Goal: Task Accomplishment & Management: Complete application form

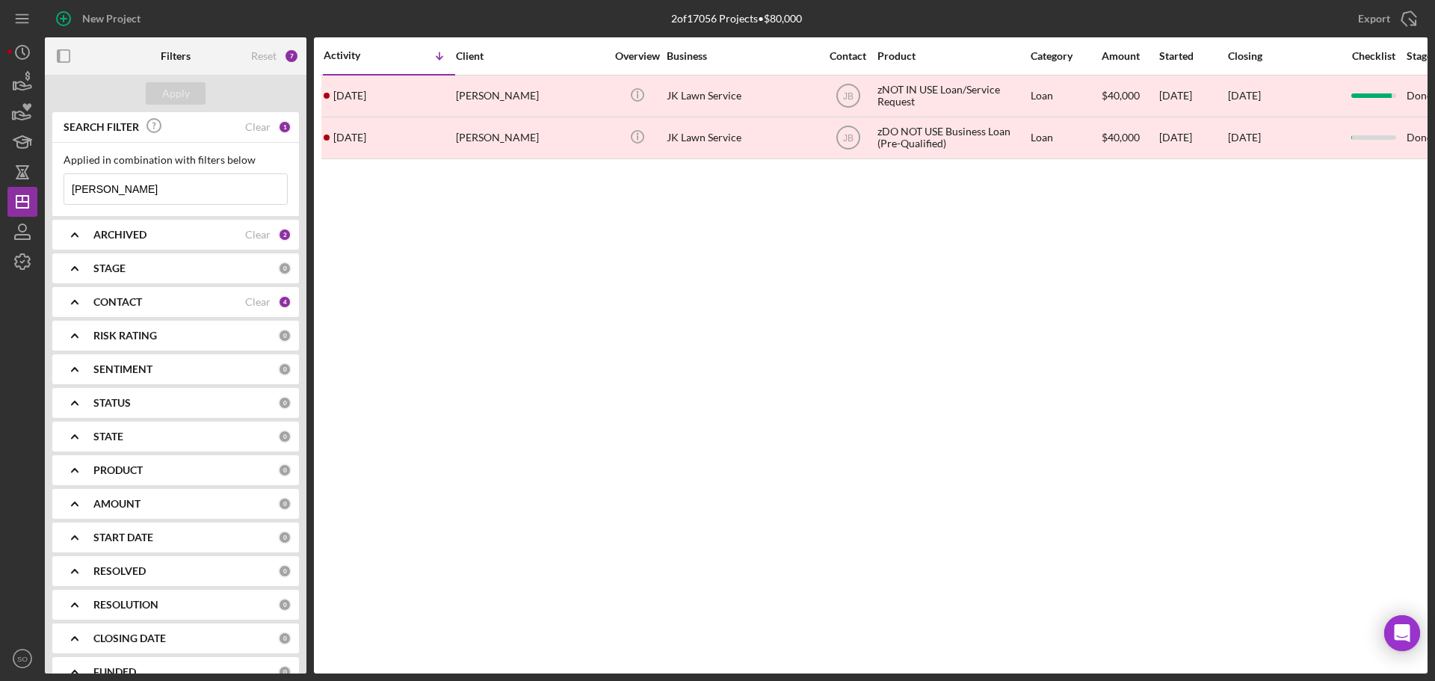
click at [159, 247] on div "ARCHIVED Clear 2" at bounding box center [192, 235] width 198 height 30
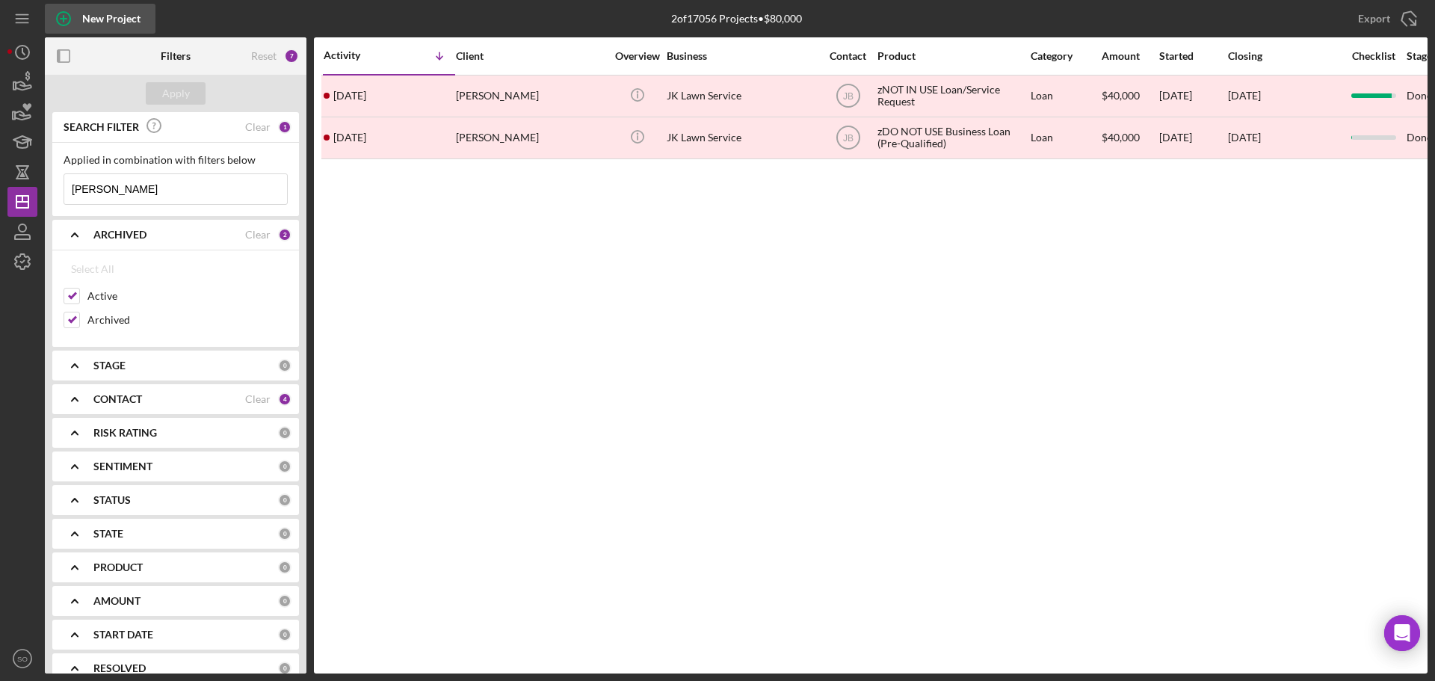
click at [123, 24] on div "New Project" at bounding box center [111, 19] width 58 height 30
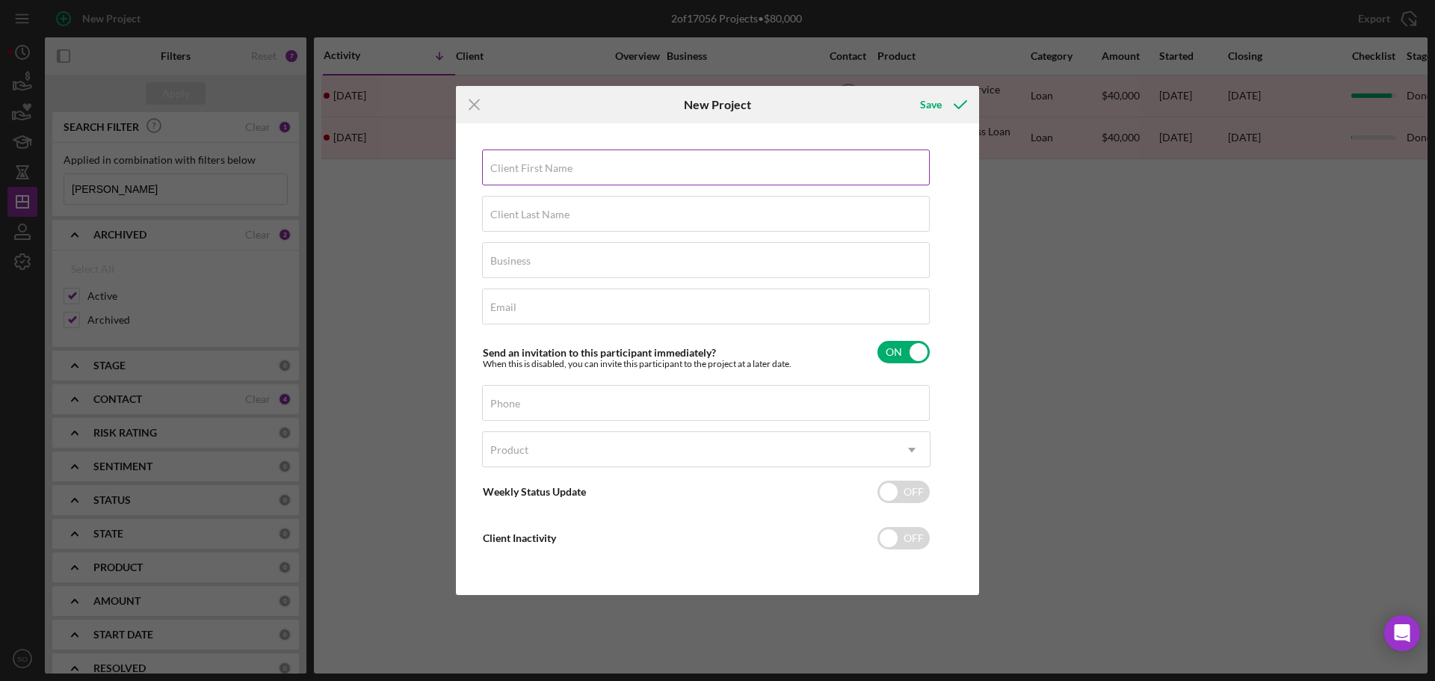
click at [534, 181] on input "Client First Name" at bounding box center [706, 168] width 448 height 36
paste input "[PERSON_NAME]"
type input "[PERSON_NAME]"
click at [724, 218] on input "Client Last Name" at bounding box center [706, 214] width 448 height 36
paste input "[PERSON_NAME]"
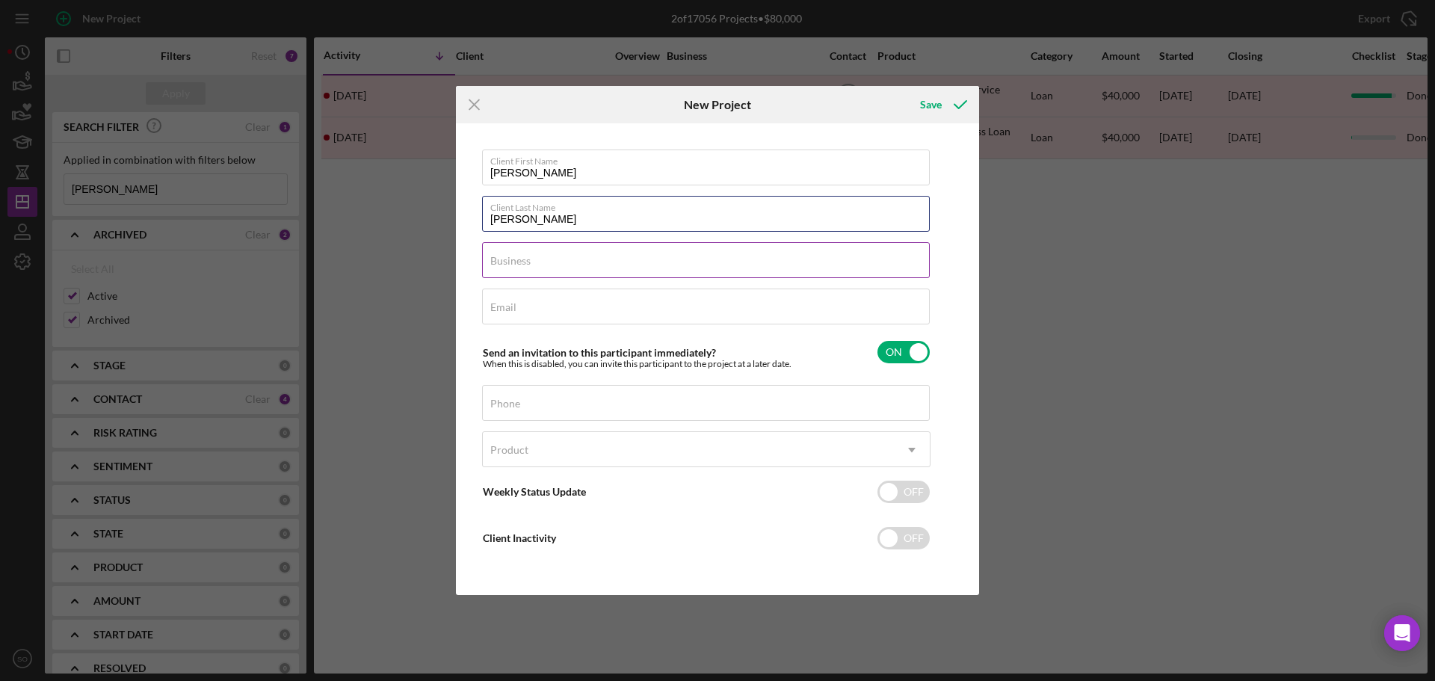
type input "[PERSON_NAME]"
click at [639, 274] on input "Business" at bounding box center [706, 260] width 448 height 36
type input "n/a"
click at [600, 306] on input "Email" at bounding box center [706, 307] width 448 height 36
paste input "owner@selflessbillingsolutions.com"
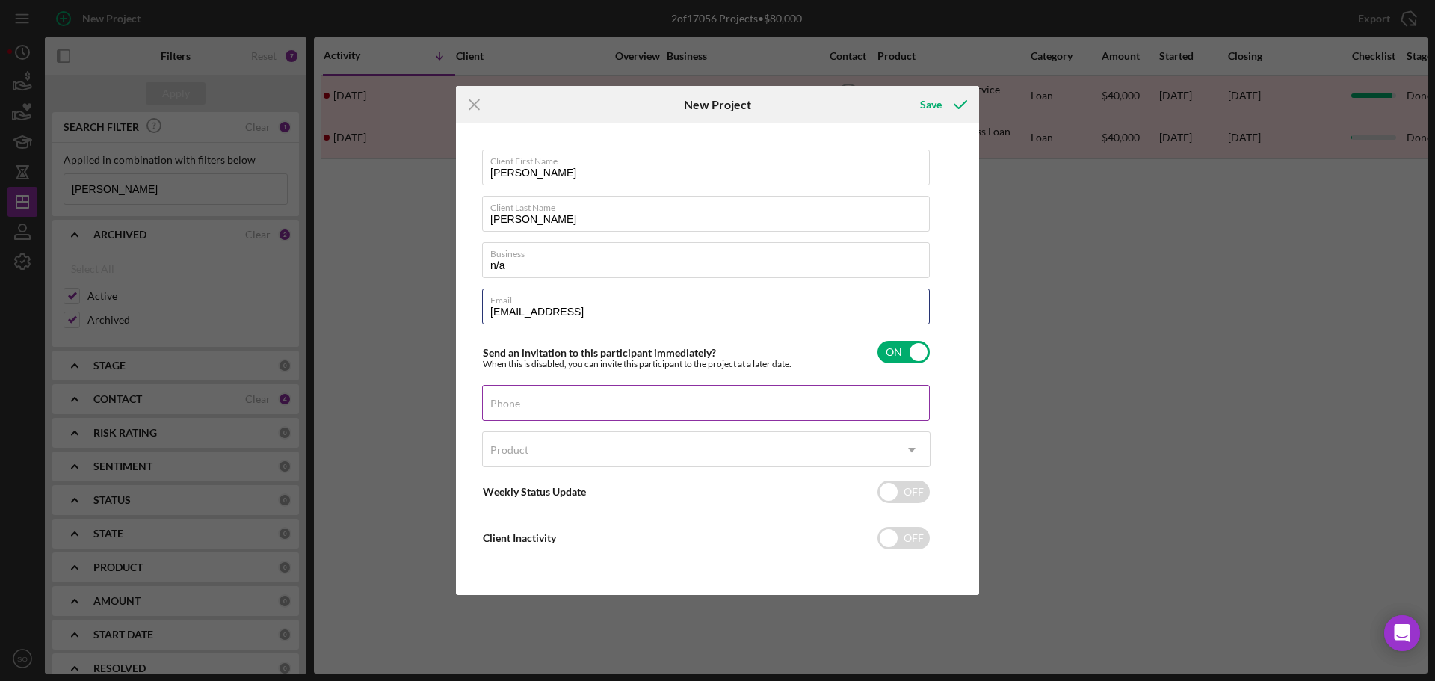
type input "[EMAIL_ADDRESS]"
click at [611, 403] on div "Phone" at bounding box center [706, 403] width 449 height 37
click at [520, 405] on label "Phone" at bounding box center [505, 404] width 30 height 12
click at [635, 405] on input "Phone" at bounding box center [706, 403] width 448 height 36
paste input "[PHONE_NUMBER]"
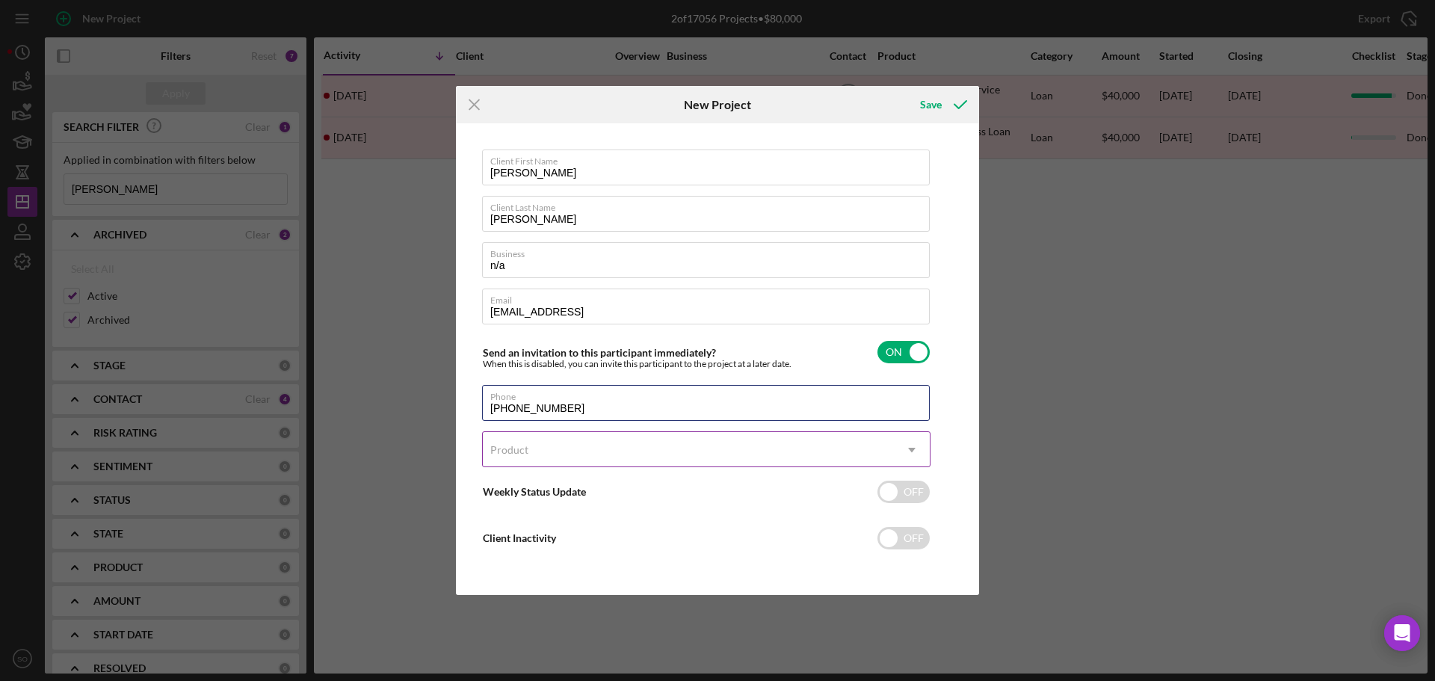
type input "[PHONE_NUMBER]"
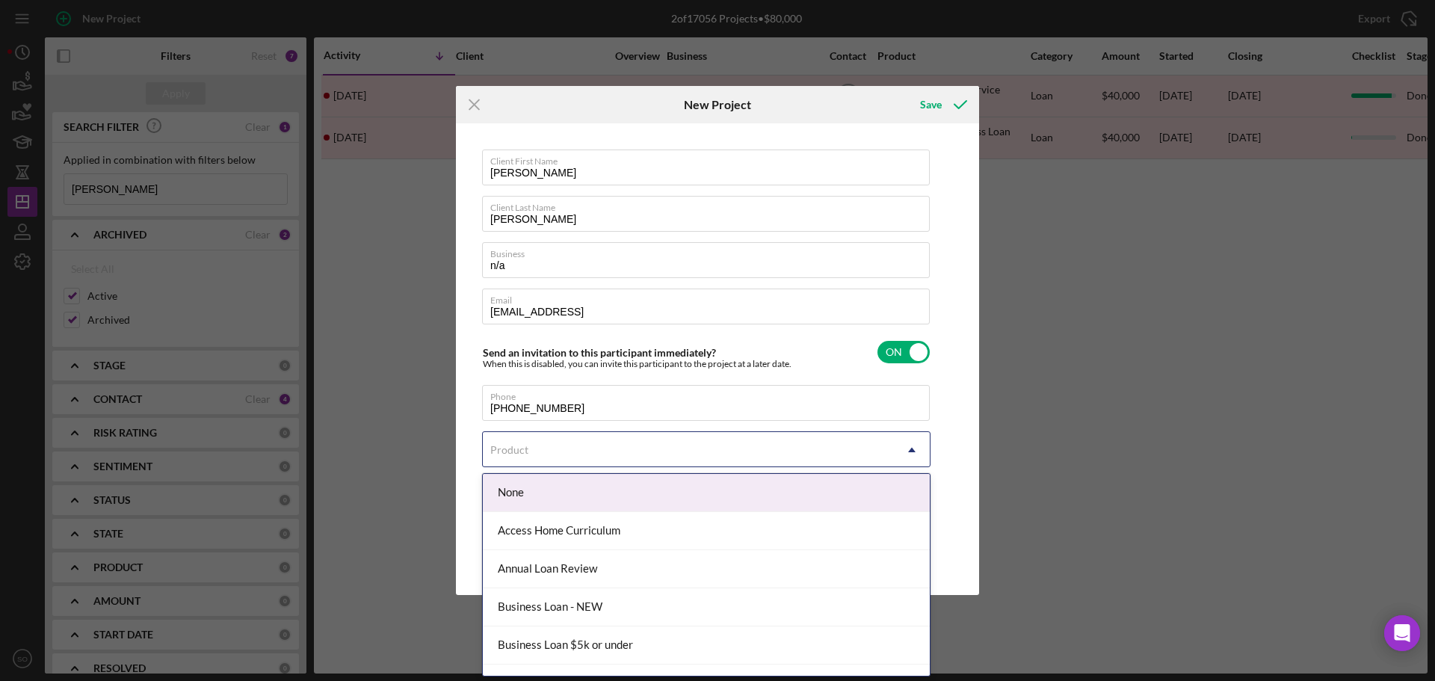
click at [622, 455] on div "Product" at bounding box center [688, 450] width 411 height 34
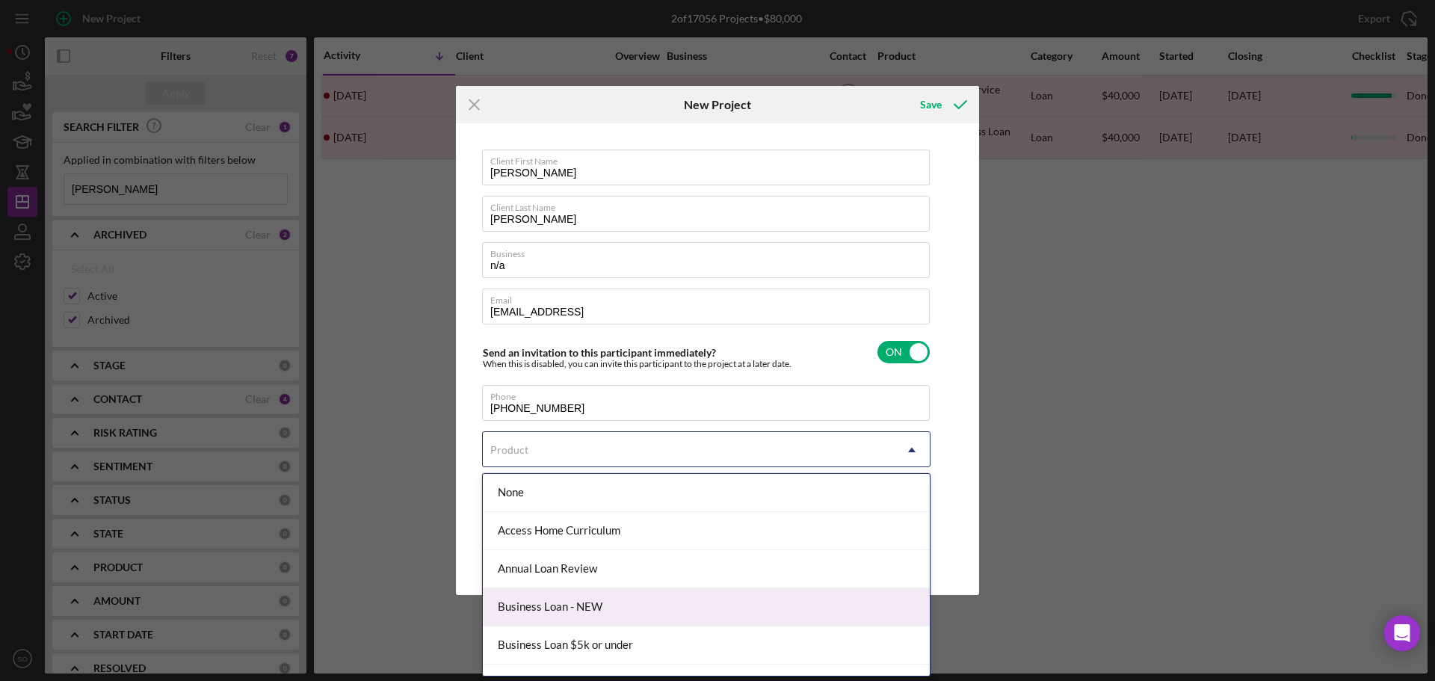
click at [604, 595] on div "Business Loan - NEW" at bounding box center [706, 607] width 447 height 38
checkbox input "true"
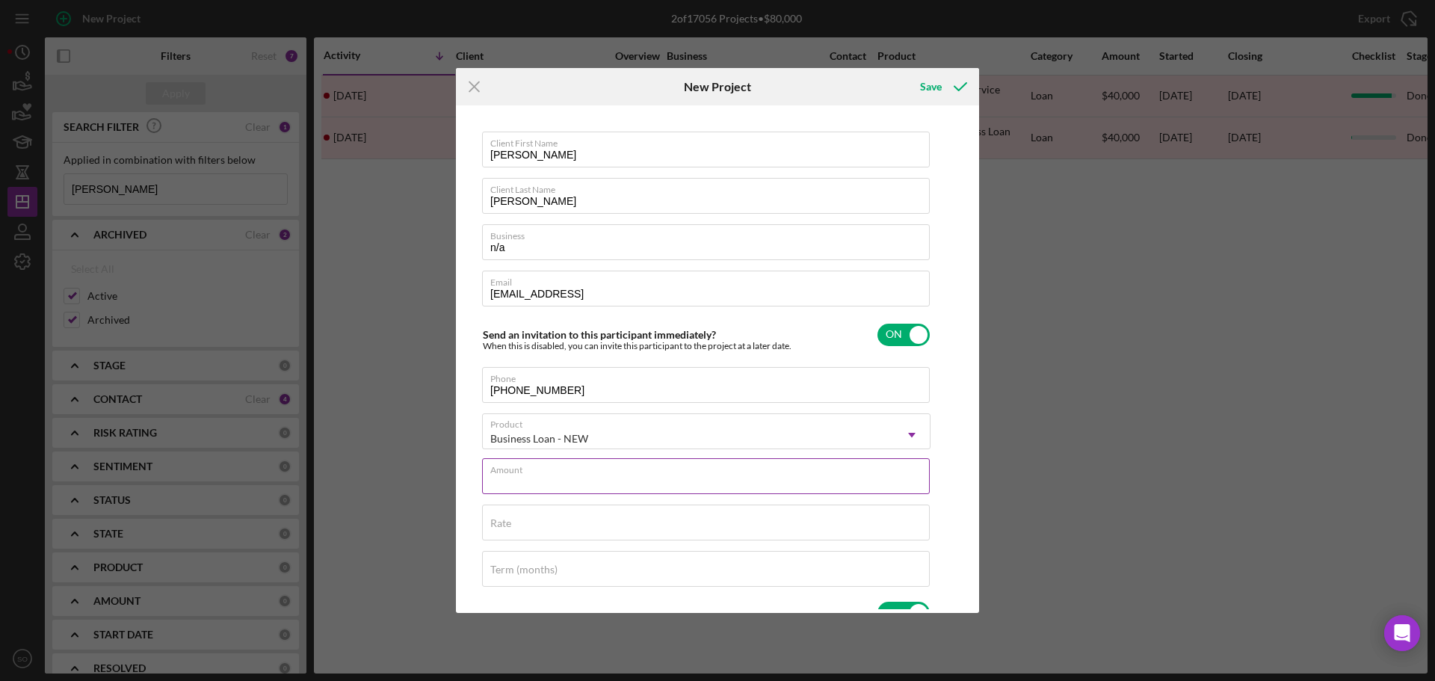
click at [668, 493] on input "Amount" at bounding box center [706, 476] width 448 height 36
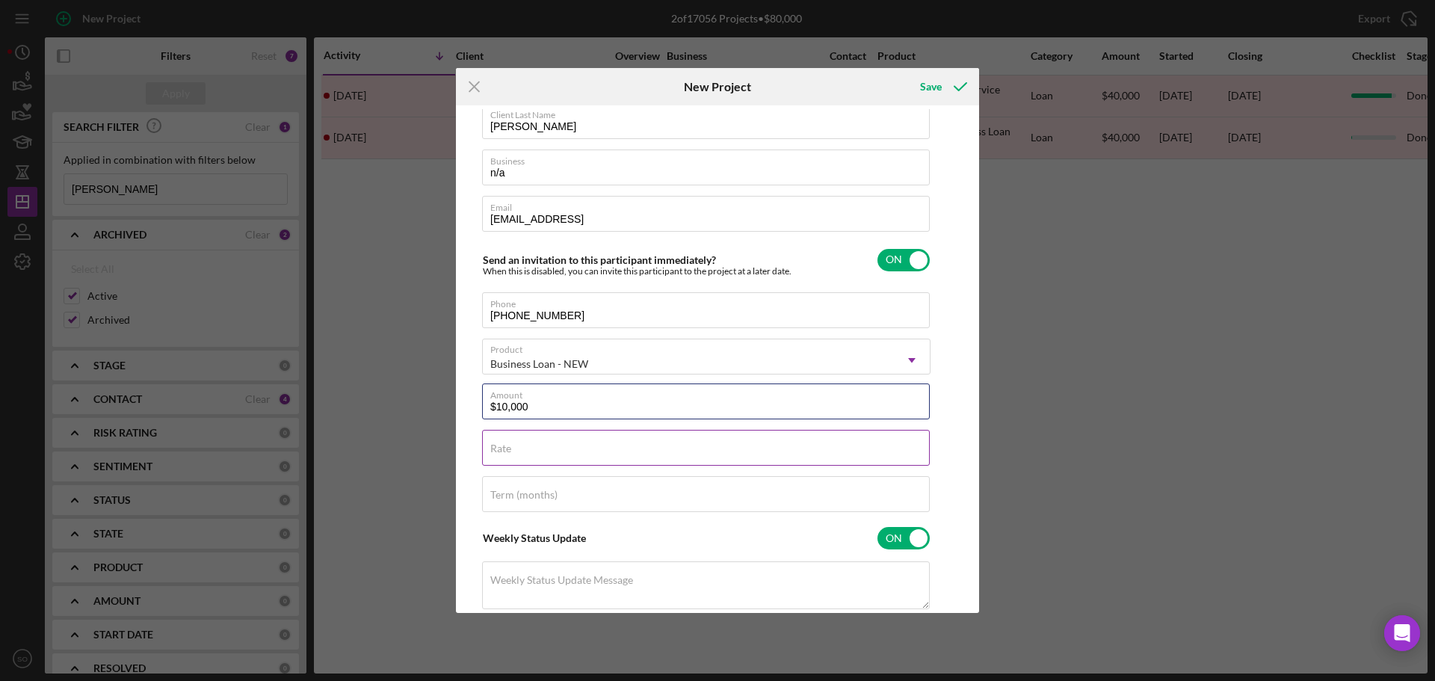
type input "$10,000"
click at [584, 444] on div "Rate" at bounding box center [706, 448] width 449 height 37
type input "8.000%"
click at [617, 507] on input "Term (months)" at bounding box center [706, 494] width 448 height 36
type input "84"
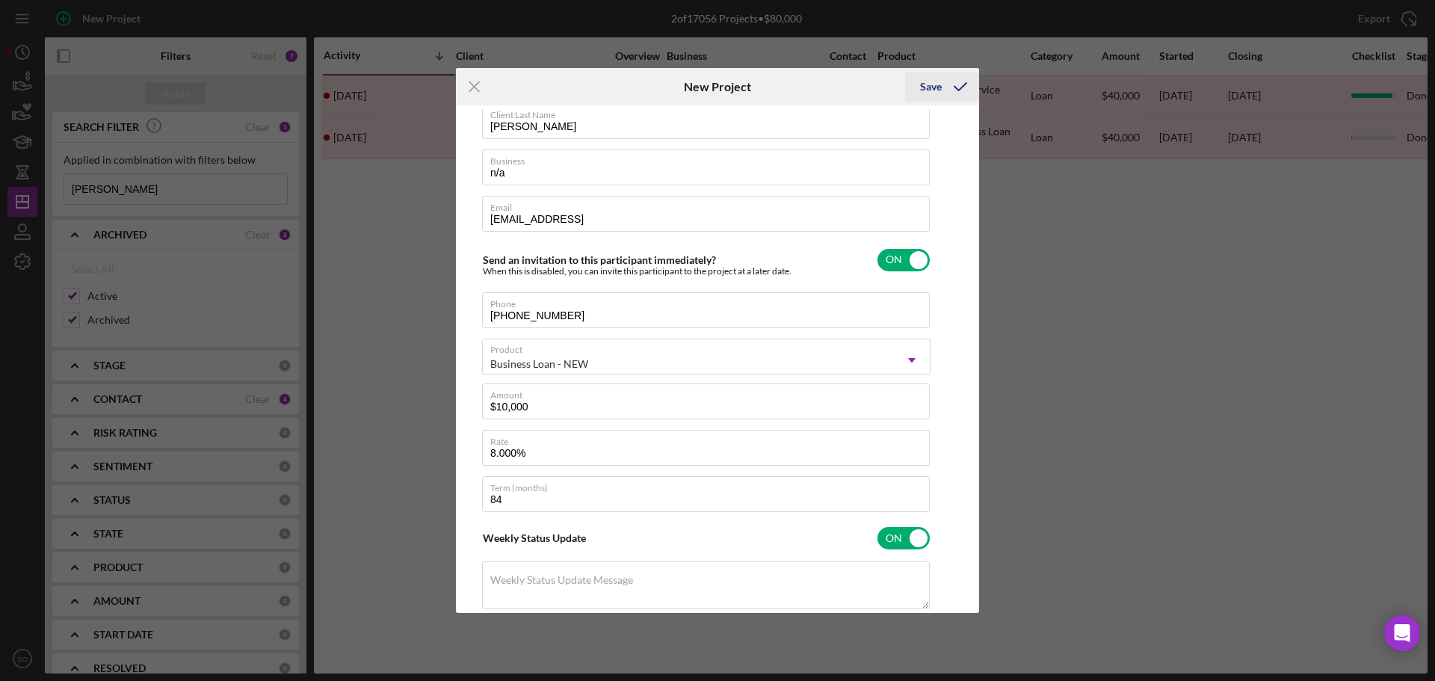
click at [943, 81] on icon "submit" at bounding box center [960, 86] width 37 height 37
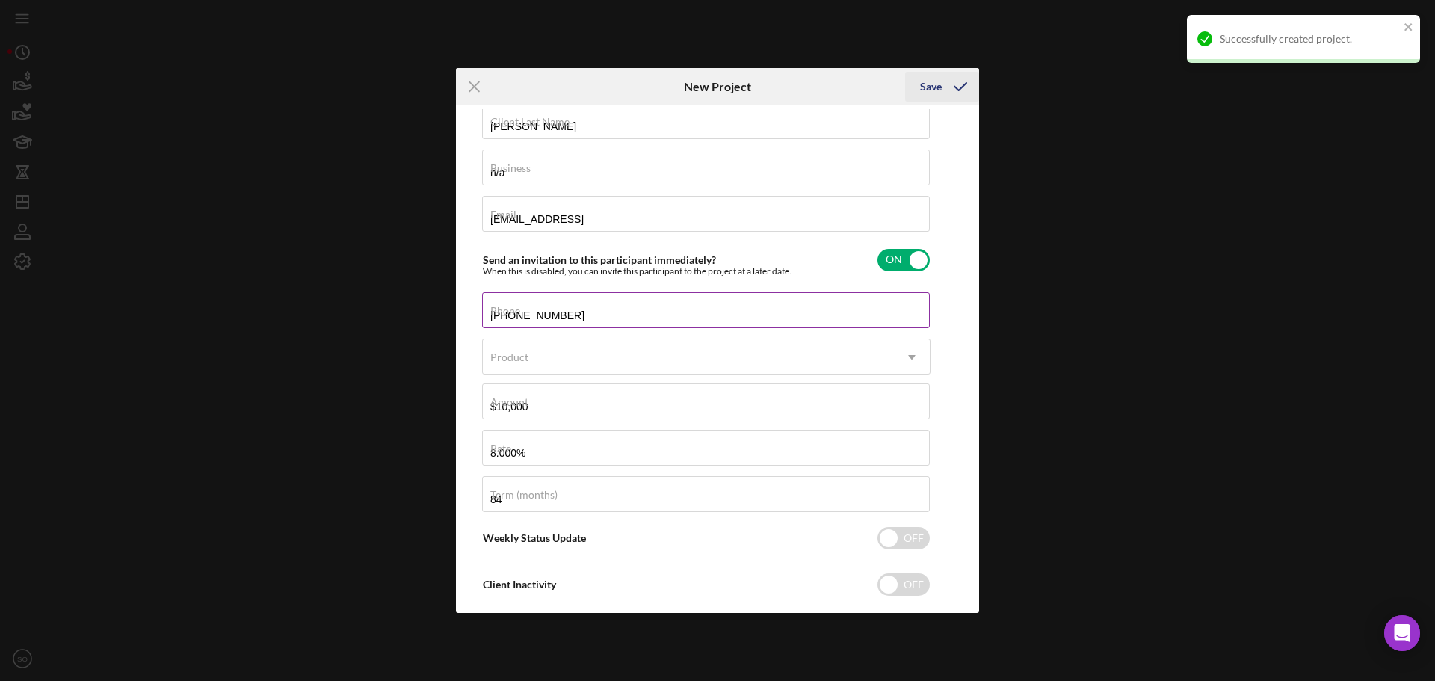
checkbox input "false"
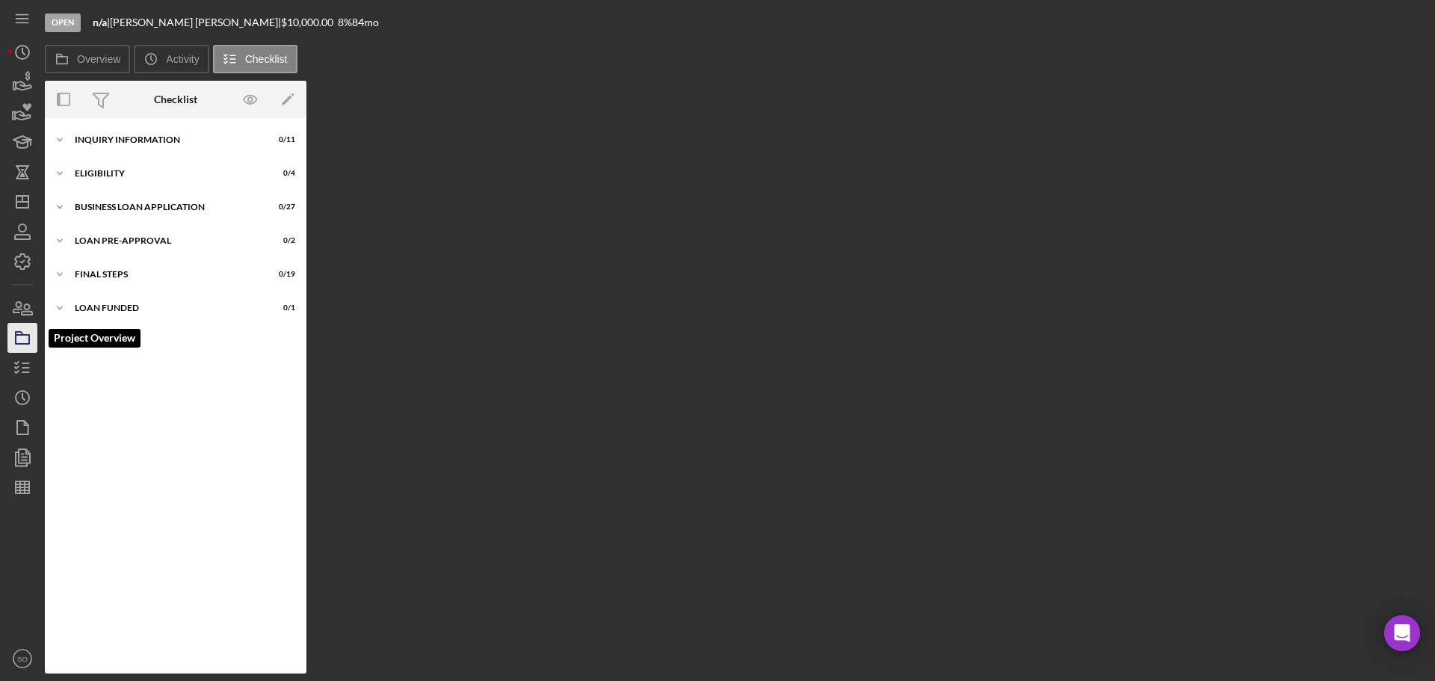
drag, startPoint x: 22, startPoint y: 330, endPoint x: 31, endPoint y: 336, distance: 9.7
click at [25, 331] on icon "button" at bounding box center [22, 337] width 37 height 37
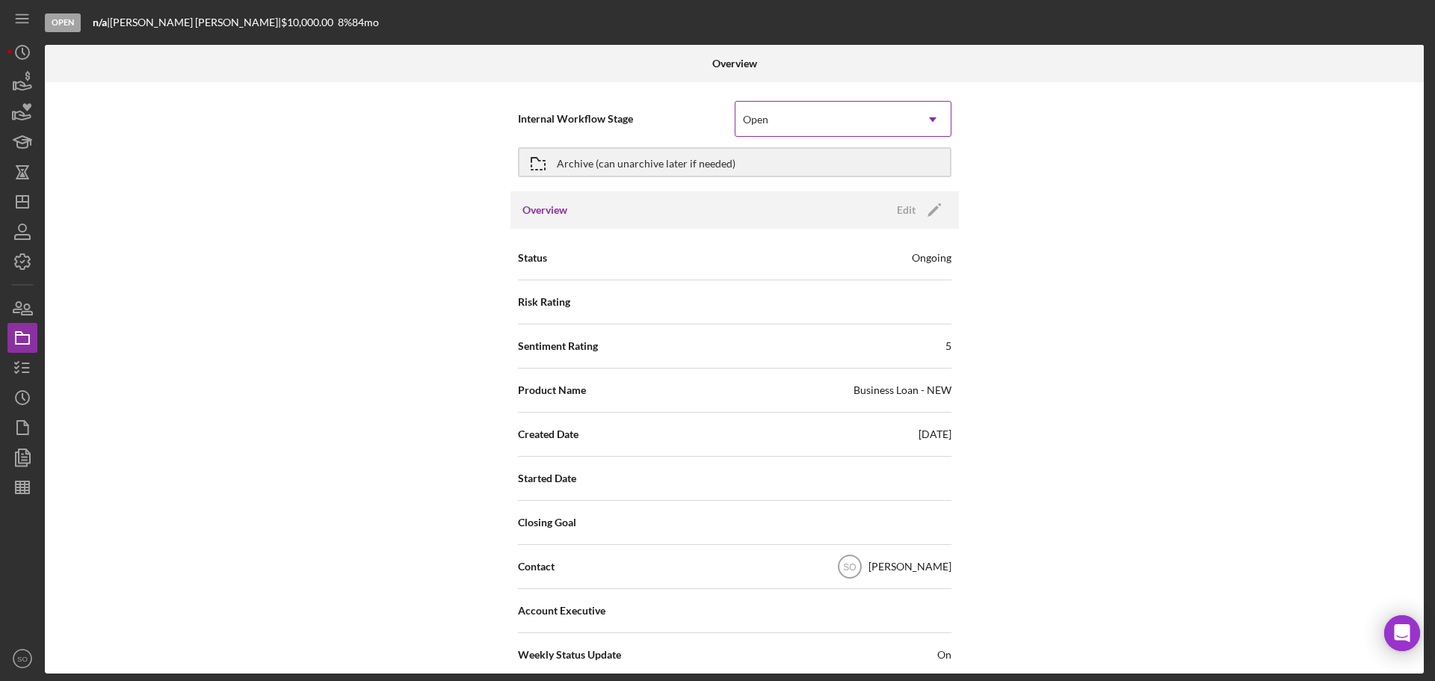
click at [854, 123] on div "Open" at bounding box center [825, 119] width 179 height 34
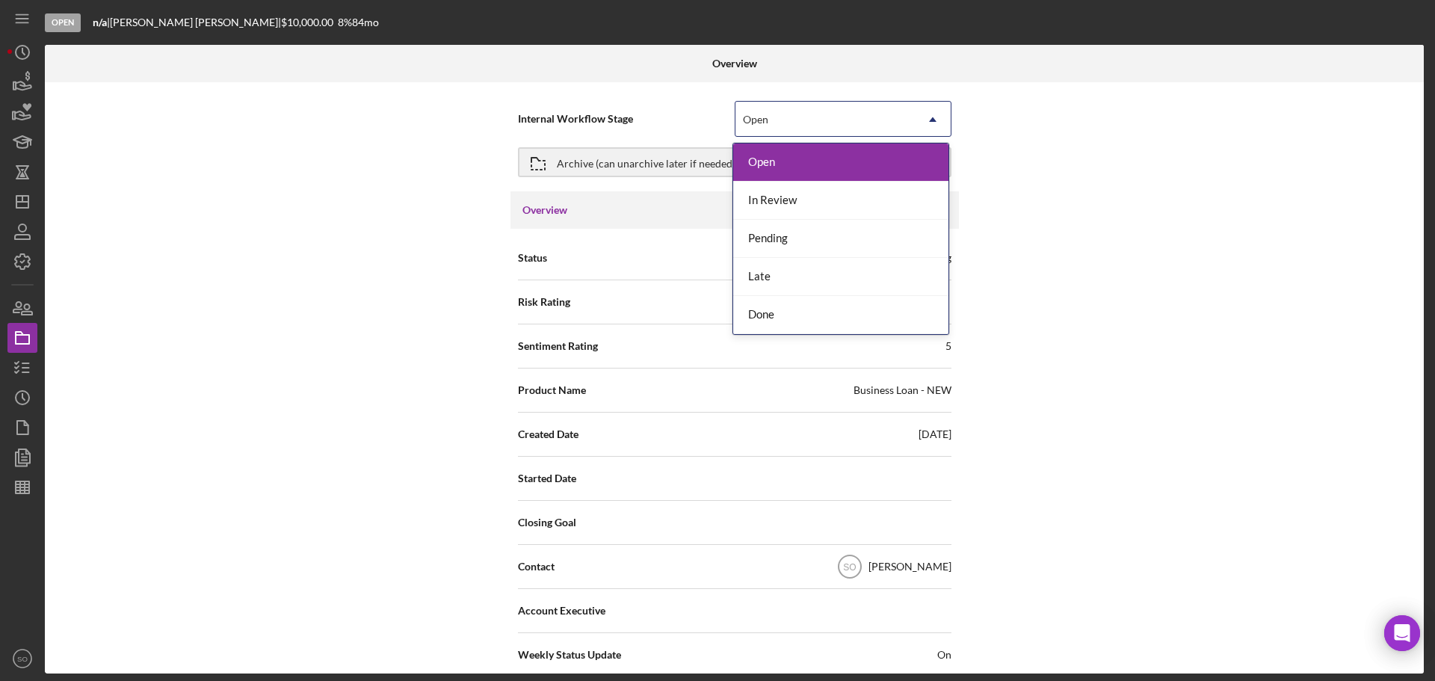
click at [808, 200] on div "In Review" at bounding box center [840, 201] width 215 height 38
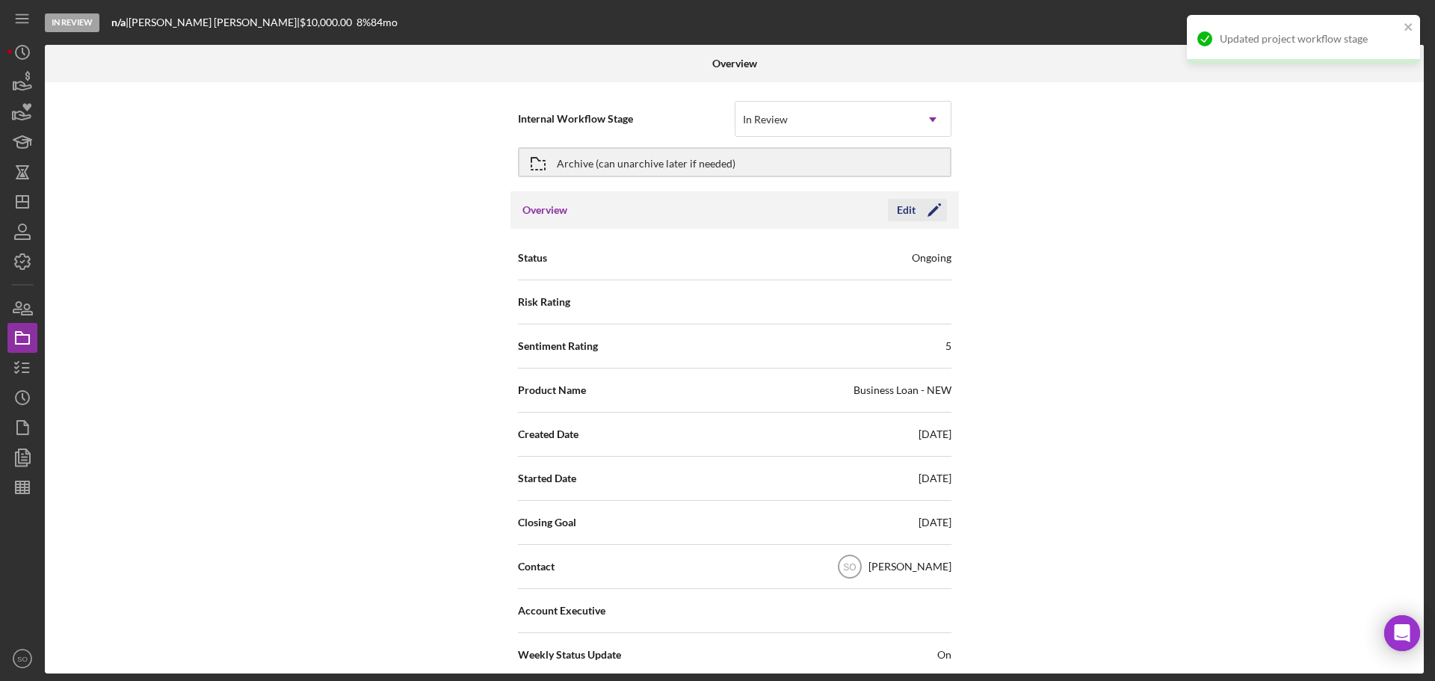
click at [931, 214] on icon "Icon/Edit" at bounding box center [934, 209] width 37 height 37
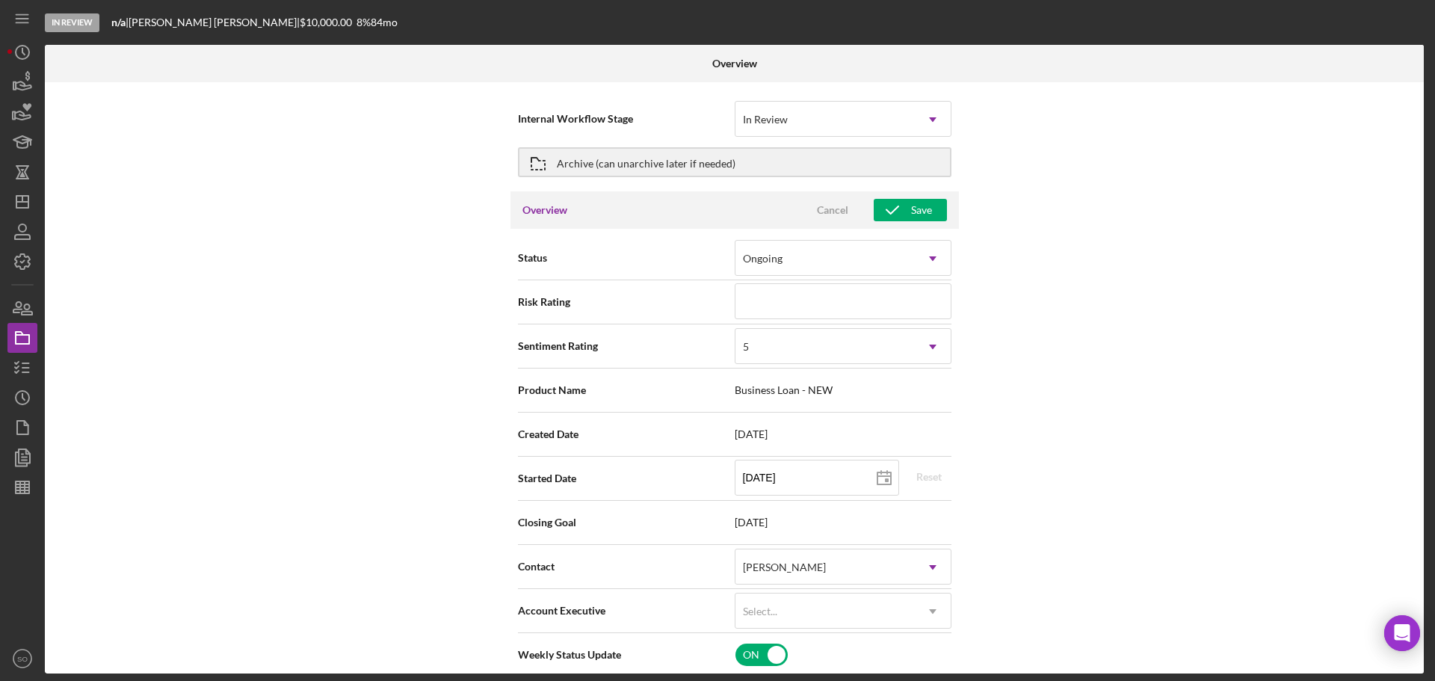
scroll to position [150, 0]
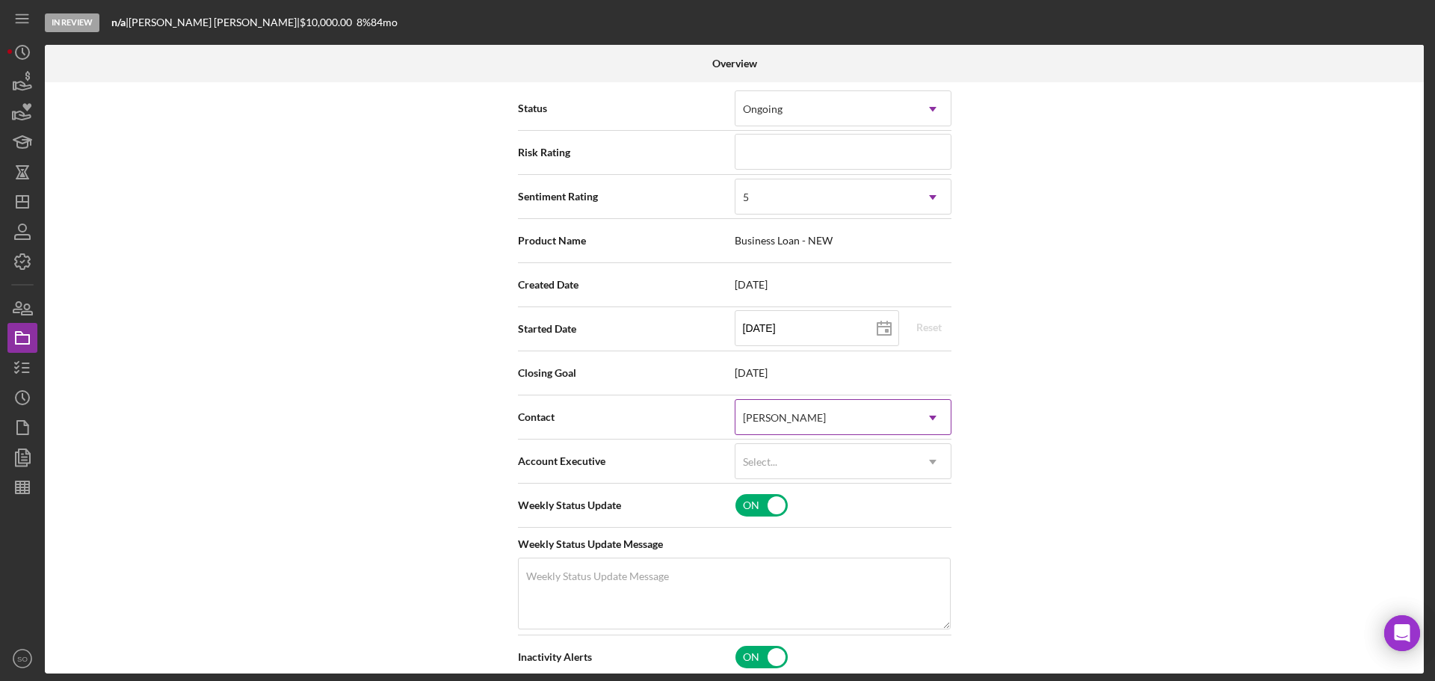
click at [826, 423] on div "[PERSON_NAME]" at bounding box center [784, 418] width 83 height 12
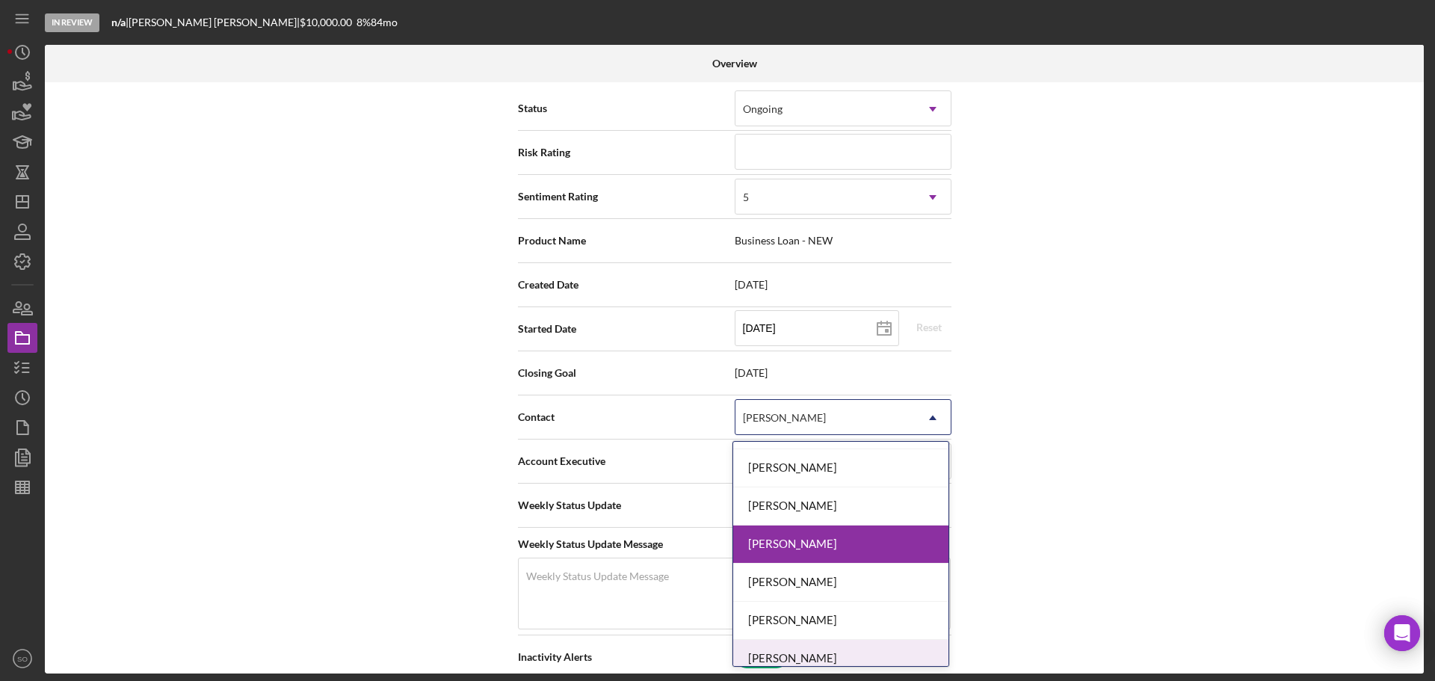
scroll to position [500, 0]
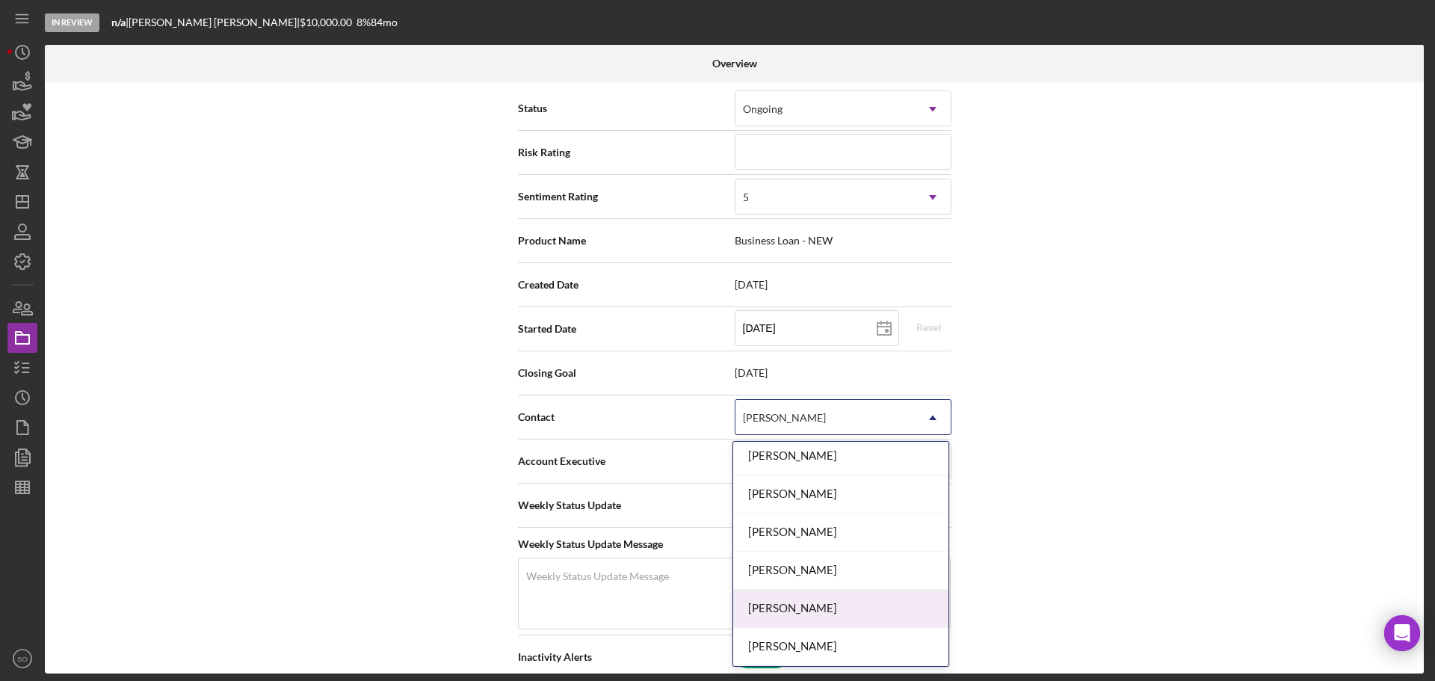
click at [798, 601] on div "[PERSON_NAME]" at bounding box center [840, 609] width 215 height 38
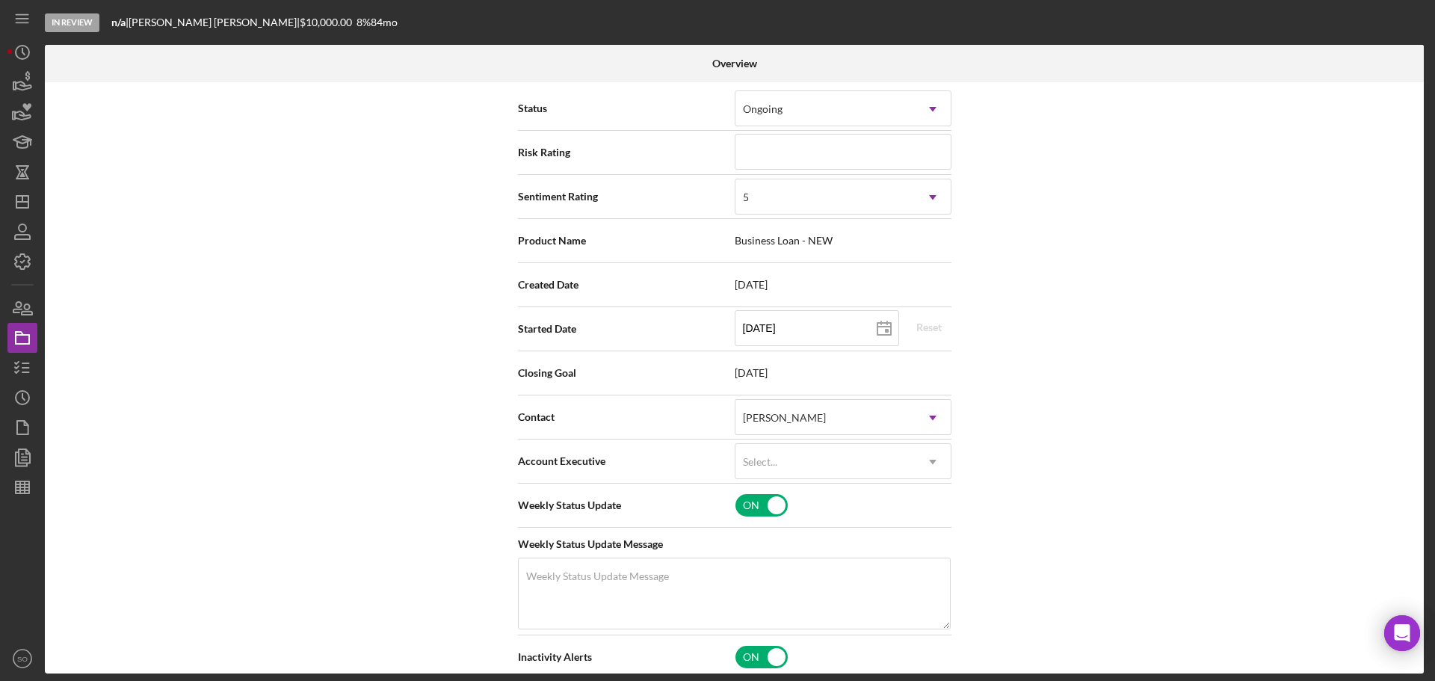
click at [1205, 466] on div "Internal Workflow Stage In Review Icon/Dropdown Arrow Archive (can unarchive la…" at bounding box center [734, 377] width 1379 height 591
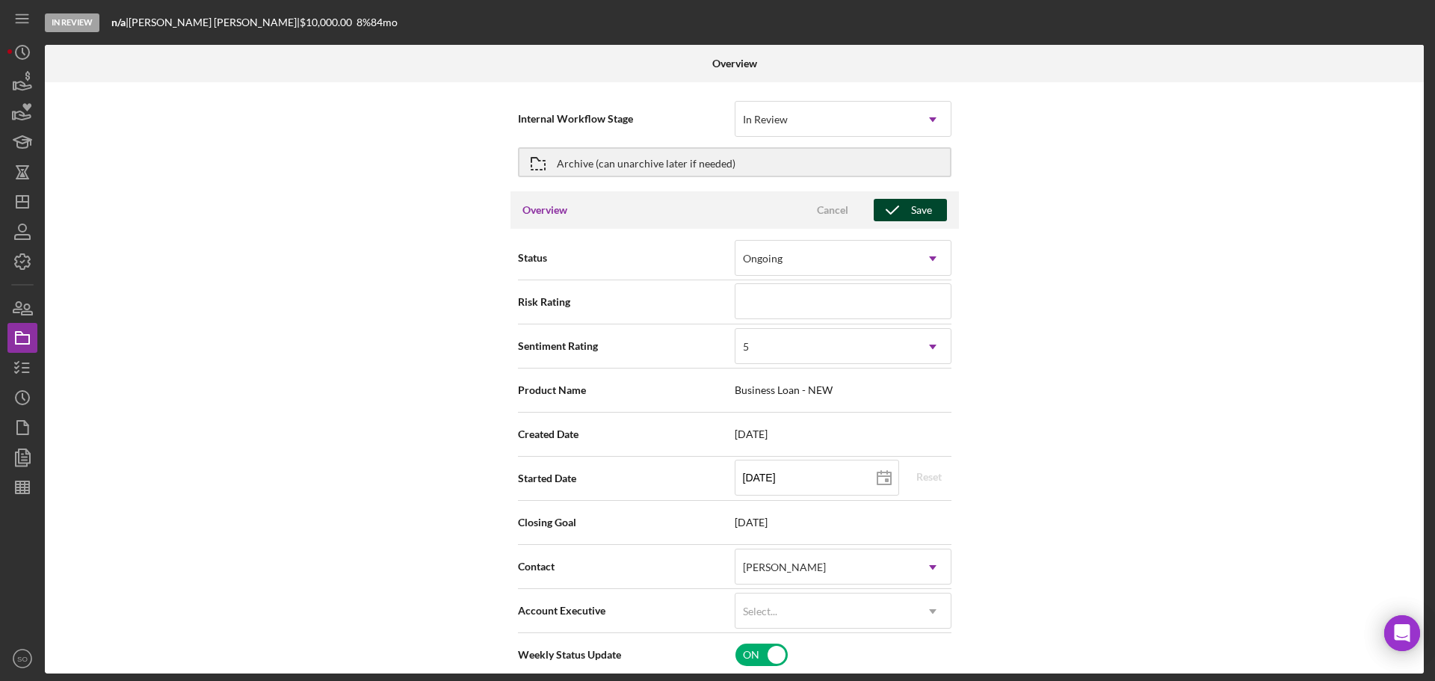
click at [936, 219] on button "Save" at bounding box center [910, 210] width 73 height 22
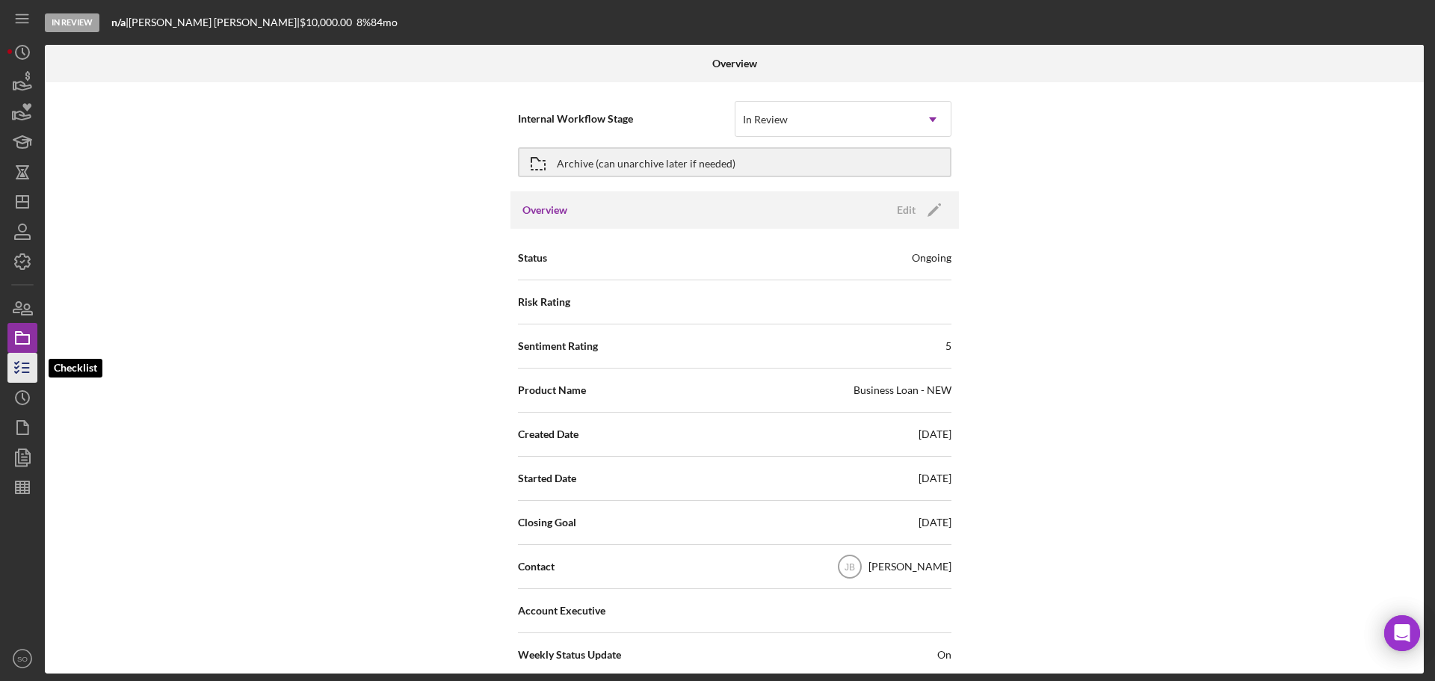
drag, startPoint x: 13, startPoint y: 373, endPoint x: 41, endPoint y: 377, distance: 27.9
click at [13, 373] on icon "button" at bounding box center [22, 367] width 37 height 37
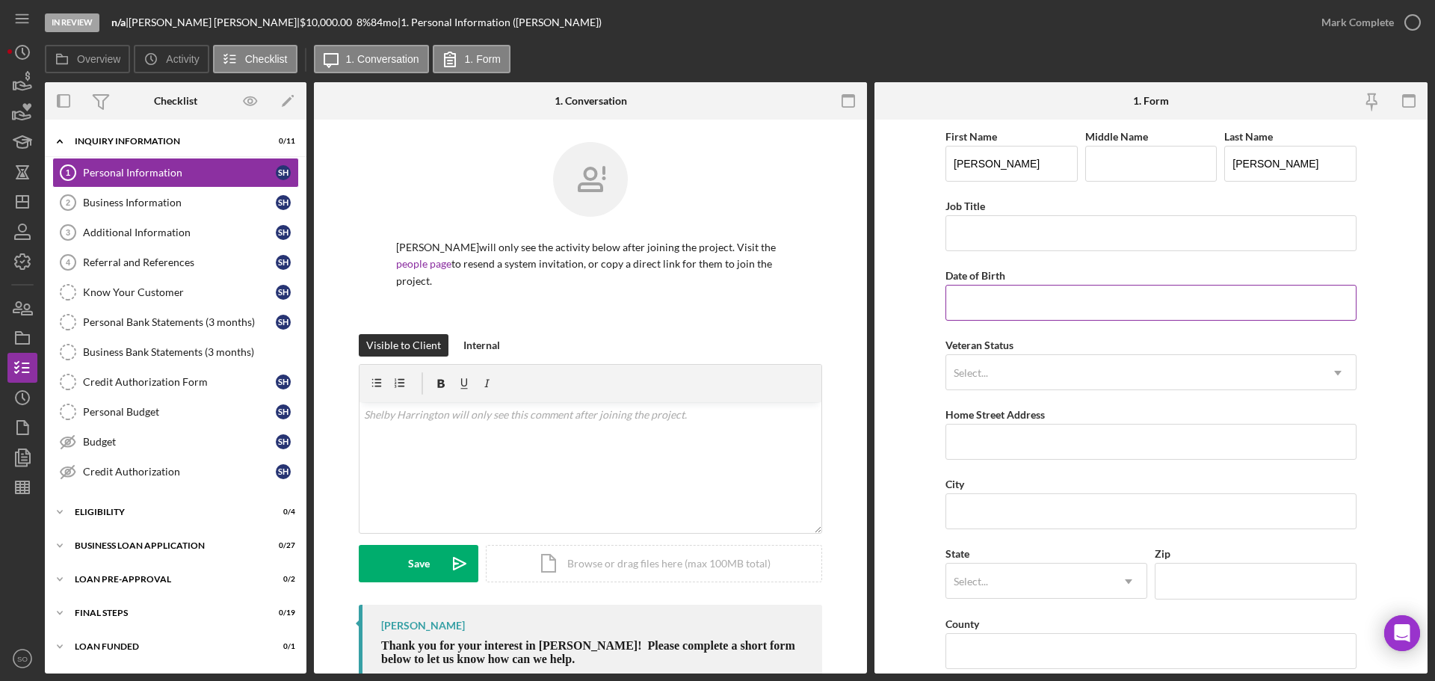
click at [1014, 306] on input "Date of Birth" at bounding box center [1151, 303] width 411 height 36
type input "[DATE]"
click at [898, 358] on form "First Name Shelby Middle Name Last Name Harrington Job Title Date of Birth 03/2…" at bounding box center [1151, 397] width 553 height 554
click at [1016, 238] on input "Job Title" at bounding box center [1151, 233] width 411 height 36
type input "Business Owner"
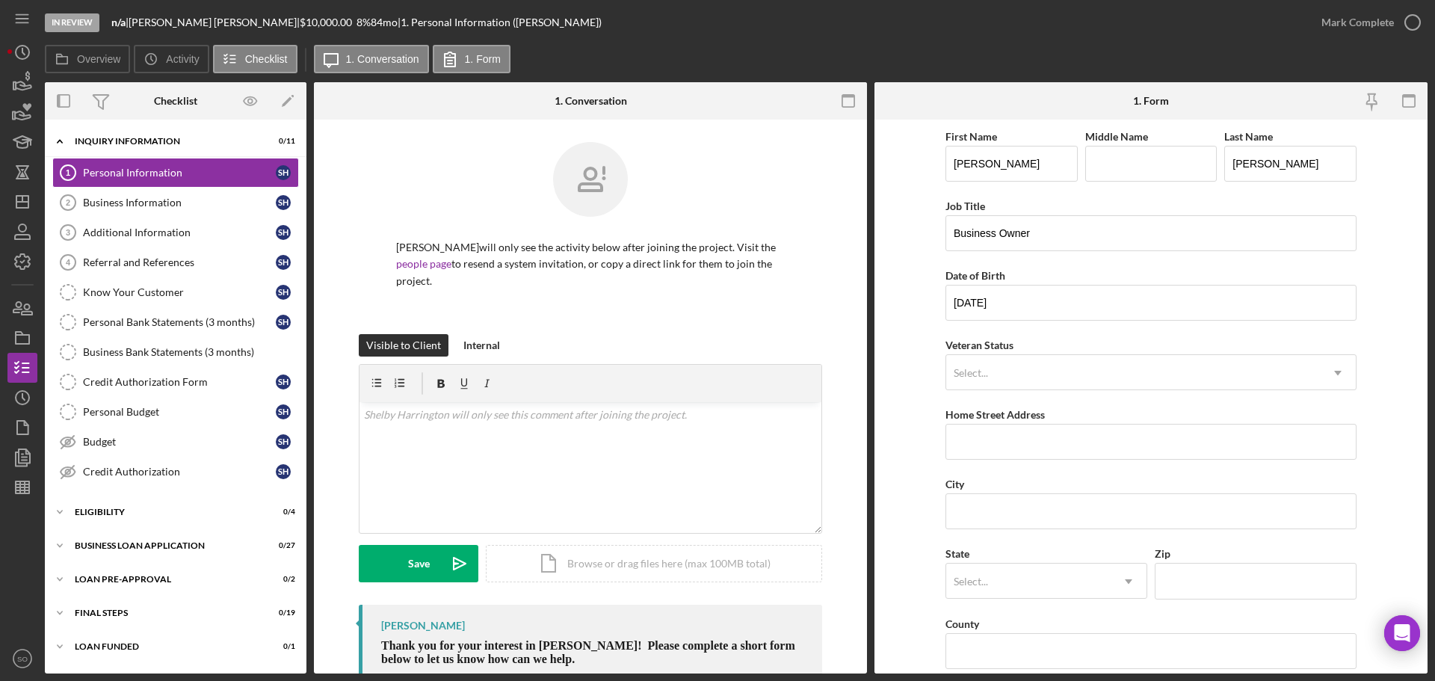
click at [887, 378] on form "First Name Shelby Middle Name Last Name Harrington Job Title Business Owner Dat…" at bounding box center [1151, 397] width 553 height 554
click at [990, 372] on div "Select..." at bounding box center [1133, 373] width 374 height 34
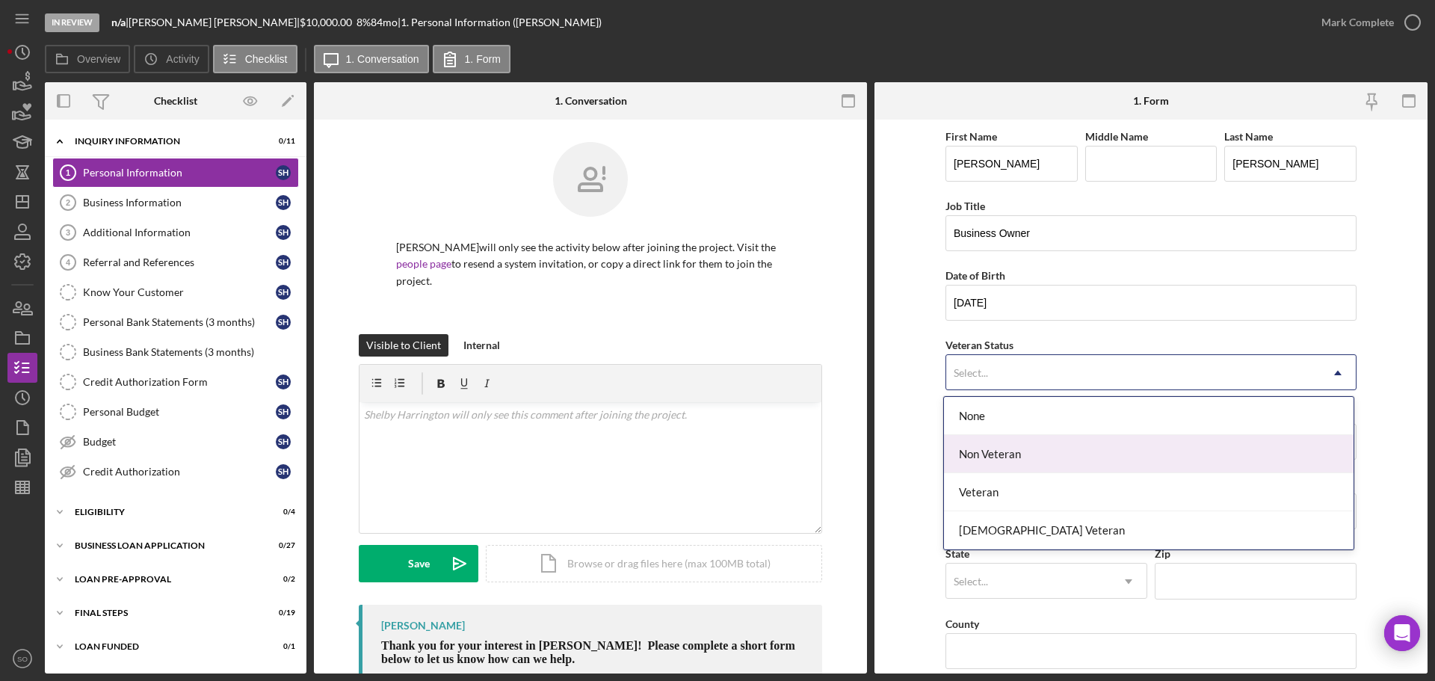
drag, startPoint x: 999, startPoint y: 460, endPoint x: 896, endPoint y: 472, distance: 103.9
click at [995, 459] on div "Non Veteran" at bounding box center [1149, 454] width 410 height 38
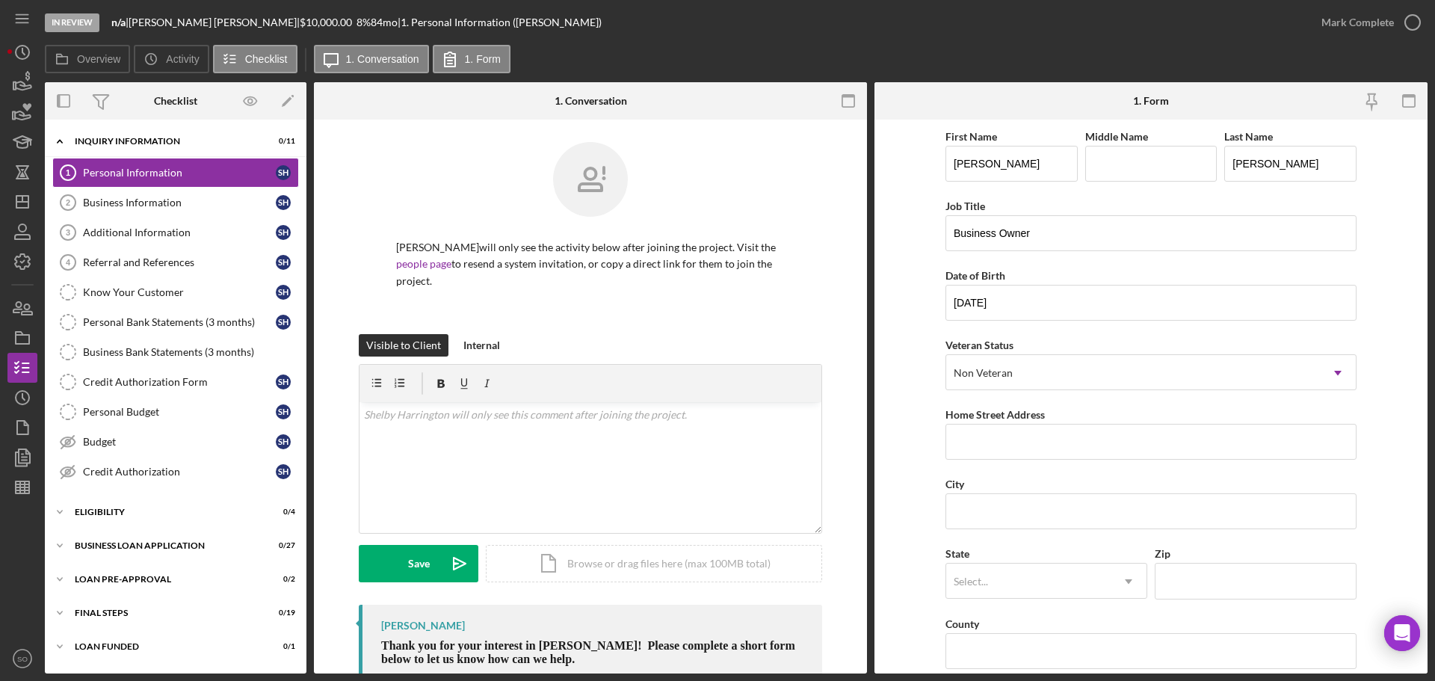
click at [896, 472] on form "First Name Shelby Middle Name Last Name Harrington Job Title Business Owner Dat…" at bounding box center [1151, 397] width 553 height 554
click at [999, 443] on input "Home Street Address" at bounding box center [1151, 442] width 411 height 36
paste input "[STREET_ADDRESS][PERSON_NAME]"
type input "[STREET_ADDRESS][PERSON_NAME]"
click at [1041, 506] on input "City" at bounding box center [1151, 511] width 411 height 36
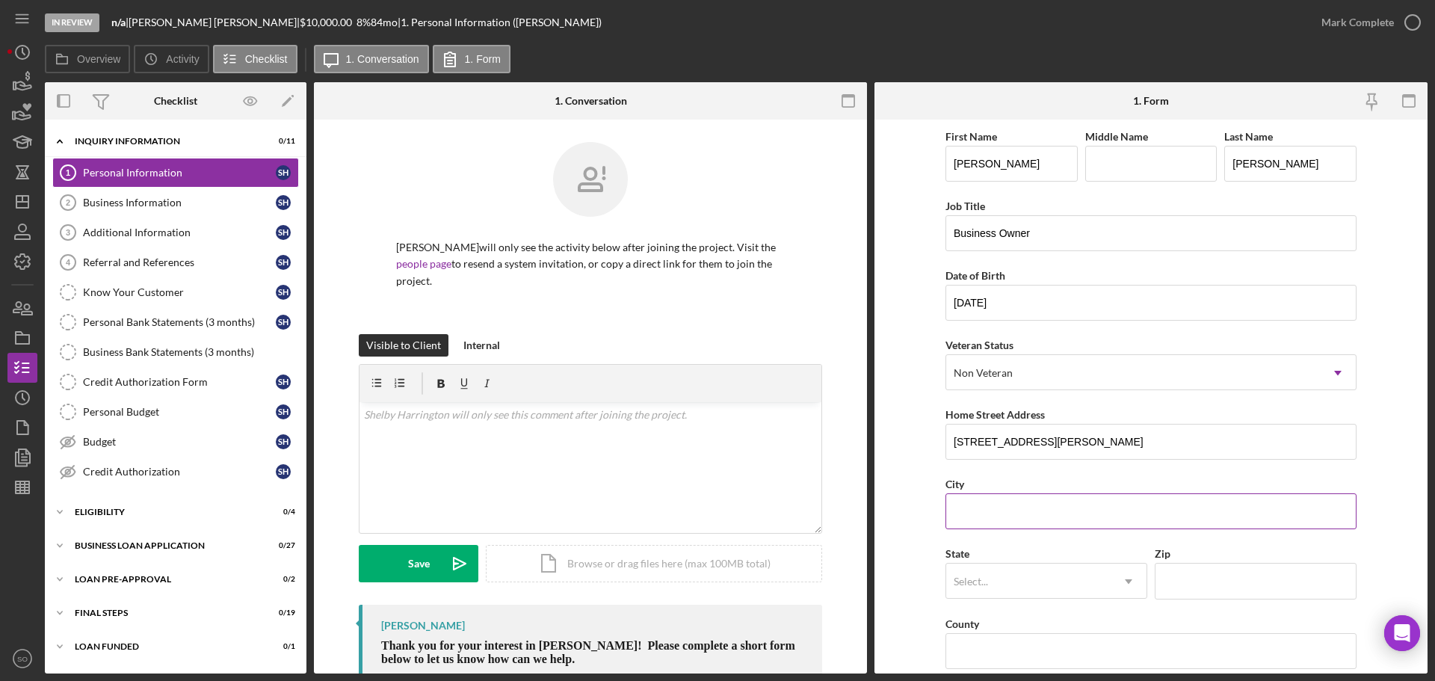
paste input "[GEOGRAPHIC_DATA]"
type input "[GEOGRAPHIC_DATA]"
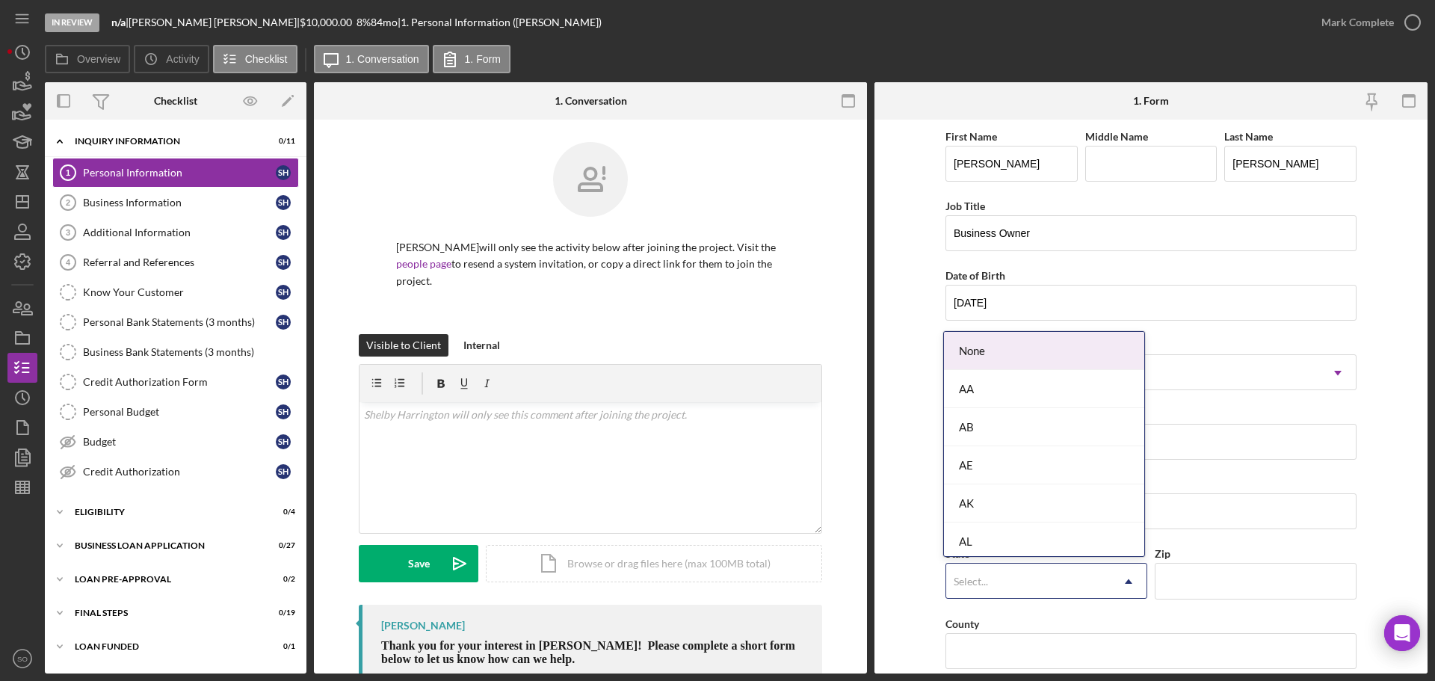
click at [1027, 587] on div "Select..." at bounding box center [1028, 581] width 164 height 34
type input "mo"
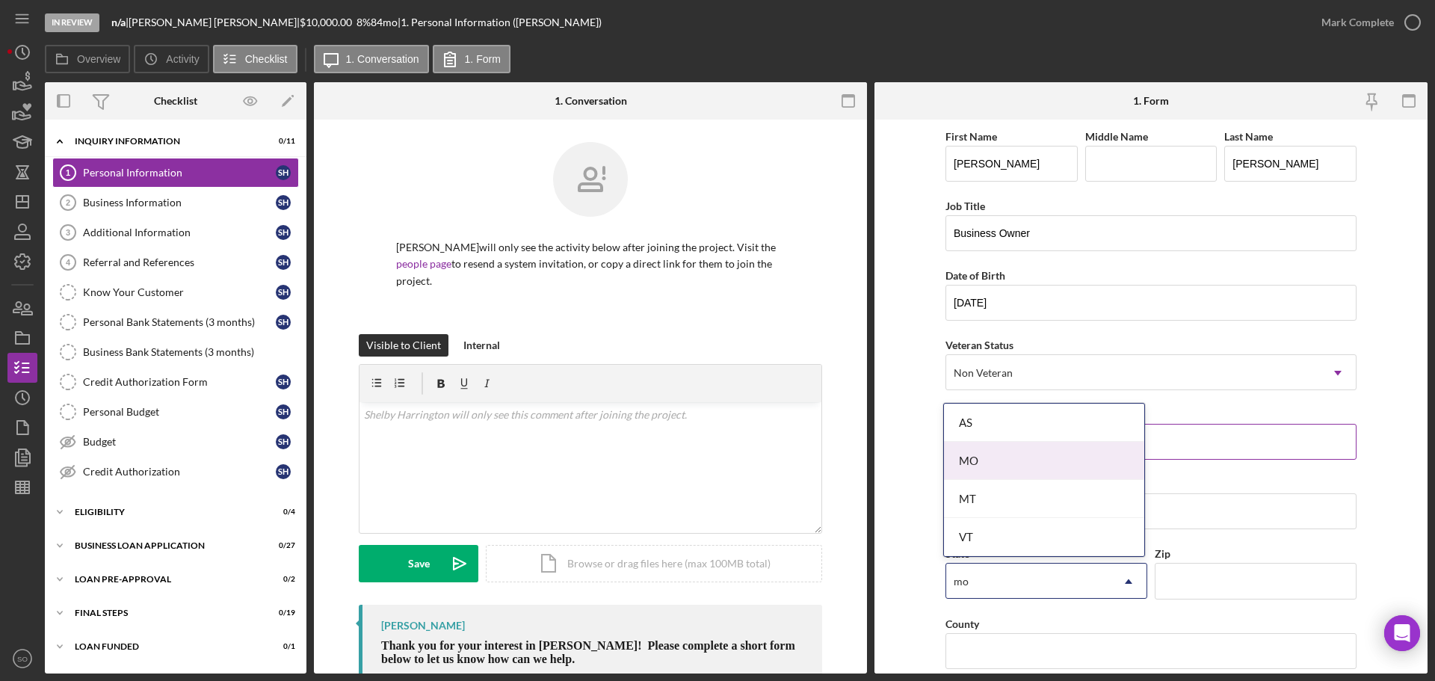
click at [964, 455] on div "MO" at bounding box center [1044, 461] width 200 height 38
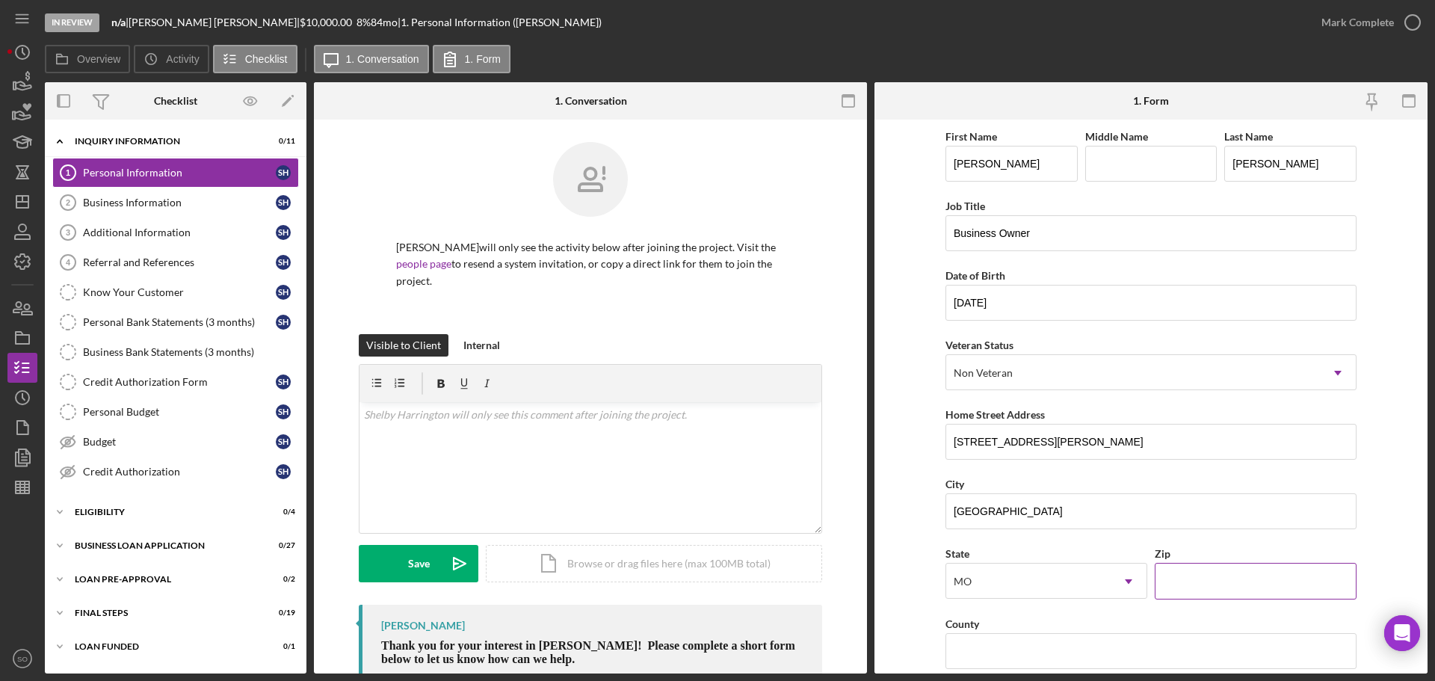
click at [1175, 571] on input "Zip" at bounding box center [1256, 581] width 202 height 36
paste input "63501"
type input "63501"
click at [905, 591] on form "First Name Shelby Middle Name Last Name Harrington Job Title Business Owner Dat…" at bounding box center [1151, 397] width 553 height 554
click at [1047, 647] on input "County" at bounding box center [1151, 651] width 411 height 36
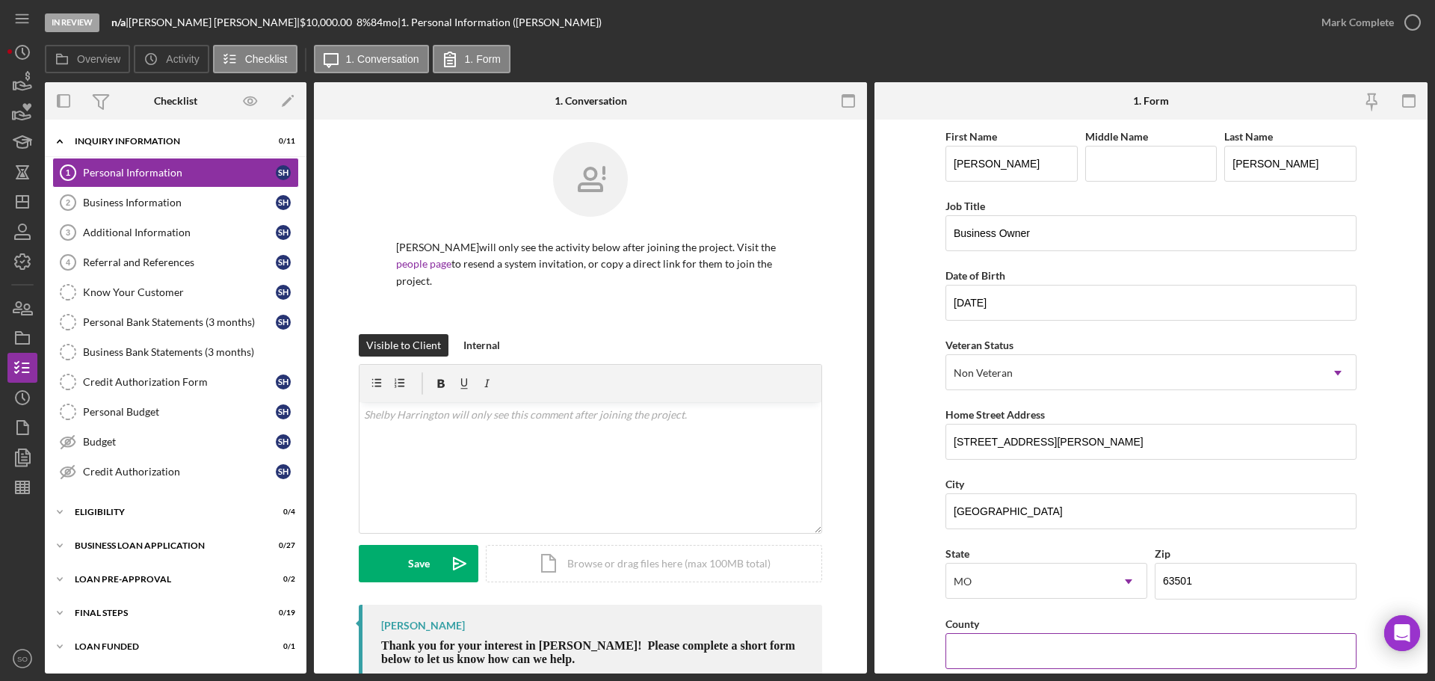
paste input "[GEOGRAPHIC_DATA]"
type input "[GEOGRAPHIC_DATA]"
click at [916, 617] on form "First Name Shelby Middle Name Last Name Harrington Job Title Business Owner Dat…" at bounding box center [1151, 397] width 553 height 554
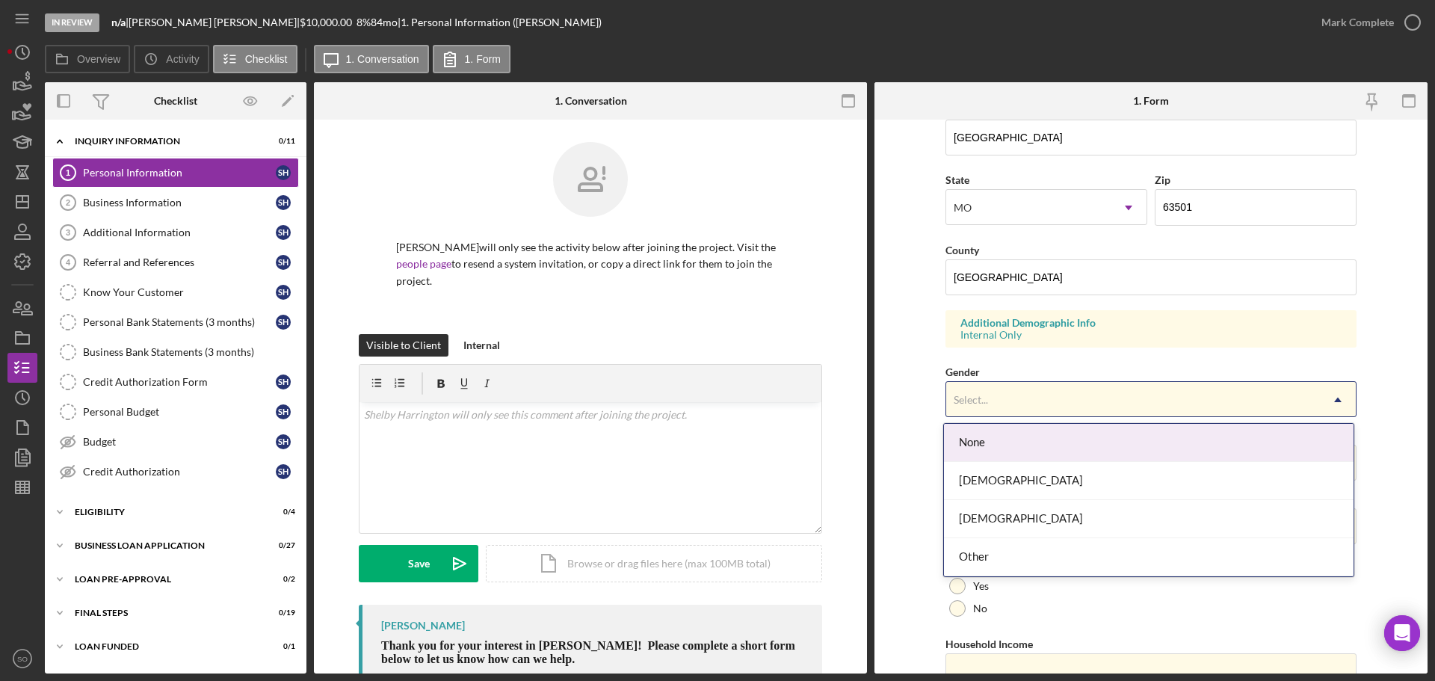
click at [1058, 398] on div "Select..." at bounding box center [1133, 400] width 374 height 34
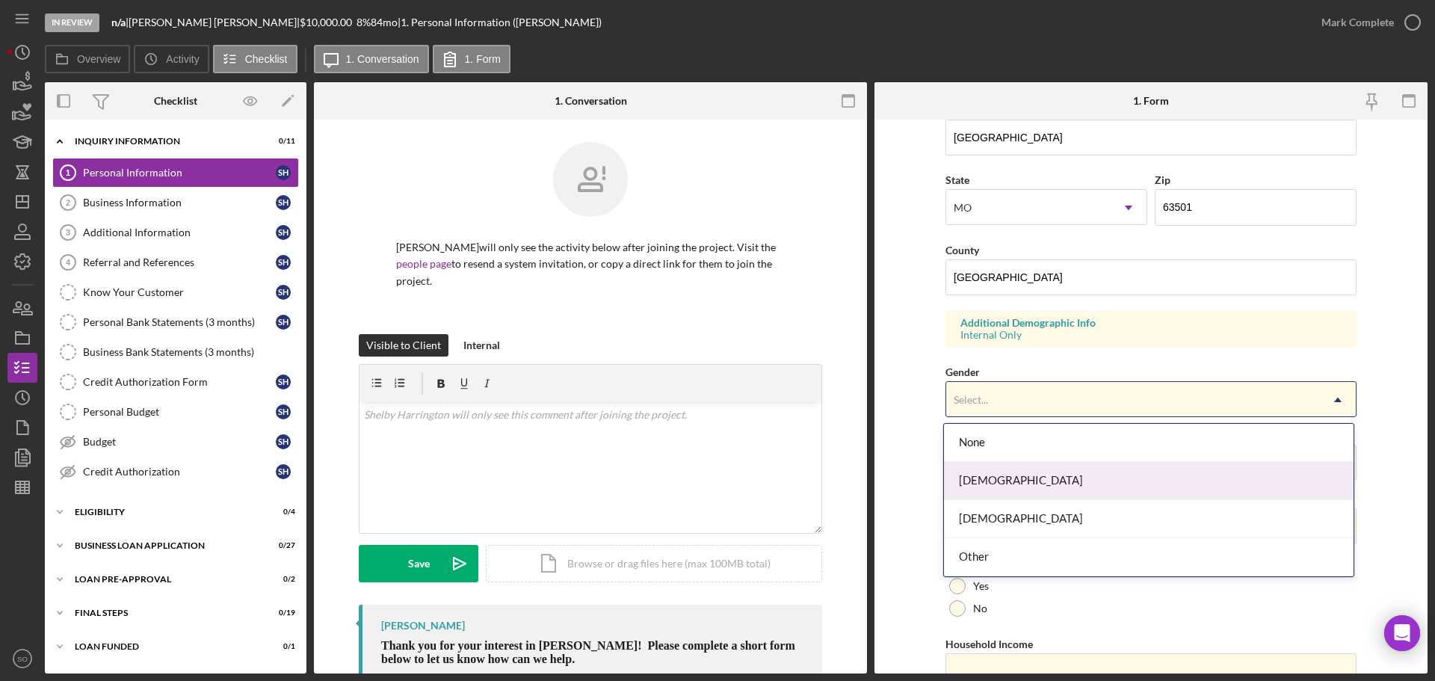
click at [1018, 485] on div "[DEMOGRAPHIC_DATA]" at bounding box center [1149, 481] width 410 height 38
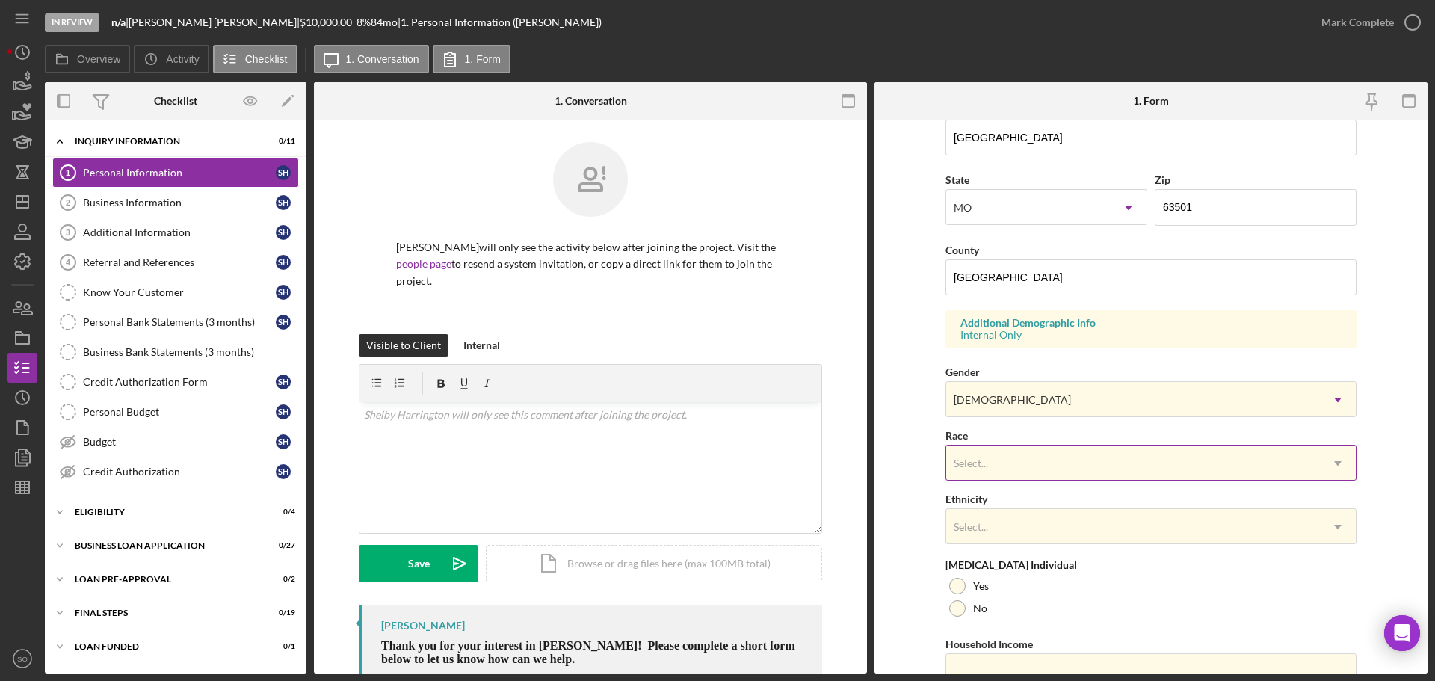
click at [1014, 467] on div "Select..." at bounding box center [1133, 463] width 374 height 34
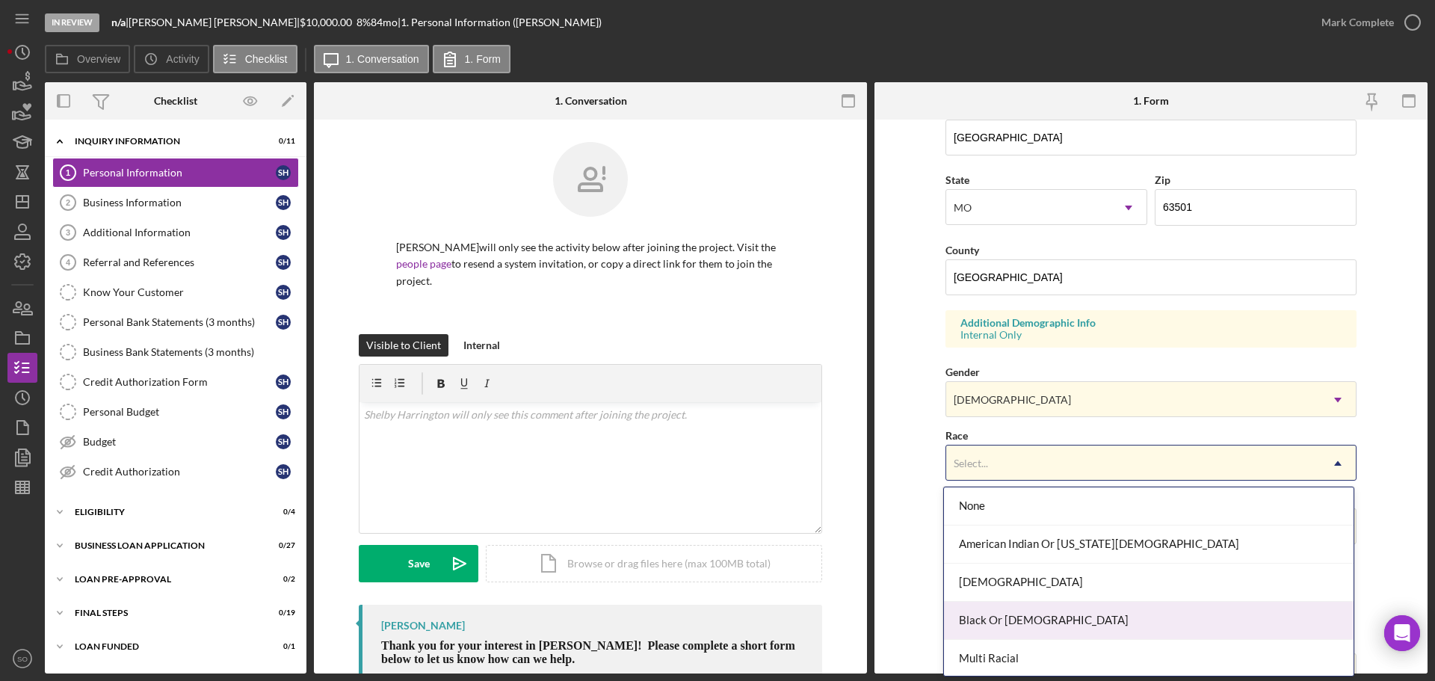
scroll to position [117, 0]
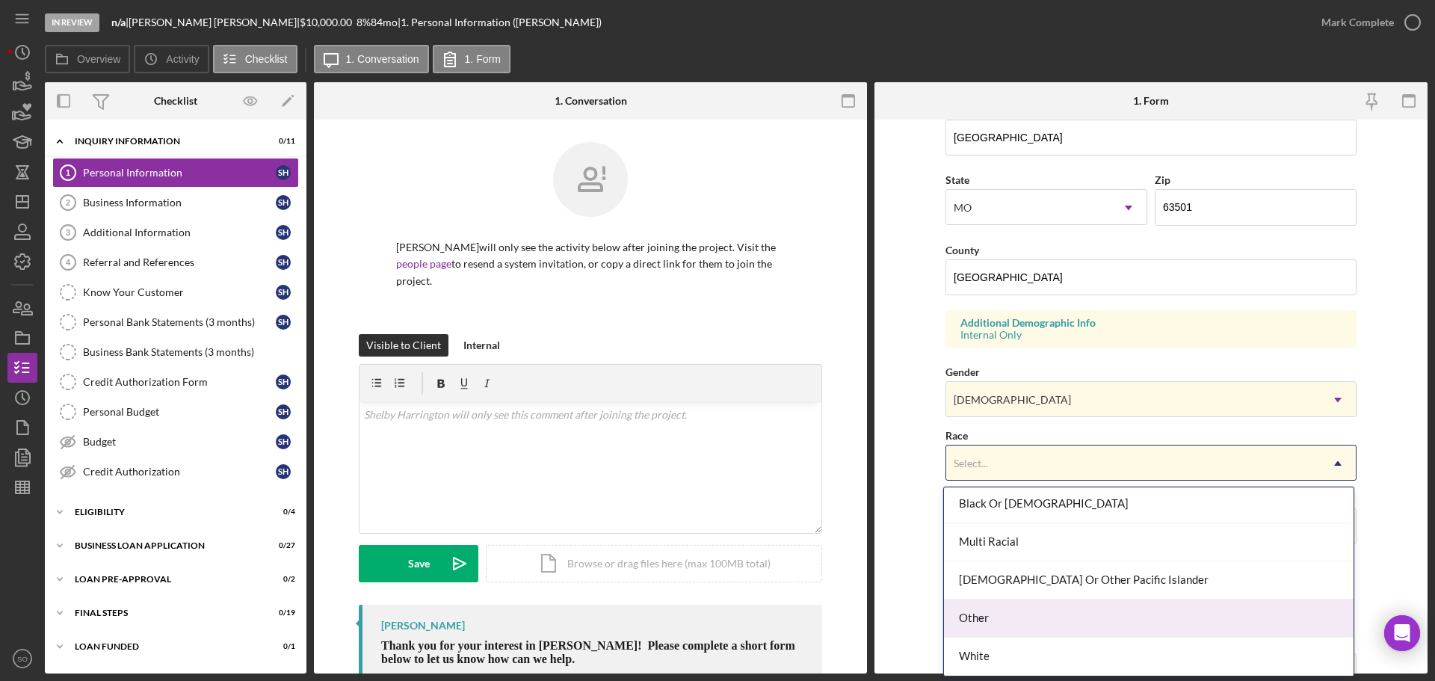
click at [1005, 651] on div "White" at bounding box center [1149, 657] width 410 height 38
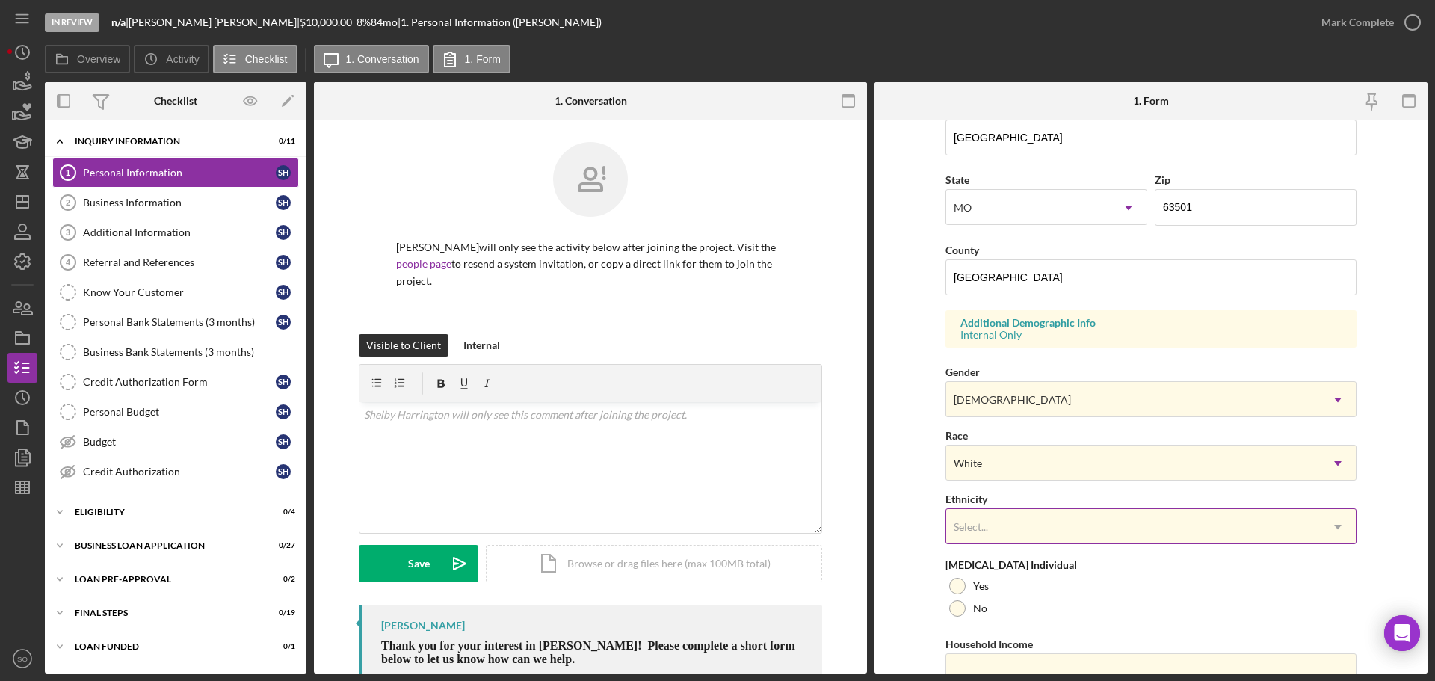
click at [1026, 533] on div "Select..." at bounding box center [1133, 527] width 374 height 34
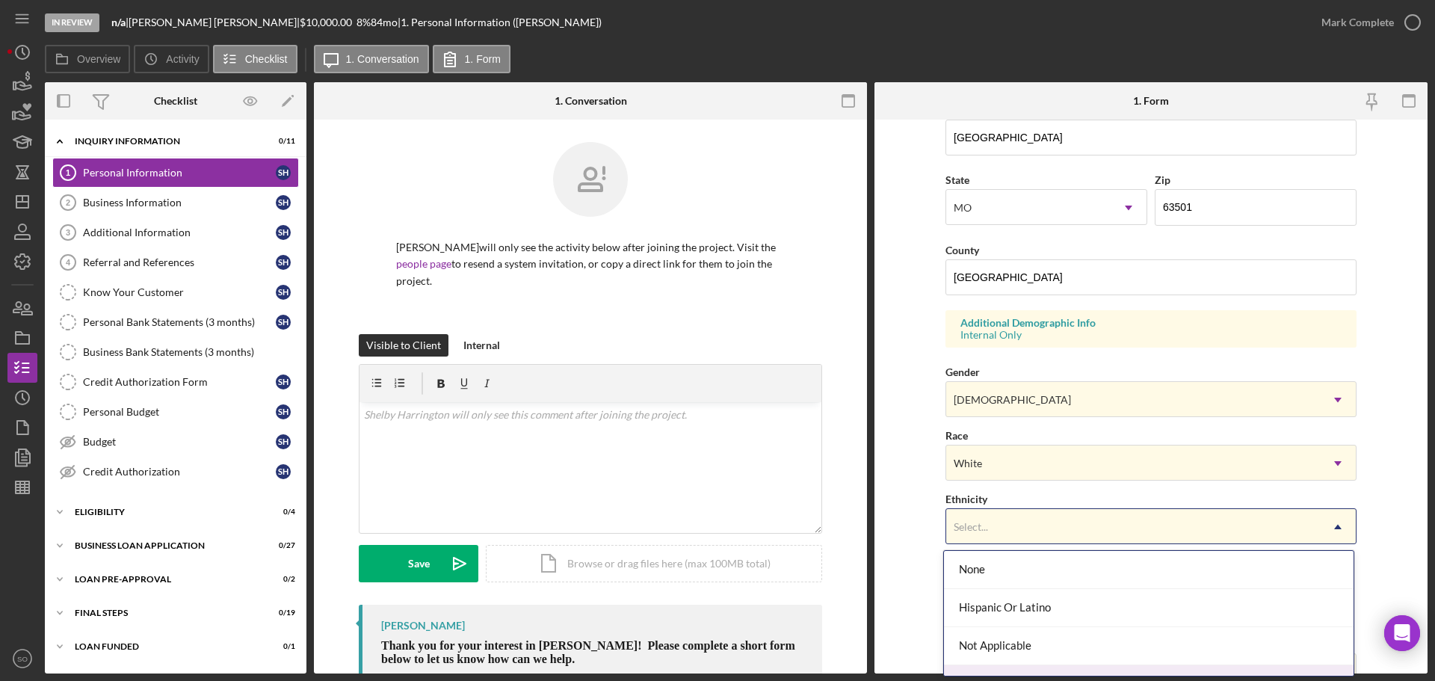
scroll to position [66, 0]
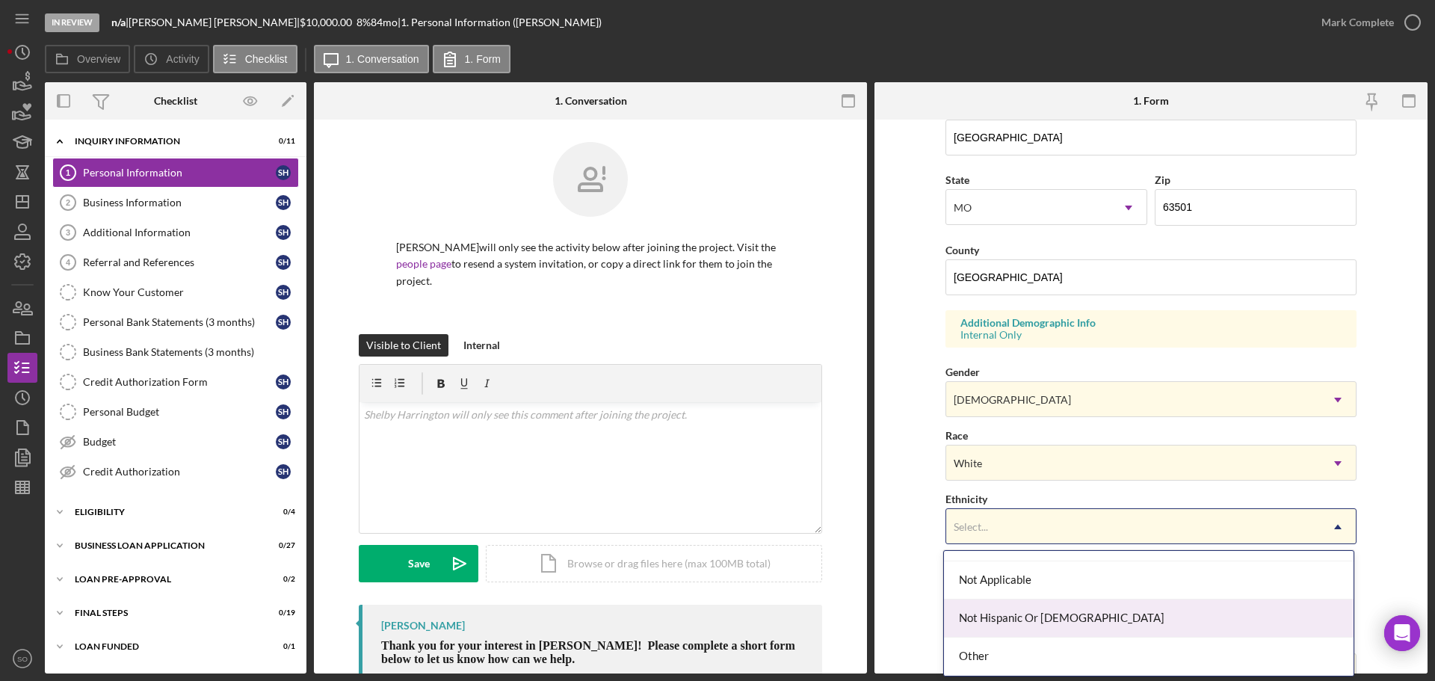
click at [1040, 626] on div "Not Hispanic Or [DEMOGRAPHIC_DATA]" at bounding box center [1149, 619] width 410 height 38
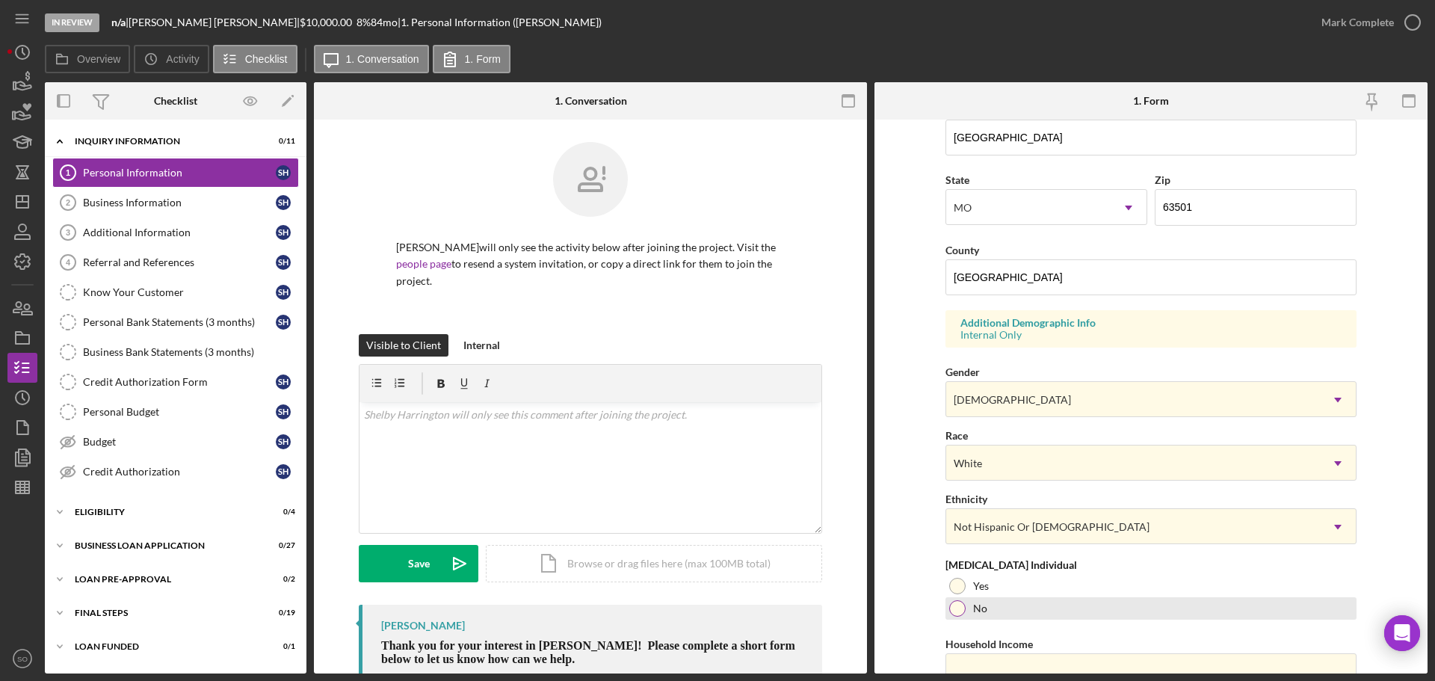
scroll to position [444, 0]
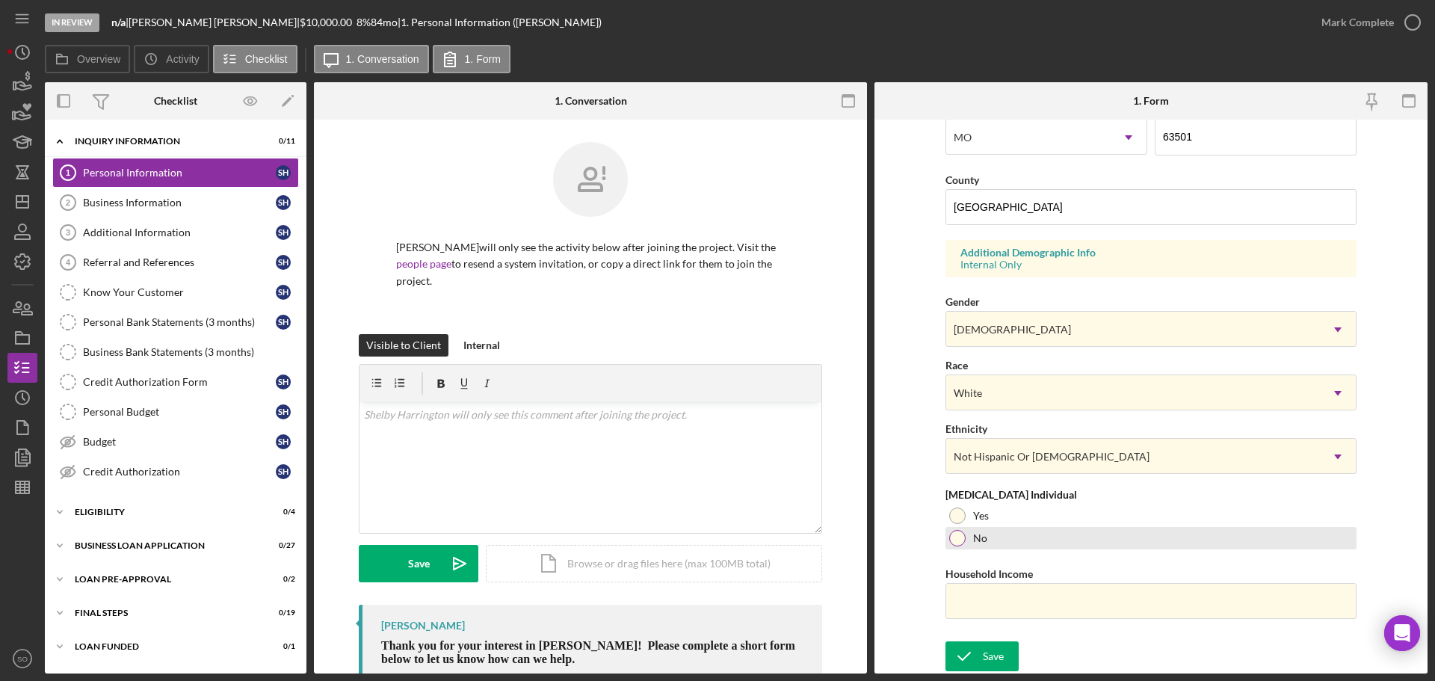
click at [963, 545] on div "No" at bounding box center [1151, 538] width 411 height 22
click at [1141, 593] on input "Household Income" at bounding box center [1151, 601] width 411 height 36
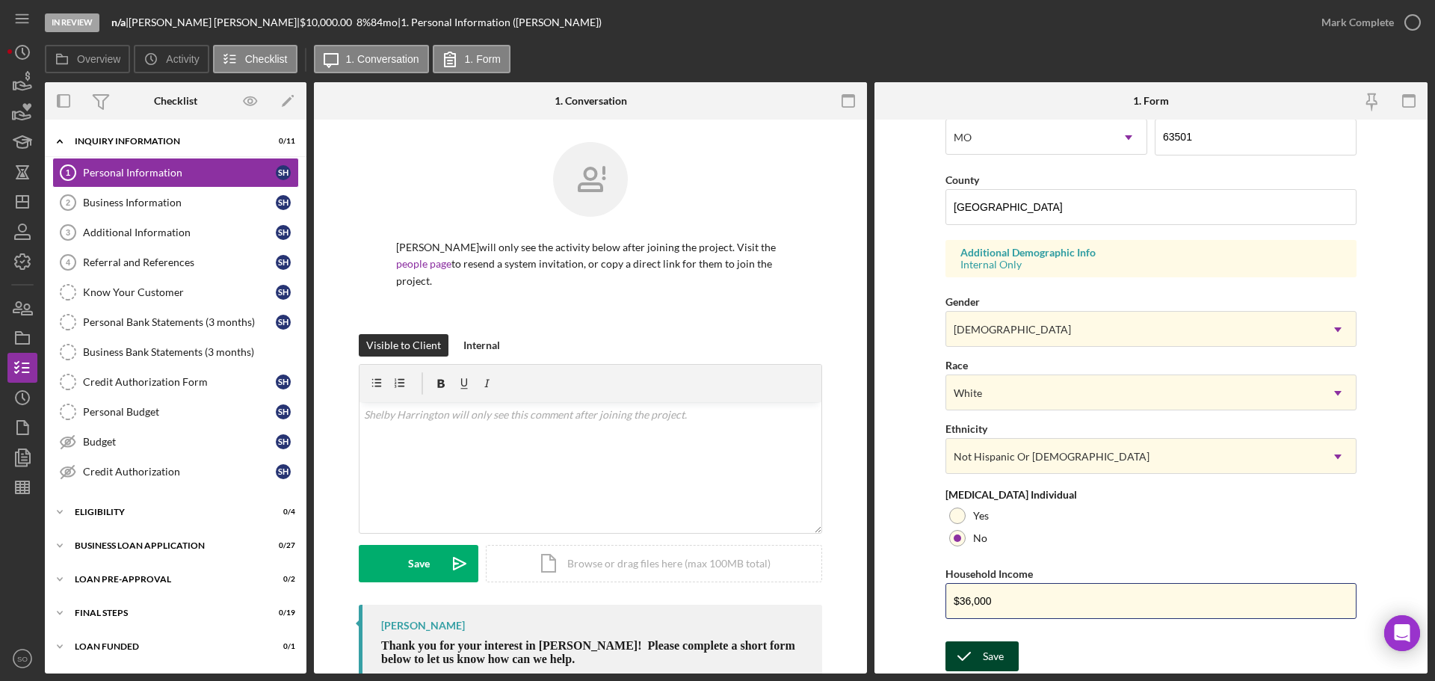
type input "$36,000"
click at [1000, 642] on div "Save" at bounding box center [993, 656] width 21 height 30
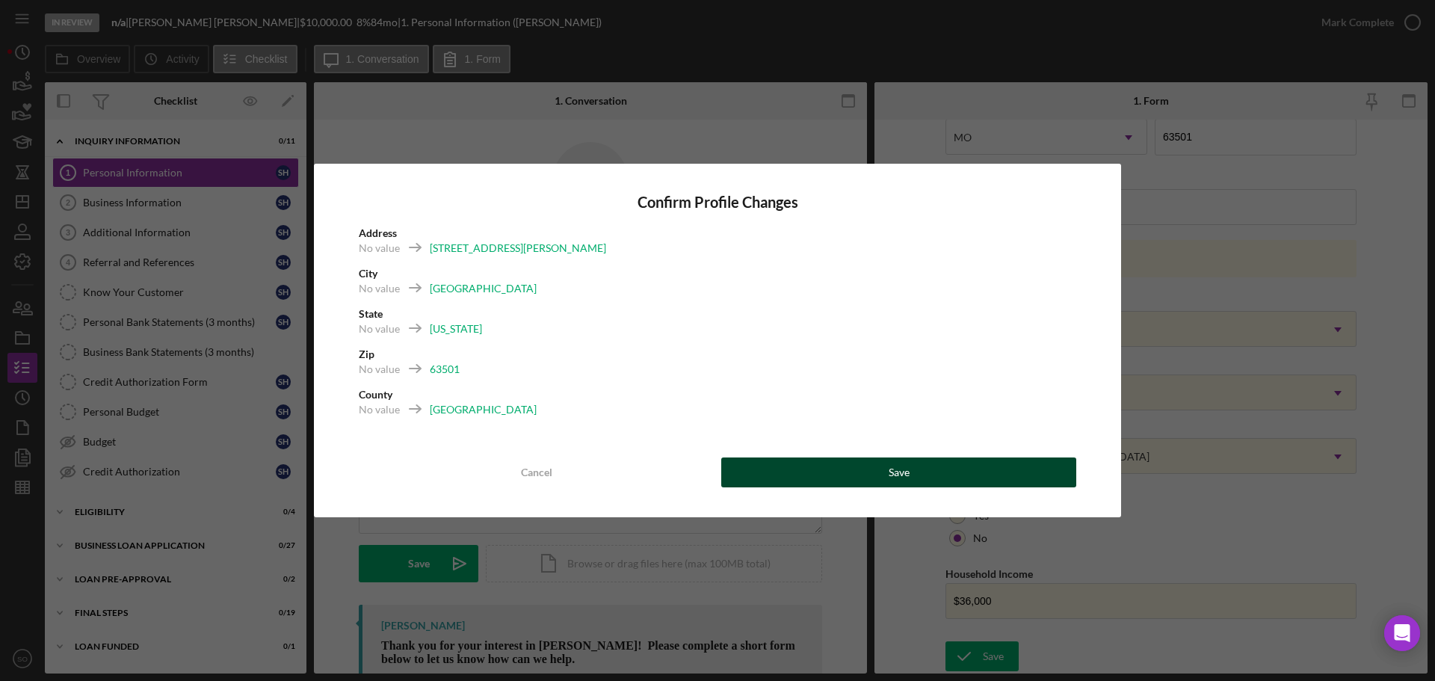
click at [966, 468] on button "Save" at bounding box center [898, 472] width 355 height 30
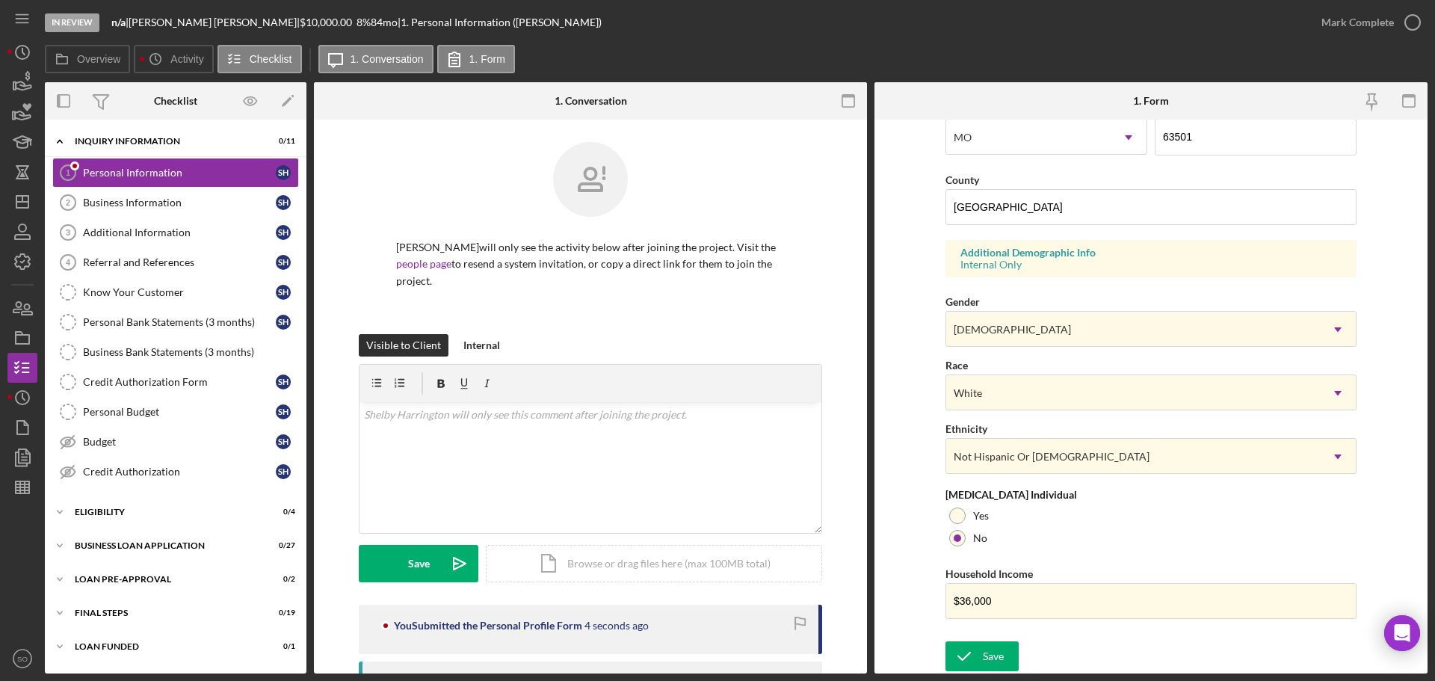
click at [1349, 24] on div "In Review n/a | Shelby Harrington | $10,000.00 8 % 84 mo | 1. Personal Informat…" at bounding box center [717, 340] width 1435 height 681
click at [1349, 25] on div "Mark Complete" at bounding box center [1358, 22] width 73 height 30
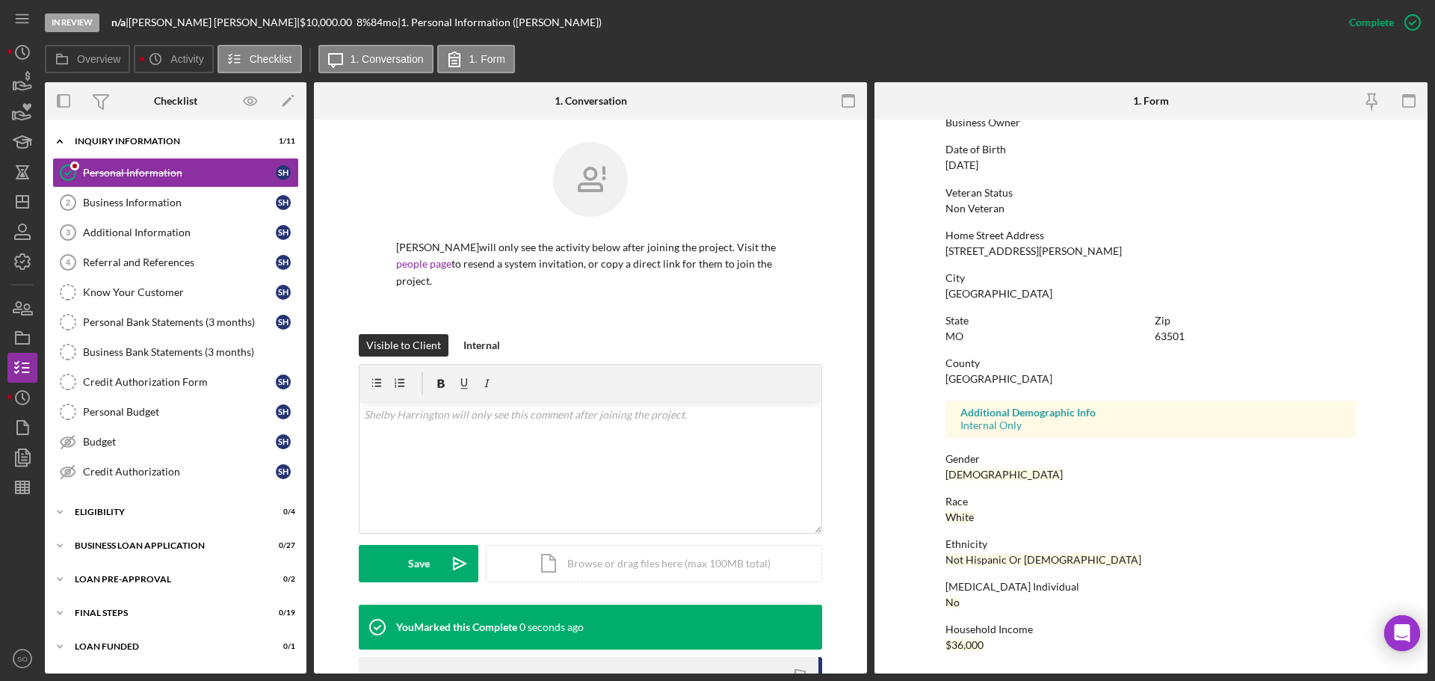
scroll to position [144, 0]
click at [215, 212] on link "Business Information 2 Business Information S H" at bounding box center [175, 203] width 247 height 30
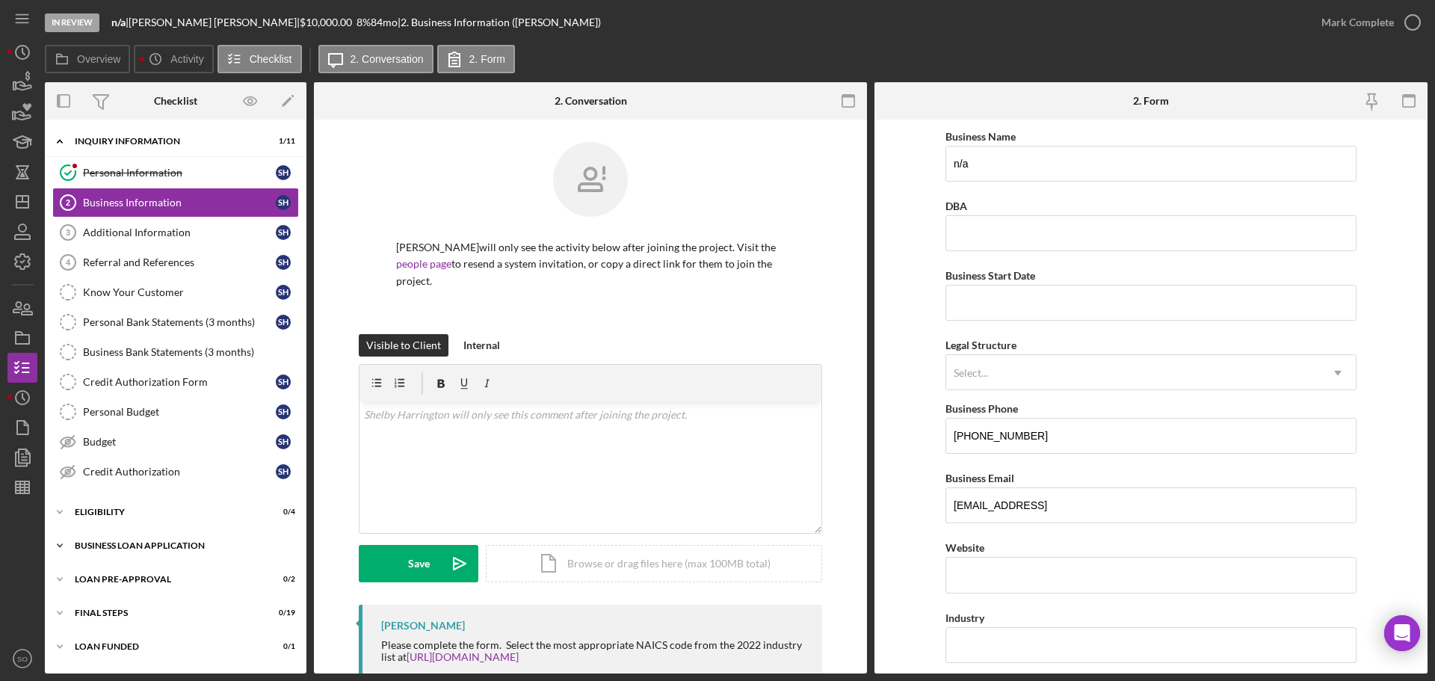
click at [148, 548] on div "BUSINESS LOAN APPLICATION" at bounding box center [181, 545] width 213 height 9
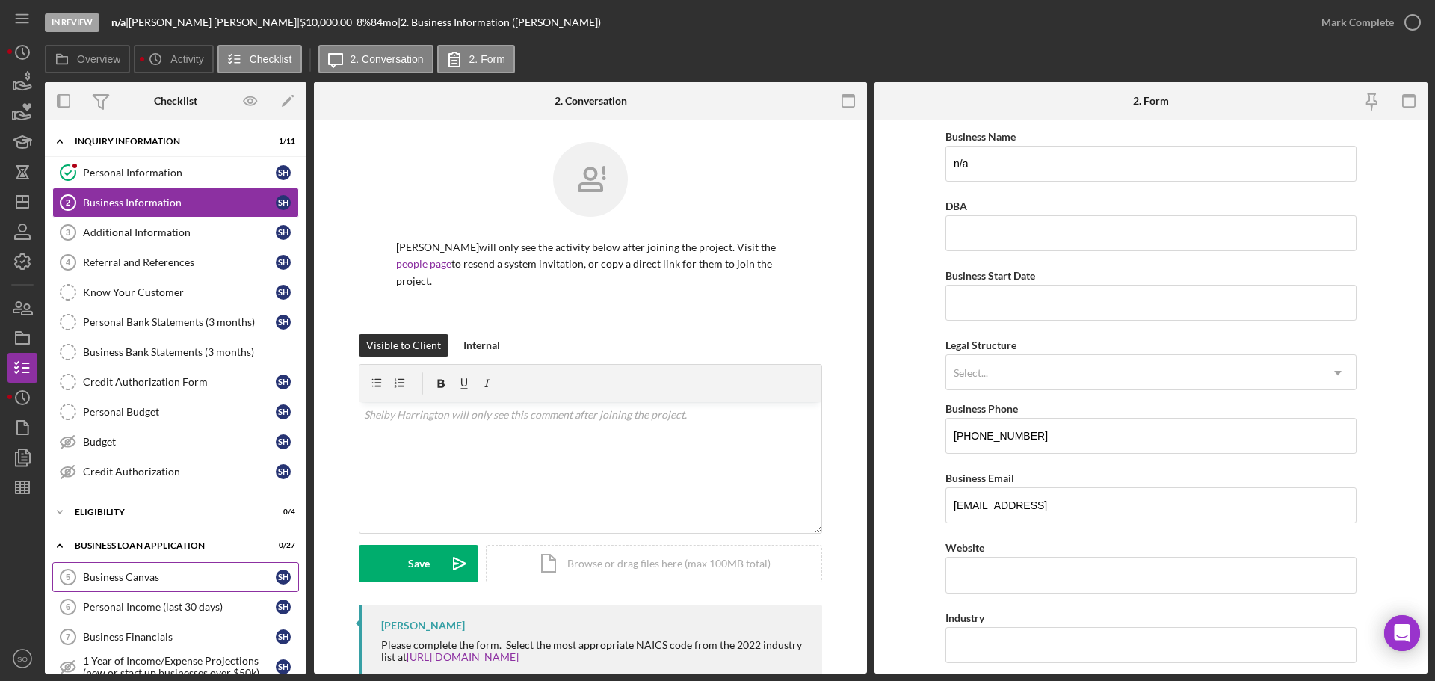
click at [151, 574] on div "Business Canvas" at bounding box center [179, 577] width 193 height 12
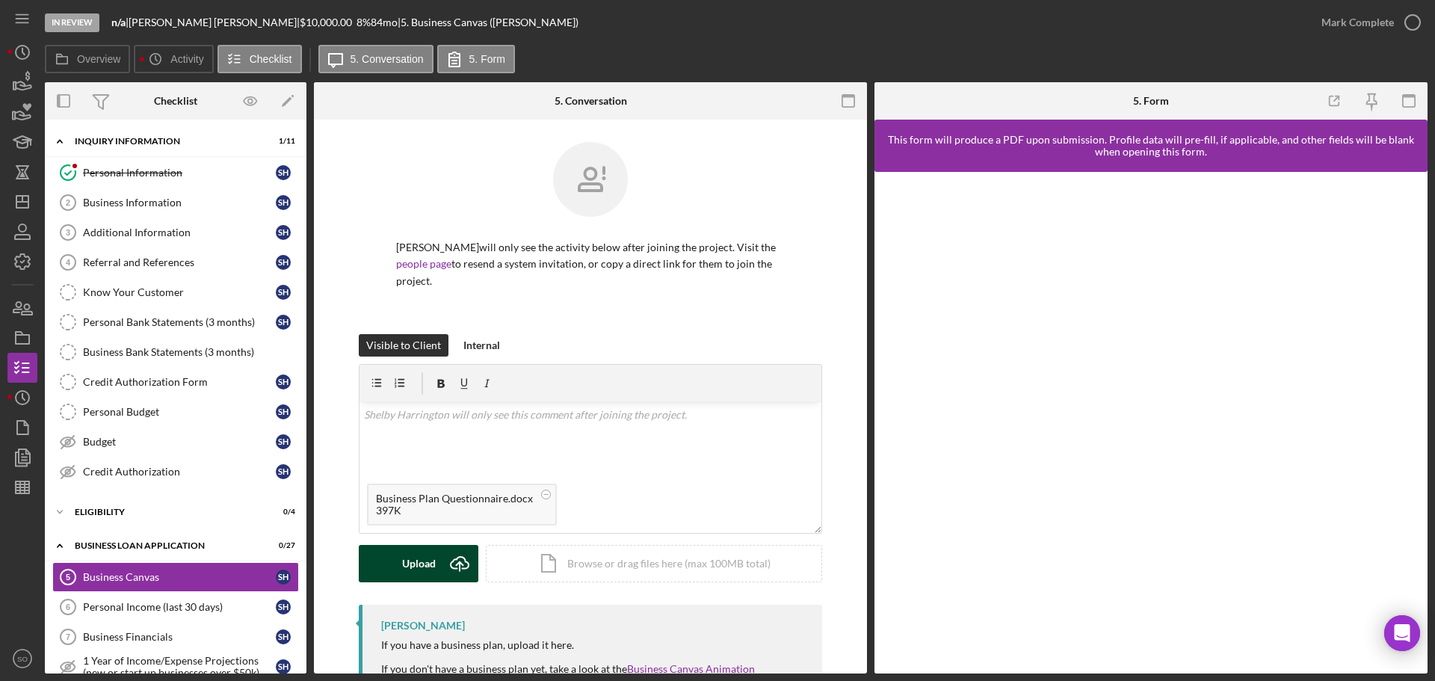
click at [434, 558] on button "Upload Icon/Upload" at bounding box center [419, 563] width 120 height 37
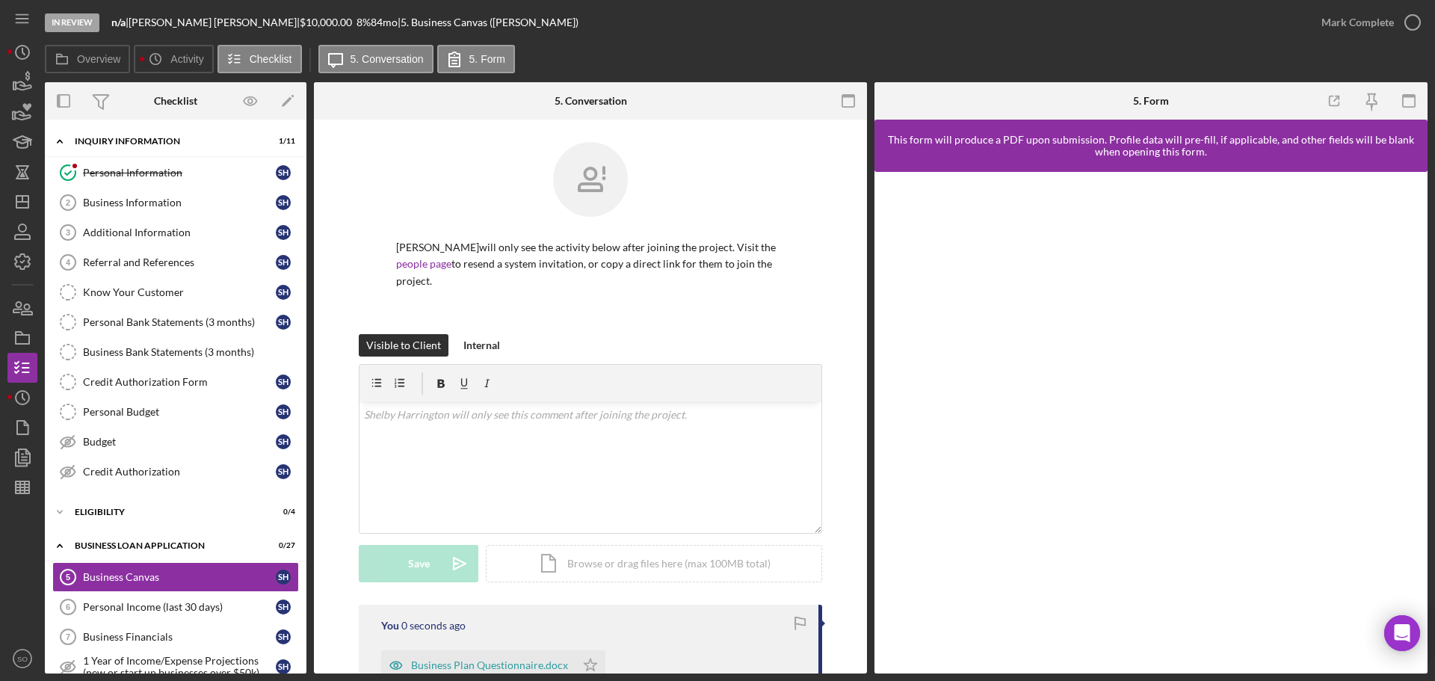
scroll to position [224, 0]
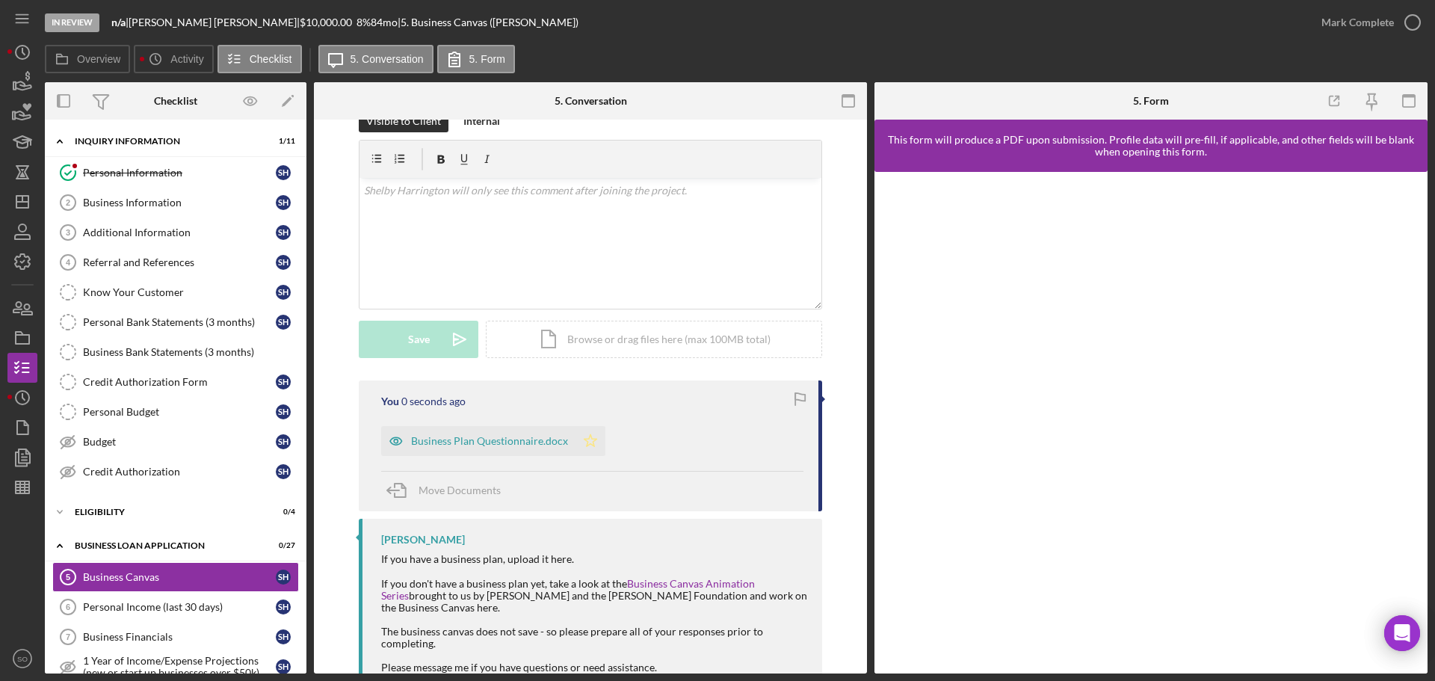
click at [576, 442] on icon "Icon/Star" at bounding box center [591, 441] width 30 height 30
click at [1367, 32] on div "Mark Complete" at bounding box center [1358, 22] width 73 height 30
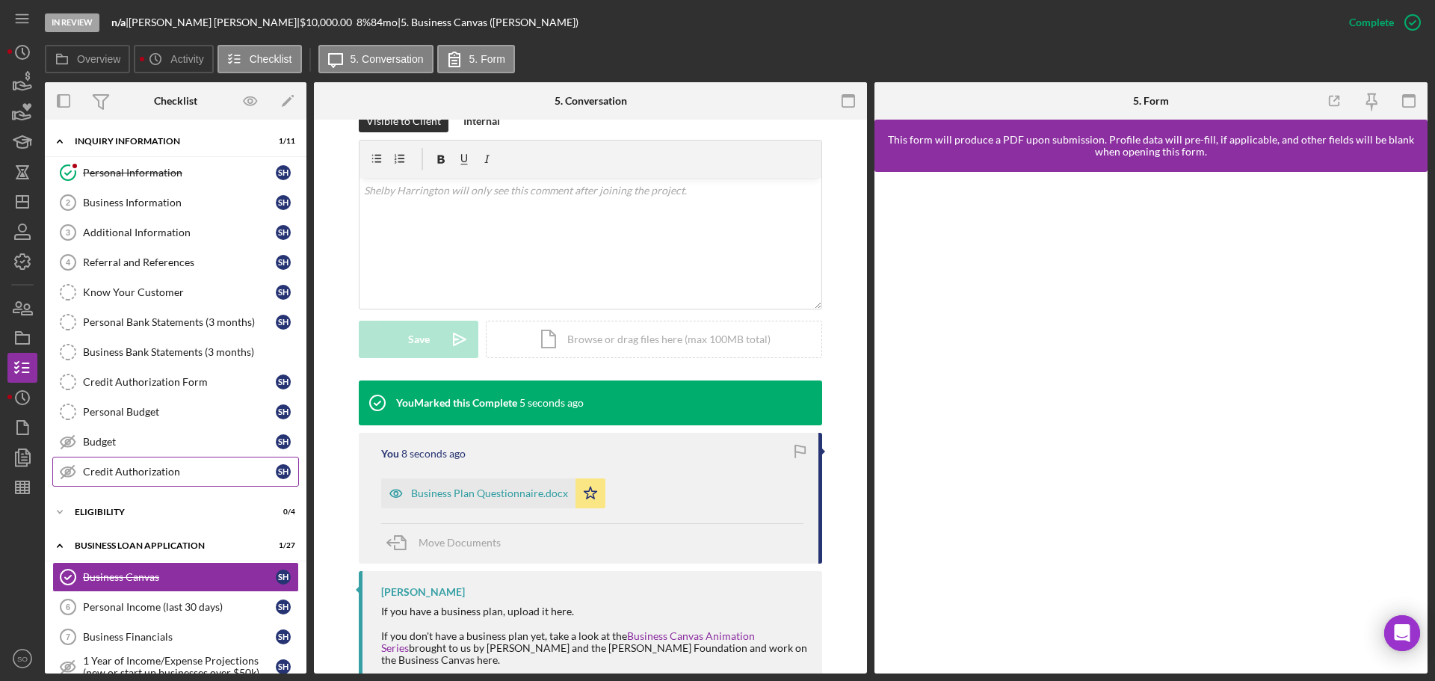
scroll to position [449, 0]
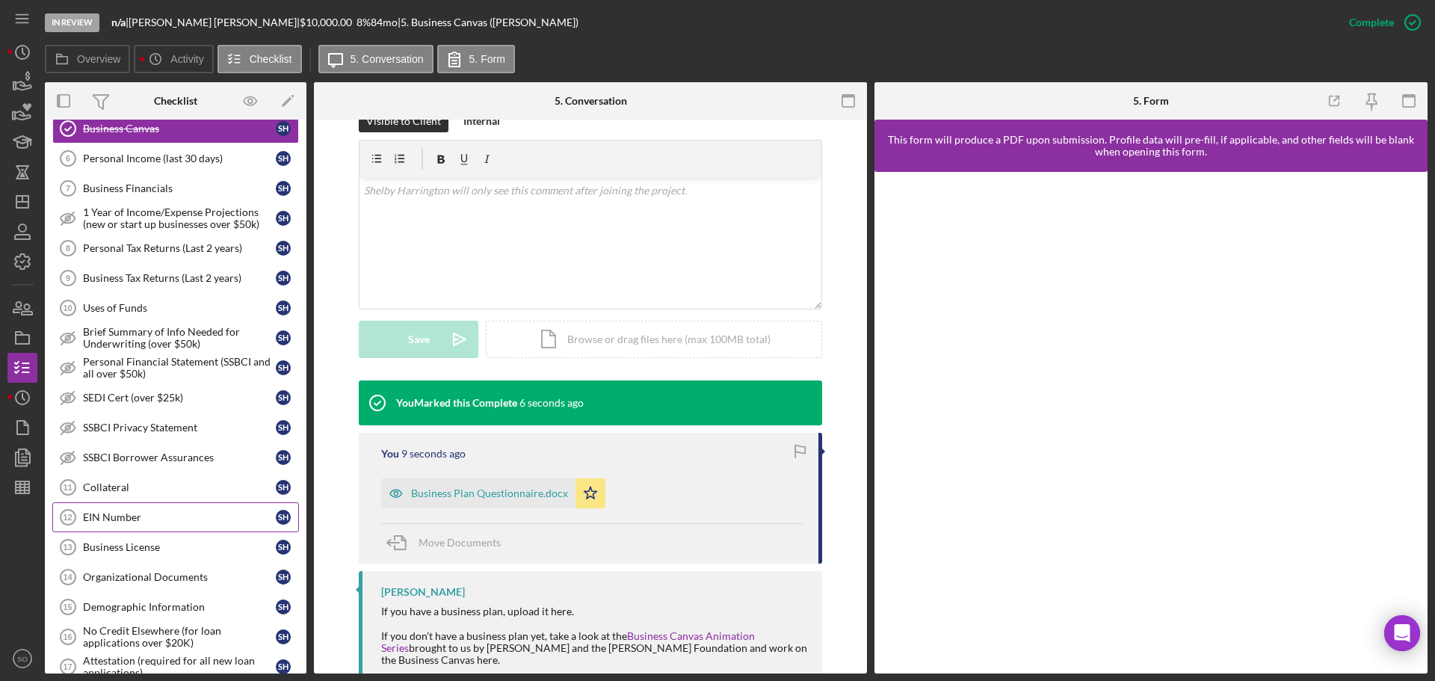
click at [177, 509] on link "EIN Number 12 EIN Number S H" at bounding box center [175, 517] width 247 height 30
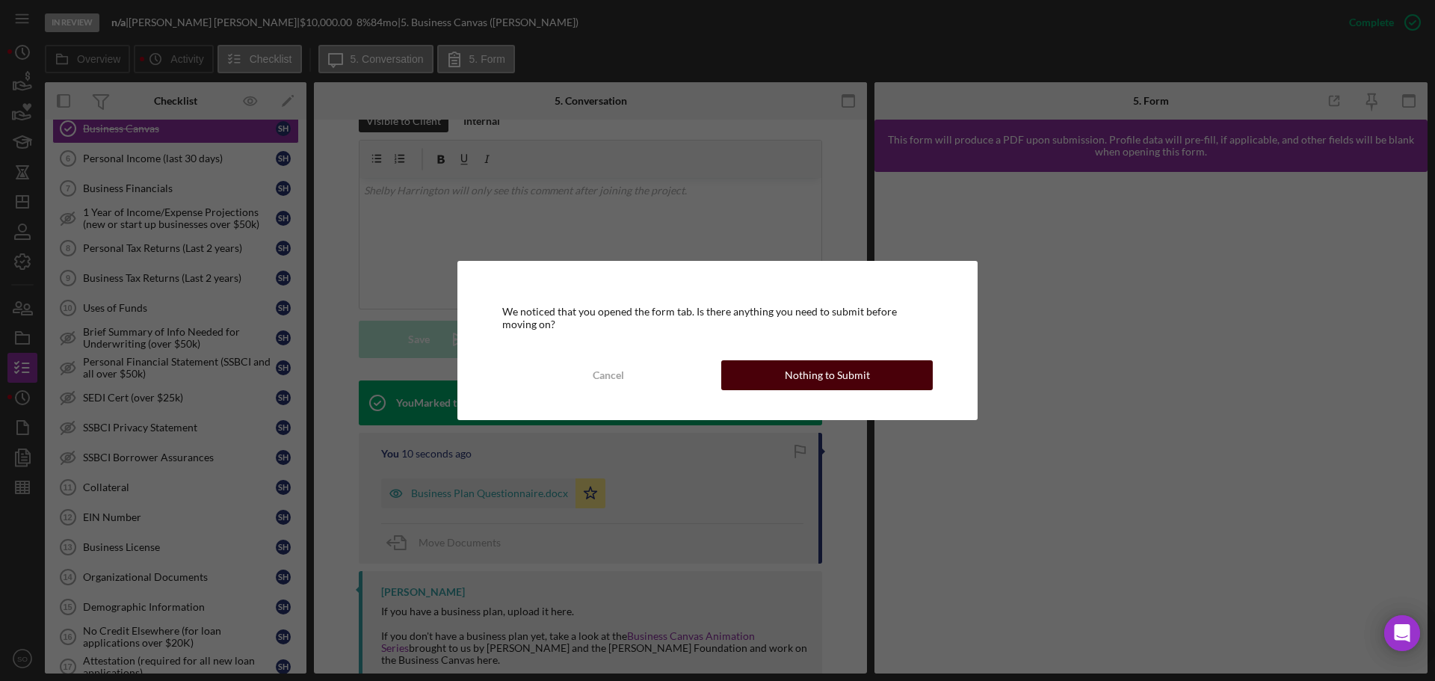
click at [916, 360] on div "Cancel Nothing to Submit" at bounding box center [717, 375] width 431 height 30
click at [839, 383] on div "Nothing to Submit" at bounding box center [827, 375] width 85 height 30
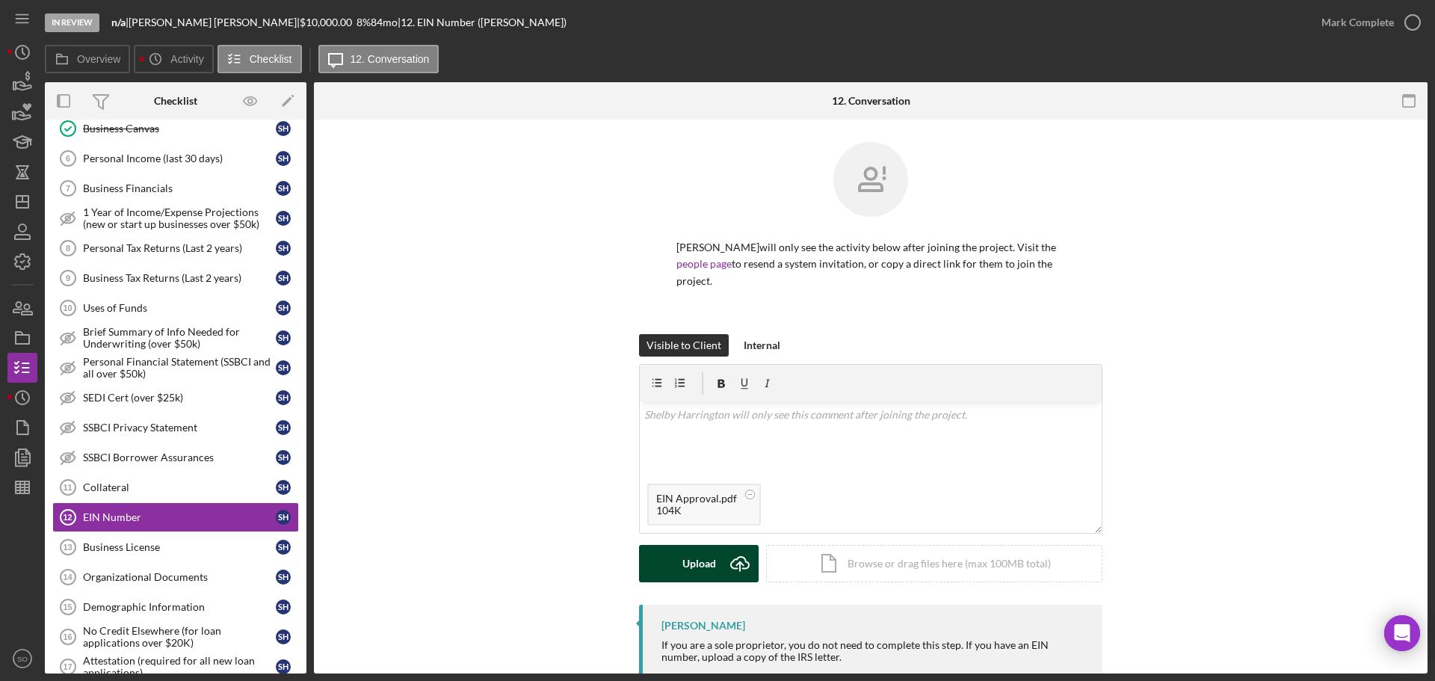
click at [685, 558] on div "Upload" at bounding box center [700, 563] width 34 height 37
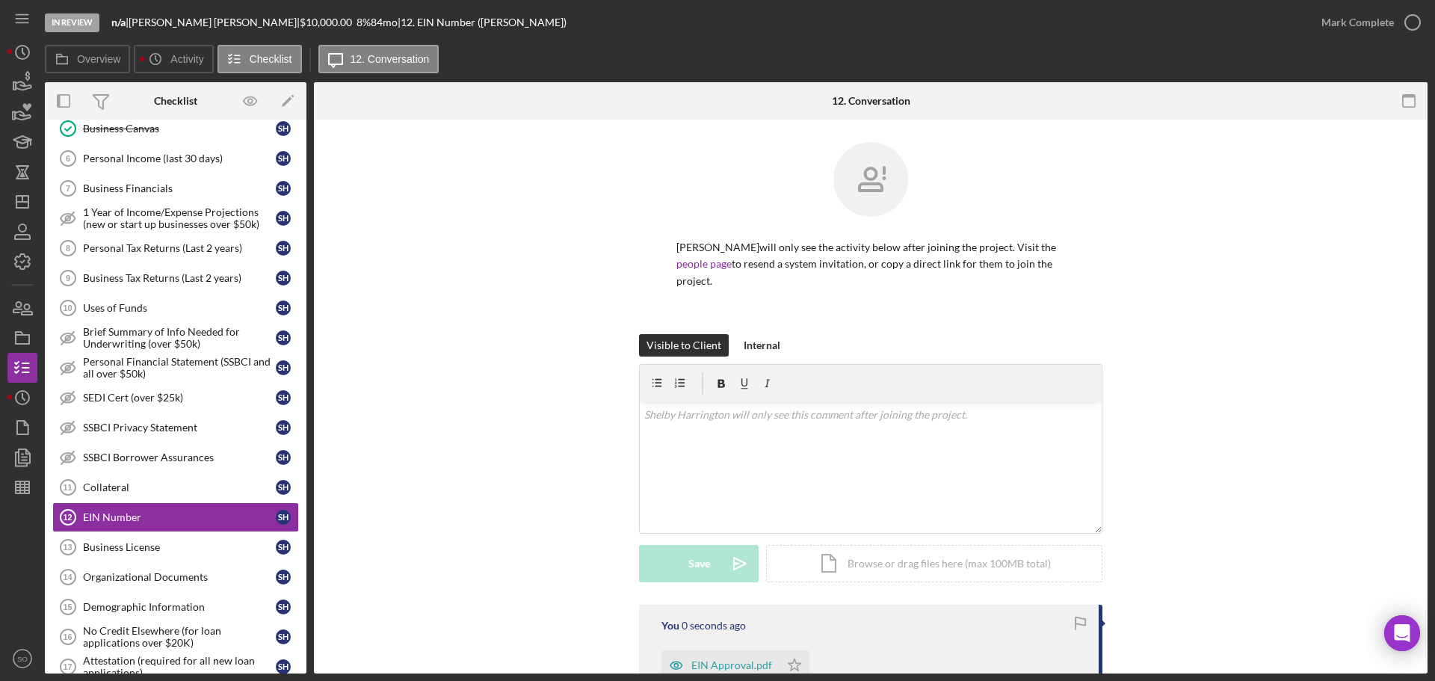
scroll to position [177, 0]
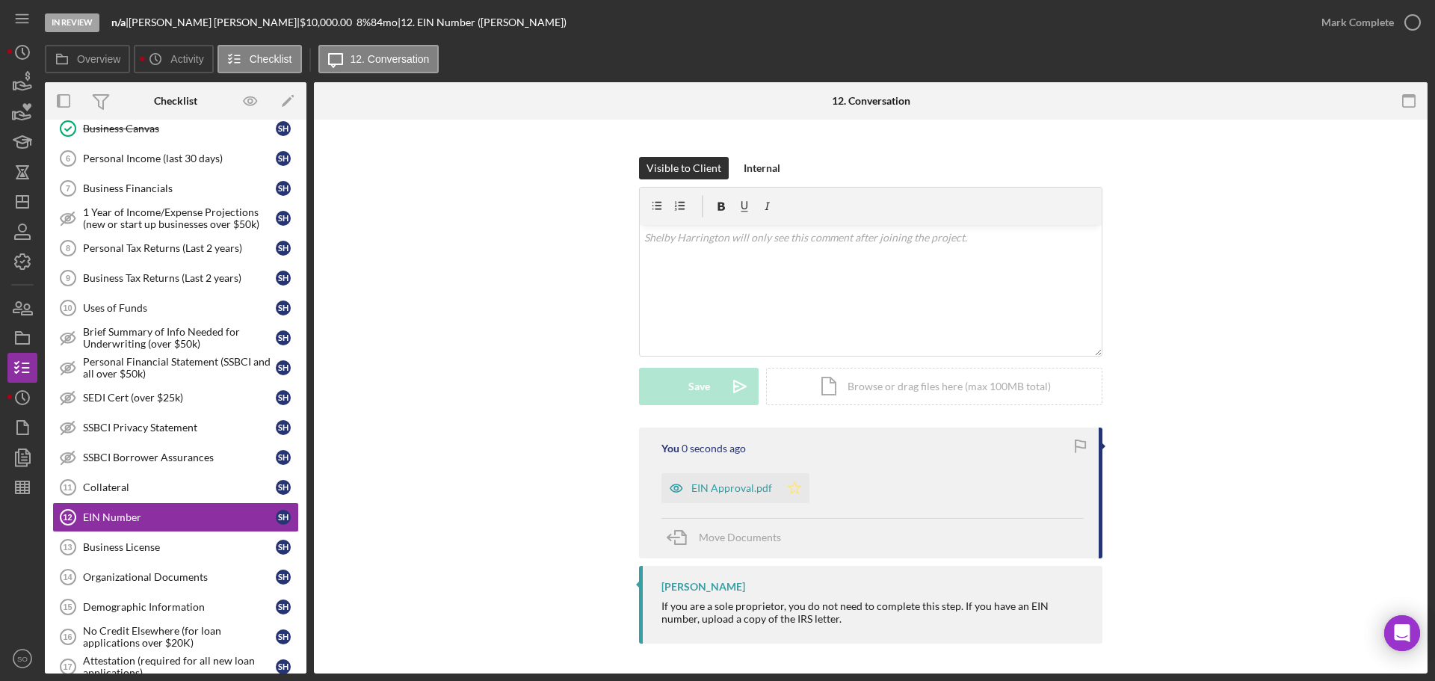
click at [783, 486] on icon "Icon/Star" at bounding box center [795, 488] width 30 height 30
click at [1316, 29] on button "Mark Complete" at bounding box center [1367, 22] width 121 height 30
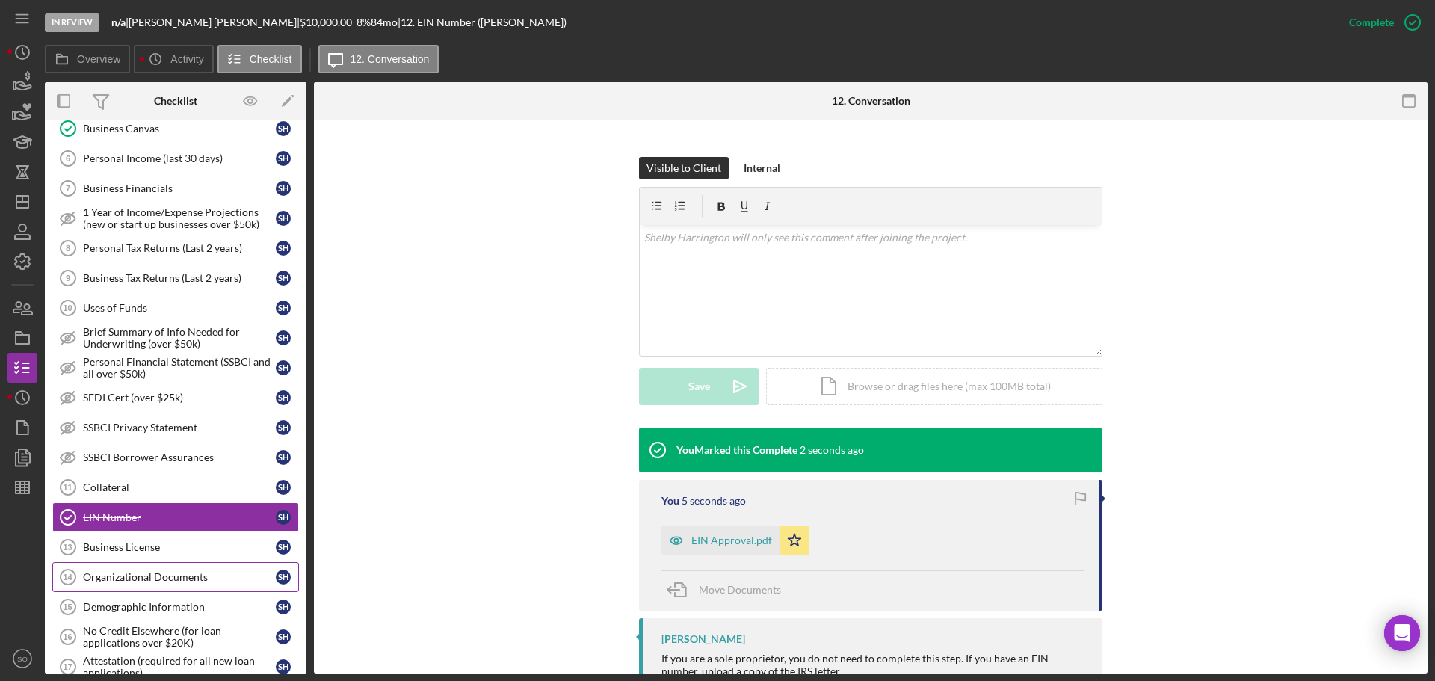
click at [212, 573] on div "Organizational Documents" at bounding box center [179, 577] width 193 height 12
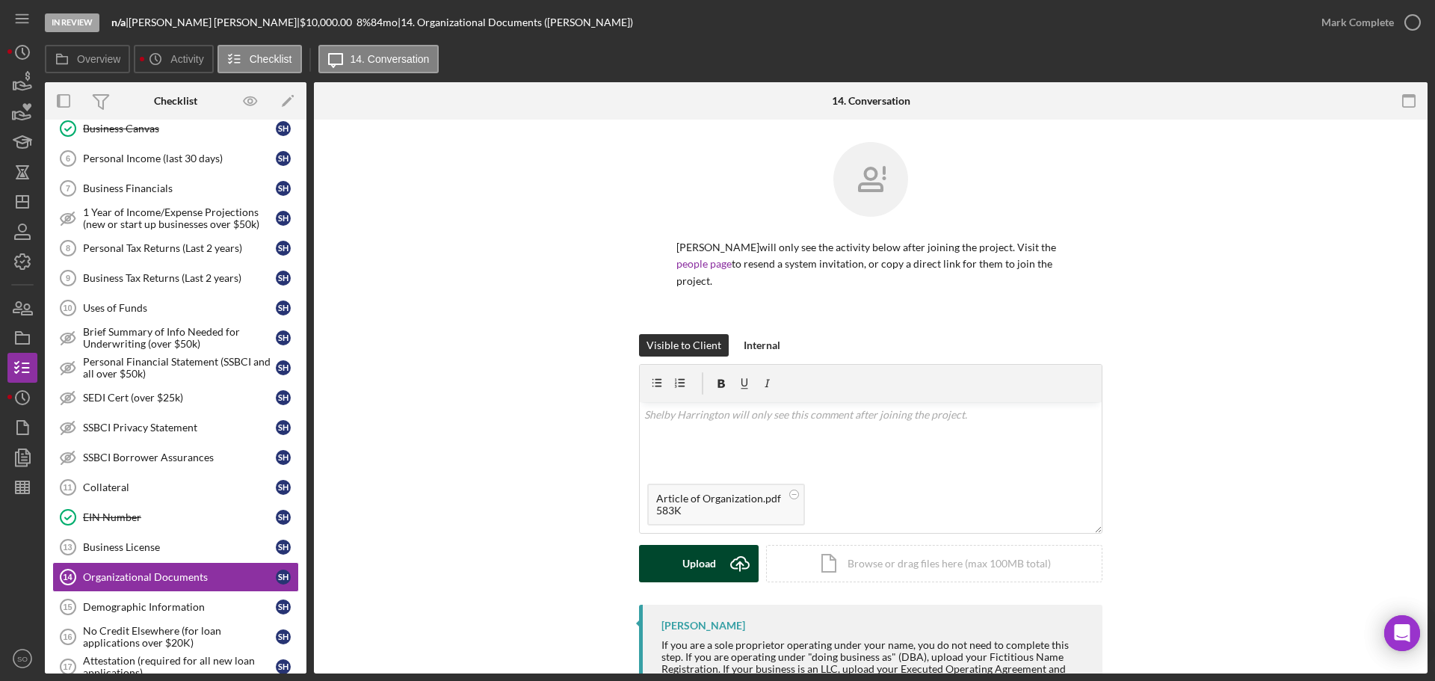
click at [699, 572] on div "Upload" at bounding box center [700, 563] width 34 height 37
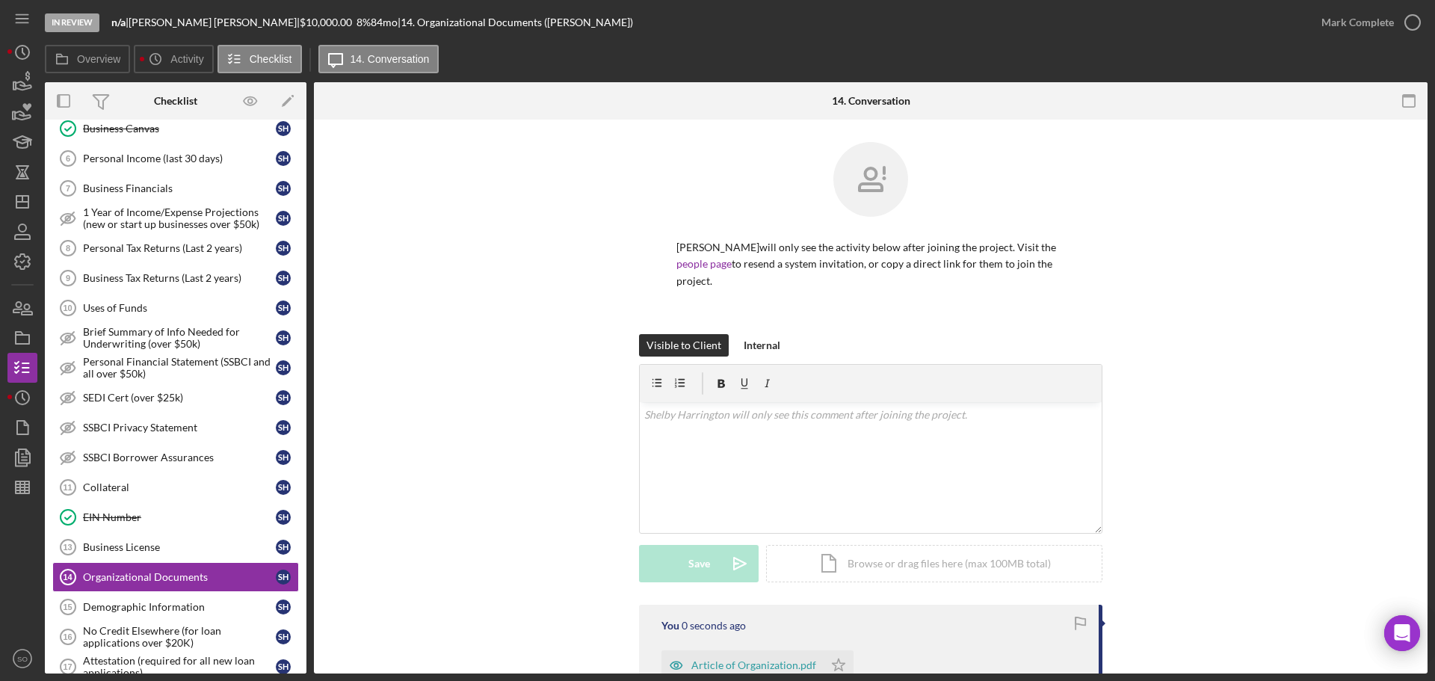
scroll to position [224, 0]
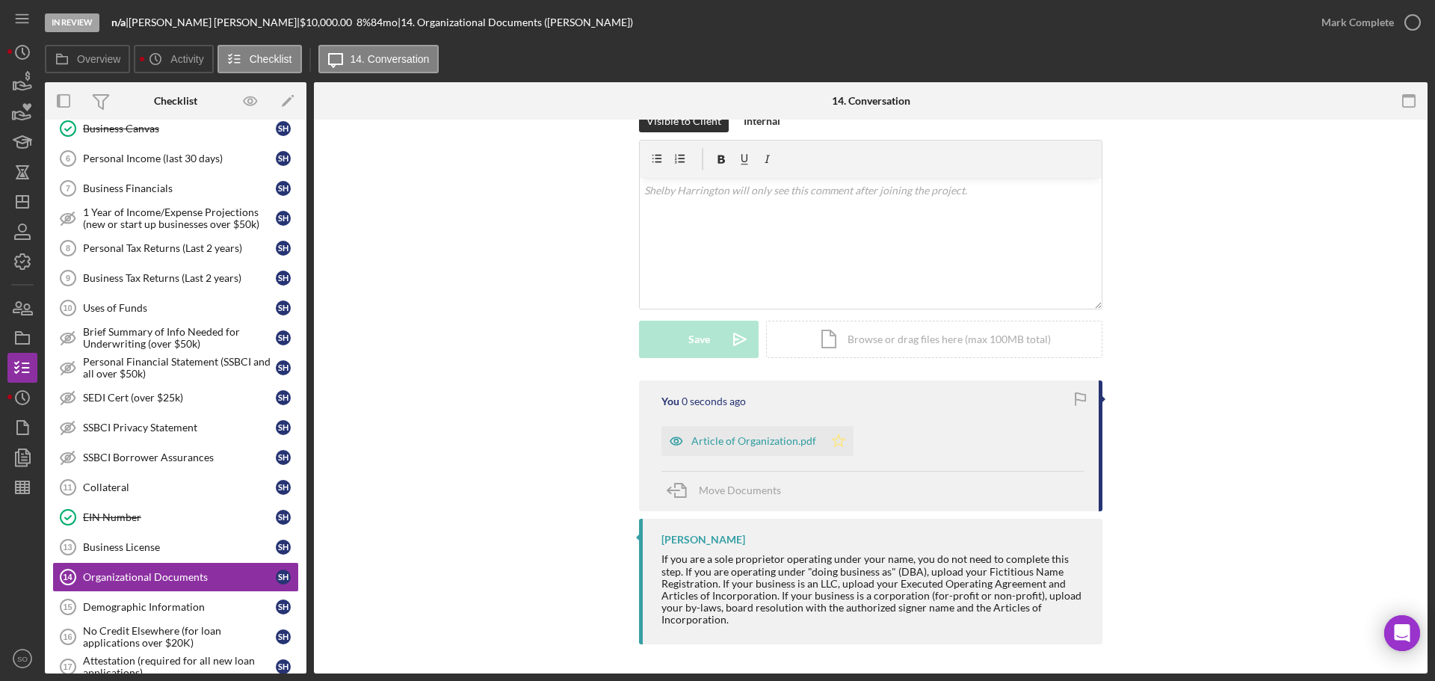
click at [828, 441] on icon "Icon/Star" at bounding box center [839, 441] width 30 height 30
click at [754, 447] on div "Article of Organization.pdf" at bounding box center [753, 441] width 125 height 12
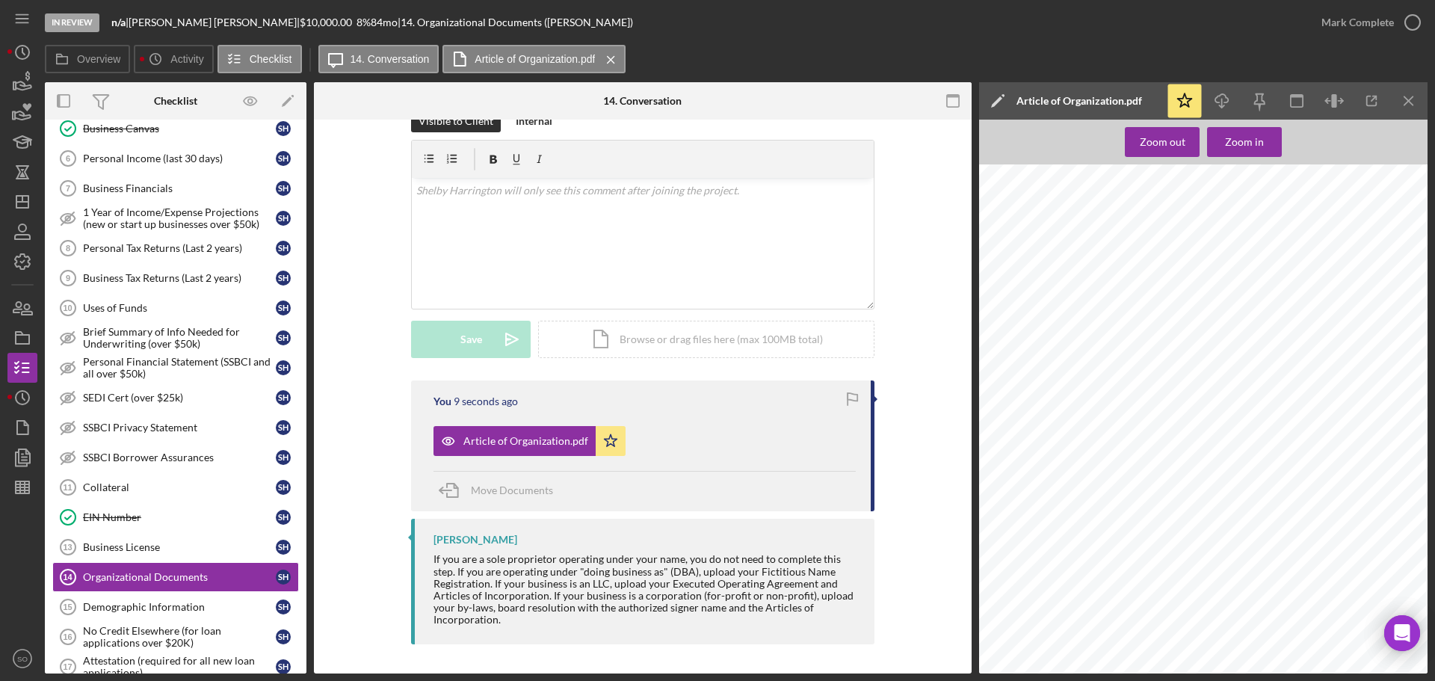
scroll to position [0, 0]
drag, startPoint x: 1282, startPoint y: 313, endPoint x: 1186, endPoint y: 318, distance: 95.8
click at [1186, 318] on span "Selfless Billing Solutions LLC" at bounding box center [1233, 315] width 97 height 7
copy span "Selfless Billing Solutions LLC"
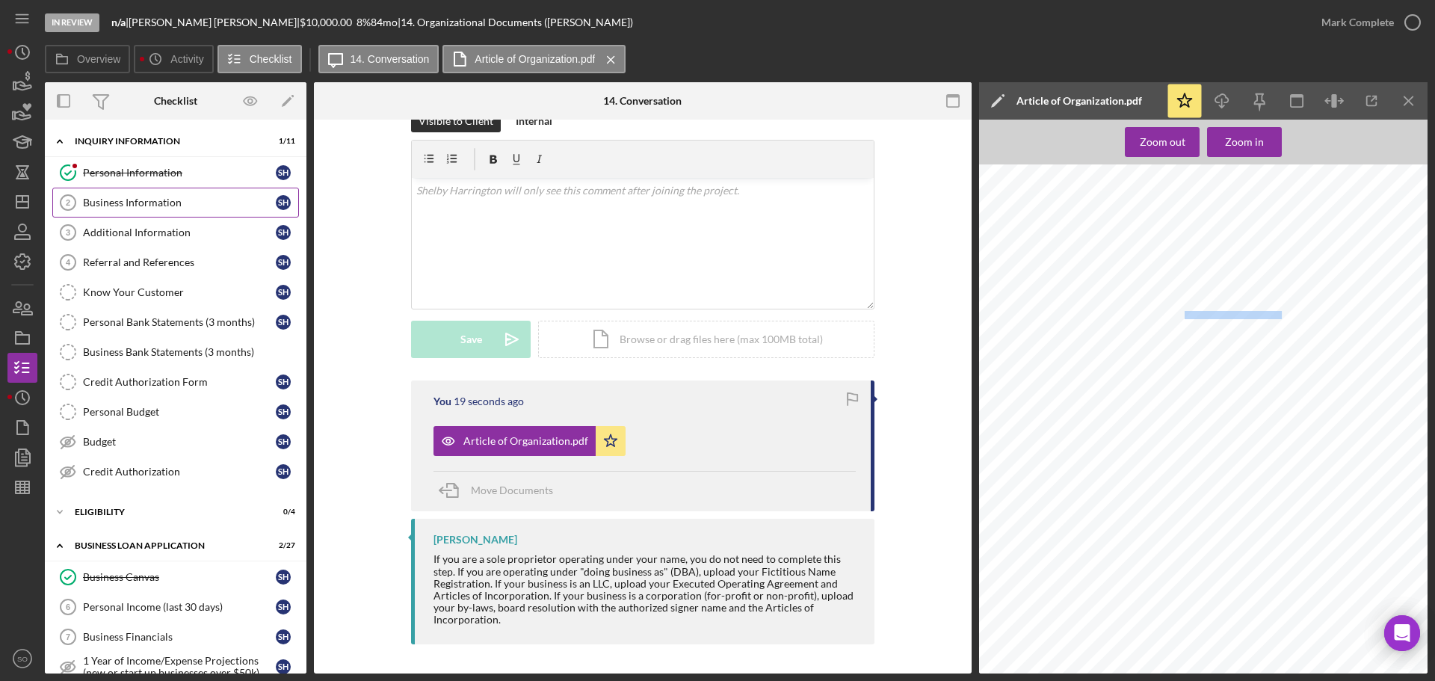
click at [126, 212] on link "Business Information 2 Business Information S H" at bounding box center [175, 203] width 247 height 30
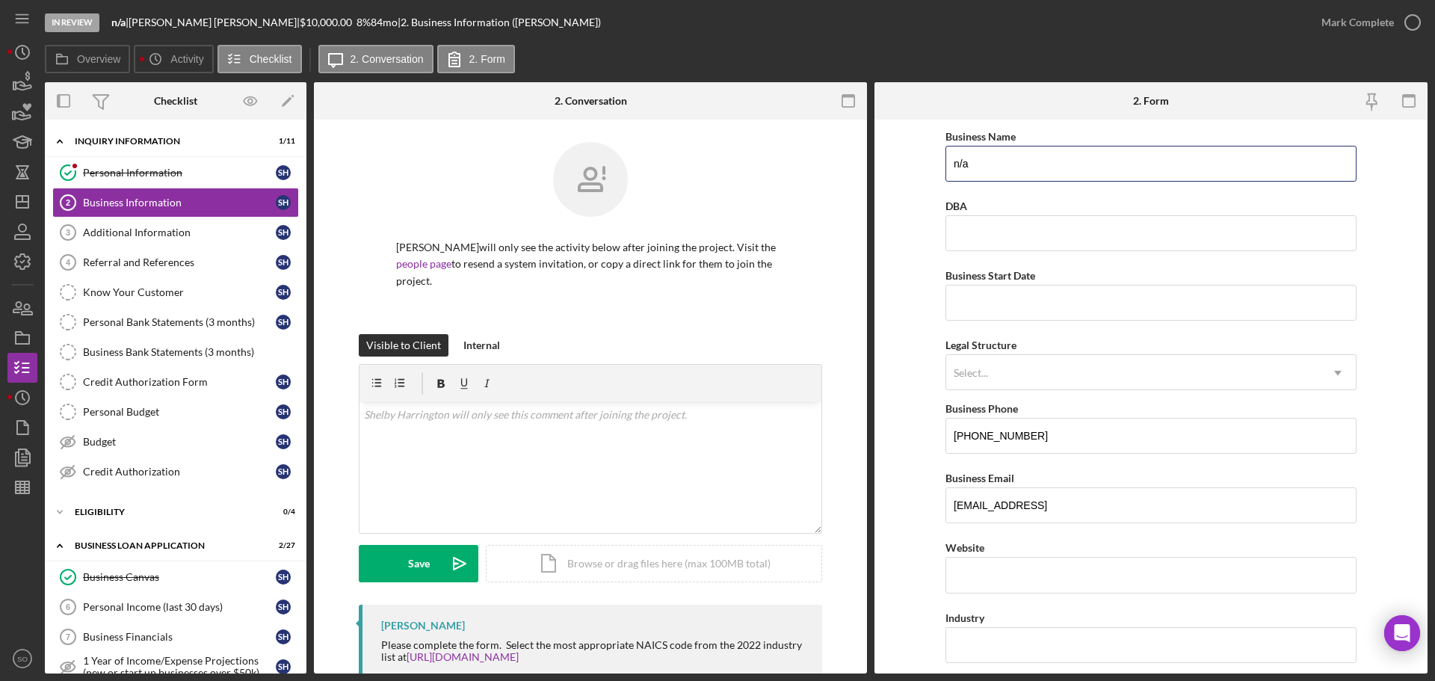
drag, startPoint x: 982, startPoint y: 164, endPoint x: 842, endPoint y: 172, distance: 139.2
click at [846, 166] on div "Overview Internal Workflow Stage In Review Icon/Dropdown Arrow Archive (can una…" at bounding box center [736, 377] width 1383 height 591
paste input "Selfless Billing Solutions LLC"
type input "Selfless Billing Solutions LLC"
click at [922, 232] on form "Business Name Selfless Billing Solutions LLC DBA Business Start Date Legal Stru…" at bounding box center [1151, 397] width 553 height 554
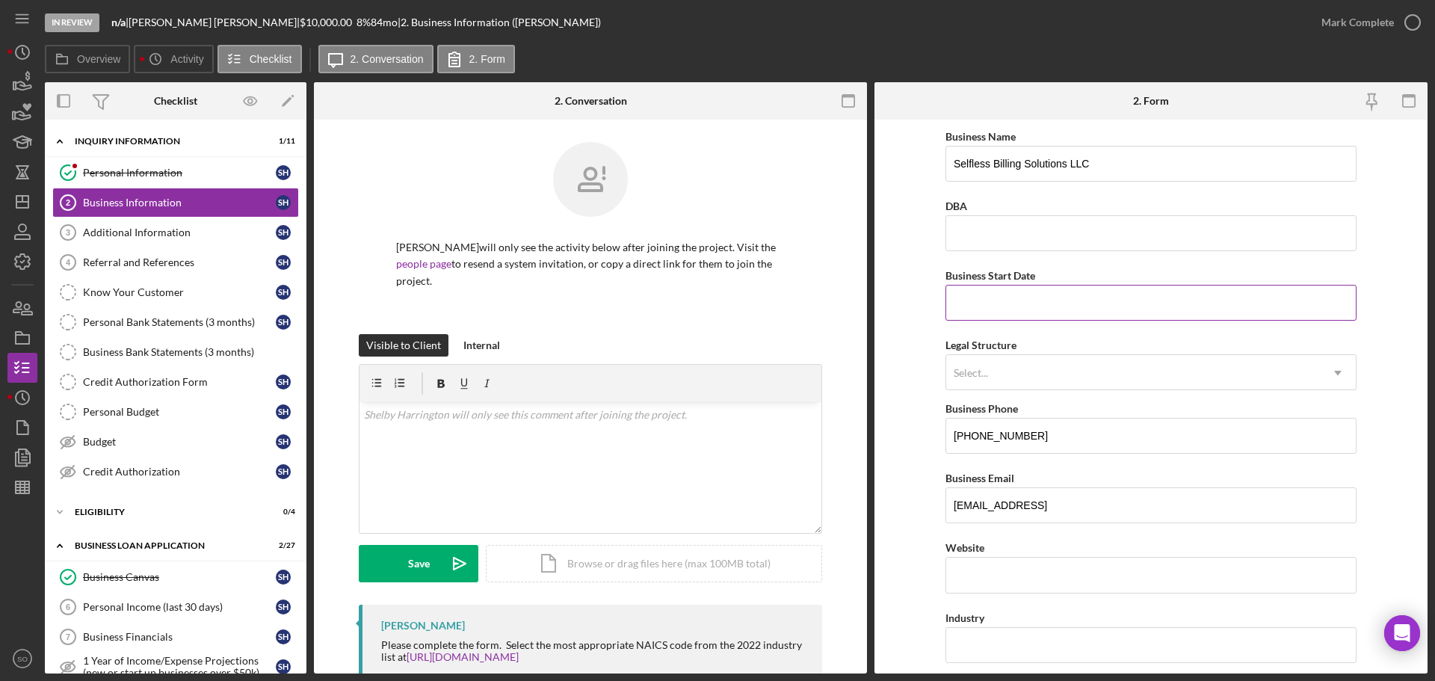
click at [1032, 307] on input "Business Start Date" at bounding box center [1151, 303] width 411 height 36
type input "[DATE]"
click at [1183, 368] on div "Select..." at bounding box center [1133, 373] width 374 height 34
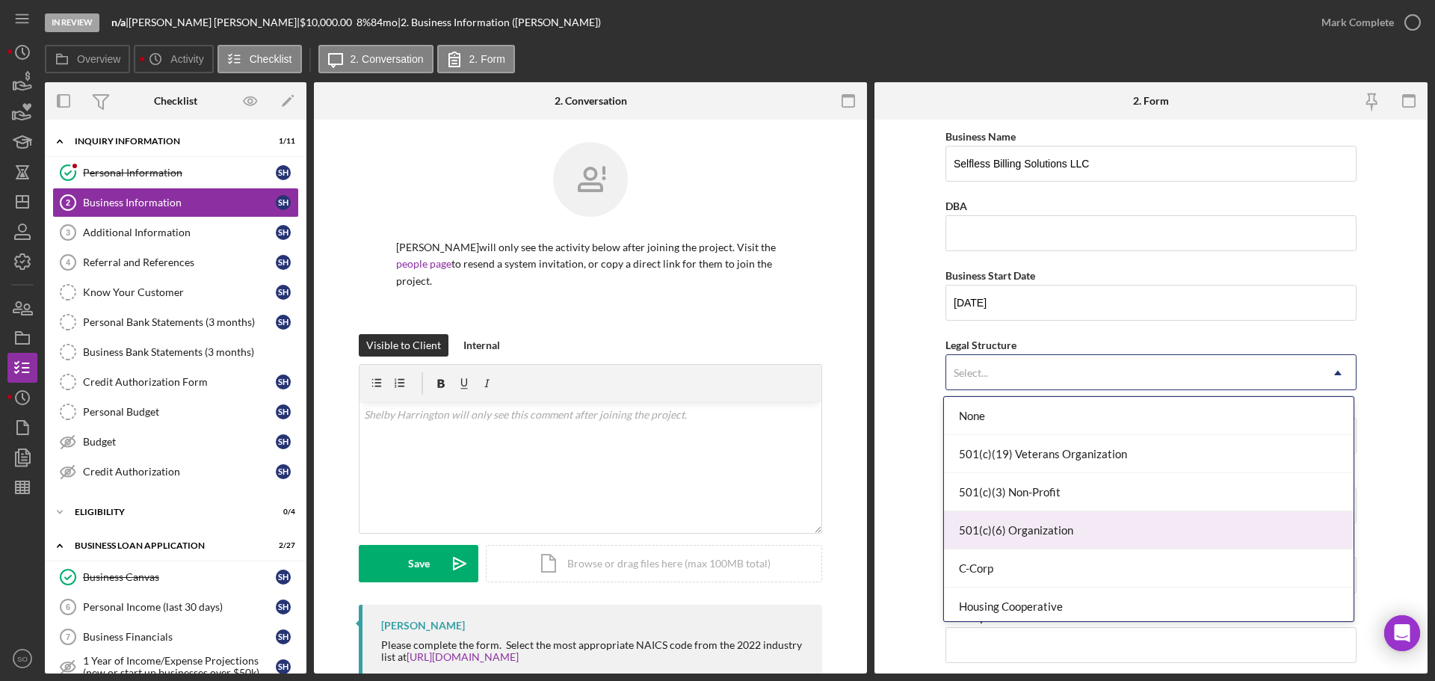
scroll to position [150, 0]
click at [1097, 540] on div "LLC" at bounding box center [1149, 533] width 410 height 38
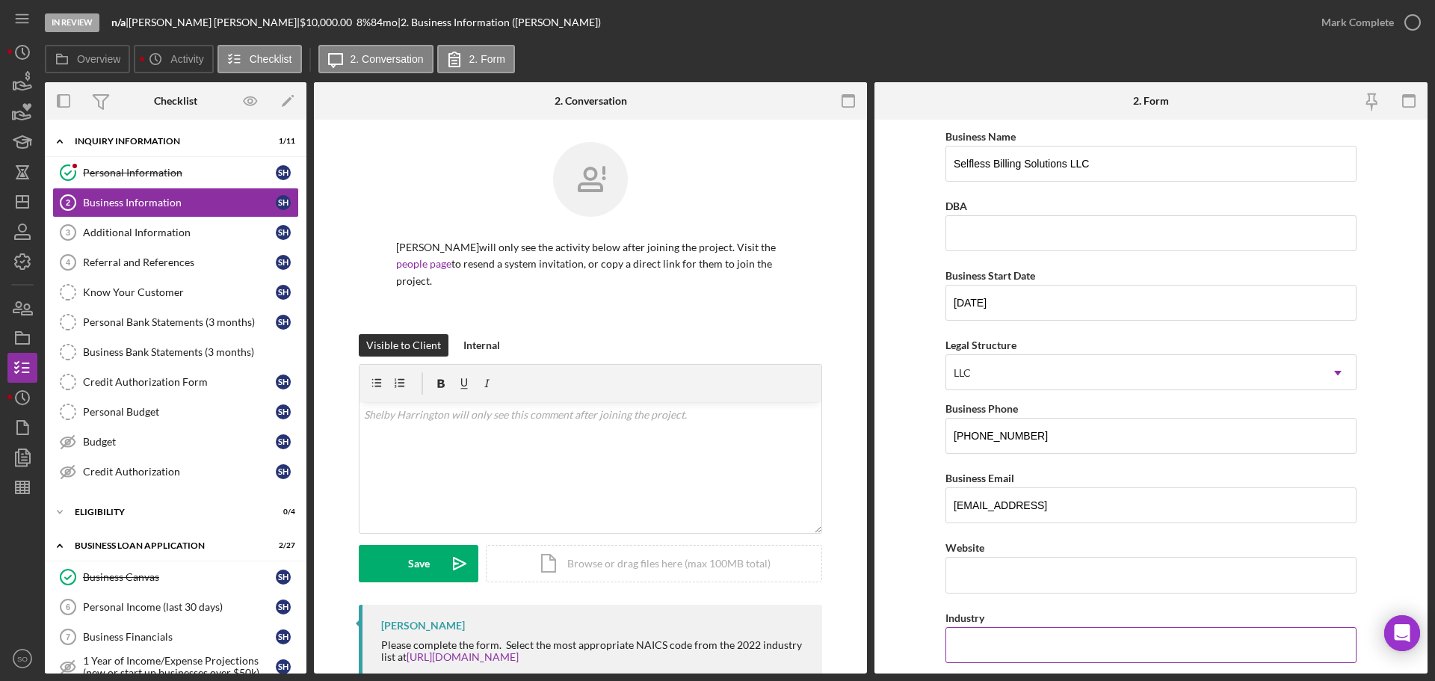
scroll to position [75, 0]
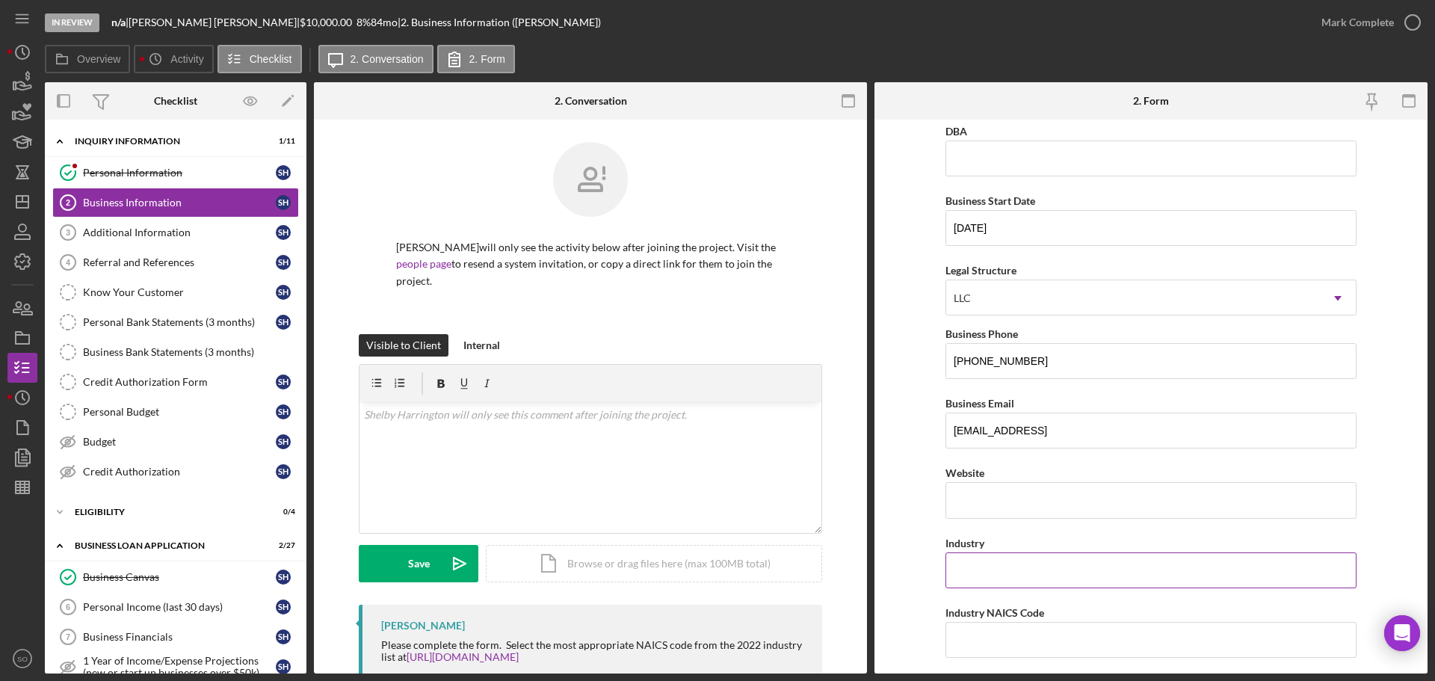
click at [1070, 557] on input "Industry" at bounding box center [1151, 570] width 411 height 36
click at [914, 467] on form "Business Name Selfless Billing Solutions LLC DBA Business Start Date 01/19/2021…" at bounding box center [1151, 397] width 553 height 554
click at [978, 564] on input "Industry" at bounding box center [1151, 570] width 411 height 36
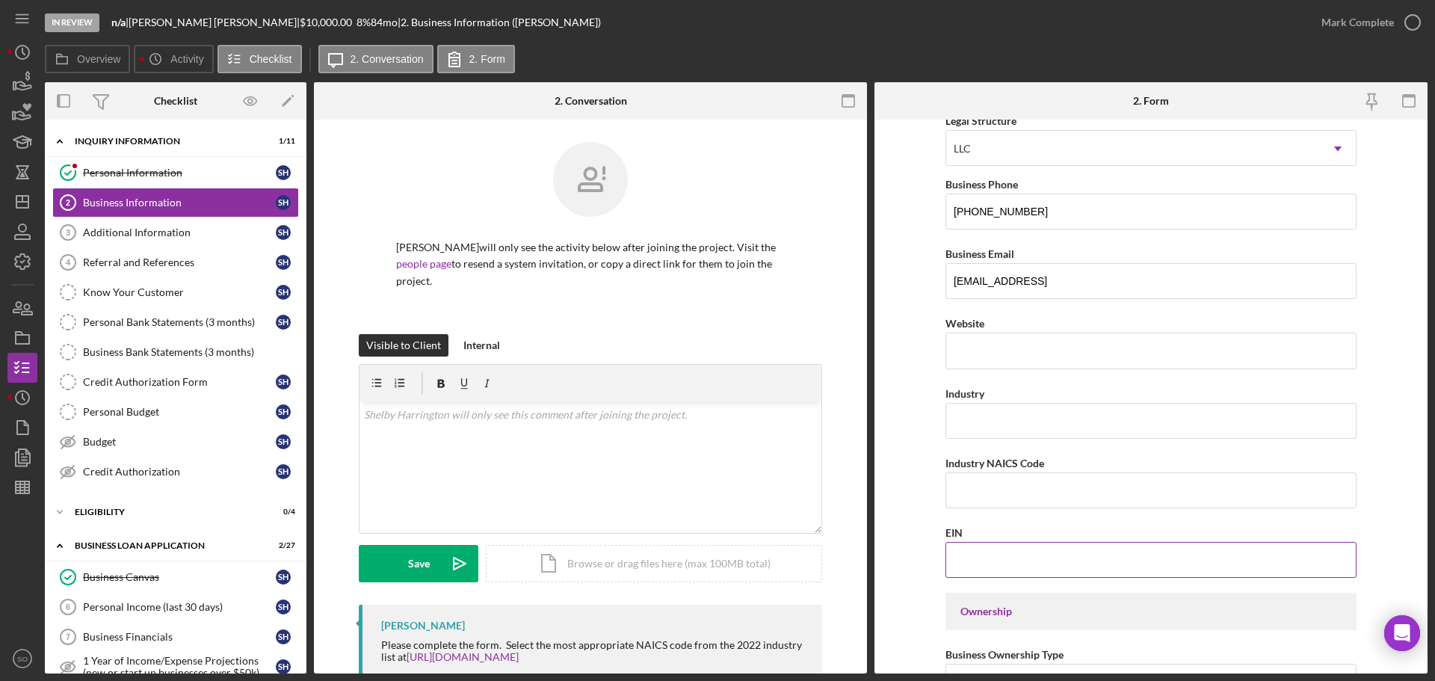
click at [988, 553] on input "EIN" at bounding box center [1151, 560] width 411 height 36
click at [979, 497] on input "Industry NAICS Code" at bounding box center [1151, 490] width 411 height 36
paste input "541219"
type input "541219"
click at [1017, 418] on input "Industry" at bounding box center [1151, 421] width 411 height 36
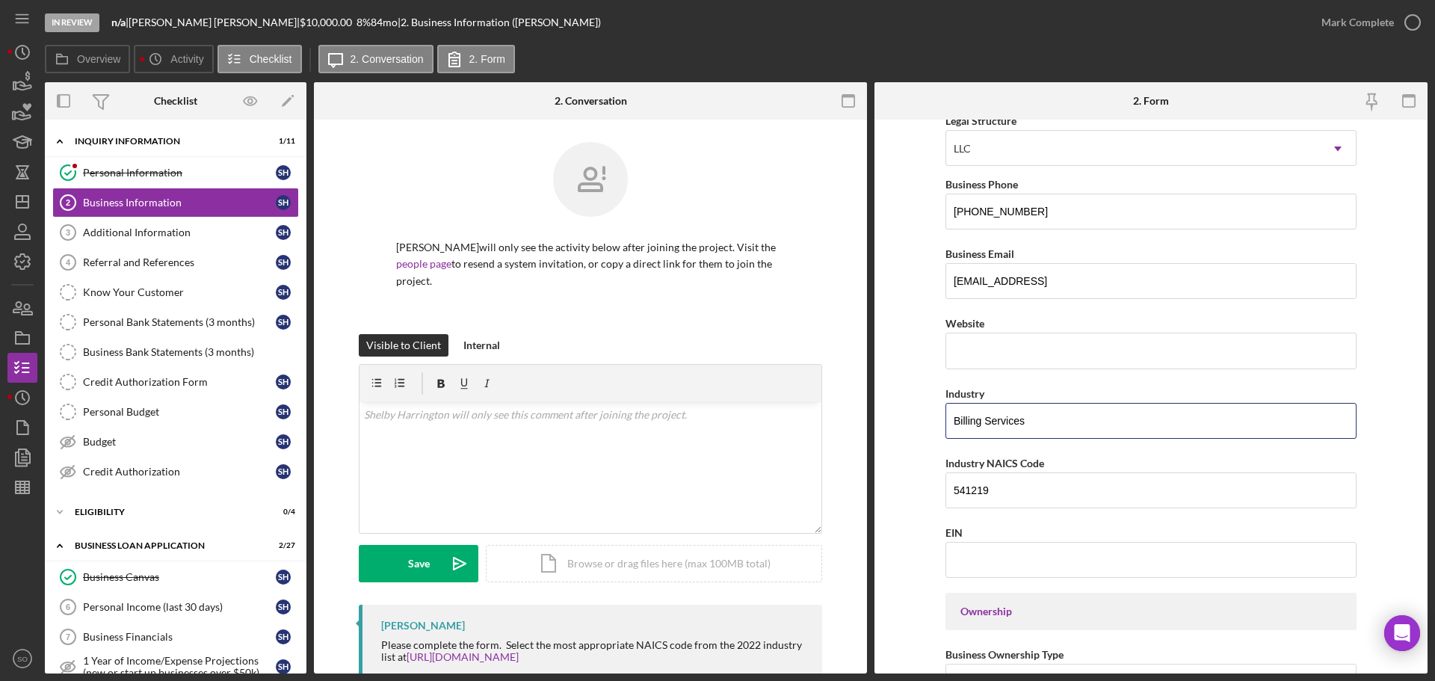
type input "Billing Services"
click at [912, 470] on form "Business Name Selfless Billing Solutions LLC DBA Business Start Date 01/19/2021…" at bounding box center [1151, 397] width 553 height 554
drag, startPoint x: 1002, startPoint y: 545, endPoint x: 1053, endPoint y: 551, distance: 50.4
click at [1002, 545] on input "EIN" at bounding box center [1151, 560] width 411 height 36
paste input "[US_EMPLOYER_IDENTIFICATION_NUMBER]"
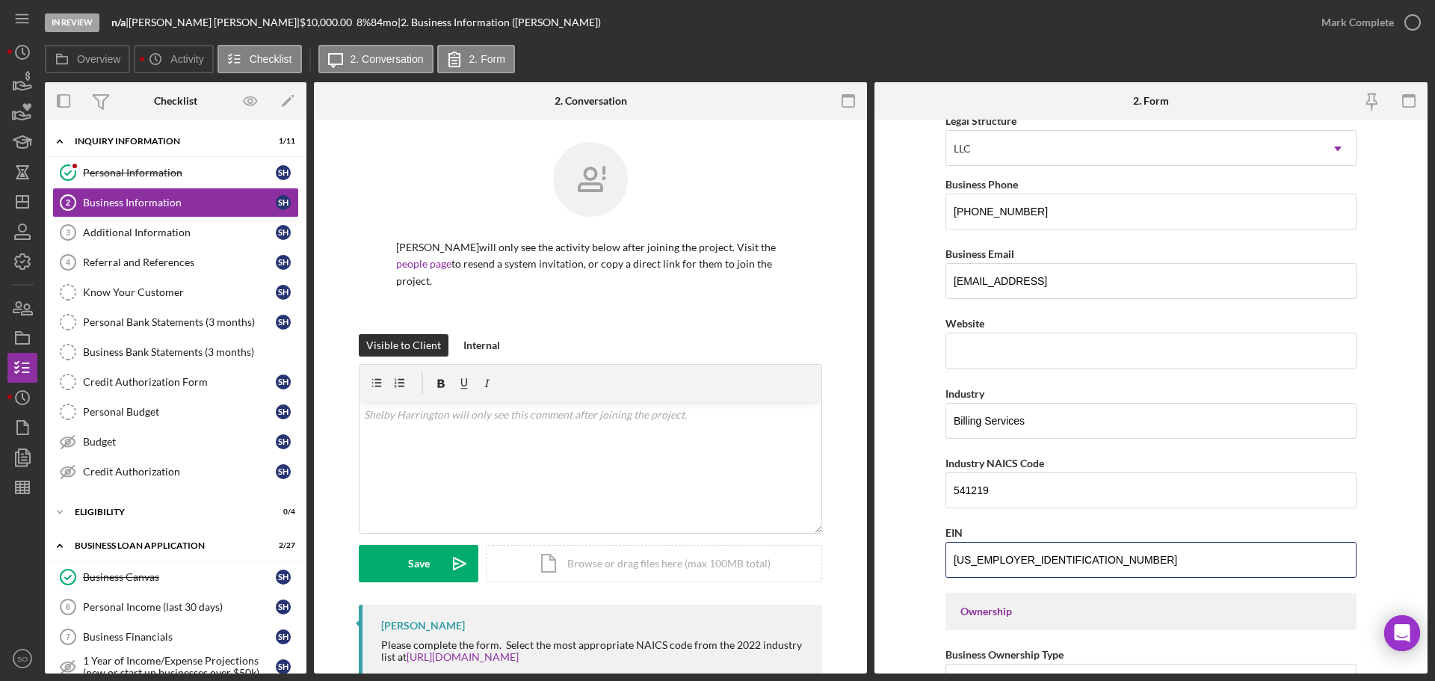
type input "[US_EMPLOYER_IDENTIFICATION_NUMBER]"
click at [914, 558] on form "Business Name Selfless Billing Solutions LLC DBA Business Start Date 01/19/2021…" at bounding box center [1151, 397] width 553 height 554
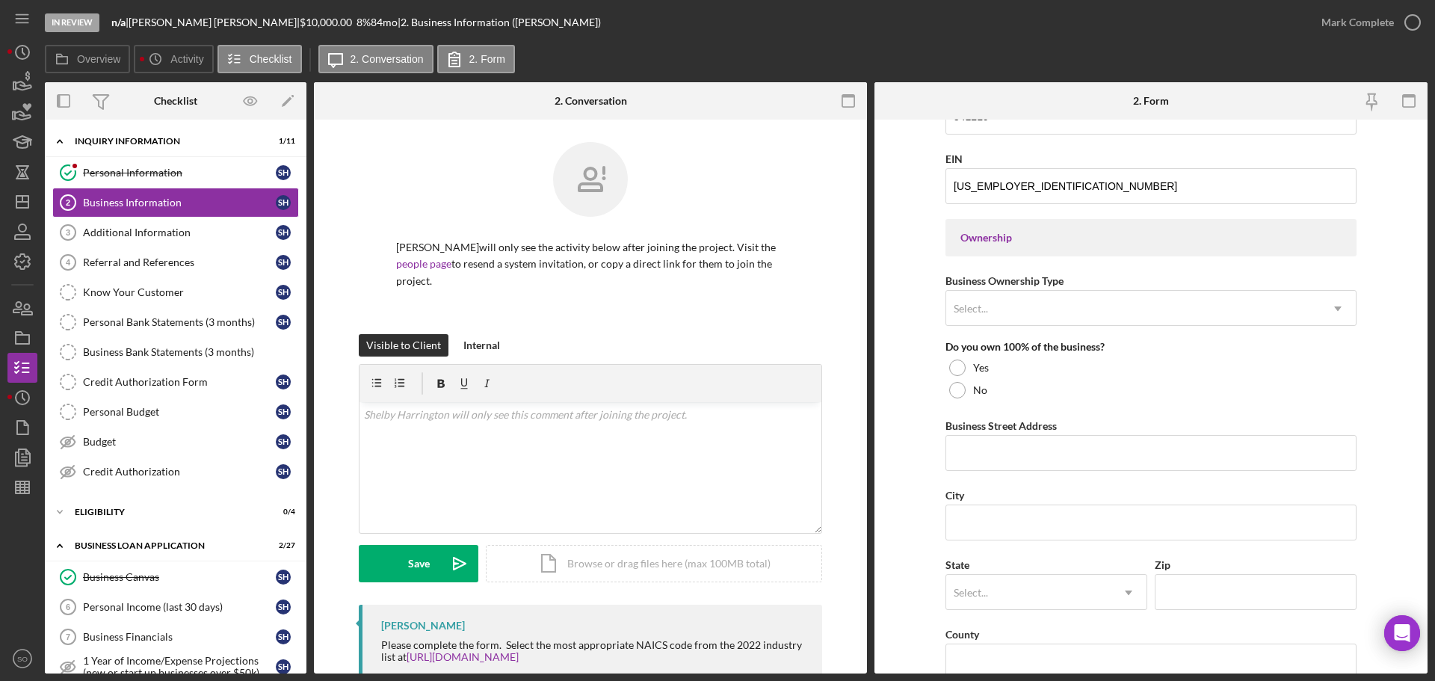
scroll to position [673, 0]
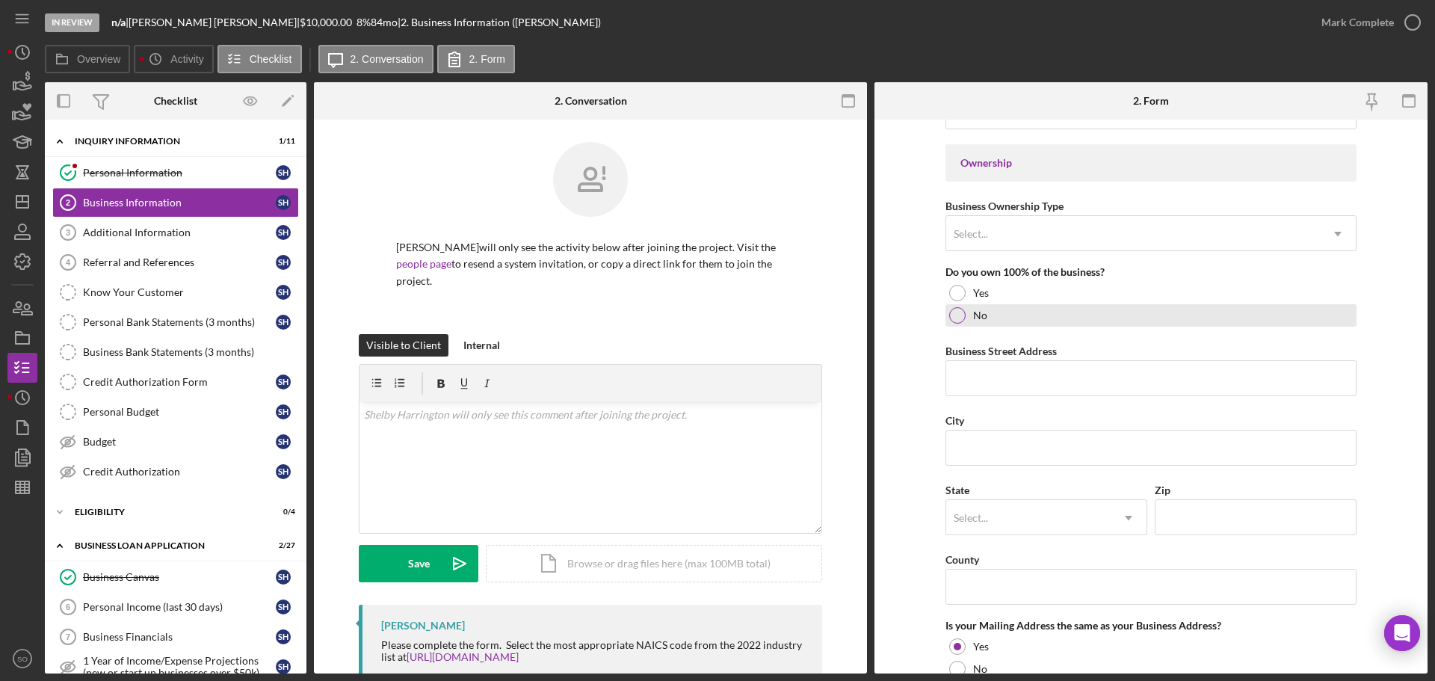
click at [949, 304] on div "No" at bounding box center [1151, 315] width 411 height 22
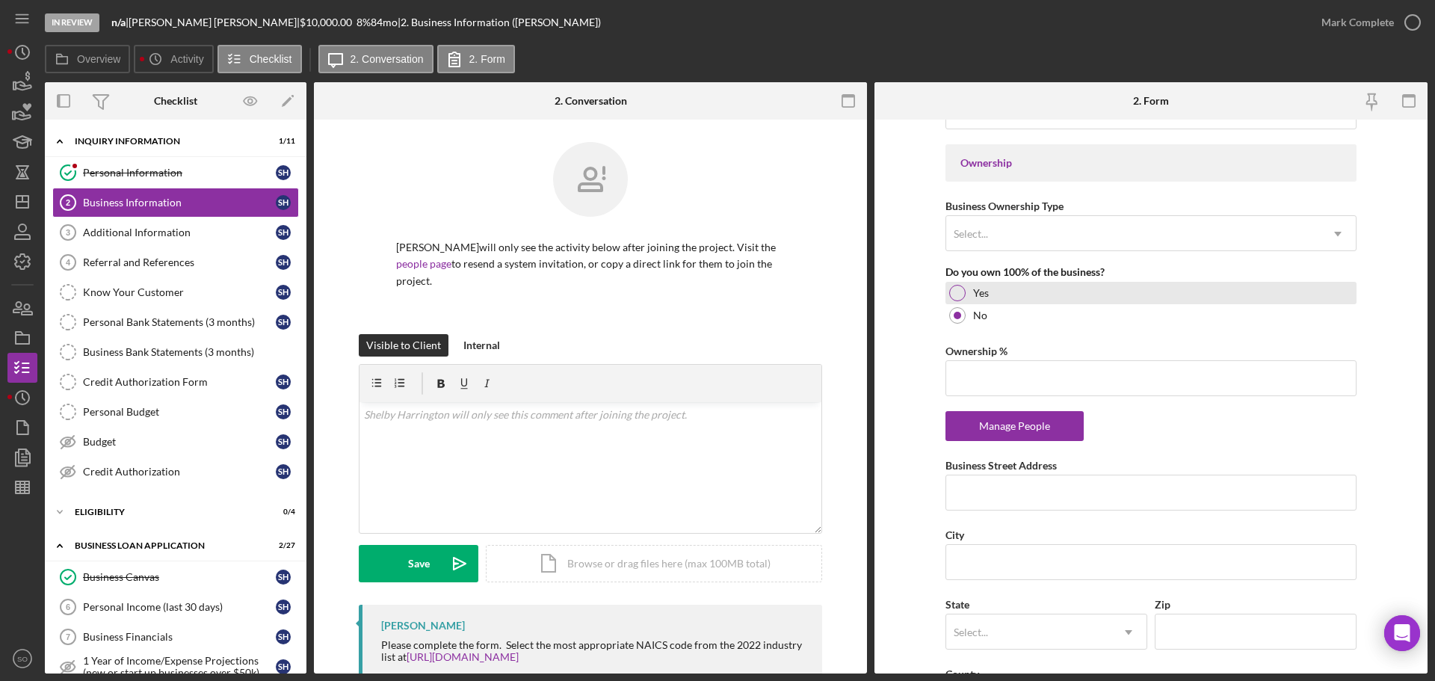
click at [950, 295] on div at bounding box center [957, 293] width 16 height 16
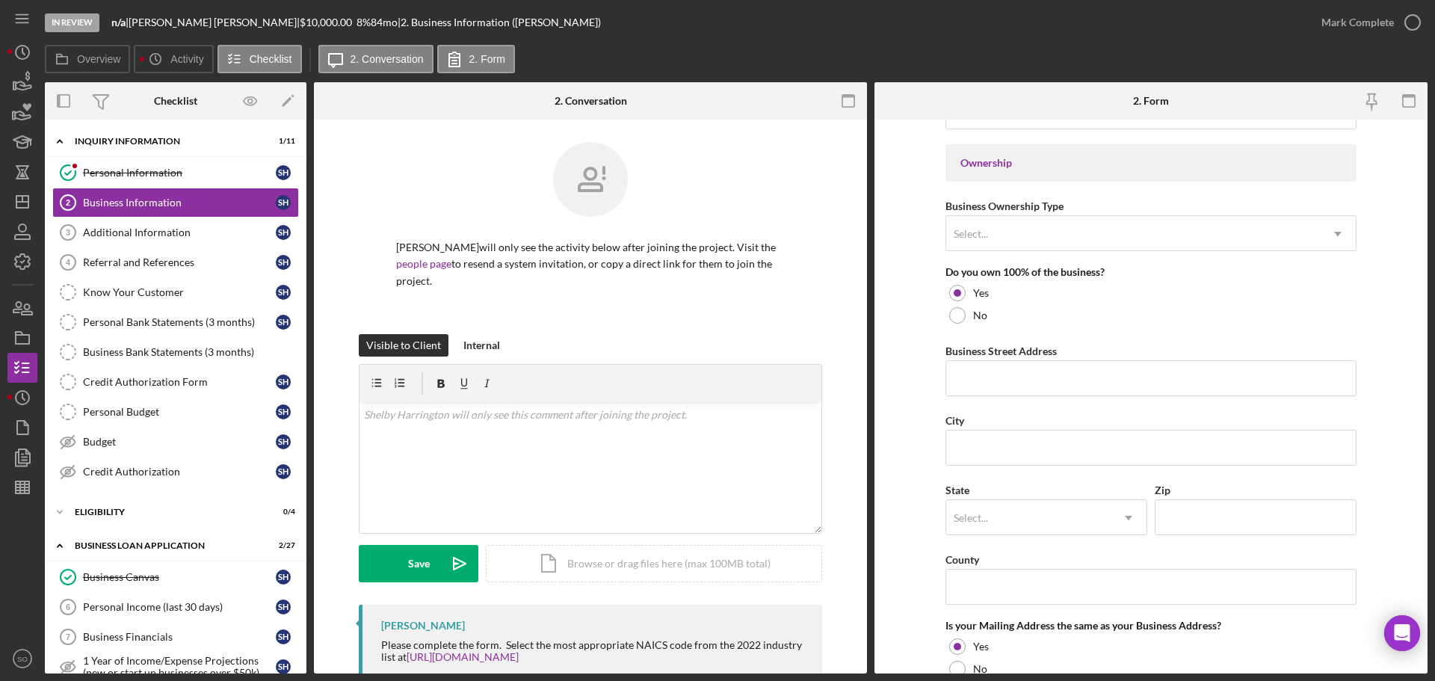
click at [893, 360] on form "Business Name Selfless Billing Solutions LLC DBA Business Start Date 01/19/2021…" at bounding box center [1151, 397] width 553 height 554
click at [1047, 389] on input "Business Street Address" at bounding box center [1151, 378] width 411 height 36
paste input "[STREET_ADDRESS][PERSON_NAME]"
type input "[STREET_ADDRESS][PERSON_NAME]"
drag, startPoint x: 1100, startPoint y: 435, endPoint x: 1120, endPoint y: 459, distance: 30.8
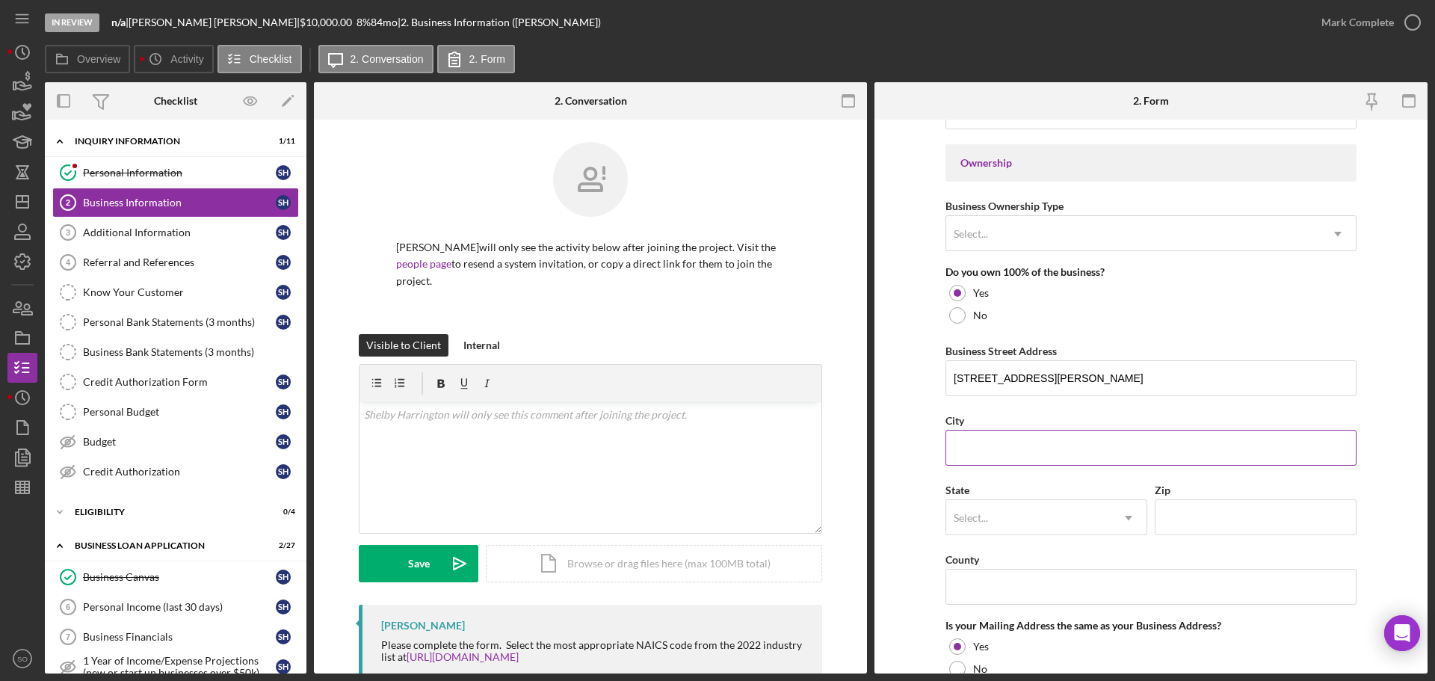
click at [1103, 440] on input "City" at bounding box center [1151, 448] width 411 height 36
paste input "[GEOGRAPHIC_DATA]"
type input "[GEOGRAPHIC_DATA]"
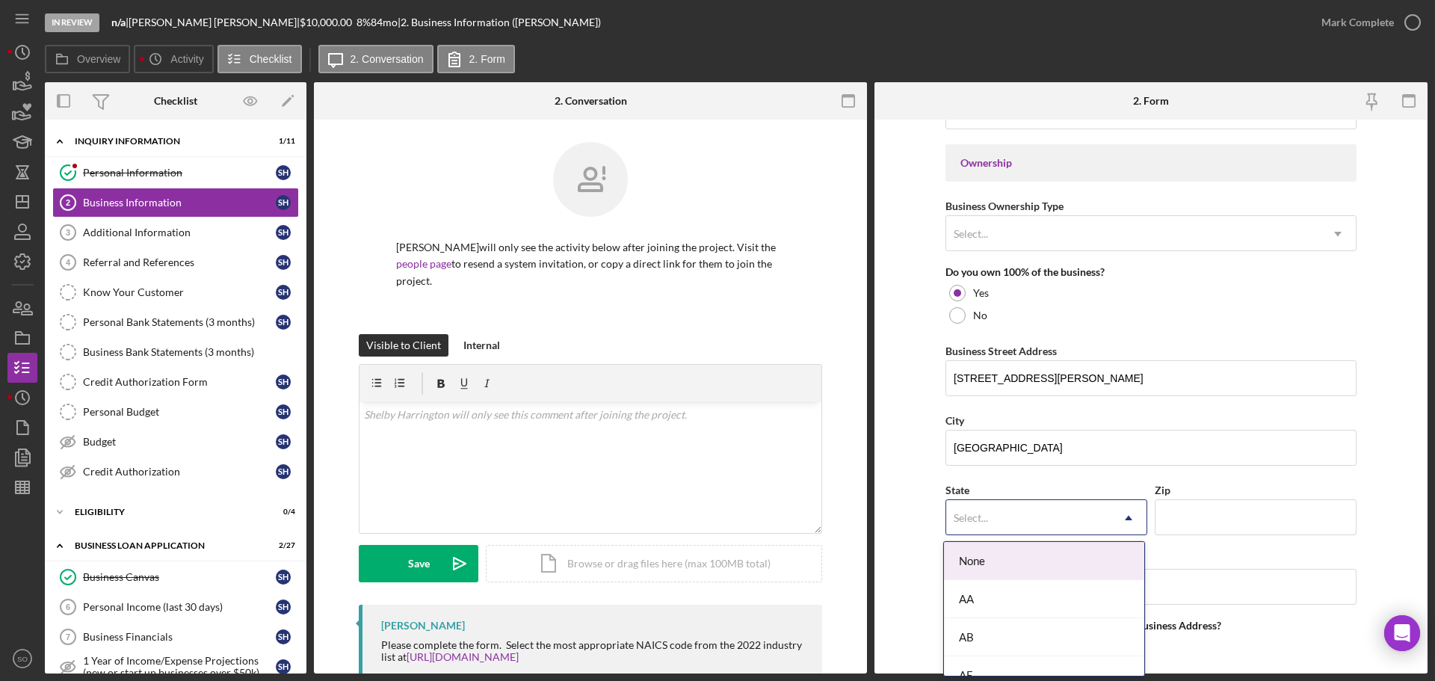
click at [1026, 516] on div "Select..." at bounding box center [1028, 518] width 164 height 34
type input "mo"
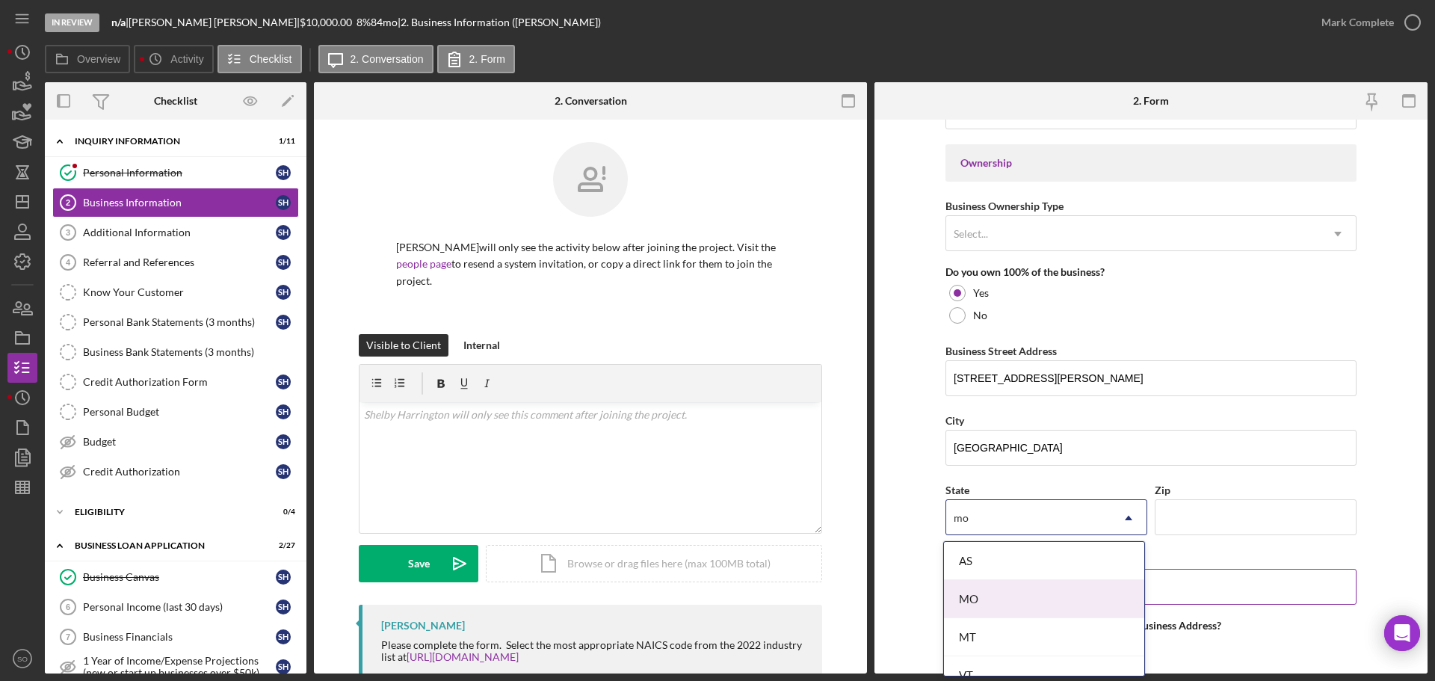
click at [1024, 600] on div "MO" at bounding box center [1044, 599] width 200 height 38
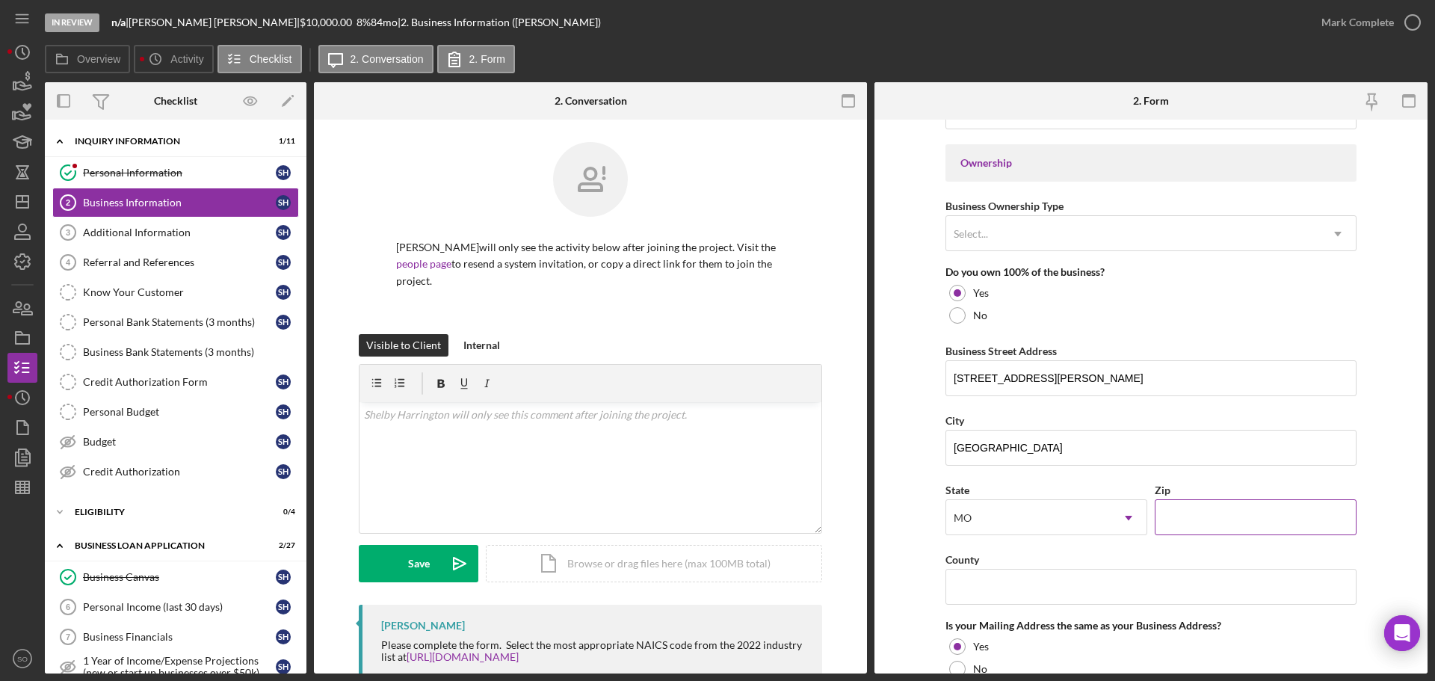
click at [1224, 523] on input "Zip" at bounding box center [1256, 517] width 202 height 36
paste input "63501"
type input "63501"
click at [1146, 595] on input "County" at bounding box center [1151, 587] width 411 height 36
paste input "[GEOGRAPHIC_DATA]"
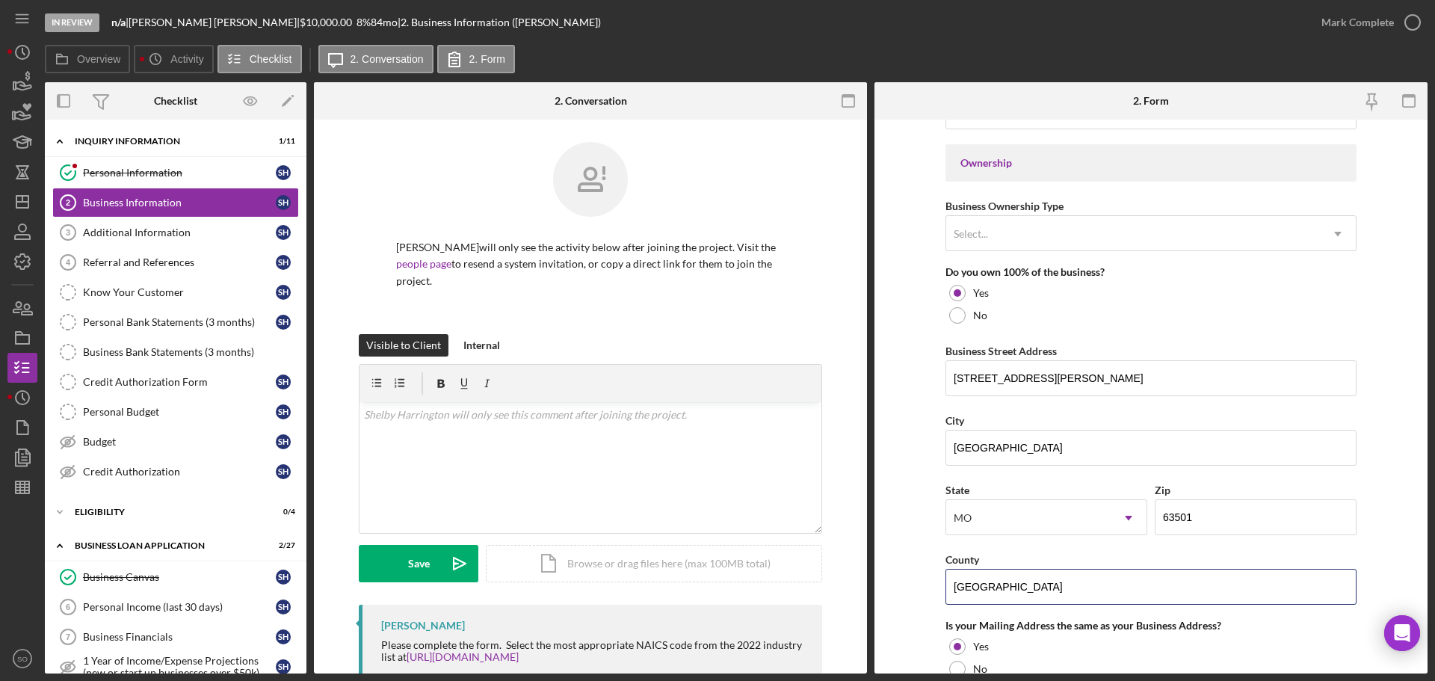
type input "[GEOGRAPHIC_DATA]"
click at [909, 579] on form "Business Name Selfless Billing Solutions LLC DBA Business Start Date 01/19/2021…" at bounding box center [1151, 397] width 553 height 554
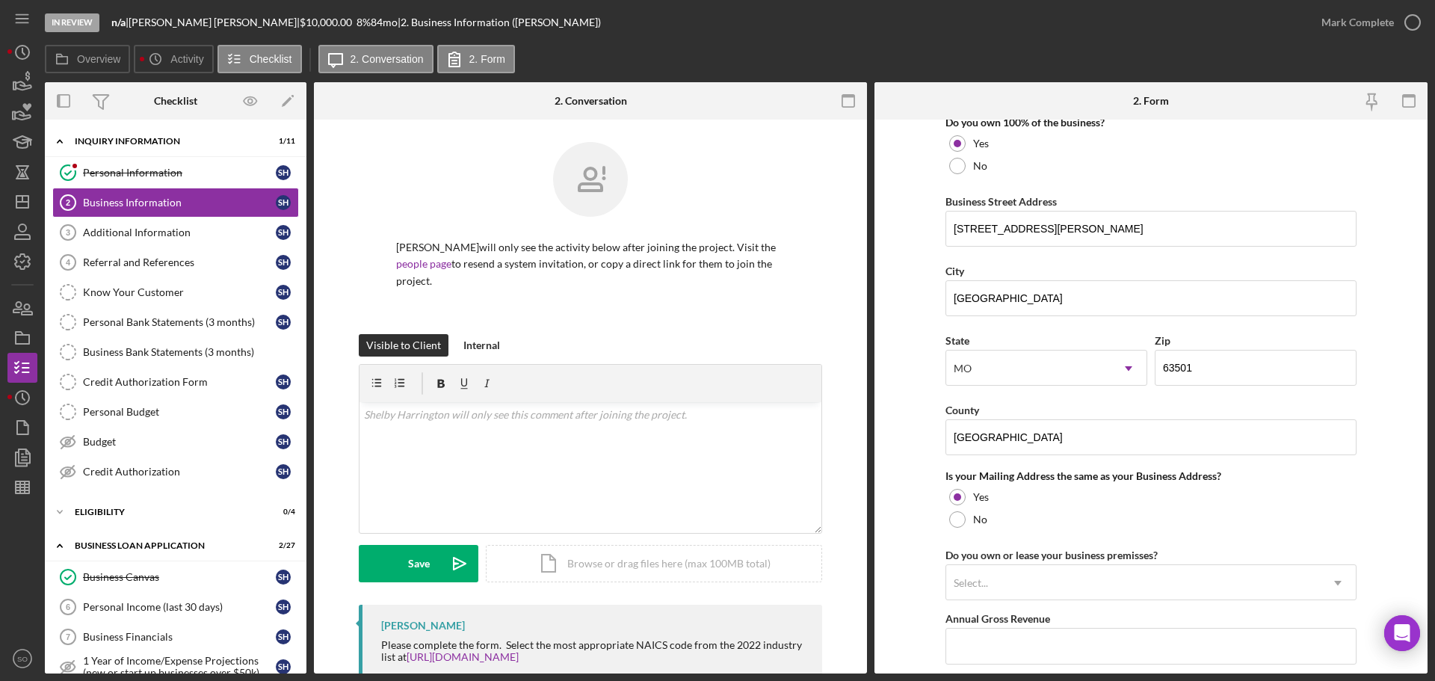
scroll to position [972, 0]
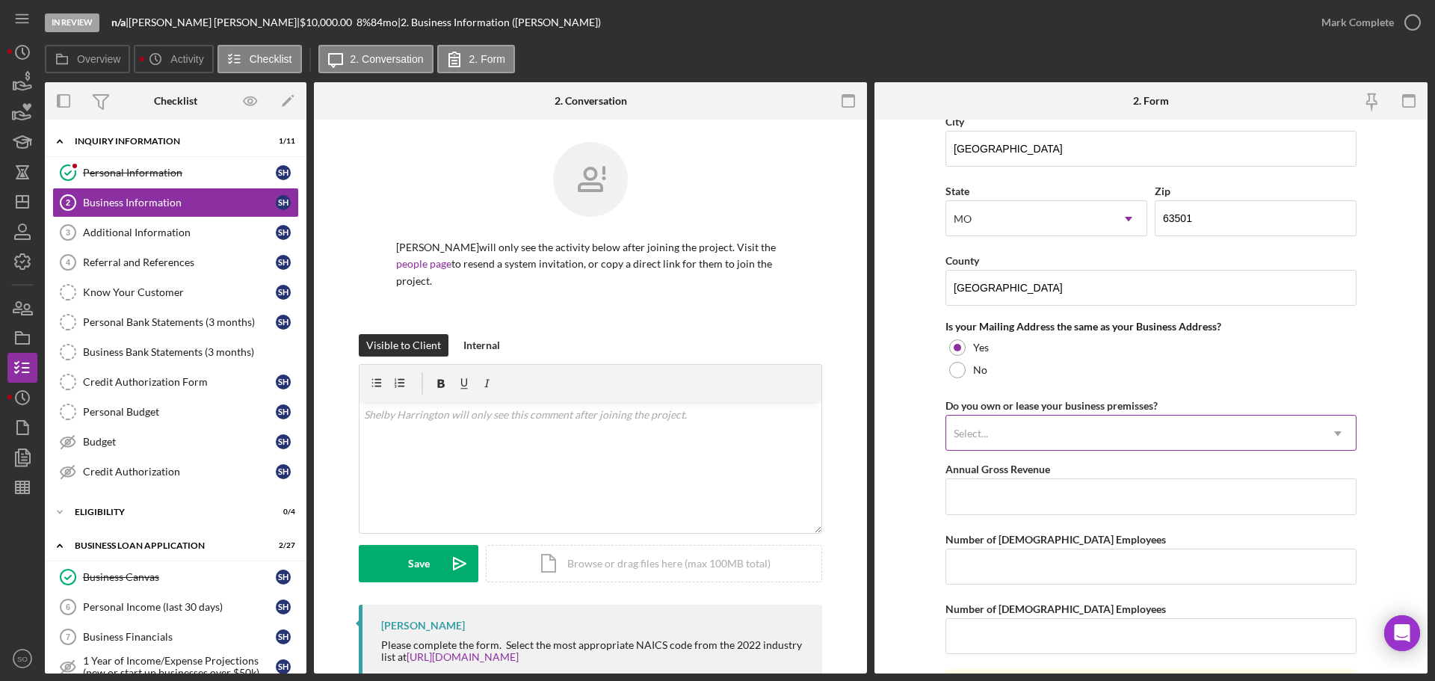
click at [1074, 445] on div "Select..." at bounding box center [1133, 433] width 374 height 34
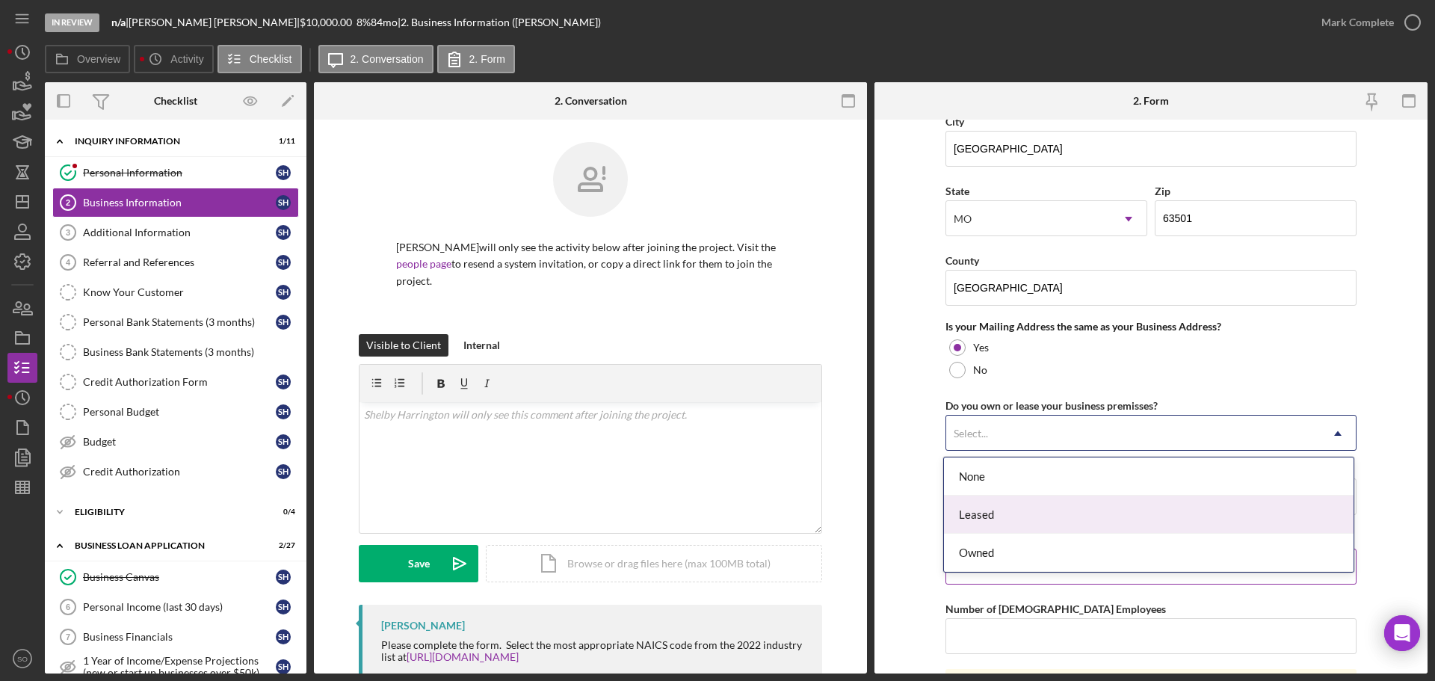
click at [1021, 546] on div "Owned" at bounding box center [1149, 553] width 410 height 38
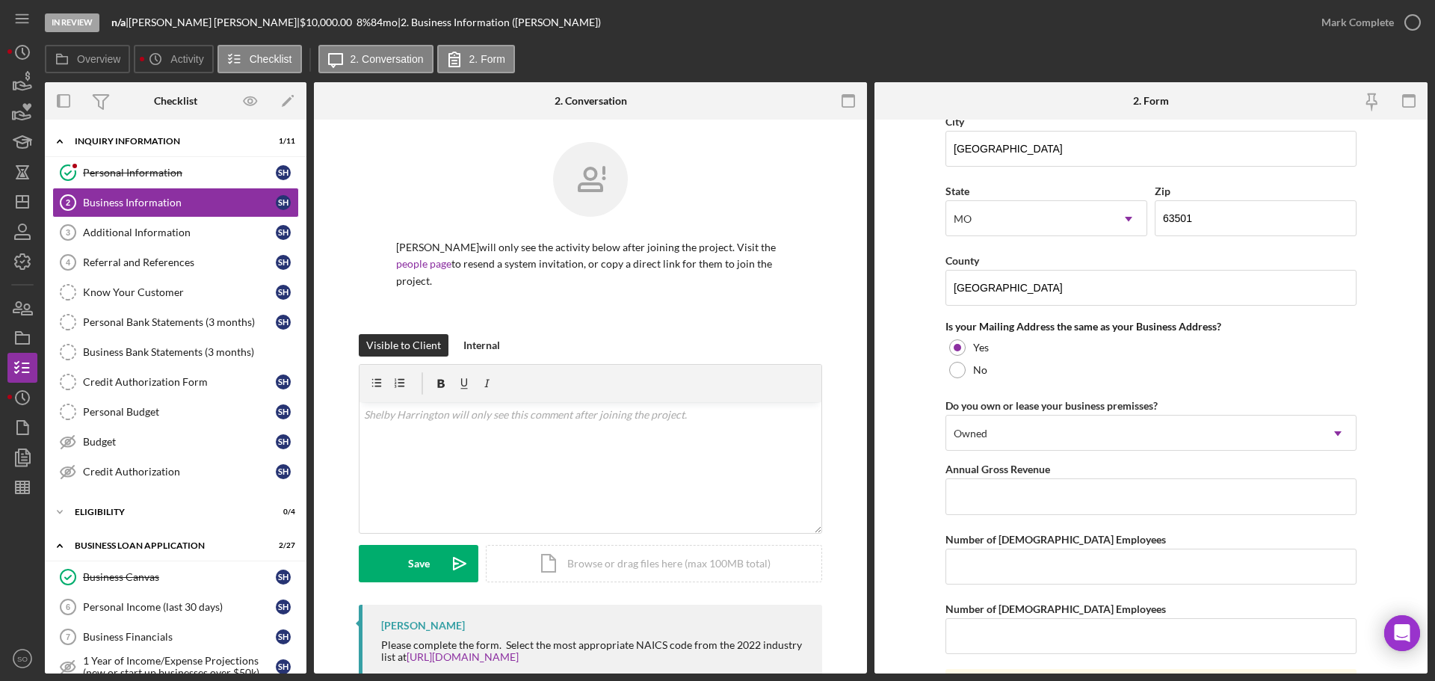
click at [907, 514] on form "Business Name Selfless Billing Solutions LLC DBA Business Start Date 01/19/2021…" at bounding box center [1151, 397] width 553 height 554
click at [1073, 499] on input "Annual Gross Revenue" at bounding box center [1151, 496] width 411 height 36
type input "$36,000"
click at [1103, 582] on input "Number of [DEMOGRAPHIC_DATA] Employees" at bounding box center [1151, 567] width 411 height 36
type input "1"
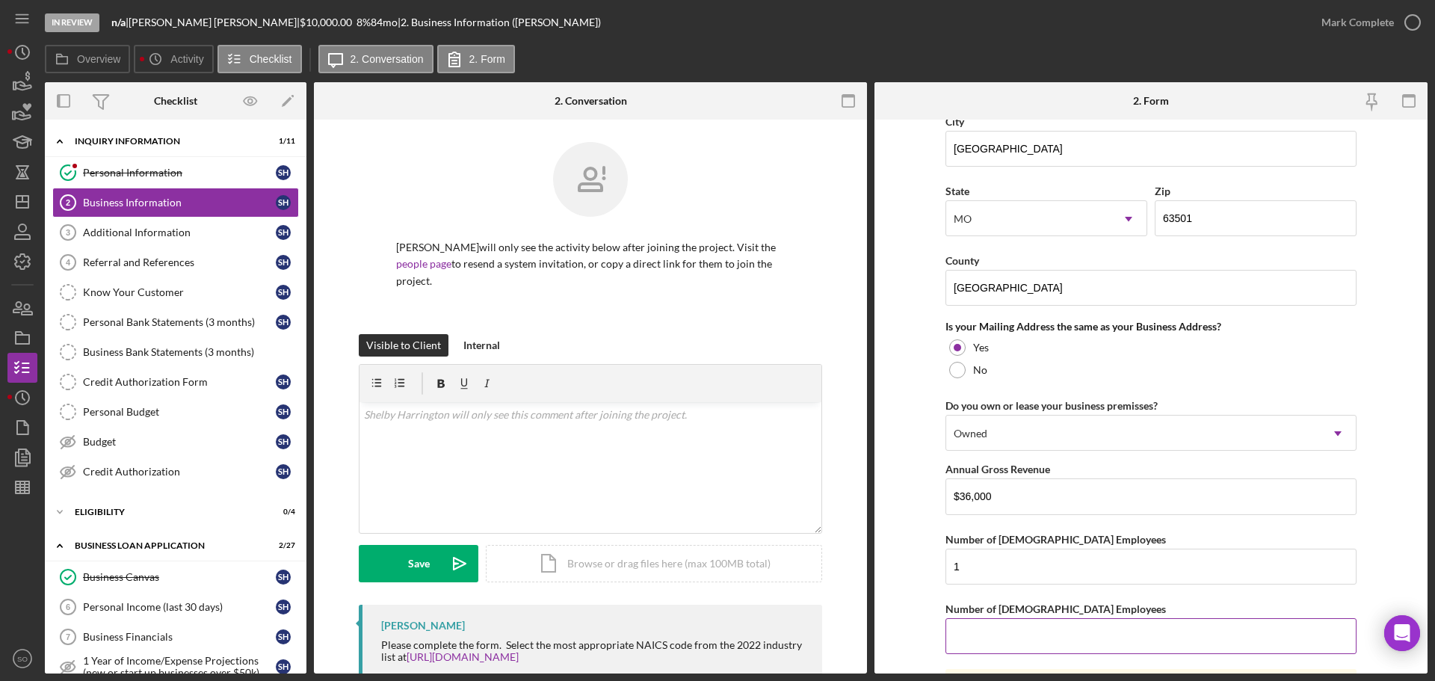
drag, startPoint x: 1021, startPoint y: 641, endPoint x: 1044, endPoint y: 646, distance: 22.9
click at [1021, 643] on input "Number of [DEMOGRAPHIC_DATA] Employees" at bounding box center [1151, 636] width 411 height 36
type input "0"
click at [916, 588] on form "Business Name Selfless Billing Solutions LLC DBA Business Start Date 01/19/2021…" at bounding box center [1151, 397] width 553 height 554
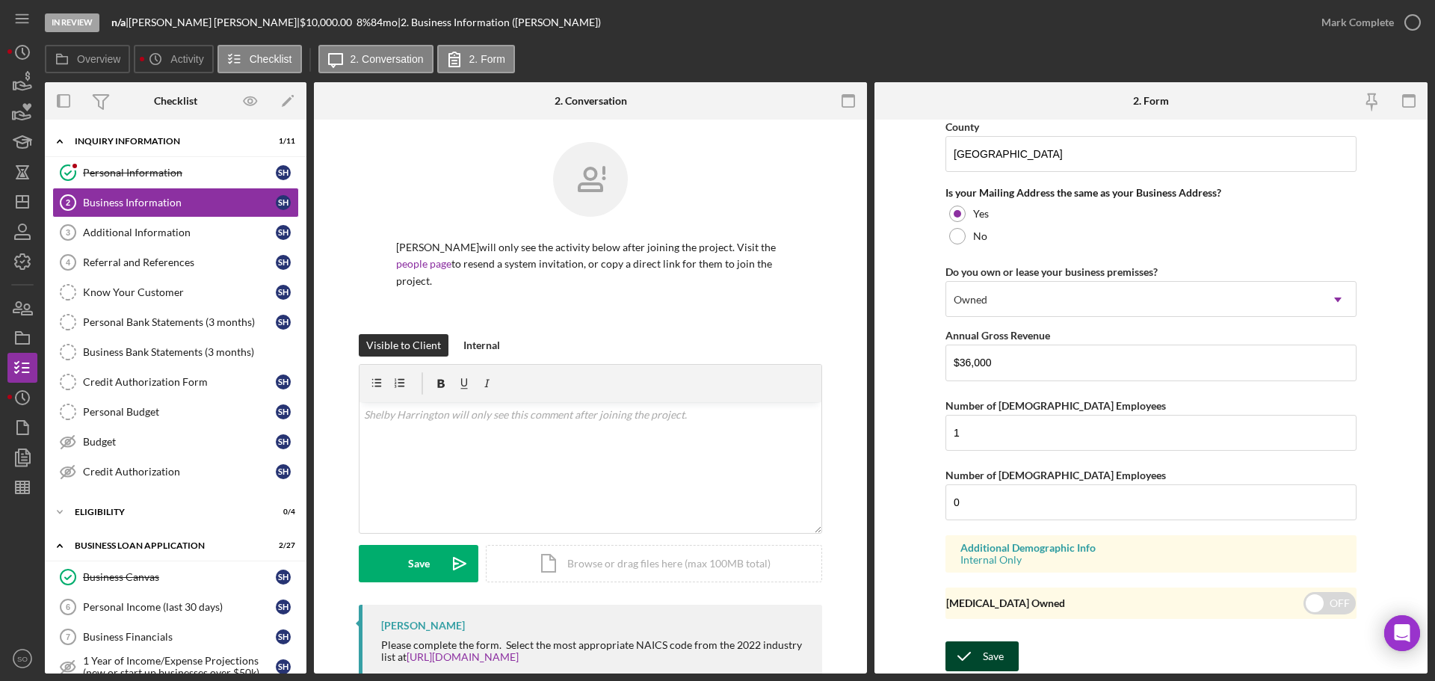
click at [998, 649] on div "Save" at bounding box center [993, 656] width 21 height 30
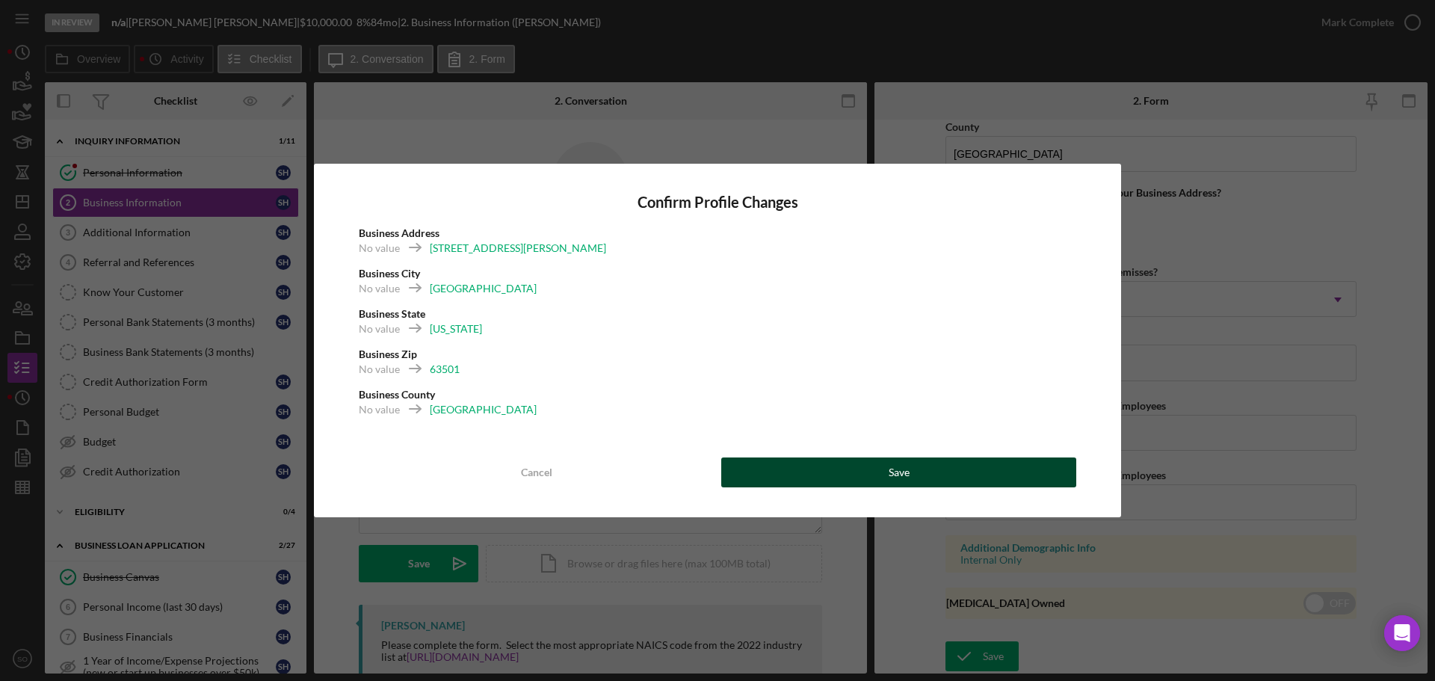
click at [929, 481] on button "Save" at bounding box center [898, 472] width 355 height 30
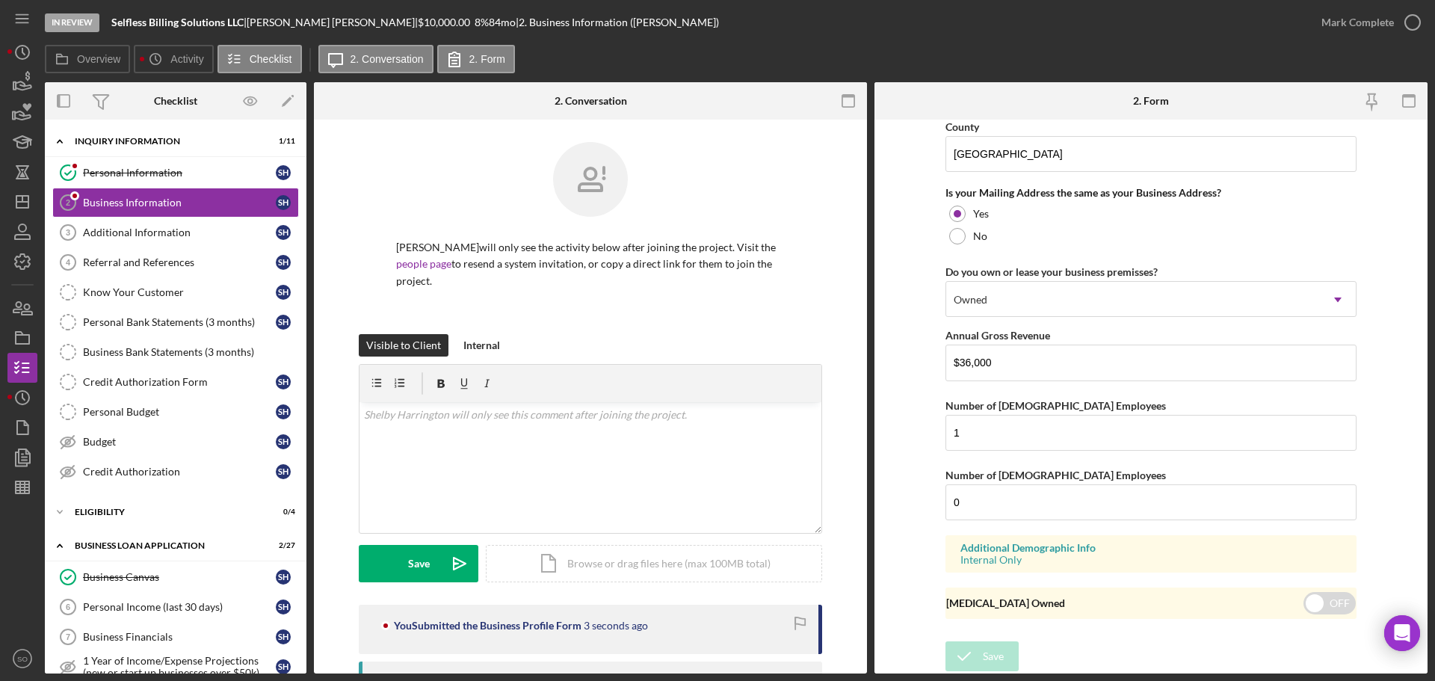
click at [1333, 23] on div "Mark Complete" at bounding box center [1358, 22] width 73 height 30
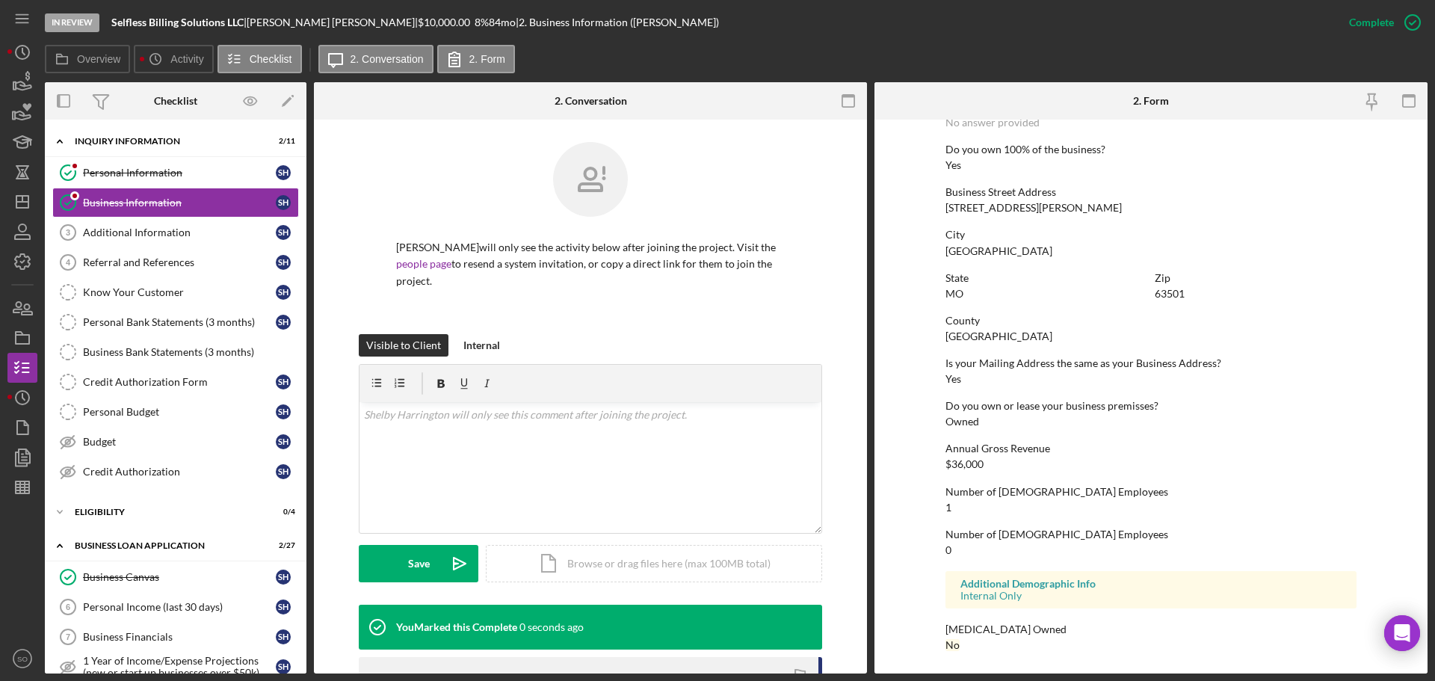
scroll to position [573, 0]
click at [165, 222] on link "Additional Information 3 Additional Information S H" at bounding box center [175, 233] width 247 height 30
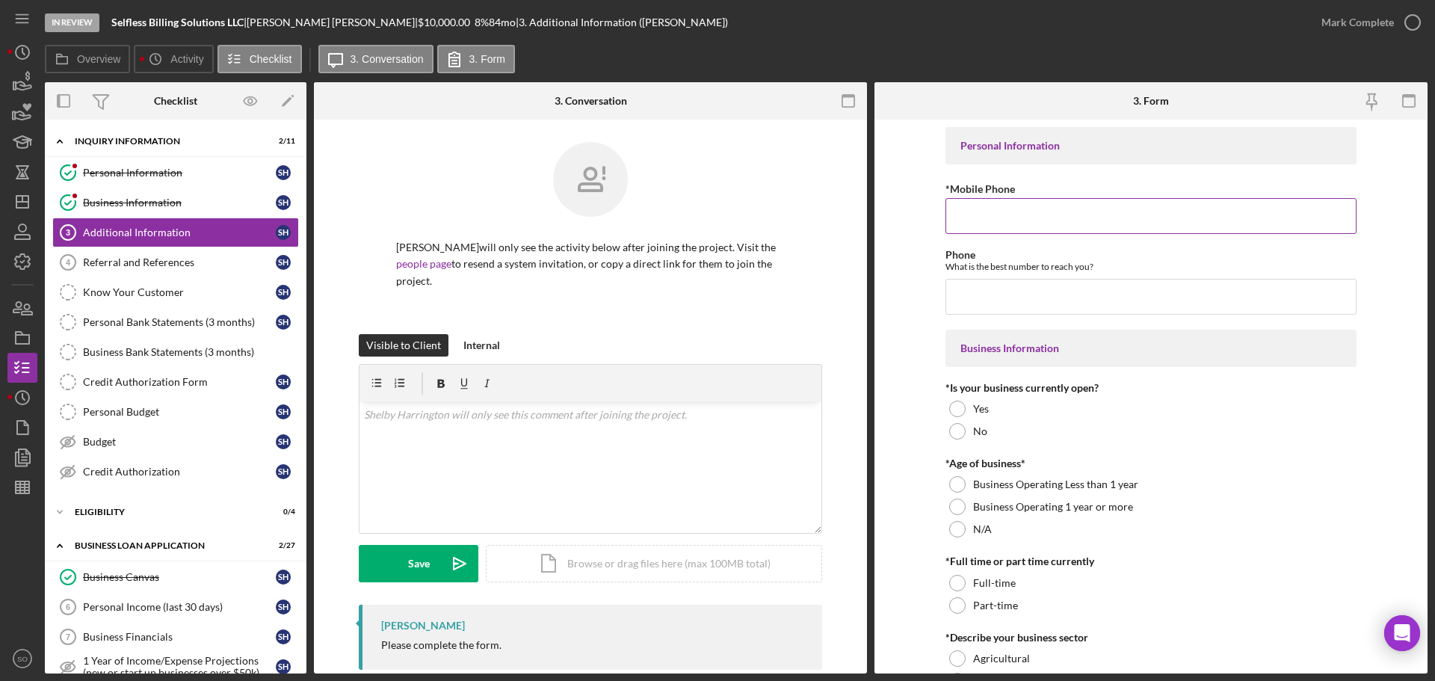
click at [961, 213] on input "*Mobile Phone" at bounding box center [1151, 216] width 411 height 36
paste input "[PHONE_NUMBER]"
type input "[PHONE_NUMBER]"
click at [980, 294] on input "Phone" at bounding box center [1151, 297] width 411 height 36
paste input "[PHONE_NUMBER]"
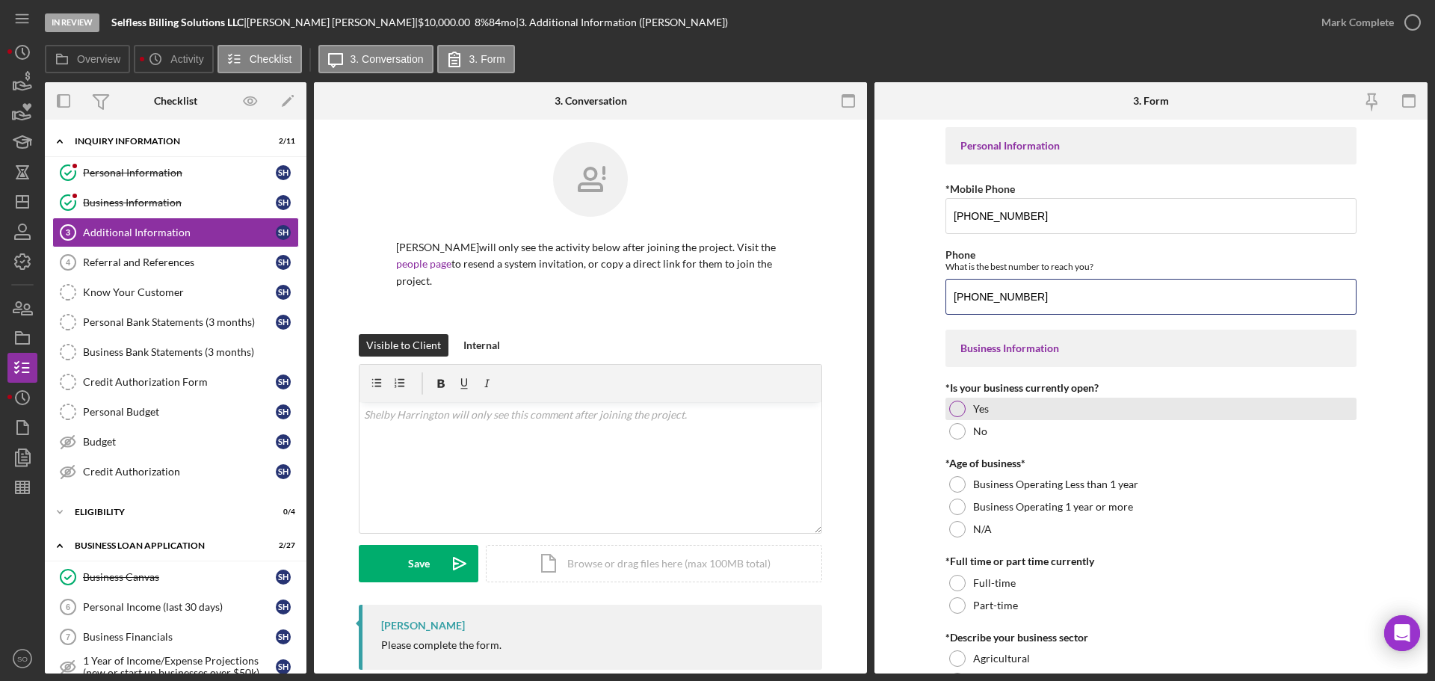
type input "[PHONE_NUMBER]"
drag, startPoint x: 956, startPoint y: 405, endPoint x: 943, endPoint y: 429, distance: 27.1
click at [955, 405] on div at bounding box center [957, 409] width 16 height 16
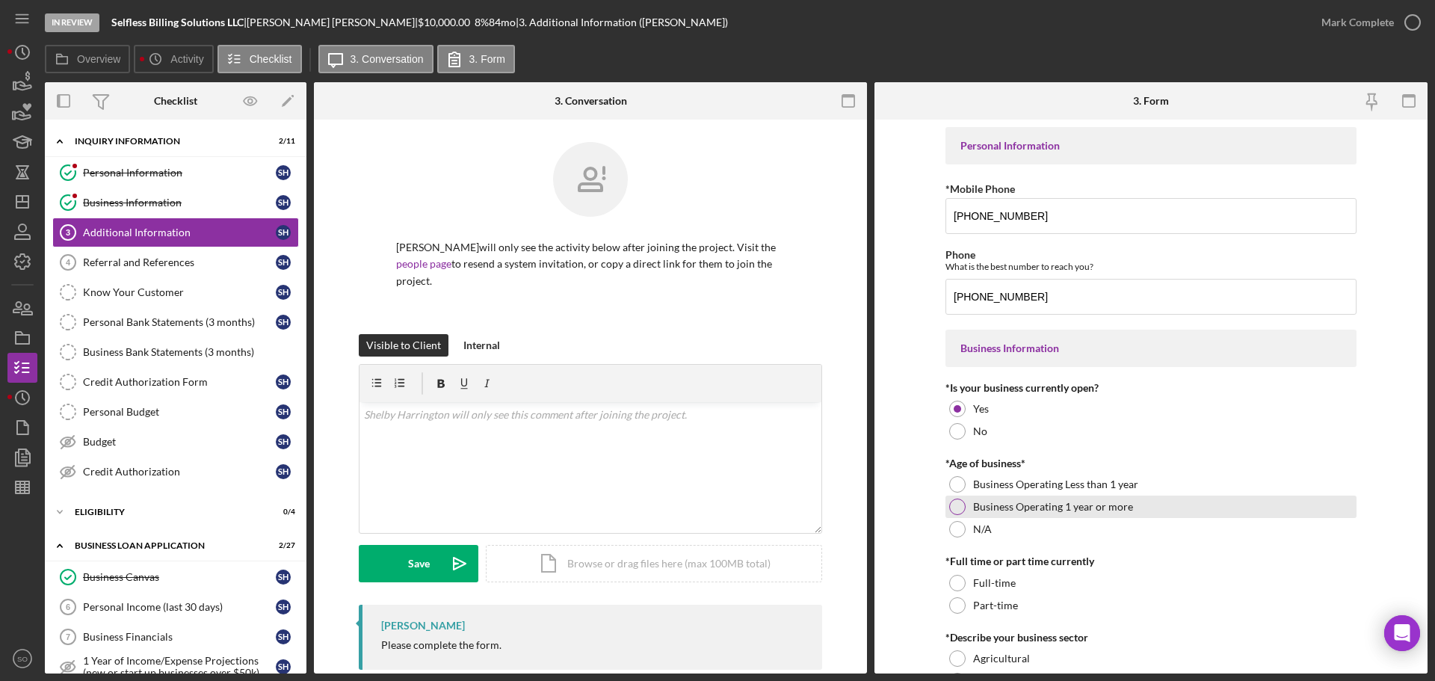
click at [960, 507] on div at bounding box center [957, 507] width 16 height 16
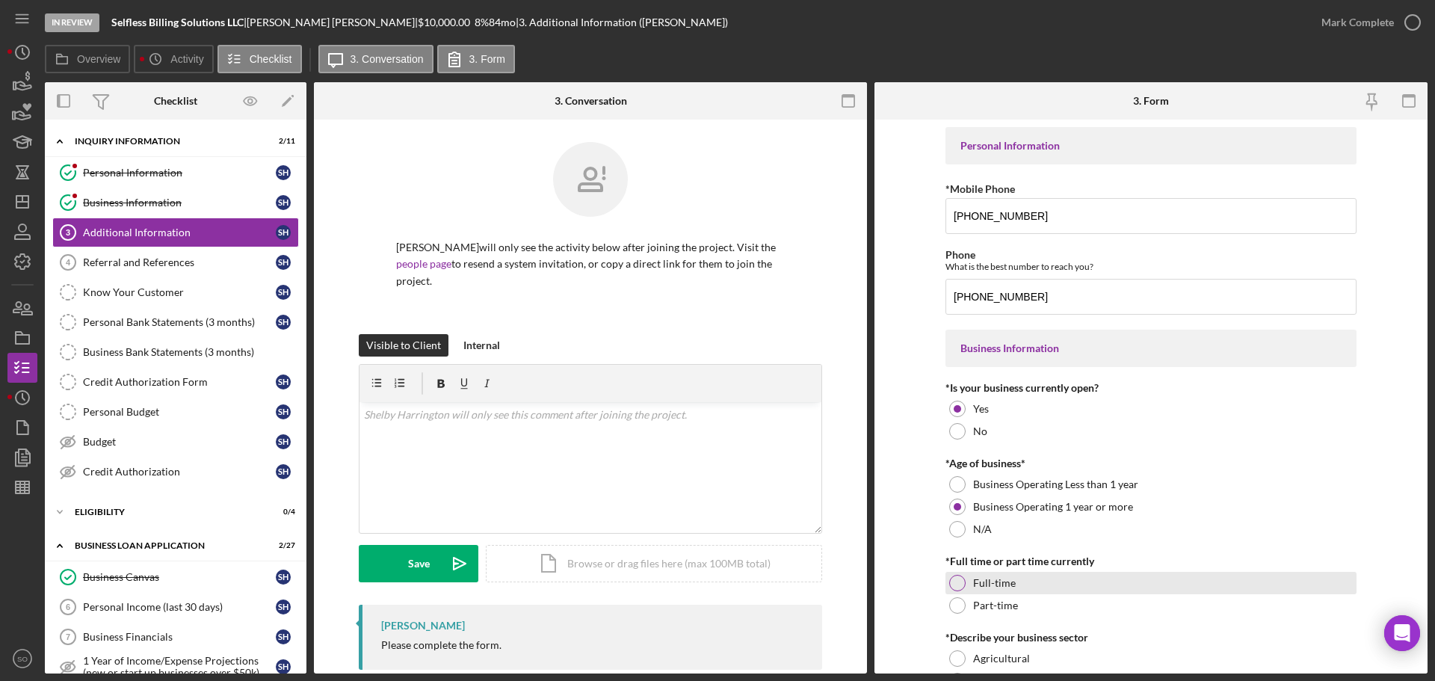
scroll to position [75, 0]
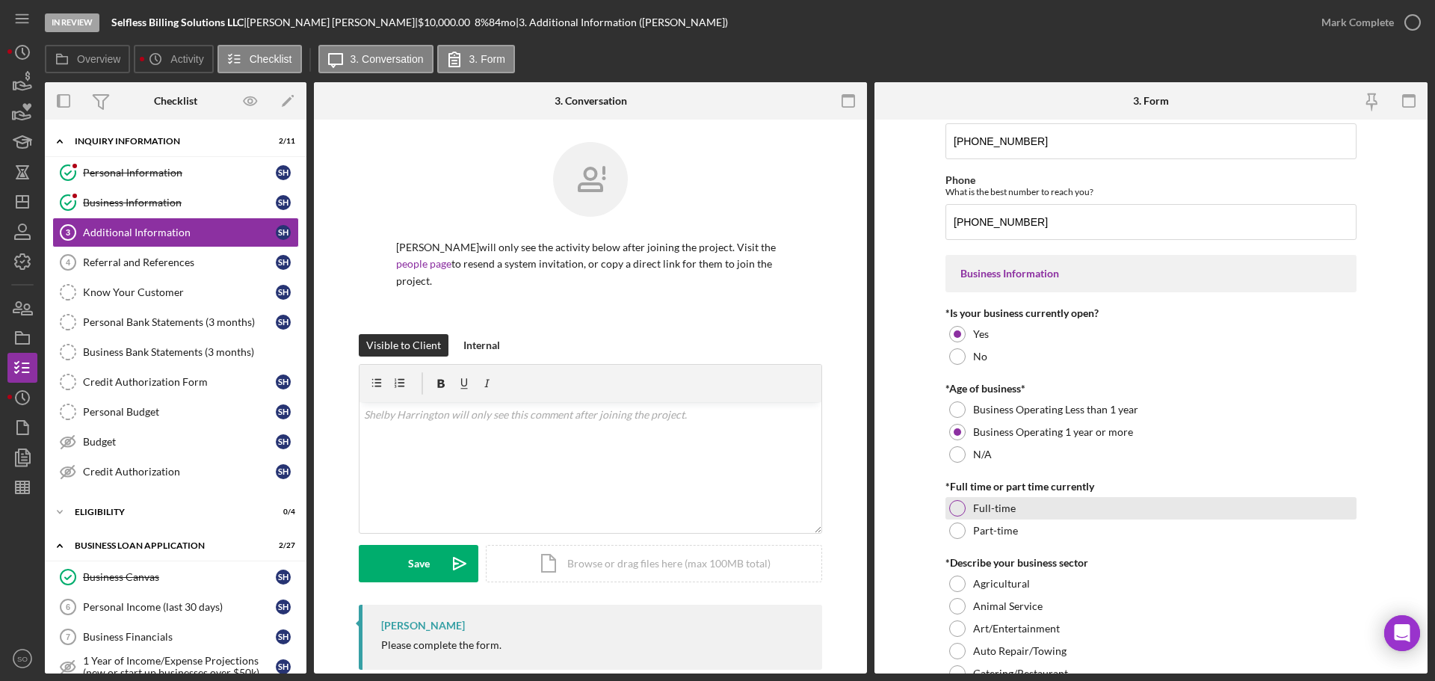
click at [963, 507] on div at bounding box center [957, 508] width 16 height 16
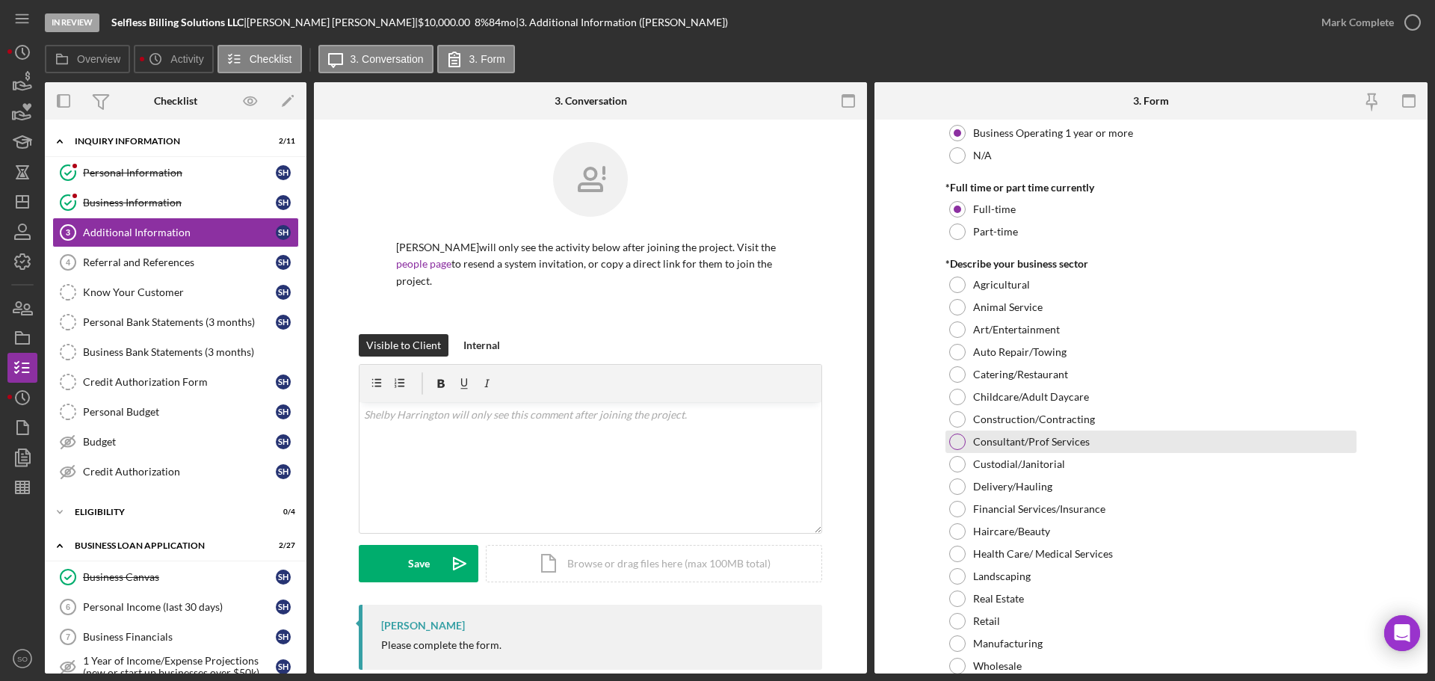
click at [954, 449] on div at bounding box center [957, 442] width 16 height 16
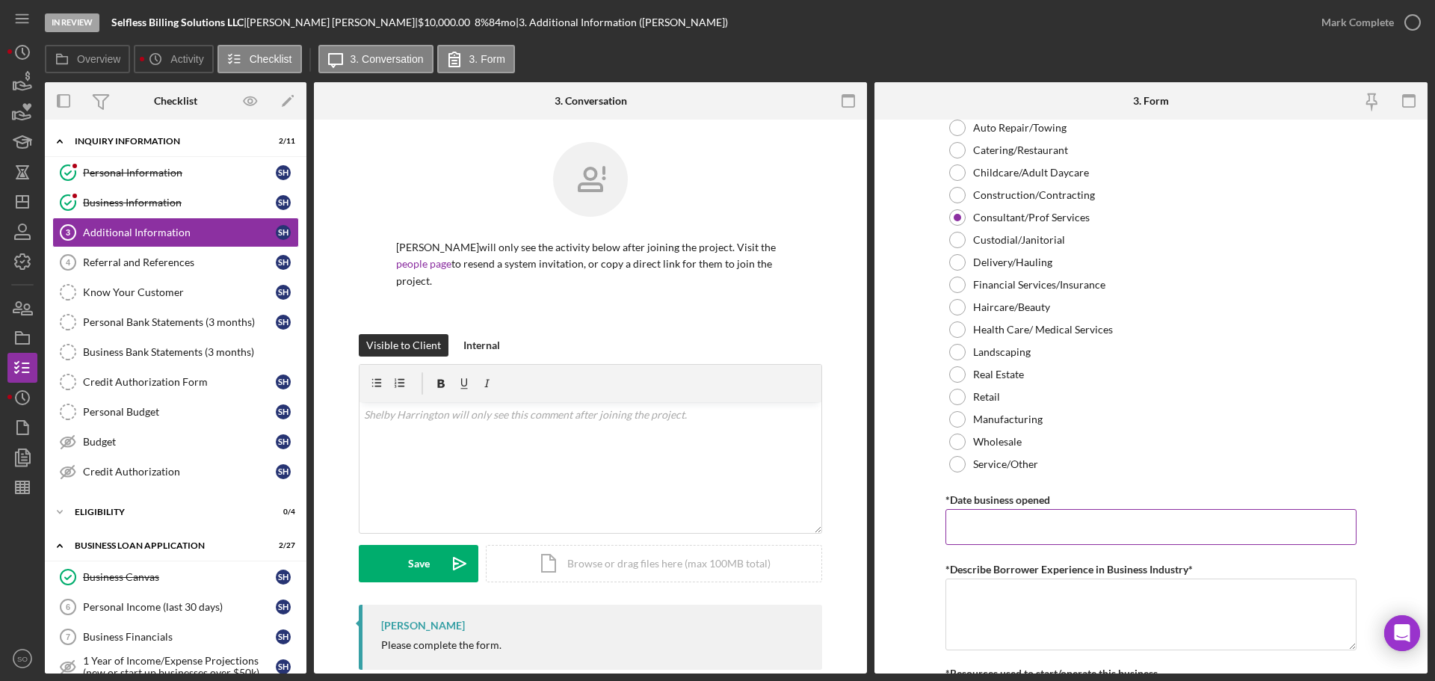
click at [1006, 534] on input "*Date business opened" at bounding box center [1151, 527] width 411 height 36
drag, startPoint x: 1077, startPoint y: 525, endPoint x: 1065, endPoint y: 532, distance: 14.1
click at [1077, 526] on input "*Date business opened" at bounding box center [1151, 527] width 411 height 36
paste input "[DATE]"
type input "[DATE]"
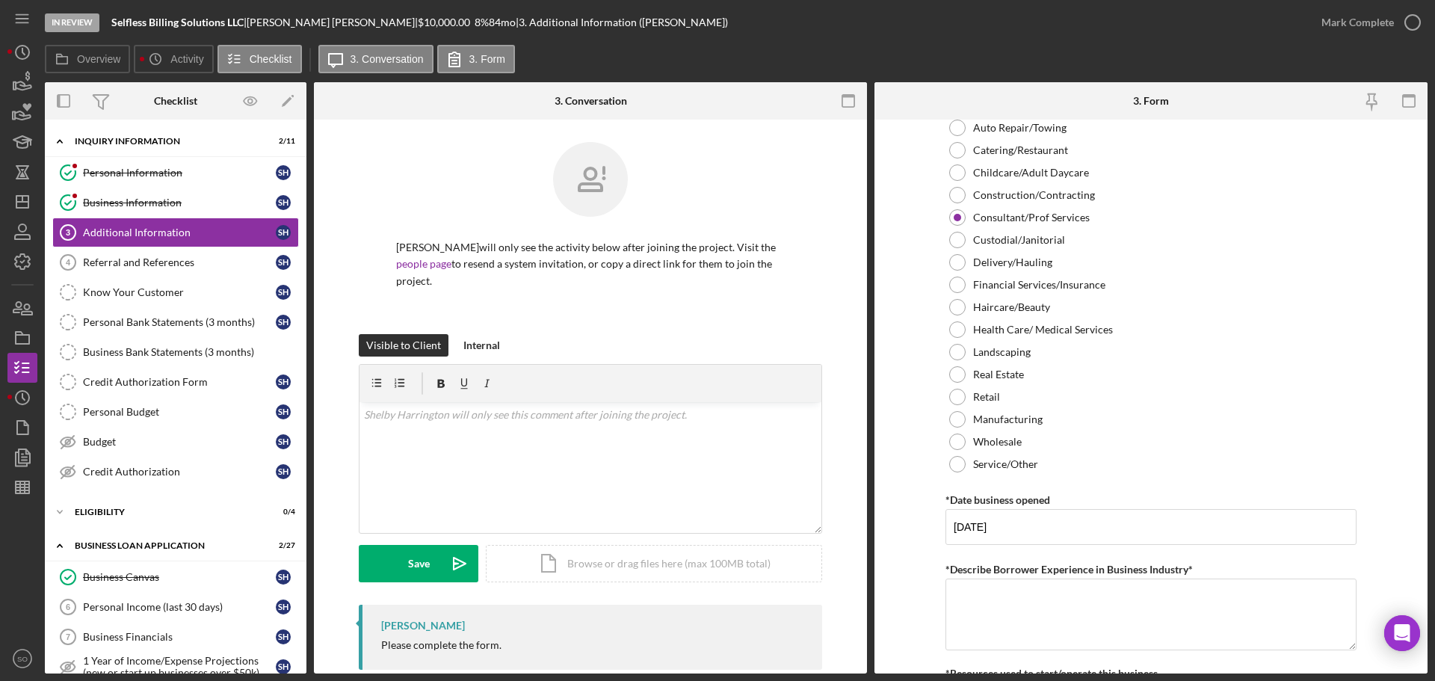
click at [909, 546] on form "Personal Information *Mobile Phone (660) 292-0742 Phone What is the best number…" at bounding box center [1151, 397] width 553 height 554
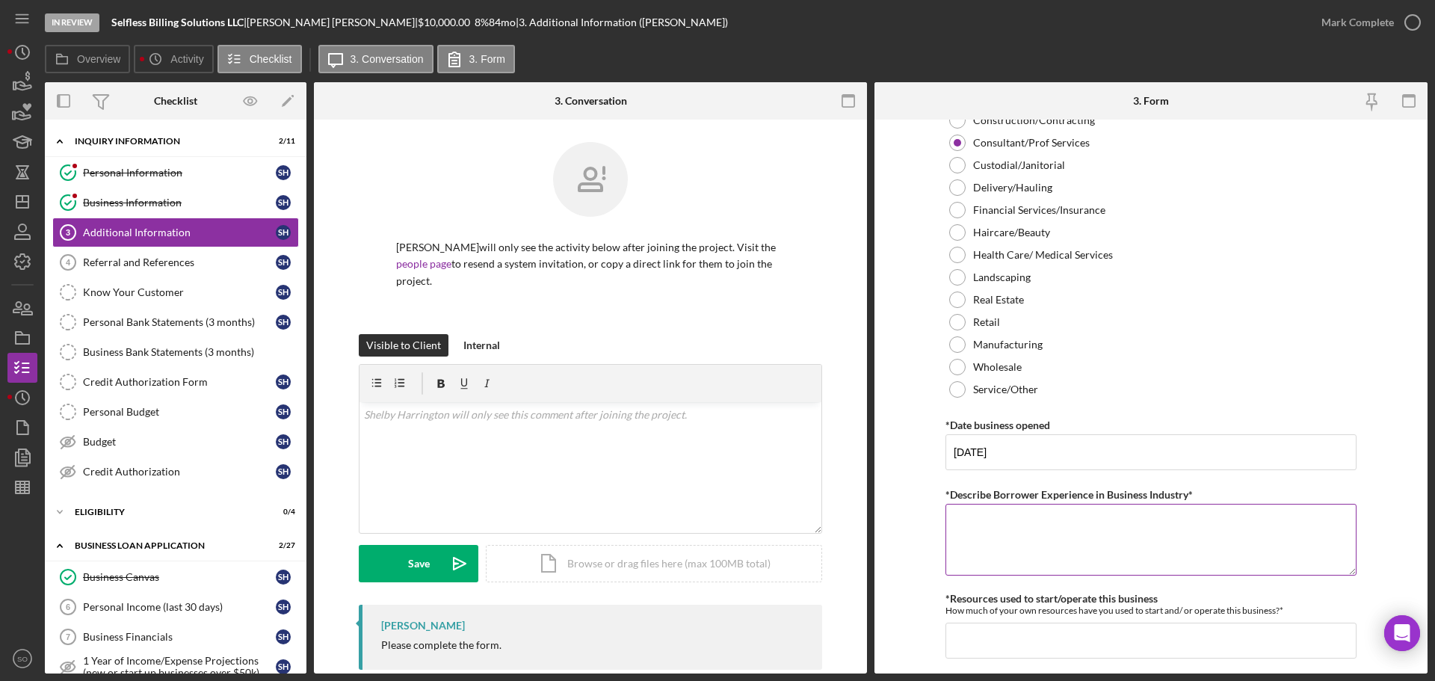
click at [1023, 517] on textarea "*Describe Borrower Experience in Business Industry*" at bounding box center [1151, 540] width 411 height 72
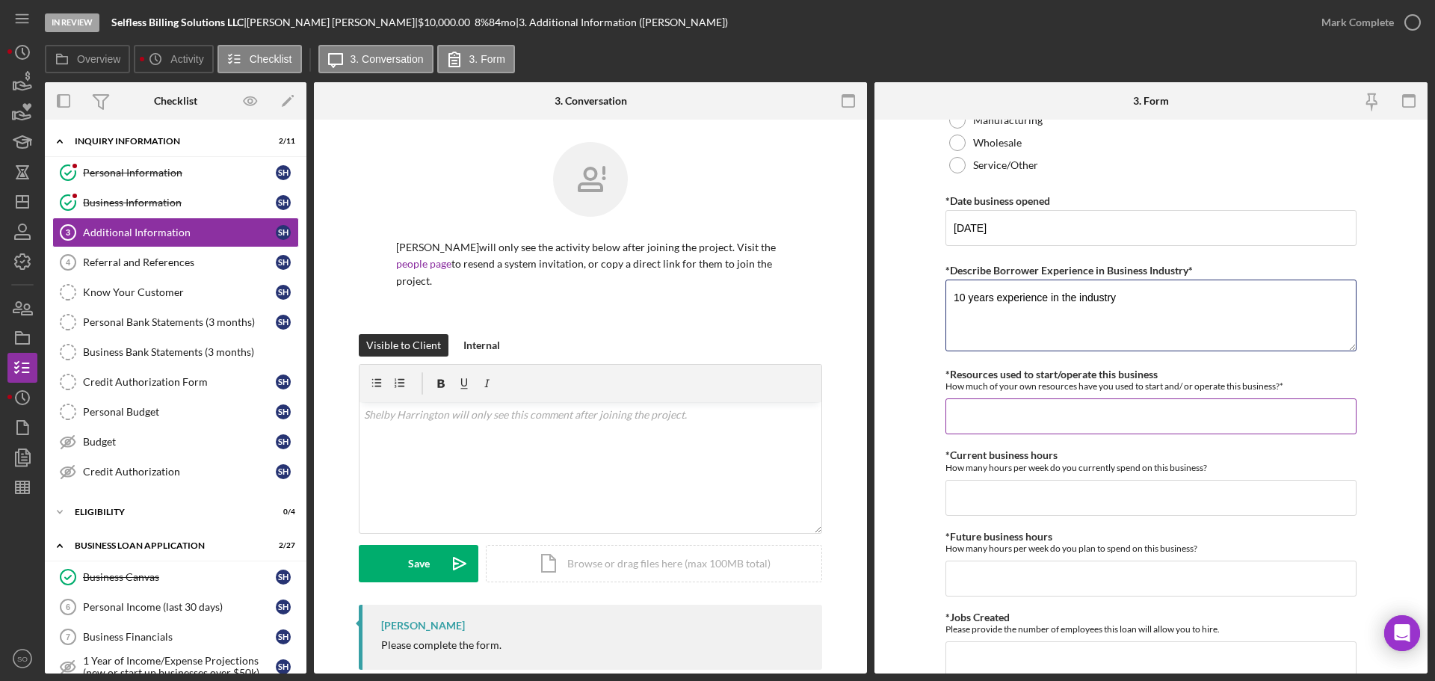
type textarea "10 years experience in the industry"
click at [1070, 413] on input "*Resources used to start/operate this business" at bounding box center [1151, 416] width 411 height 36
type input "$1,000"
click at [1094, 502] on input "*Current business hours" at bounding box center [1151, 498] width 411 height 36
type input "40"
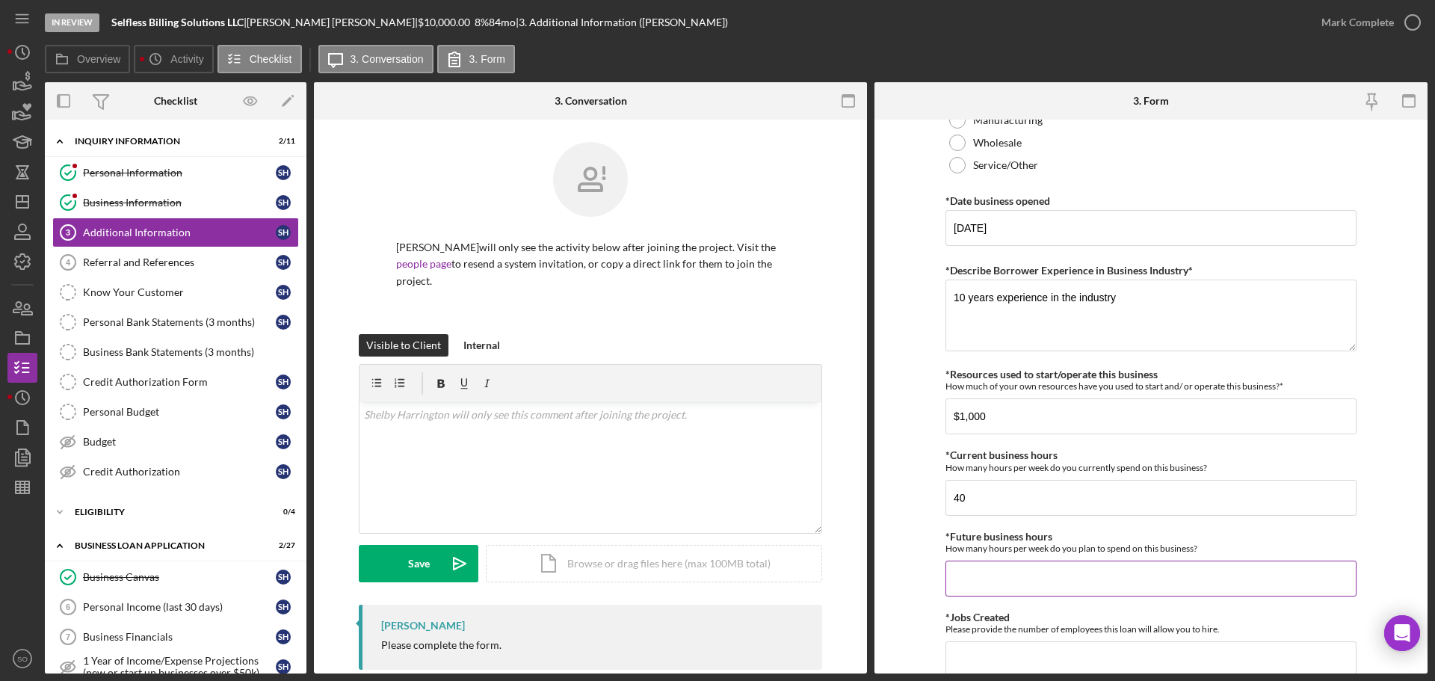
click at [1012, 565] on input "*Future business hours" at bounding box center [1151, 579] width 411 height 36
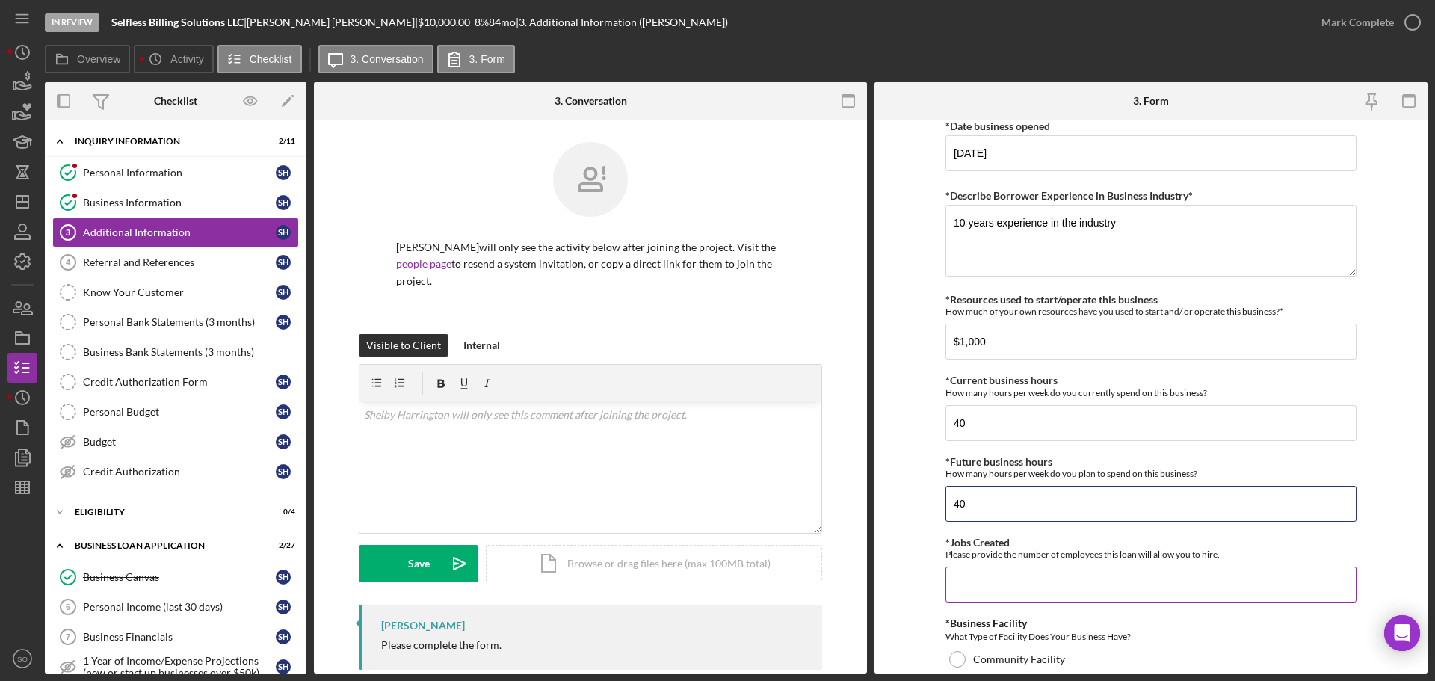
type input "40"
click at [1012, 578] on input "*Jobs Created" at bounding box center [1151, 585] width 411 height 36
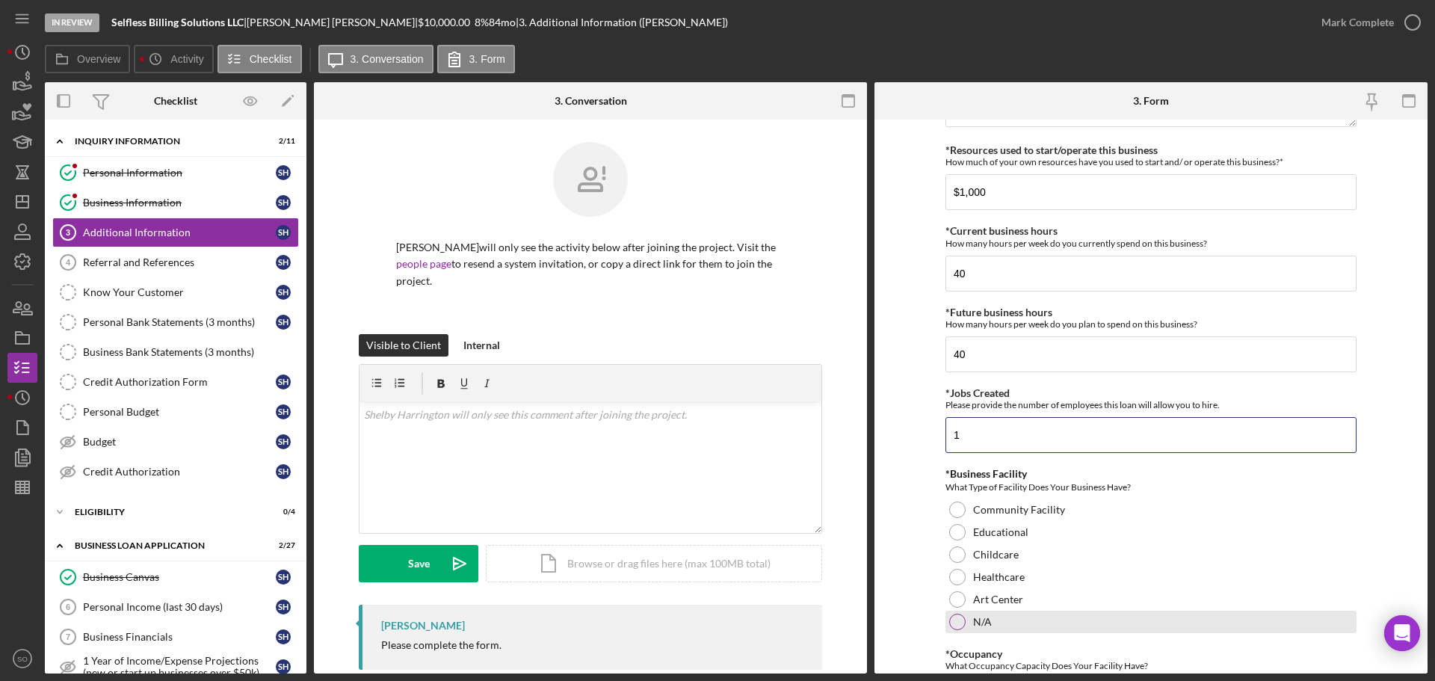
type input "1"
click at [961, 615] on div at bounding box center [957, 622] width 16 height 16
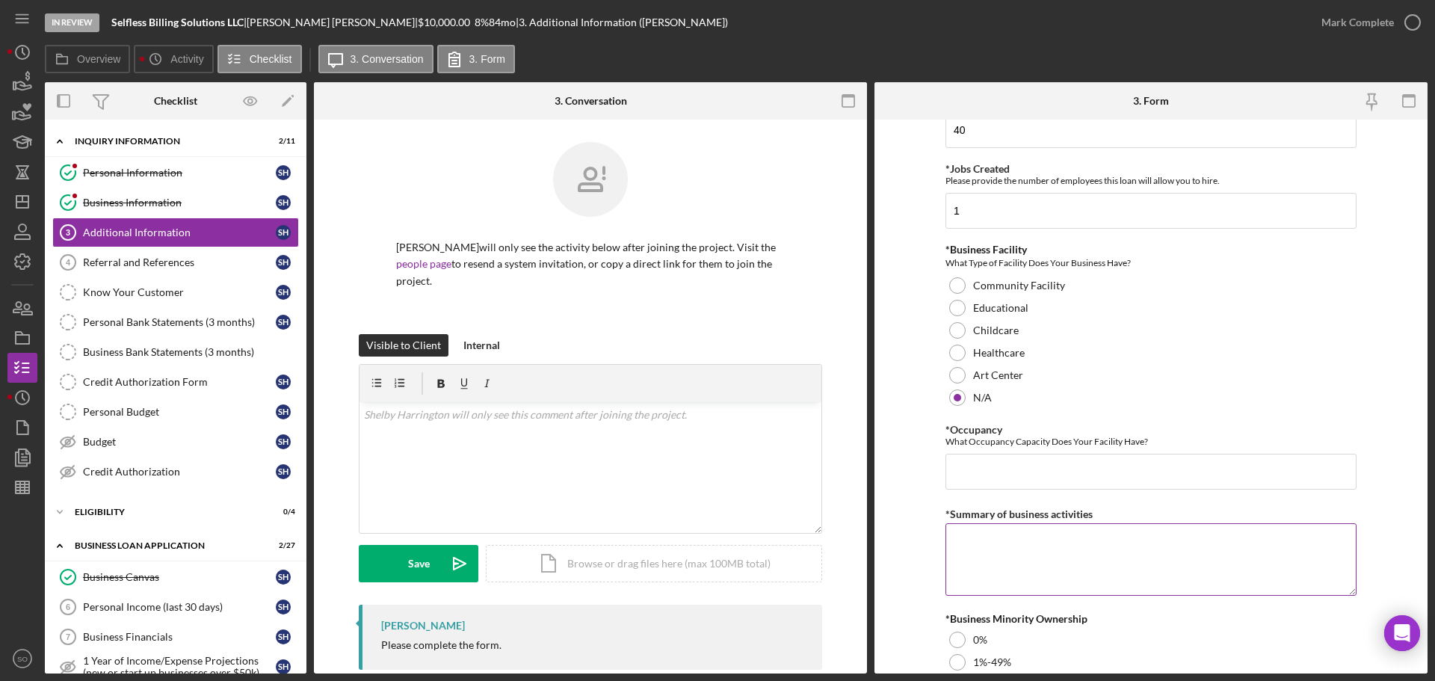
scroll to position [1420, 0]
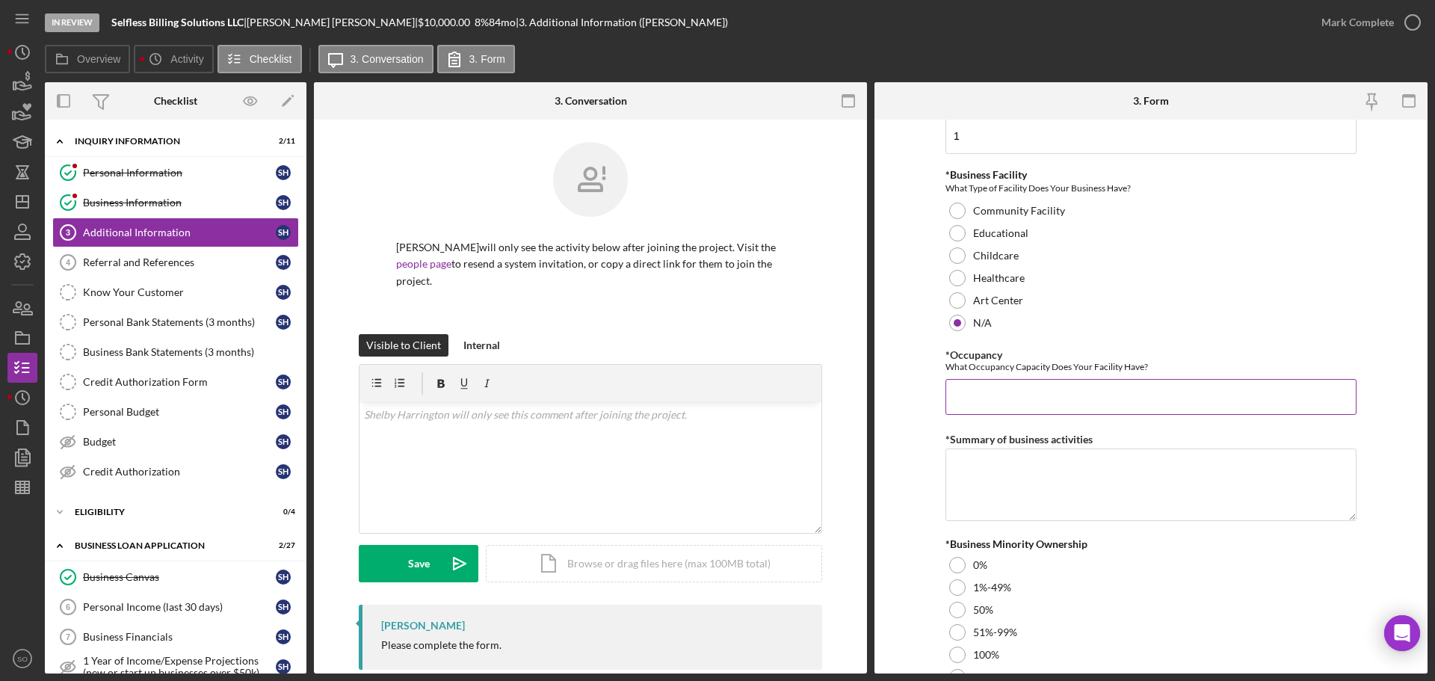
click at [995, 383] on input "*Occupancy" at bounding box center [1151, 397] width 411 height 36
type input "0"
click at [995, 463] on textarea "*Summary of business activities" at bounding box center [1151, 485] width 411 height 72
click at [1019, 490] on textarea "*Summary of business activities" at bounding box center [1151, 485] width 411 height 72
drag, startPoint x: 1019, startPoint y: 490, endPoint x: 1019, endPoint y: 476, distance: 13.5
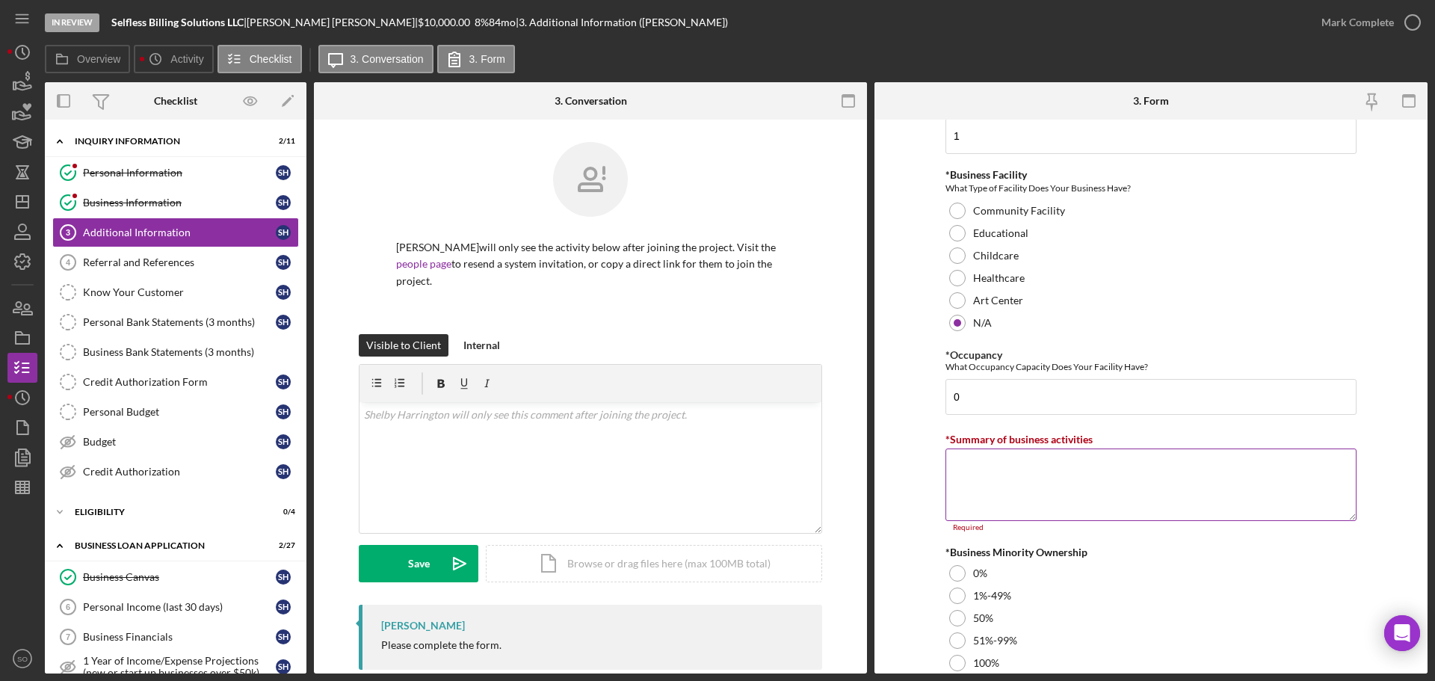
paste textarea "Billing Services"
click at [946, 508] on textarea "Billing Services" at bounding box center [1151, 485] width 411 height 72
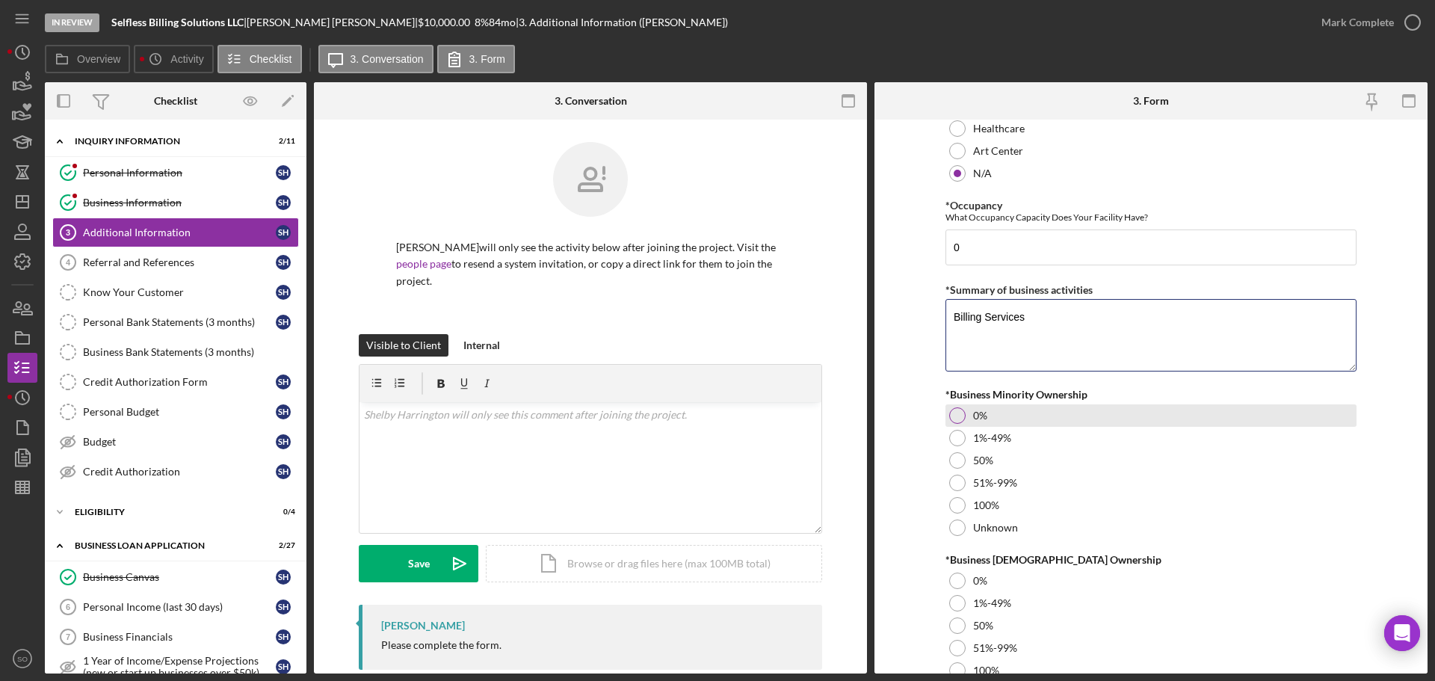
type textarea "Billing Services"
click at [958, 419] on div at bounding box center [957, 415] width 16 height 16
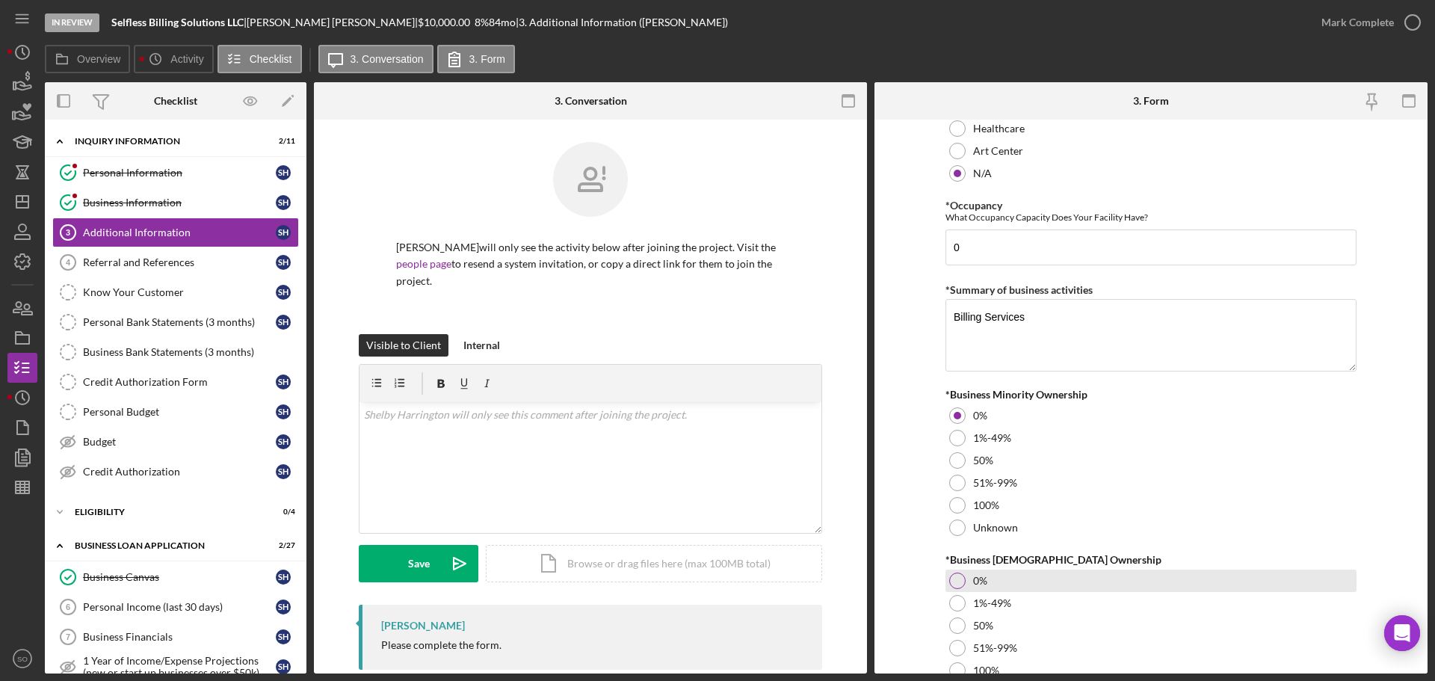
scroll to position [1645, 0]
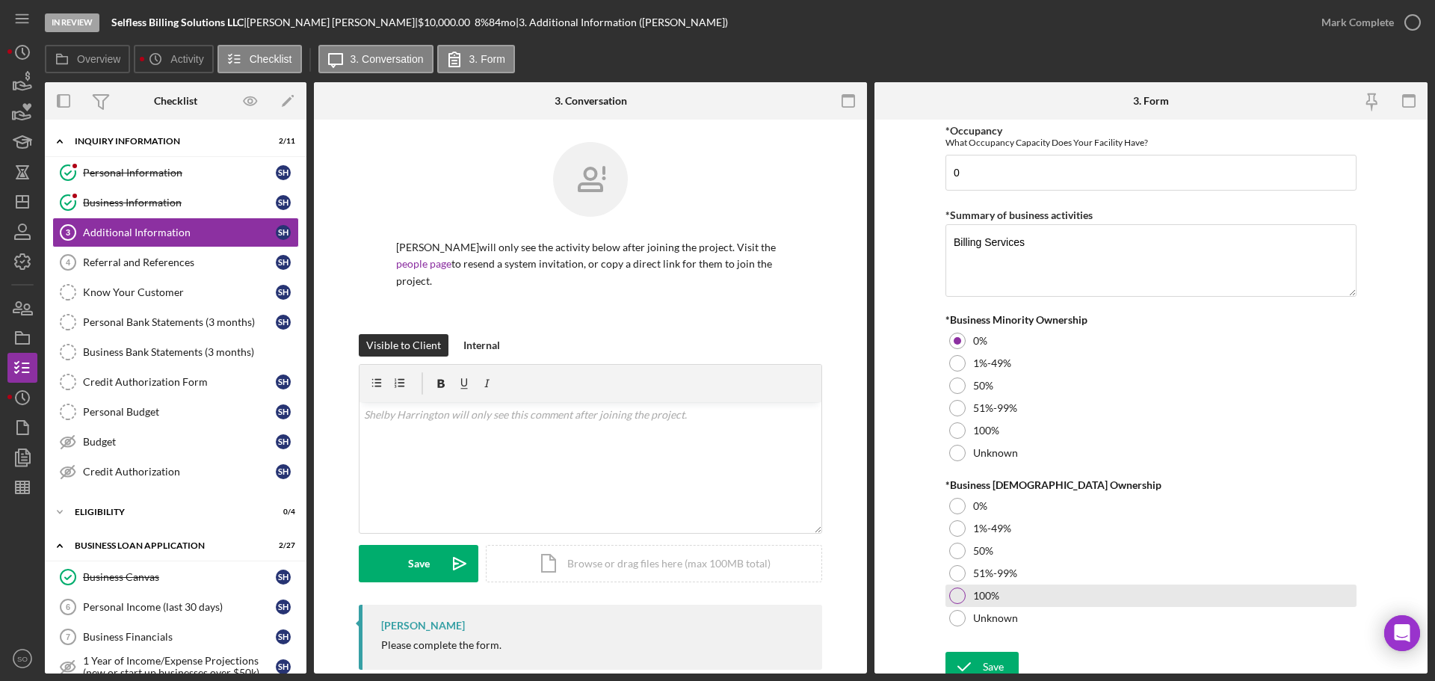
click at [955, 593] on div at bounding box center [957, 596] width 16 height 16
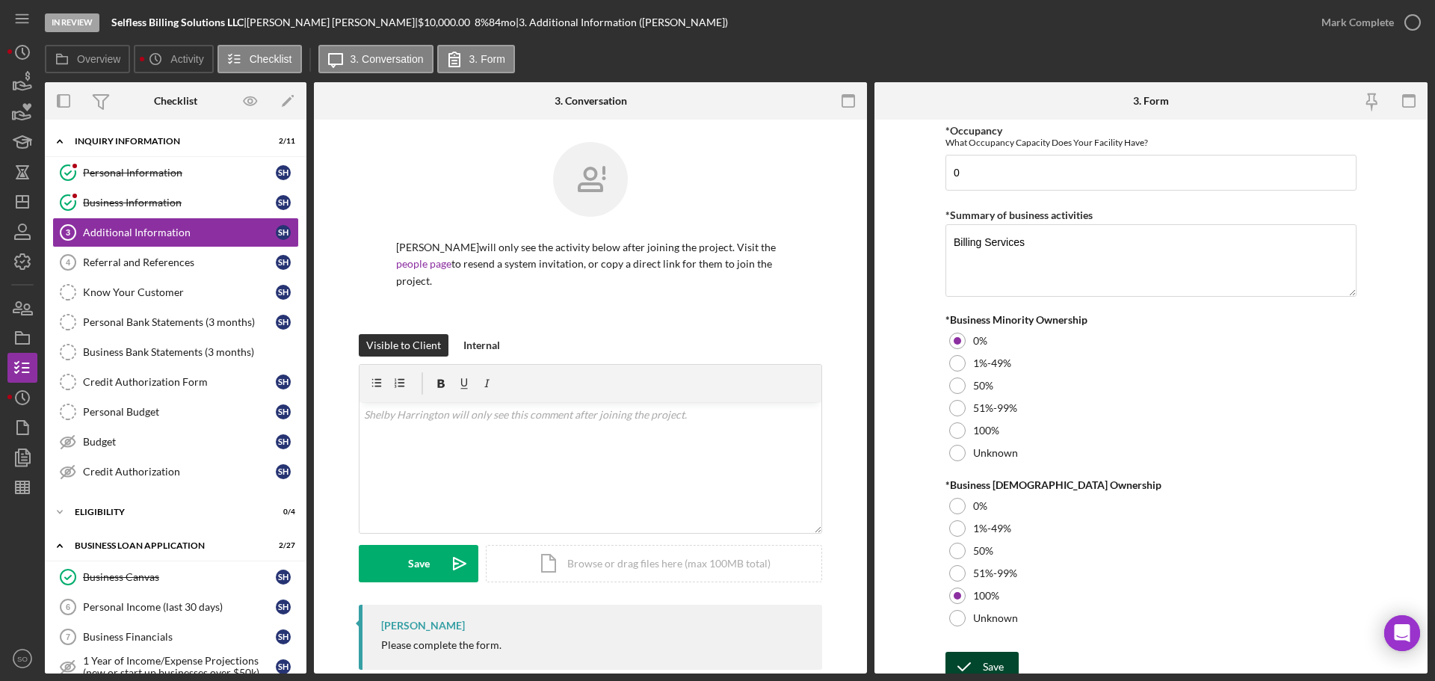
click at [1000, 676] on div "In Review Selfless Billing Solutions LLC | Shelby Harrington | $10,000.00 8 % 8…" at bounding box center [717, 340] width 1435 height 681
click at [997, 662] on div "Save" at bounding box center [993, 667] width 21 height 30
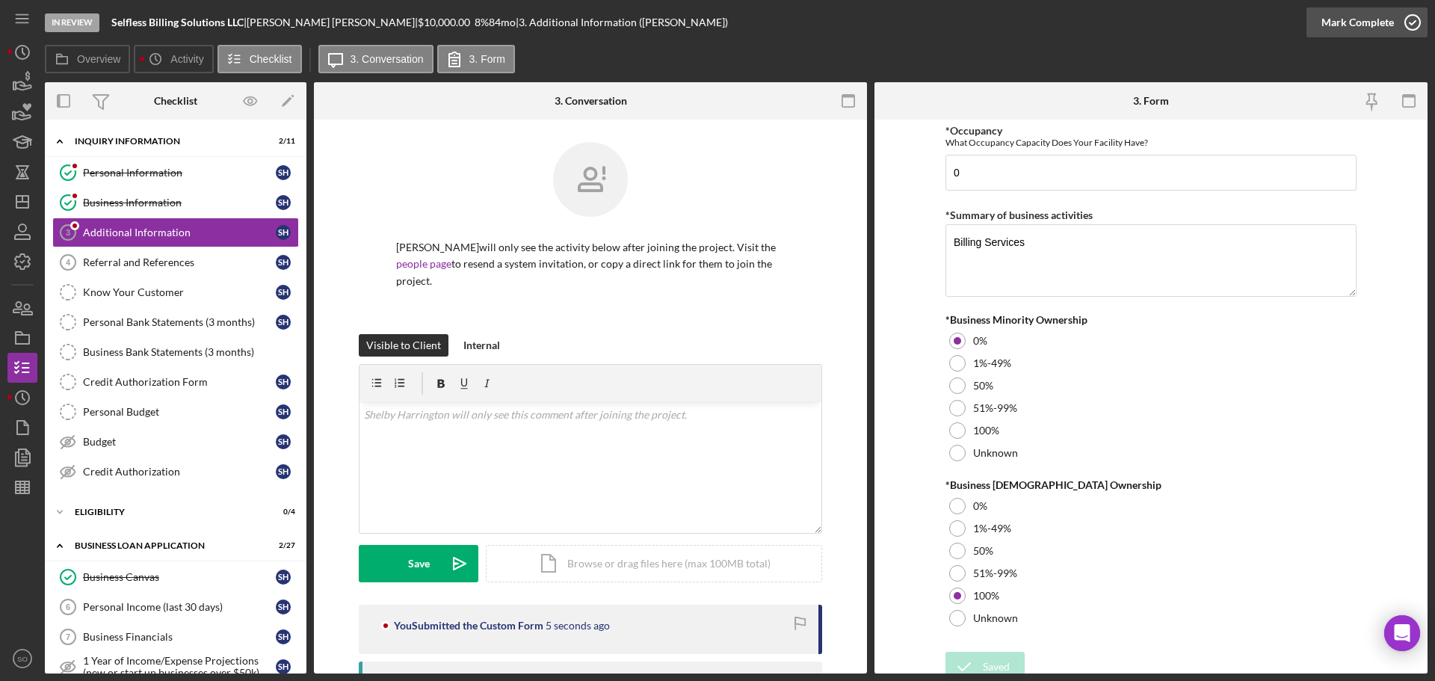
click at [1364, 27] on div "Mark Complete" at bounding box center [1358, 22] width 73 height 30
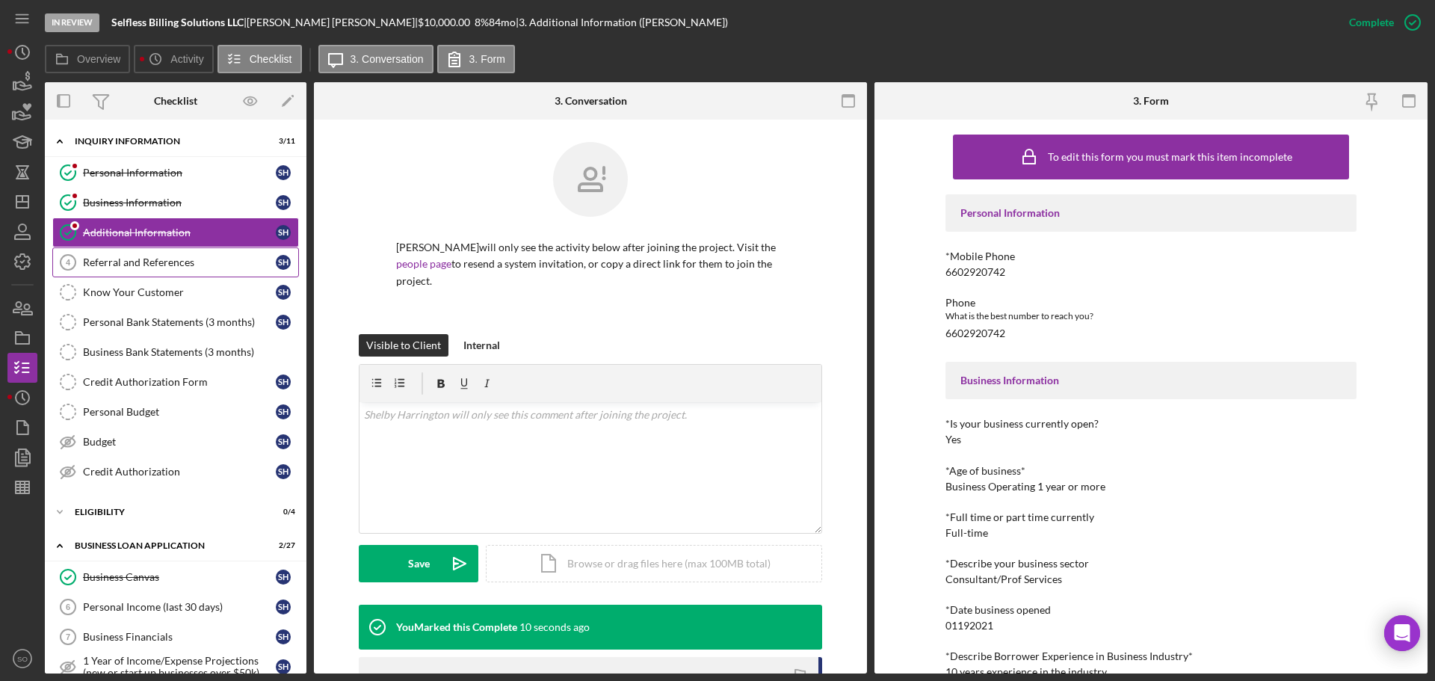
drag, startPoint x: 123, startPoint y: 256, endPoint x: 147, endPoint y: 256, distance: 23.9
click at [123, 256] on div "Referral and References" at bounding box center [179, 262] width 193 height 12
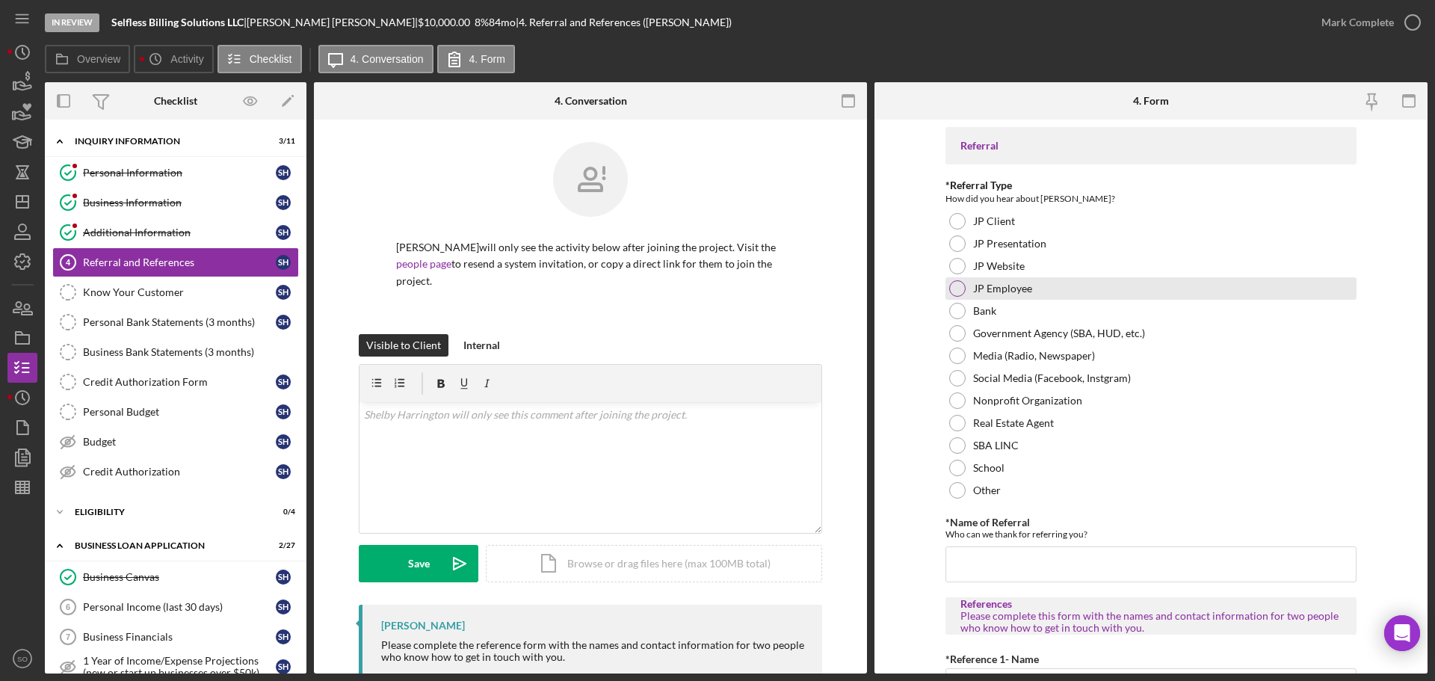
click at [957, 292] on div at bounding box center [957, 288] width 16 height 16
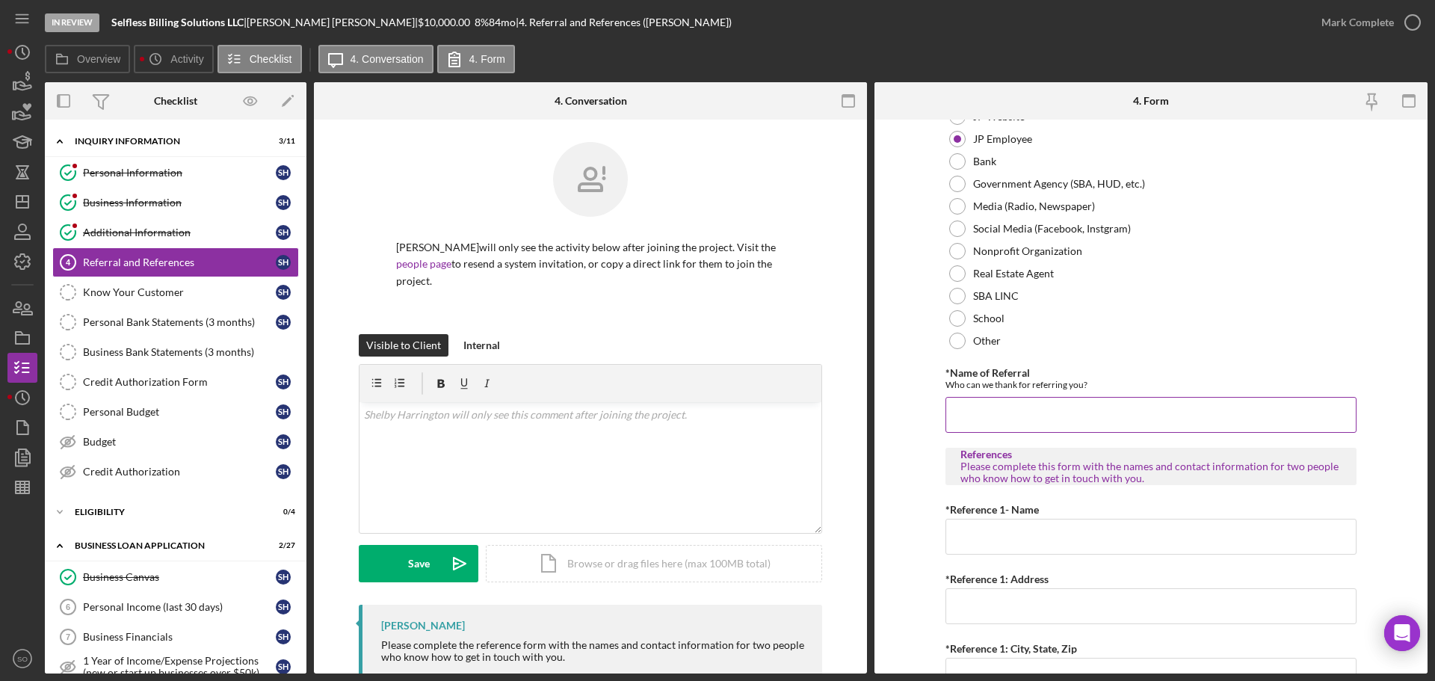
click at [988, 417] on input "*Name of Referral" at bounding box center [1151, 415] width 411 height 36
type input "Jim Boyle"
click at [1064, 528] on input "*Reference 1- Name" at bounding box center [1151, 537] width 411 height 36
paste input "Steve Riker"
type input "Steve Riker"
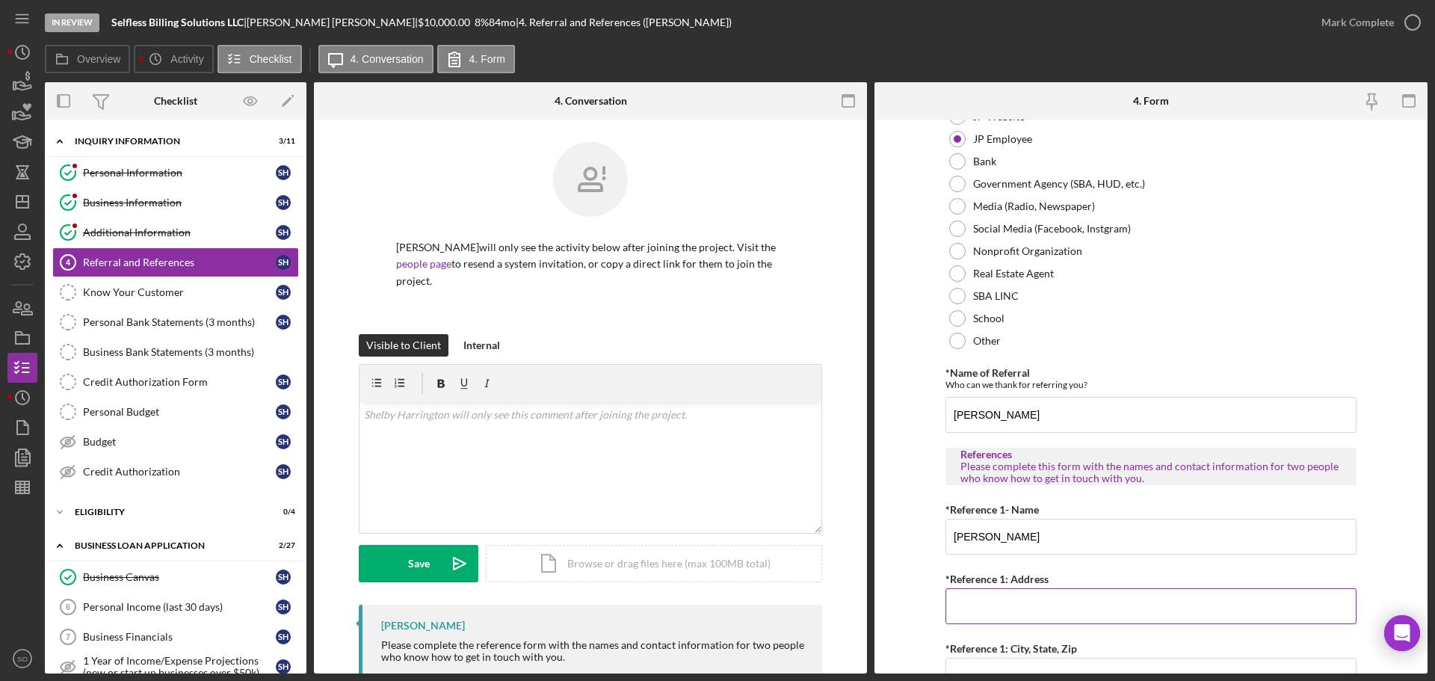
drag, startPoint x: 1032, startPoint y: 600, endPoint x: 1208, endPoint y: 620, distance: 177.6
click at [1030, 607] on input "*Reference 1: Address" at bounding box center [1151, 606] width 411 height 36
paste input "600 W. 4th Street"
type input "600 W. 4th Street"
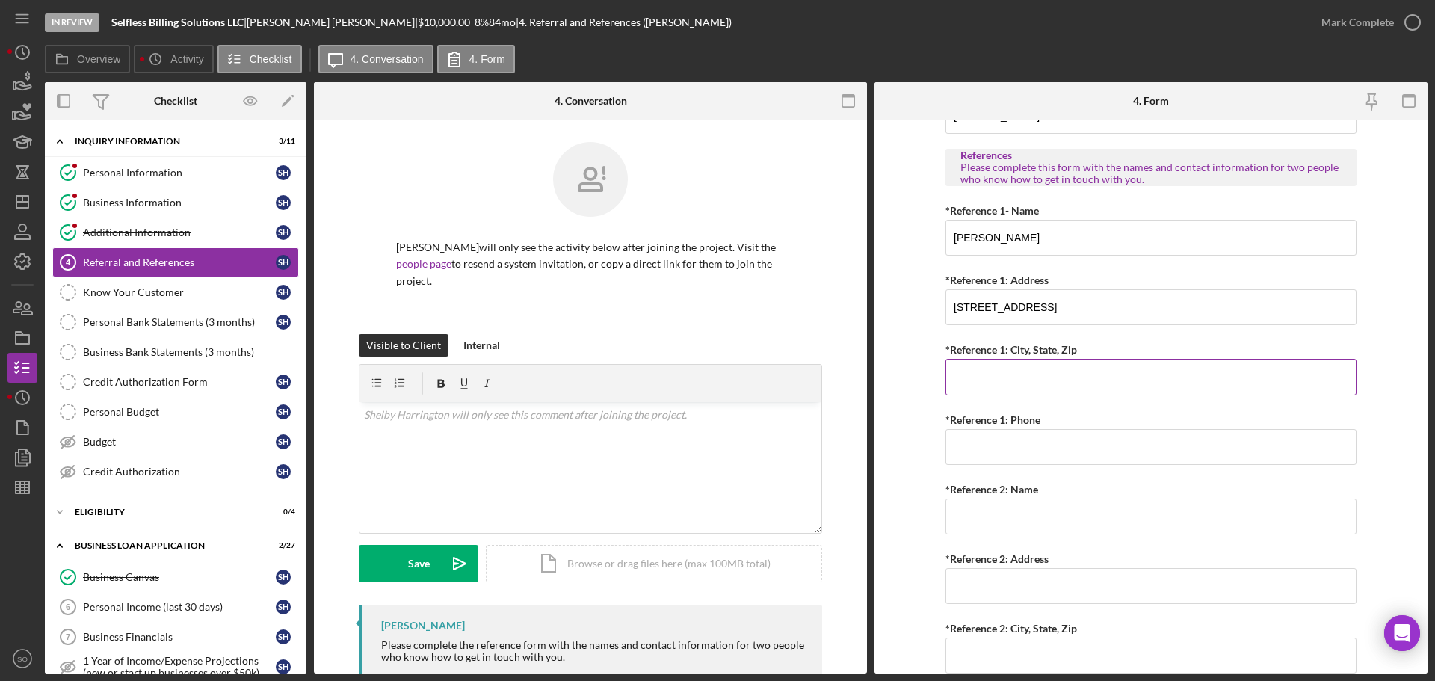
click at [1017, 390] on input "*Reference 1: City, State, Zip" at bounding box center [1151, 377] width 411 height 36
paste input "Milan, MO 63556"
type input "Milan, MO 63556"
click at [1011, 458] on input "*Reference 1: Phone" at bounding box center [1151, 447] width 411 height 36
paste input "(660) 265-6265"
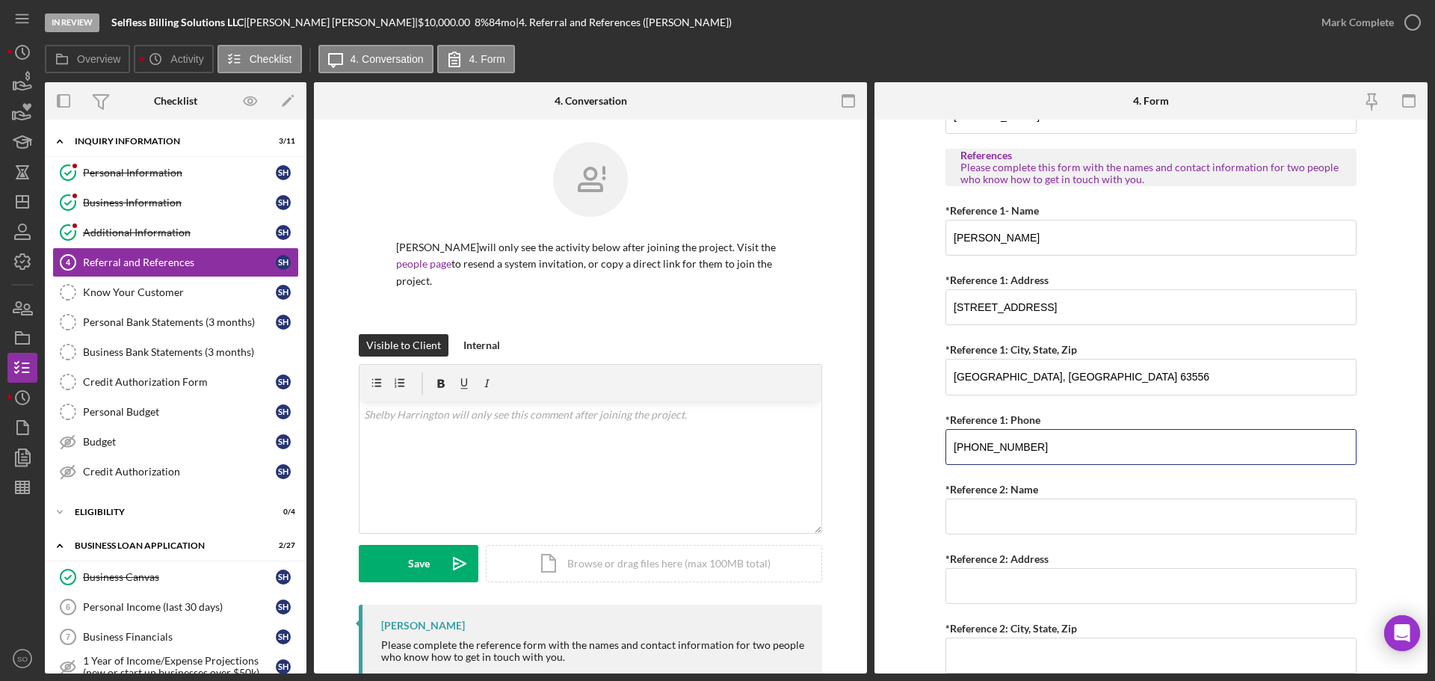
type input "(660) 265-6265"
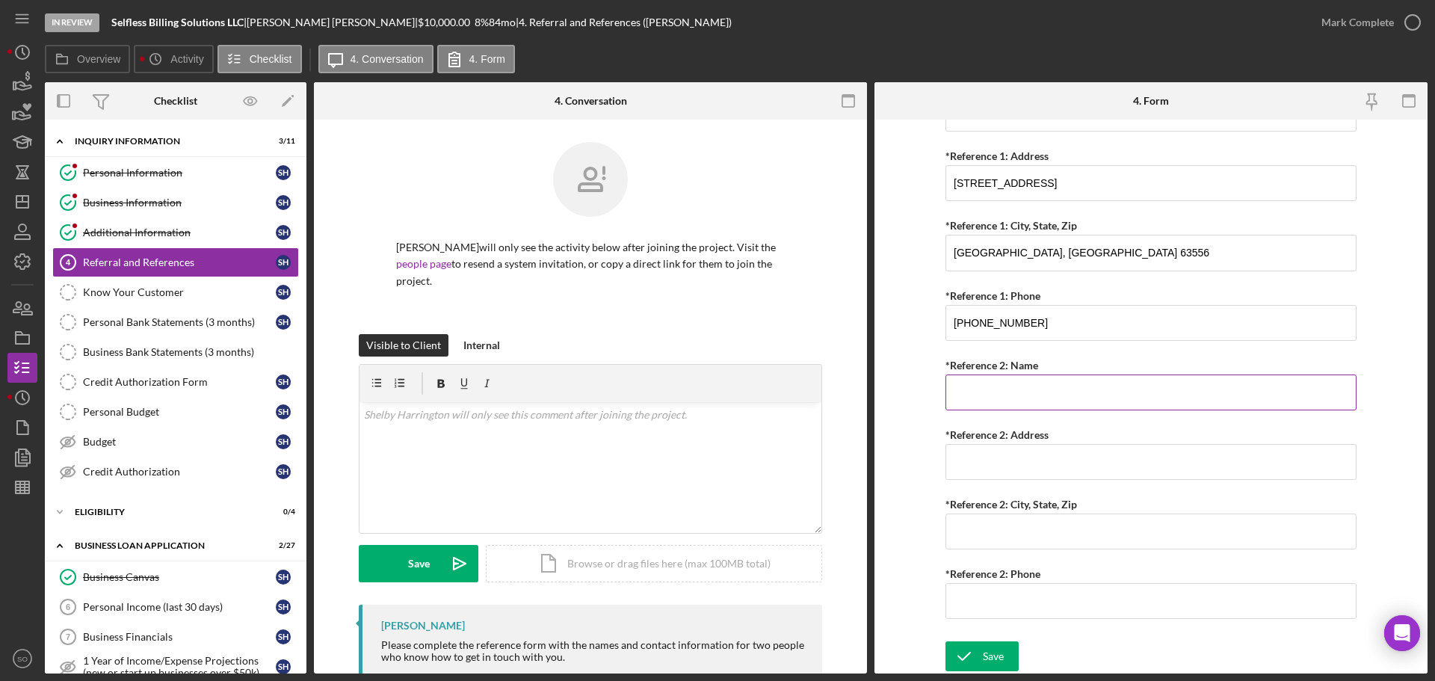
click at [1035, 398] on input "*Reference 2: Name" at bounding box center [1151, 393] width 411 height 36
paste input "Tyler Harrington"
type input "Tyler Harrington"
click at [1012, 467] on input "*Reference 2: Address" at bounding box center [1151, 462] width 411 height 36
paste input "1202 South Baird Street"
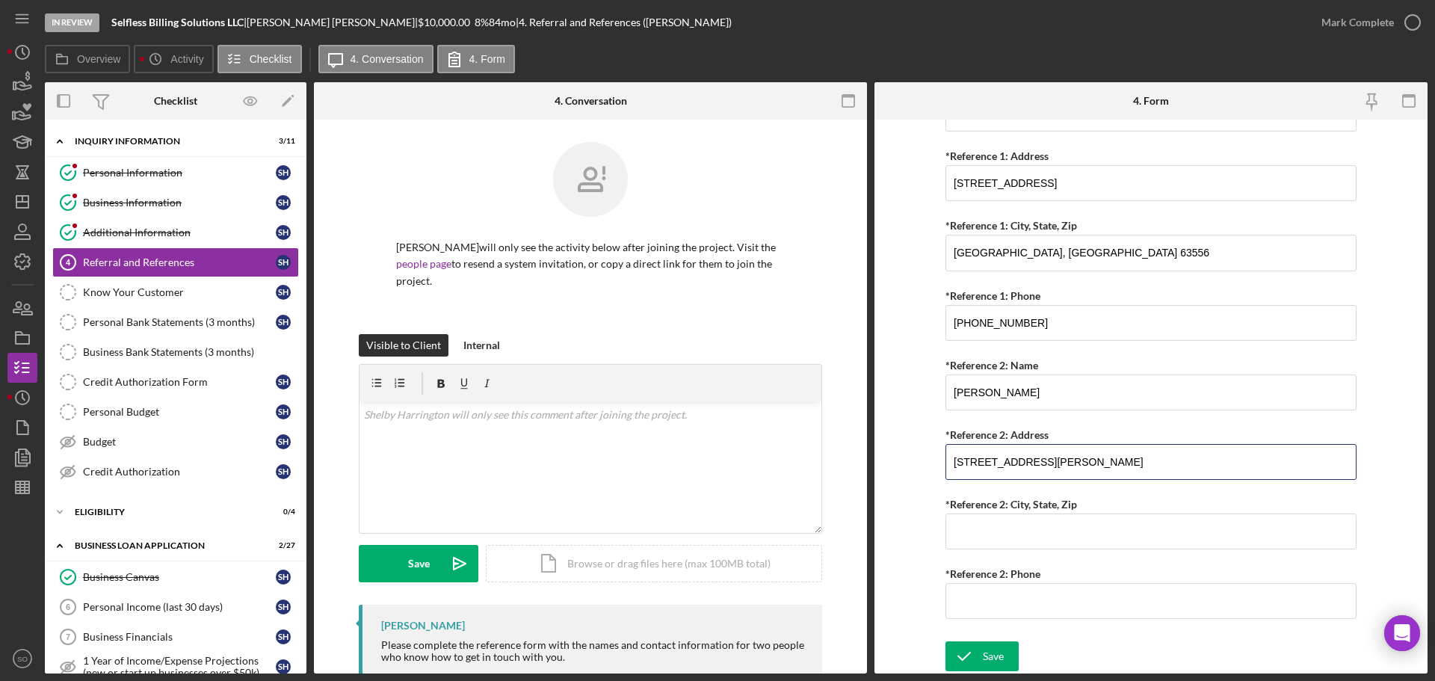
type input "1202 South Baird Street"
click at [973, 521] on input "*Reference 2: City, State, Zip" at bounding box center [1151, 532] width 411 height 36
paste input "Kirksville, MO 63501"
type input "Kirksville, MO 63501"
drag, startPoint x: 1010, startPoint y: 602, endPoint x: 1015, endPoint y: 653, distance: 51.1
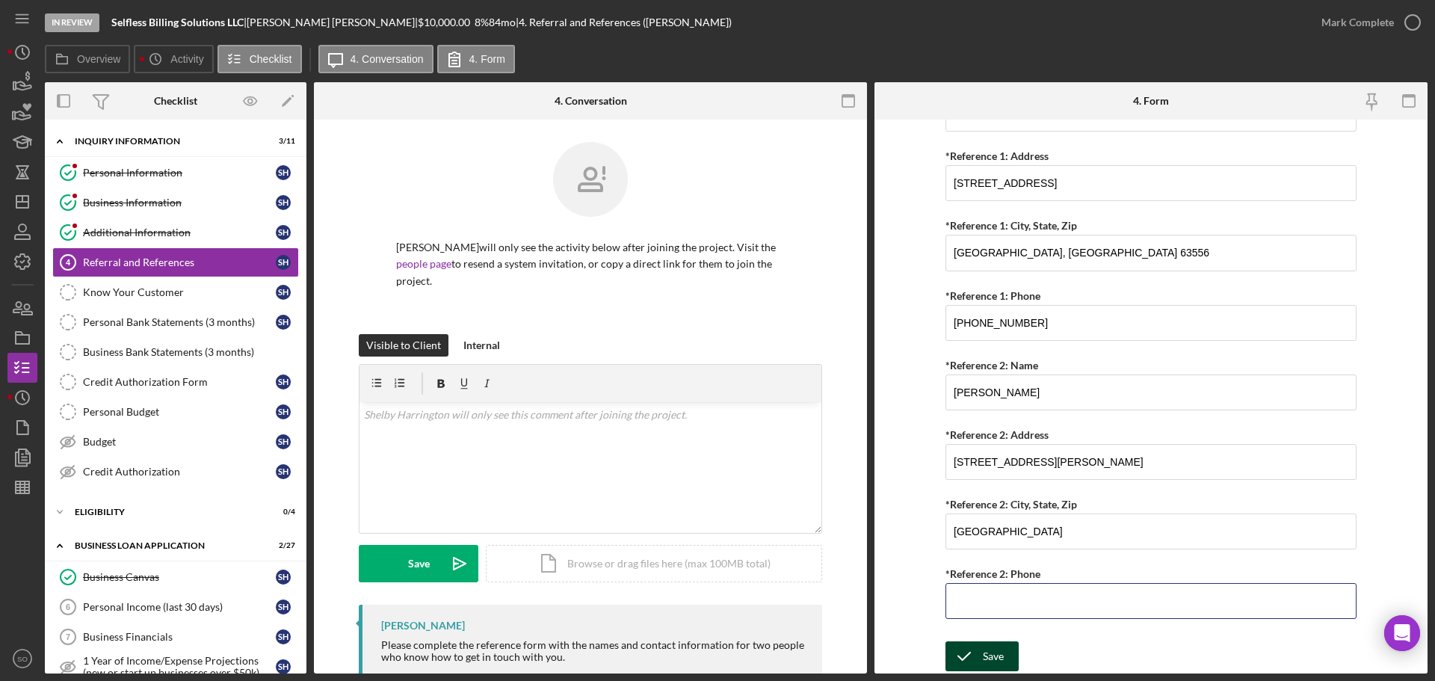
click at [1010, 602] on input "*Reference 2: Phone" at bounding box center [1151, 601] width 411 height 36
paste input "(660) 341-1115"
type input "(660) 341-1115"
drag, startPoint x: 993, startPoint y: 650, endPoint x: 1003, endPoint y: 645, distance: 11.4
click at [993, 648] on div "Save" at bounding box center [993, 656] width 21 height 30
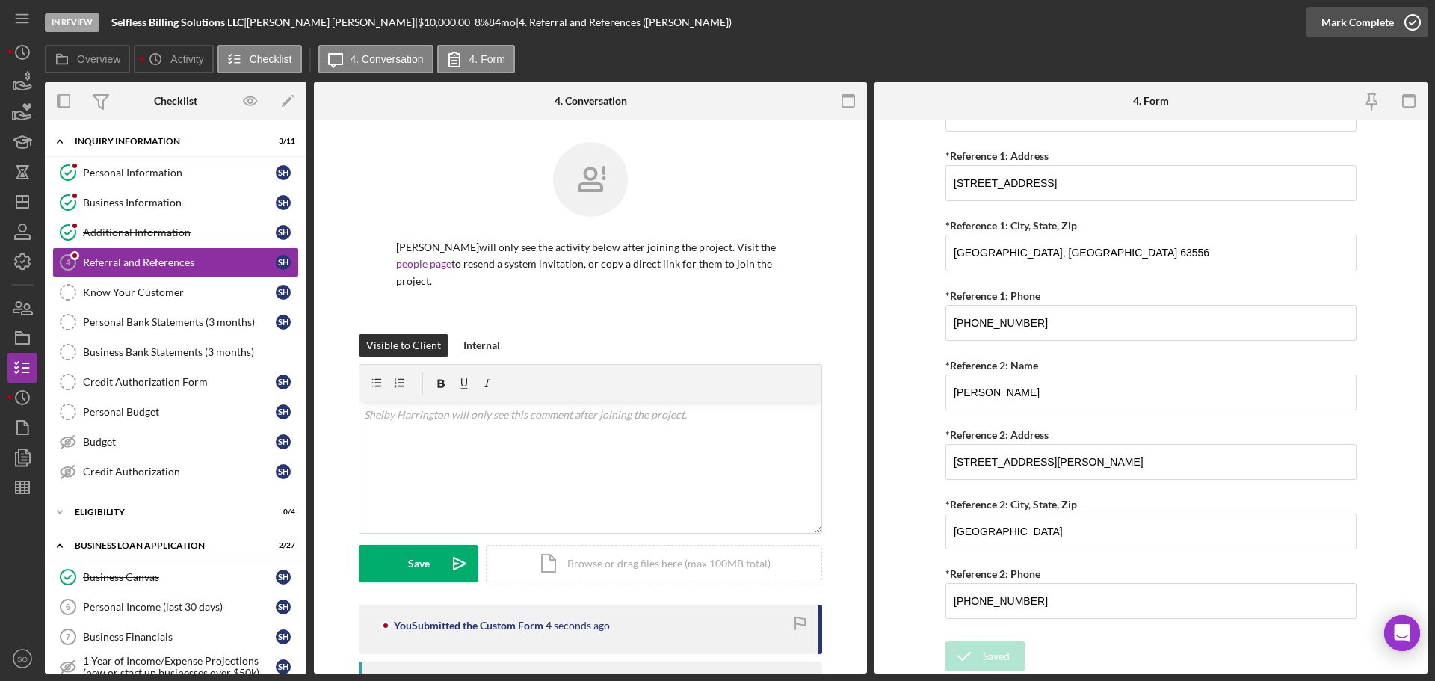
click at [1328, 25] on div "Mark Complete" at bounding box center [1358, 22] width 73 height 30
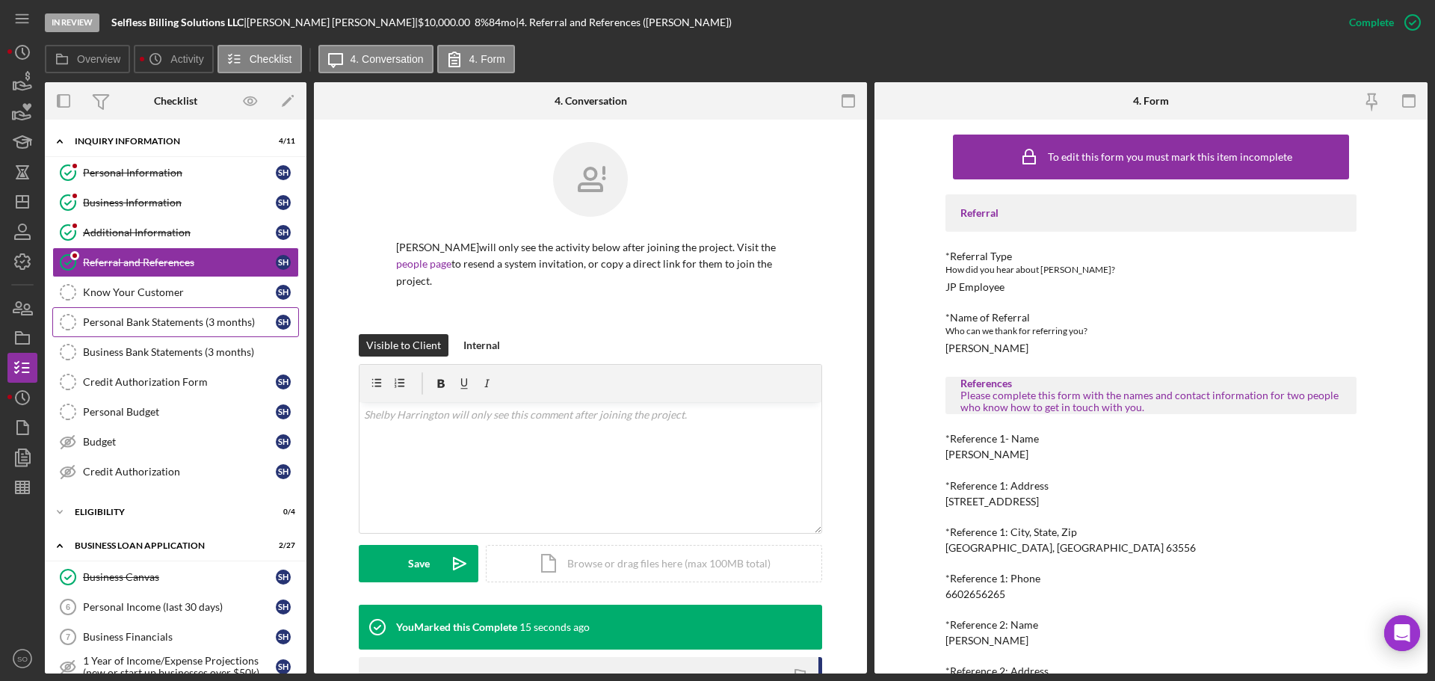
click at [232, 317] on div "Personal Bank Statements (3 months)" at bounding box center [179, 322] width 193 height 12
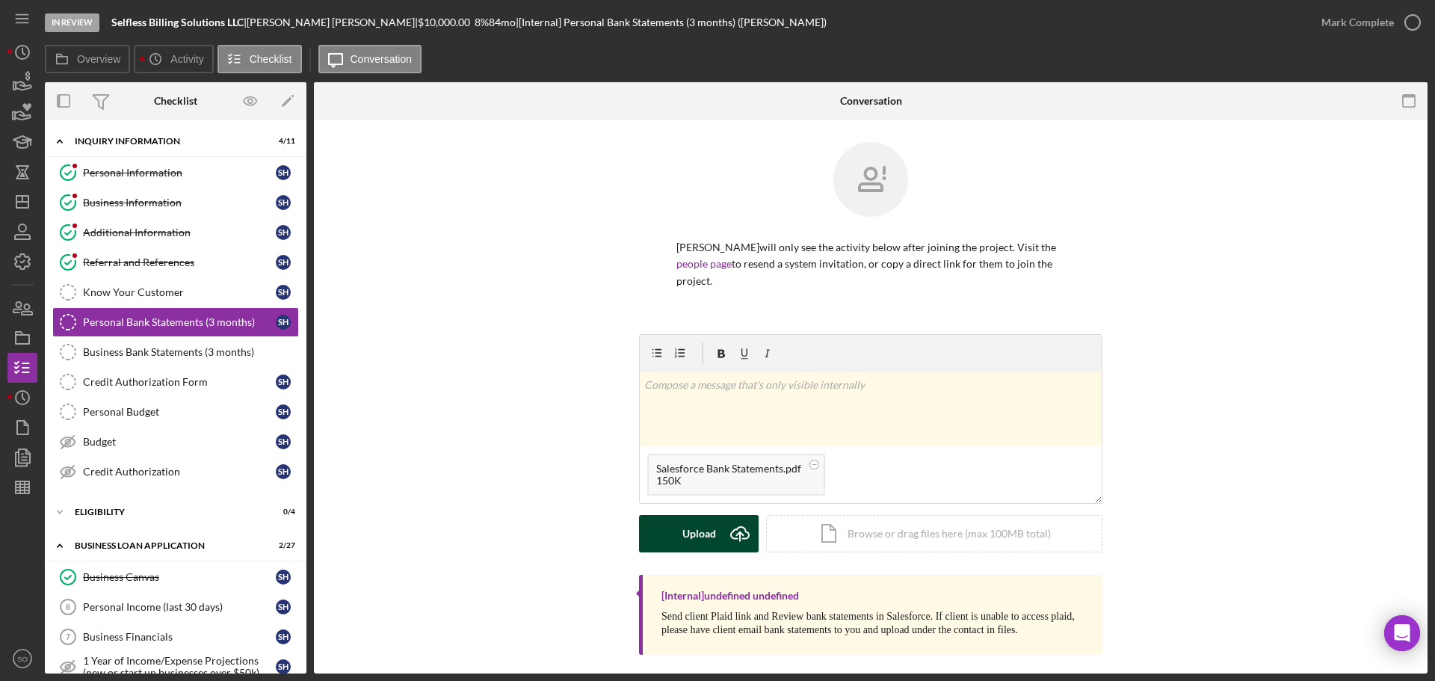
click at [683, 544] on div "Upload" at bounding box center [700, 533] width 34 height 37
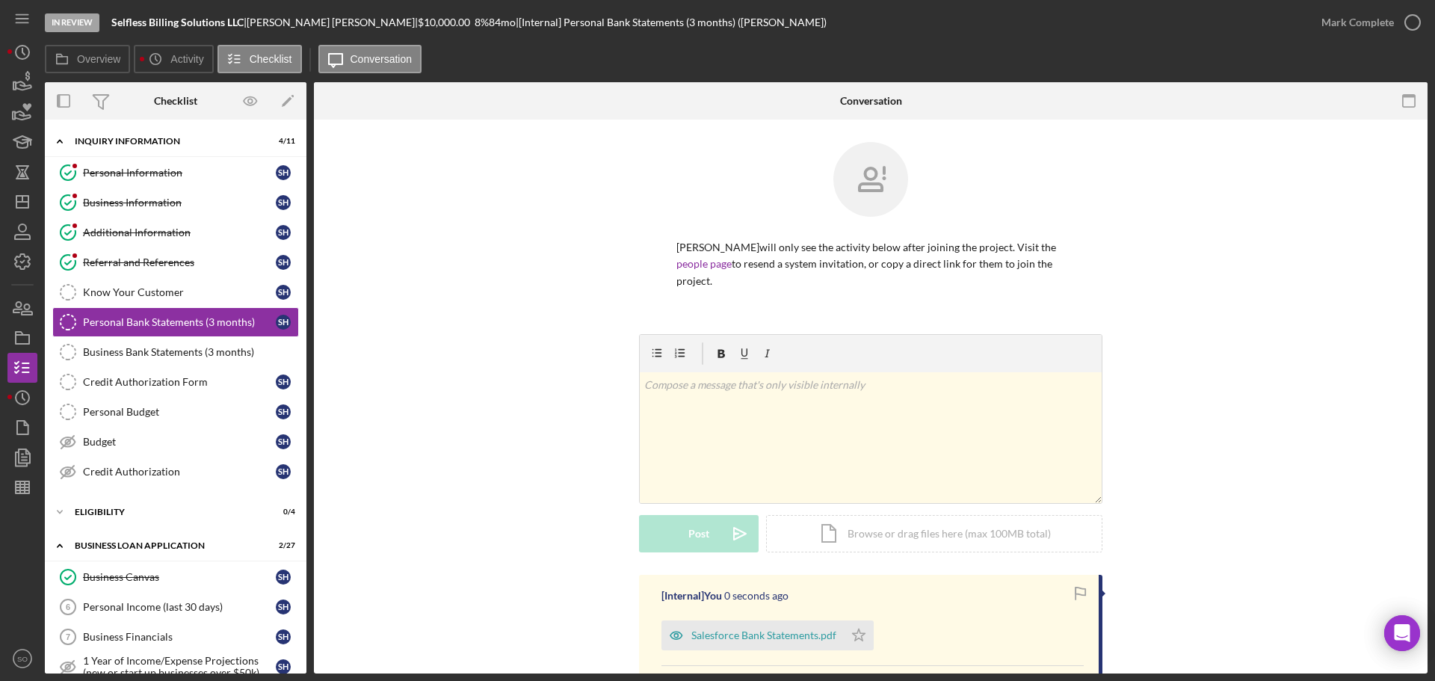
scroll to position [150, 0]
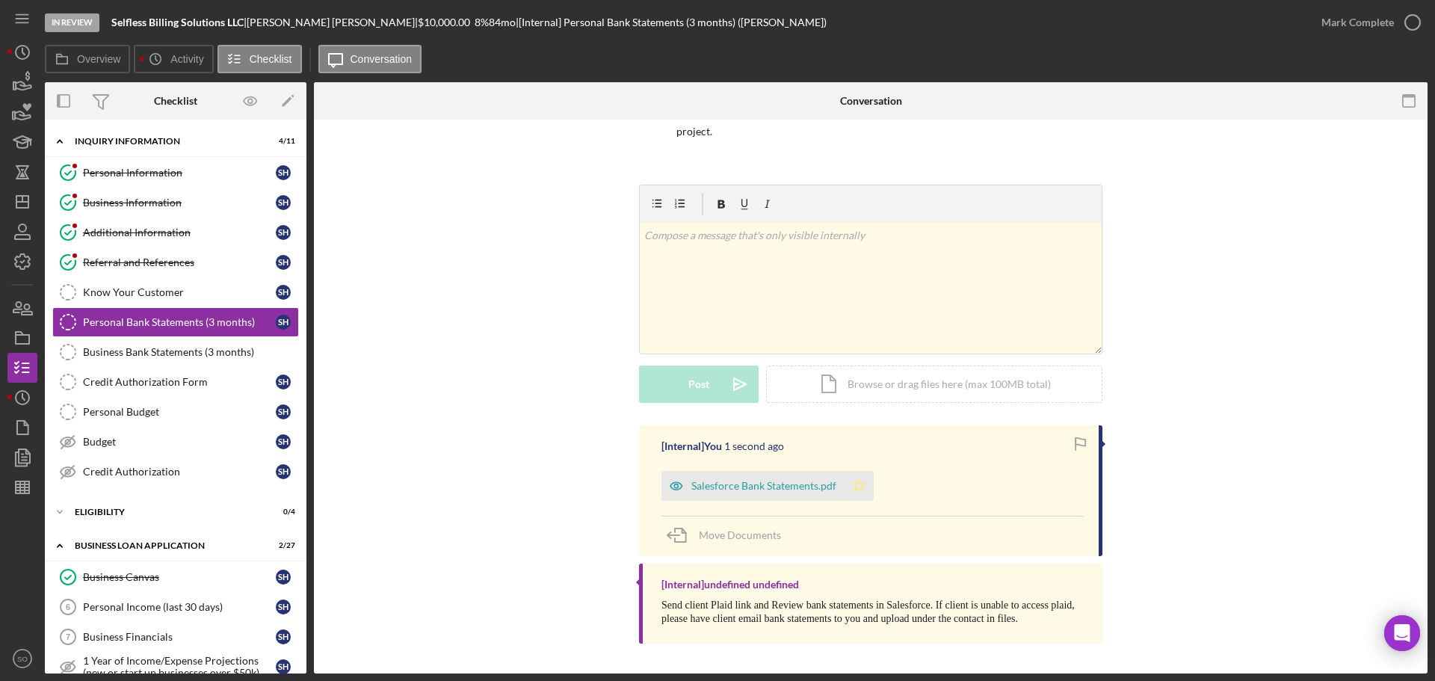
click at [853, 485] on polygon "button" at bounding box center [859, 485] width 13 height 12
click at [1334, 33] on div "Mark Complete" at bounding box center [1358, 22] width 73 height 30
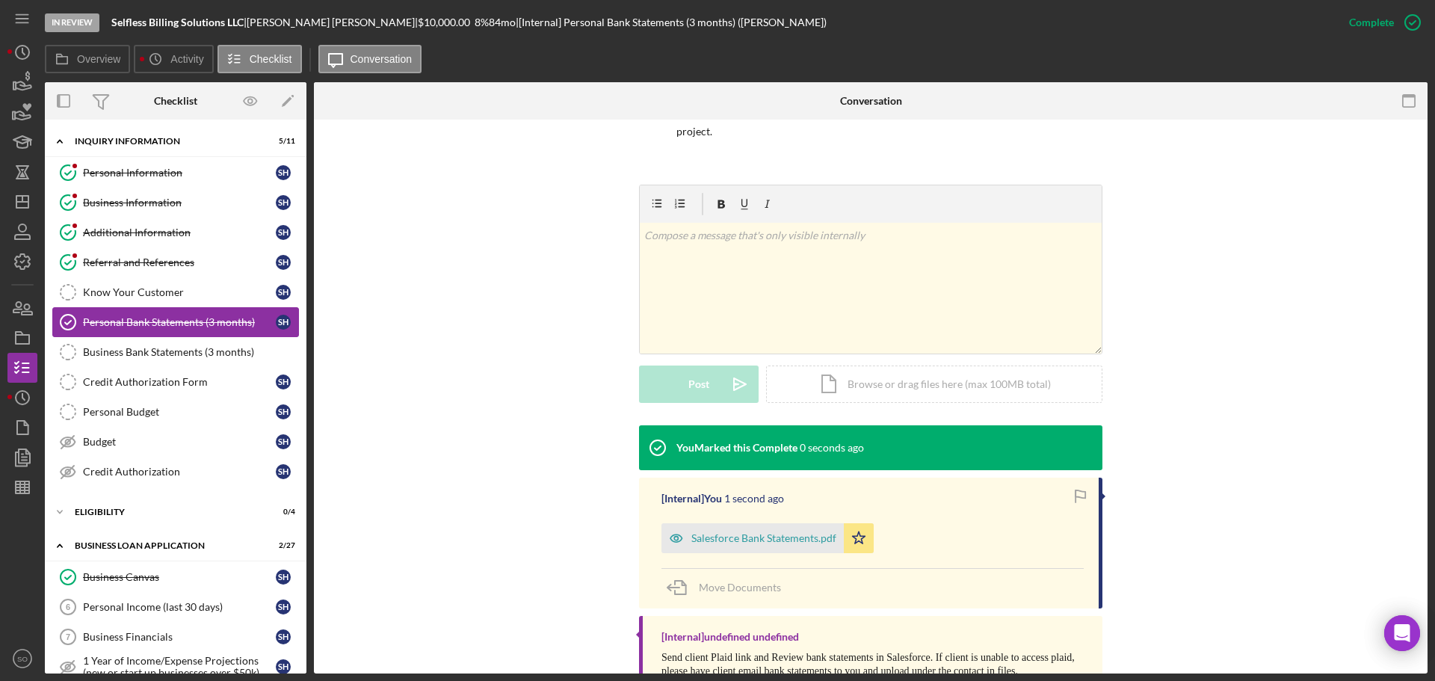
scroll to position [75, 0]
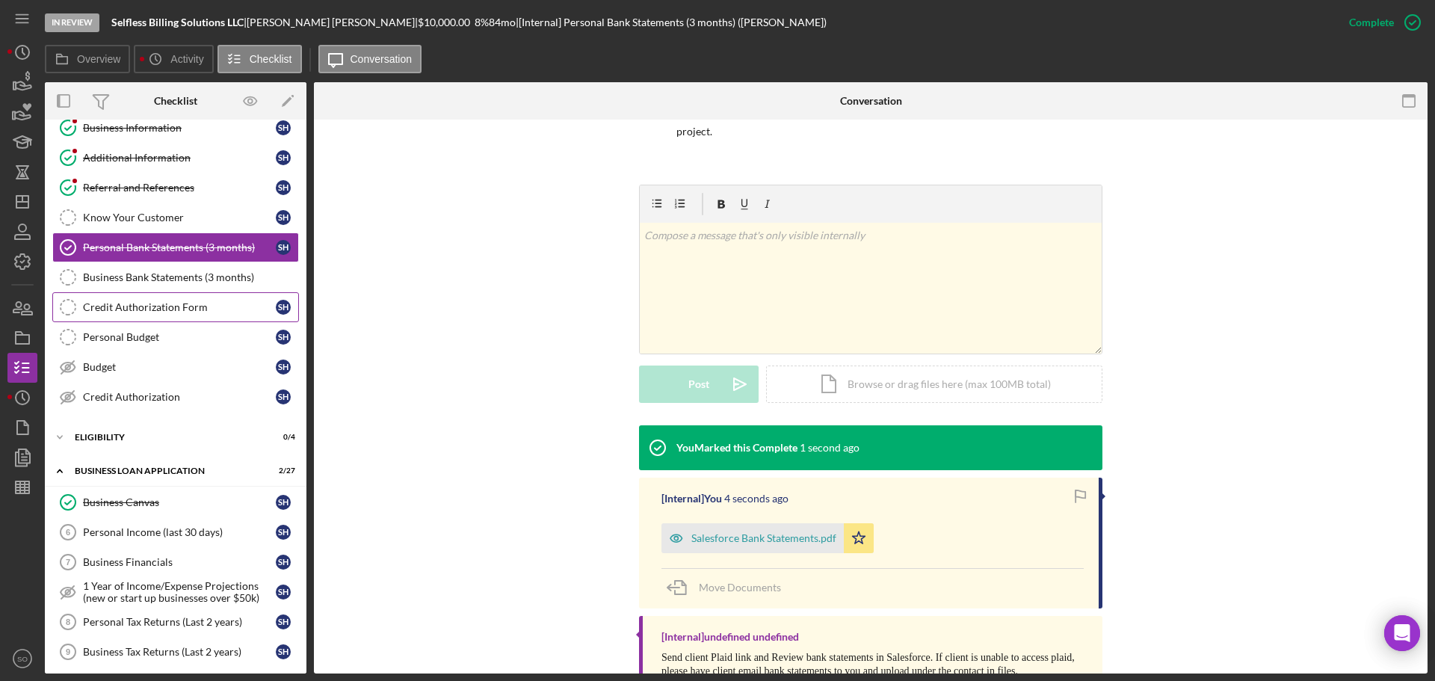
click at [204, 310] on div "Credit Authorization Form" at bounding box center [179, 307] width 193 height 12
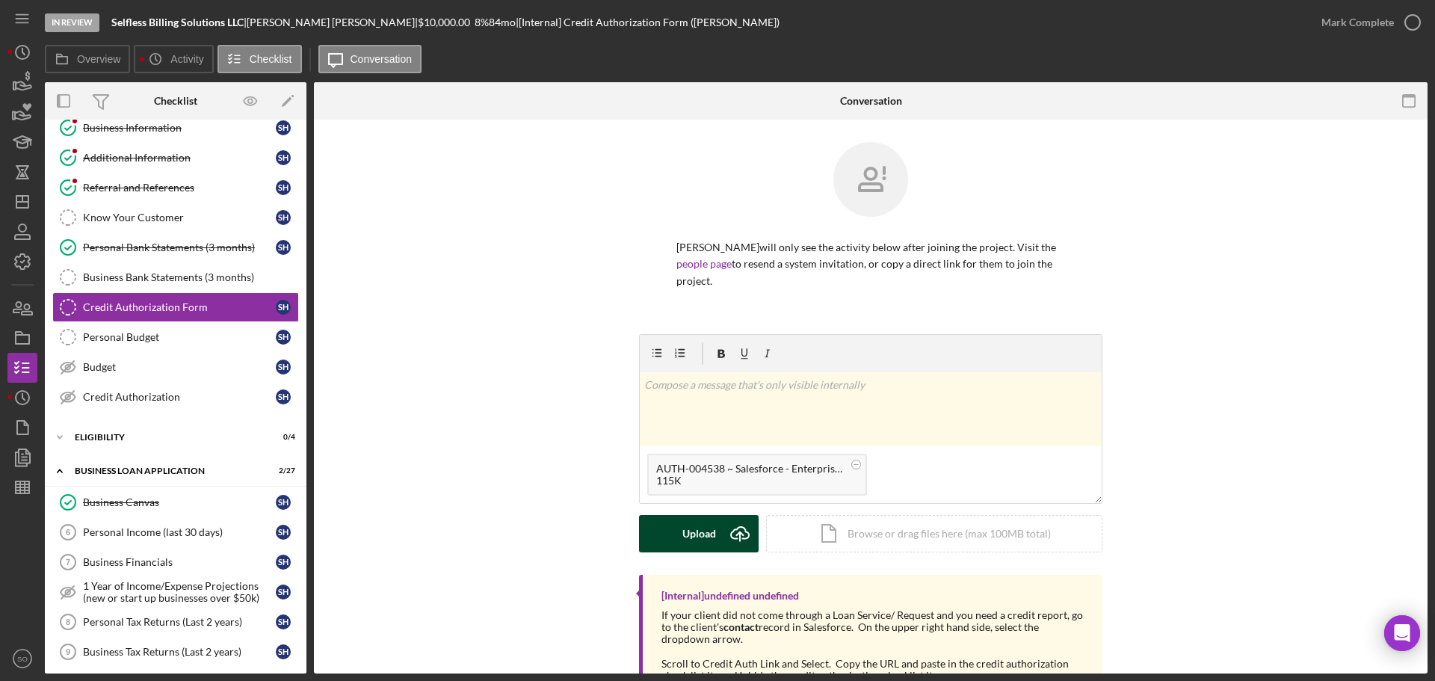
click at [713, 538] on div "Upload" at bounding box center [700, 533] width 34 height 37
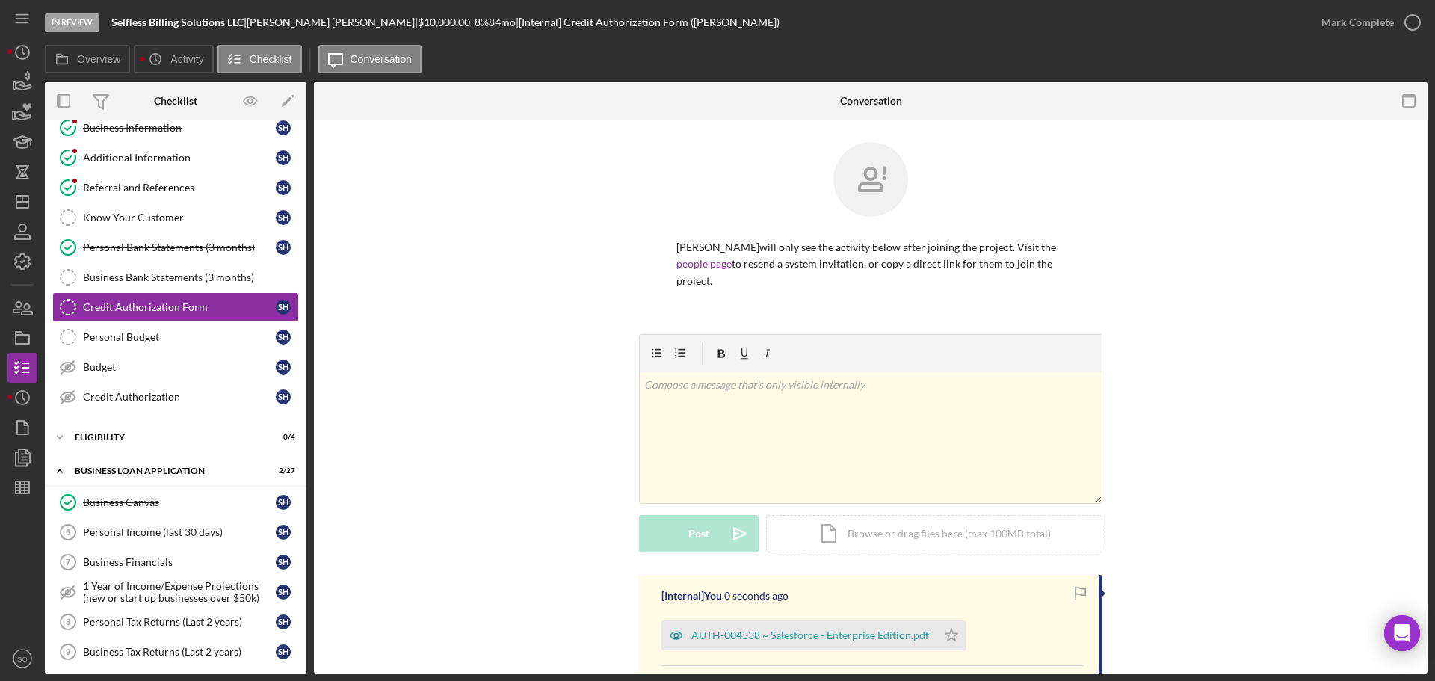
scroll to position [224, 0]
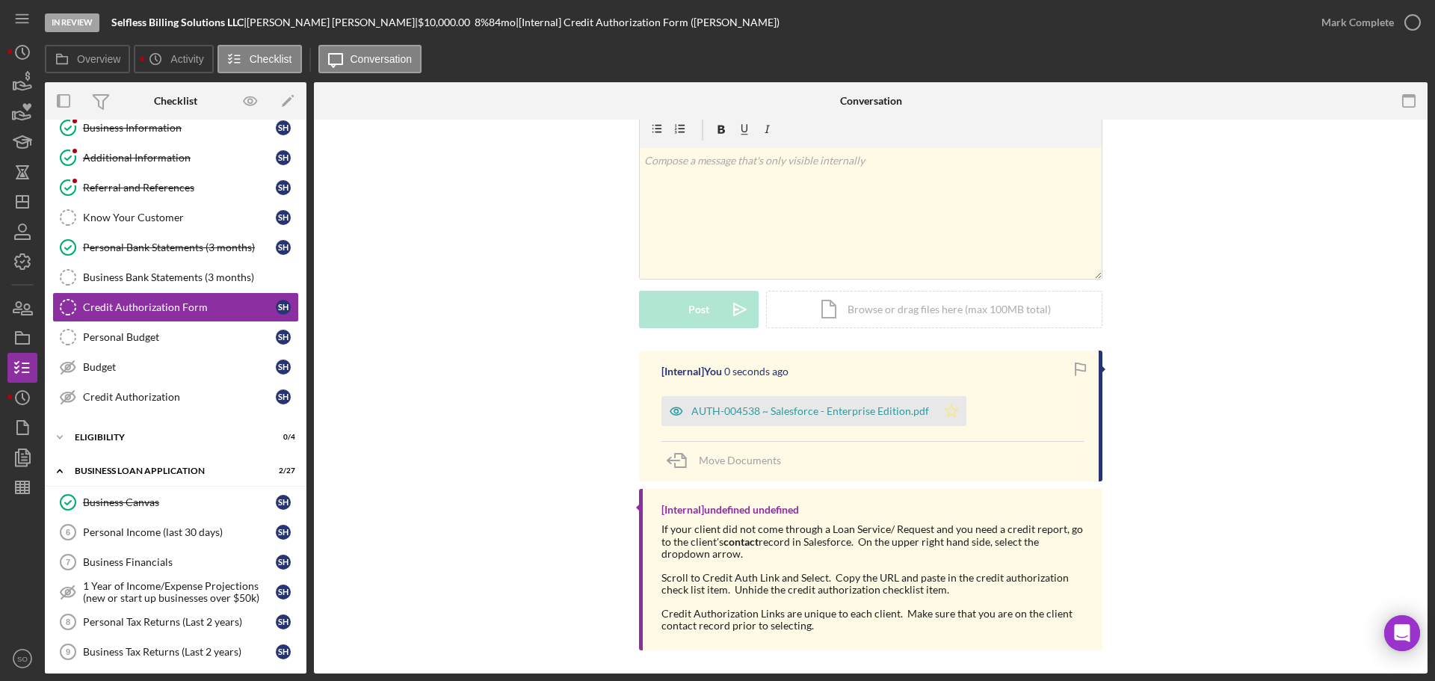
click at [939, 415] on icon "Icon/Star" at bounding box center [952, 411] width 30 height 30
click at [1316, 28] on button "Mark Complete" at bounding box center [1367, 22] width 121 height 30
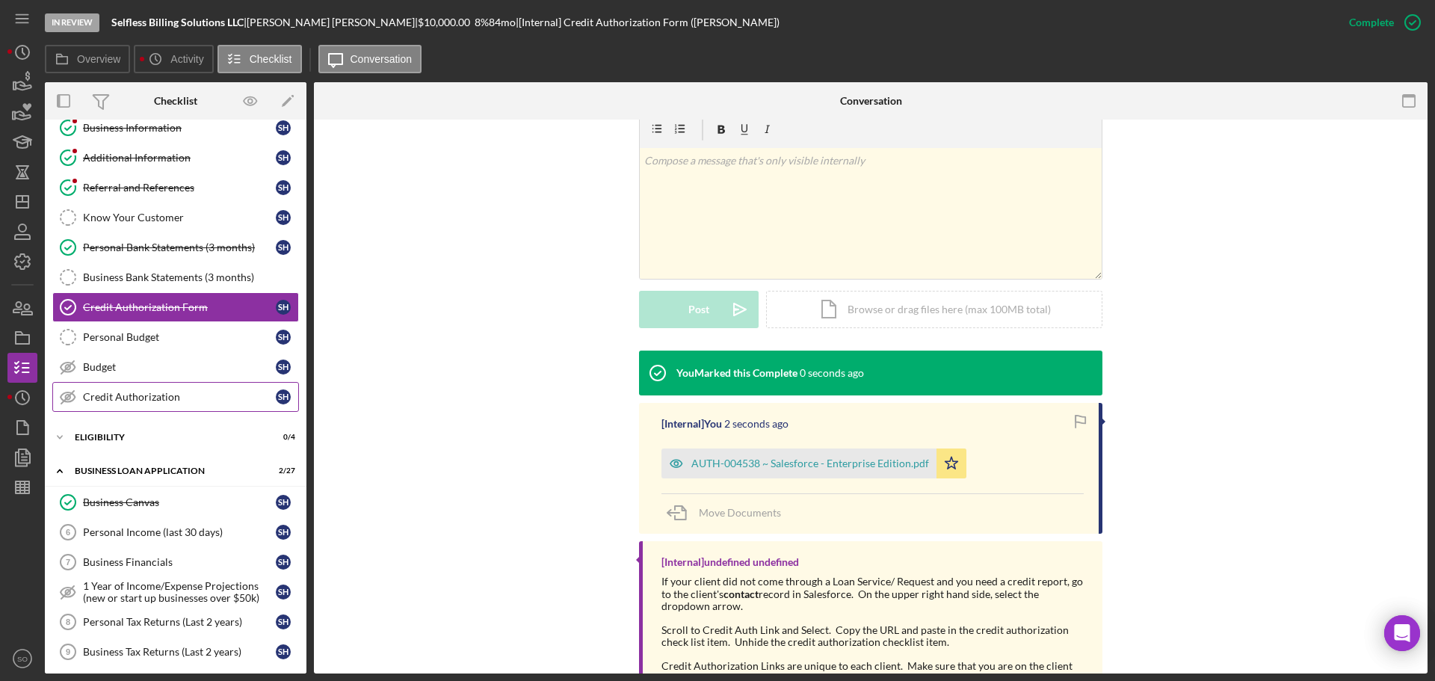
click at [171, 395] on div "Credit Authorization" at bounding box center [179, 397] width 193 height 12
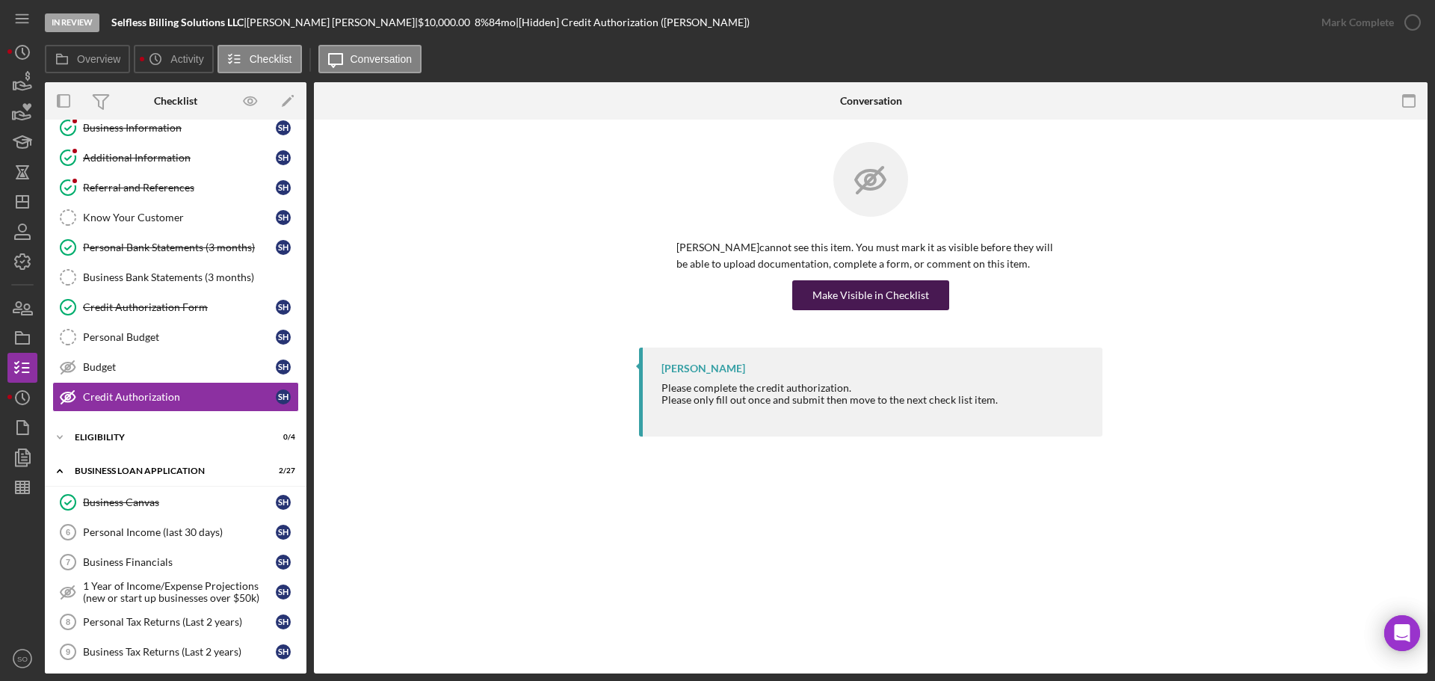
click at [872, 305] on div "Make Visible in Checklist" at bounding box center [871, 295] width 117 height 30
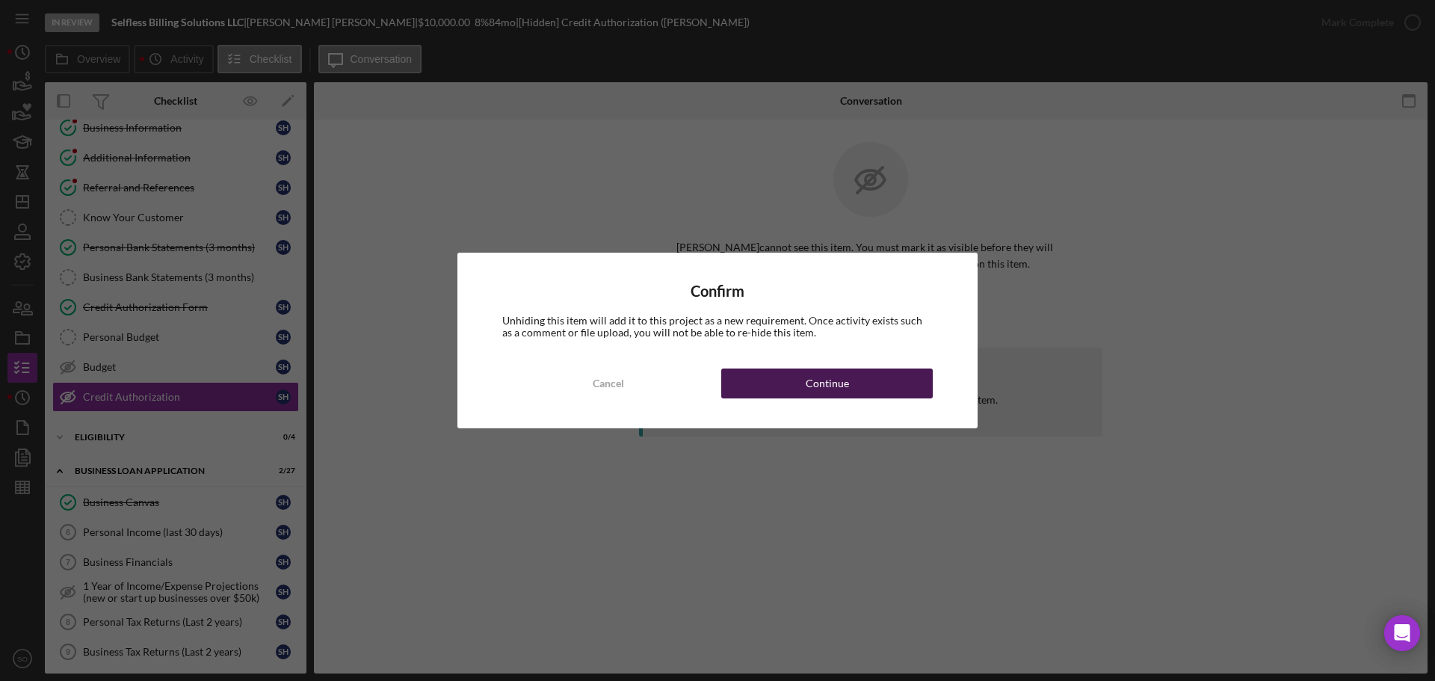
click at [881, 389] on button "Continue" at bounding box center [827, 384] width 212 height 30
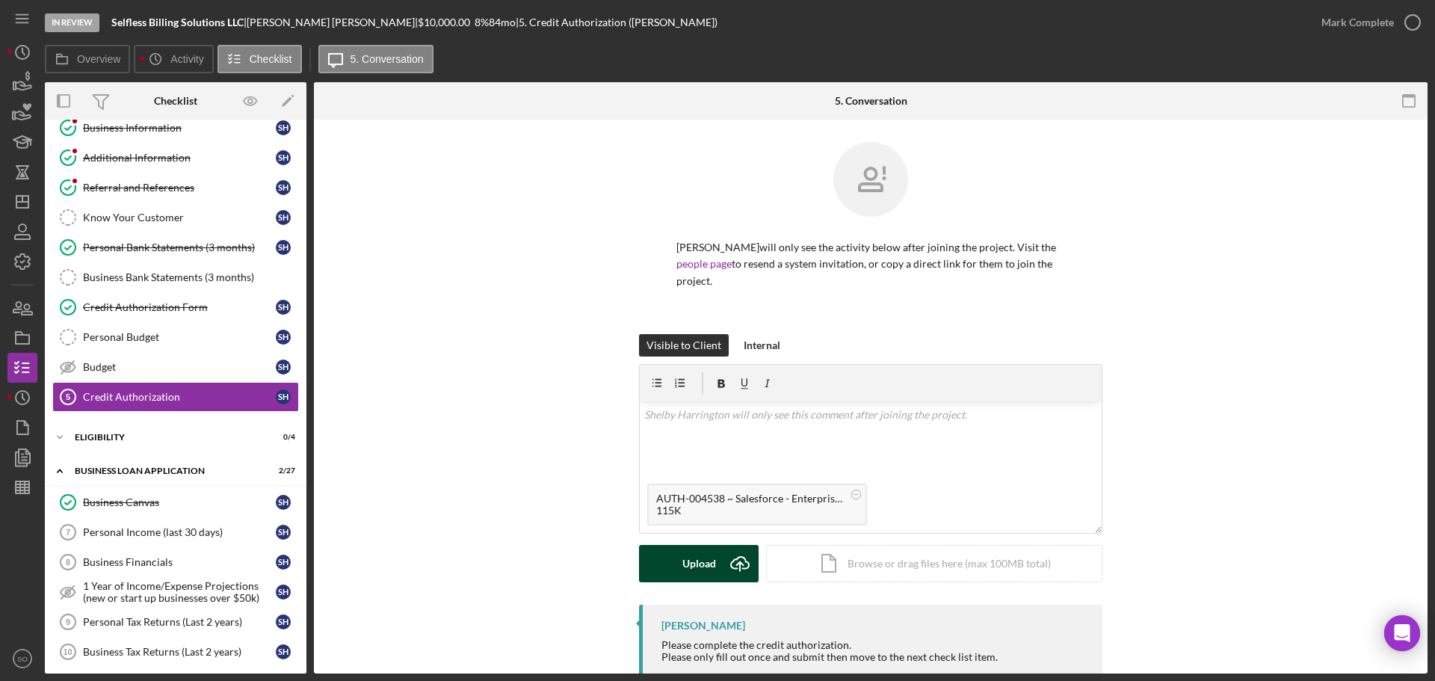
click at [718, 562] on button "Upload Icon/Upload" at bounding box center [699, 563] width 120 height 37
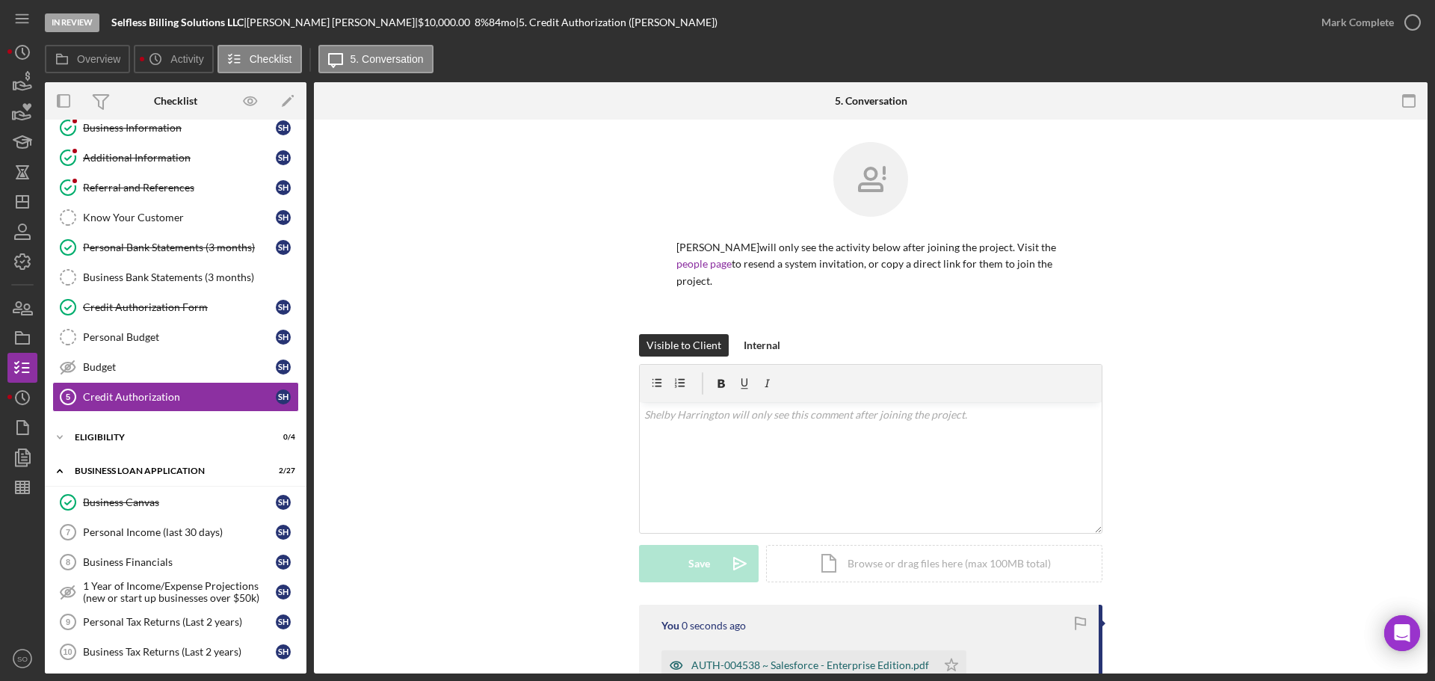
scroll to position [189, 0]
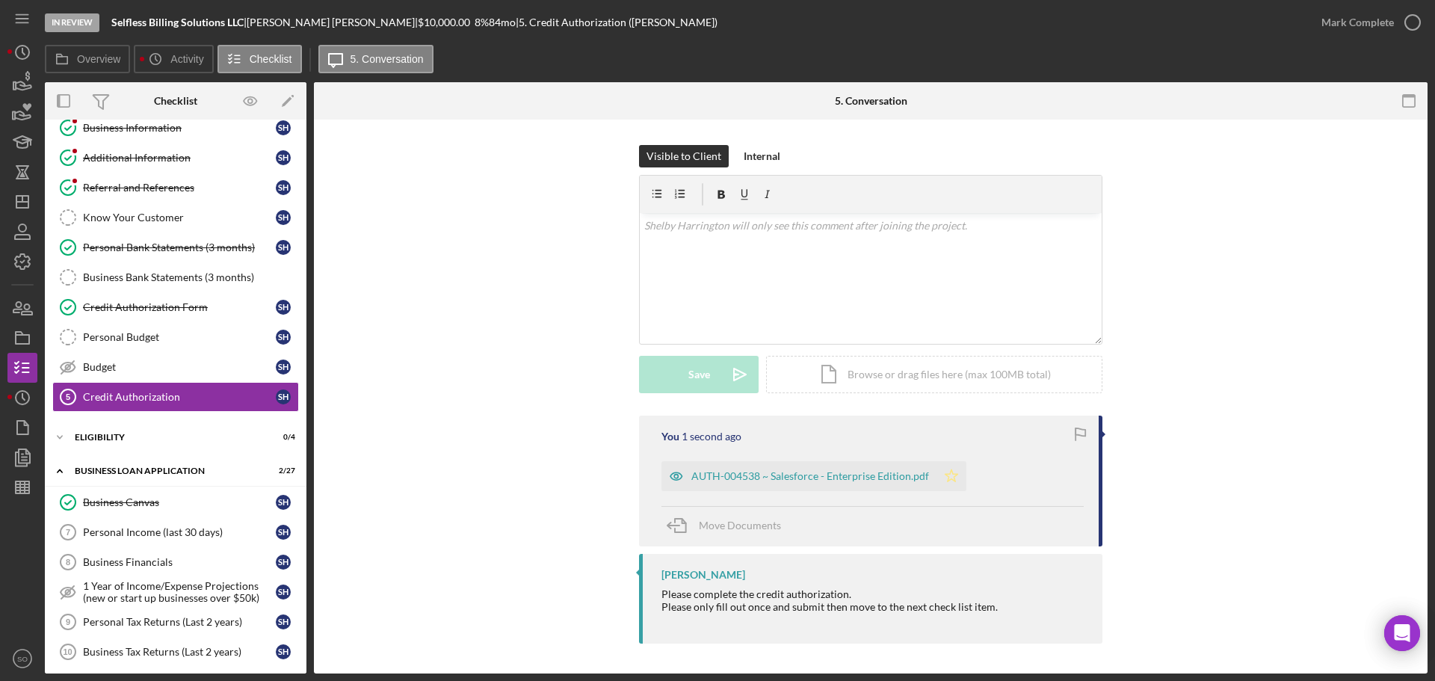
click at [952, 476] on icon "Icon/Star" at bounding box center [952, 476] width 30 height 30
drag, startPoint x: 1375, startPoint y: 31, endPoint x: 1357, endPoint y: 52, distance: 28.6
click at [1375, 31] on div "Mark Complete" at bounding box center [1358, 22] width 73 height 30
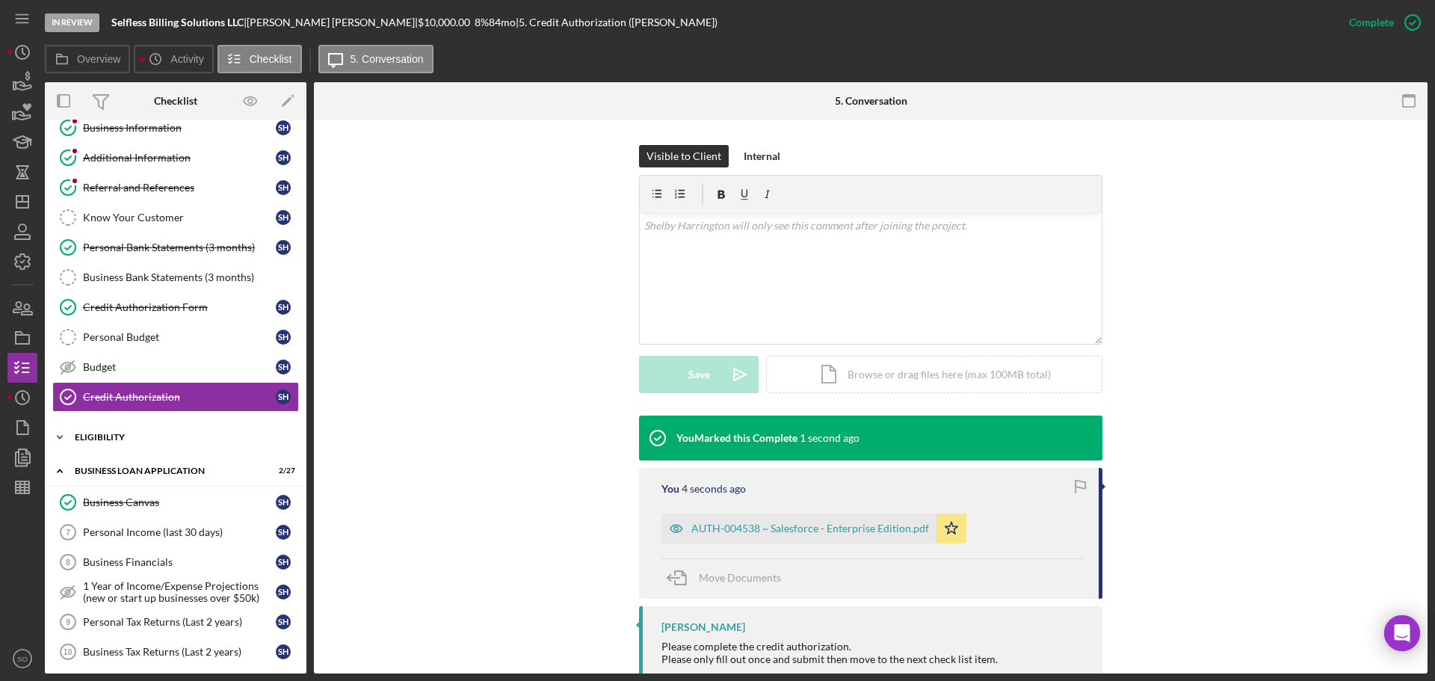
click at [105, 437] on div "ELIGIBILITY" at bounding box center [181, 437] width 213 height 9
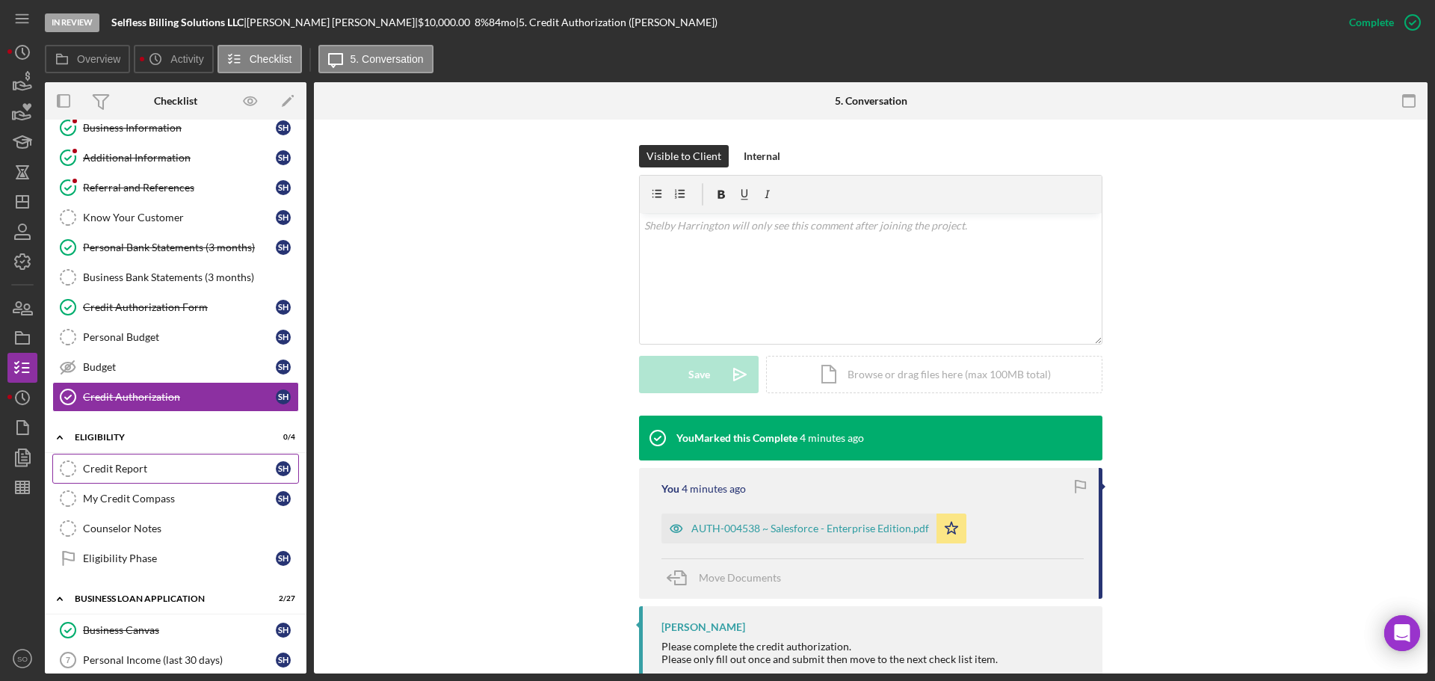
click at [141, 468] on div "Credit Report" at bounding box center [179, 469] width 193 height 12
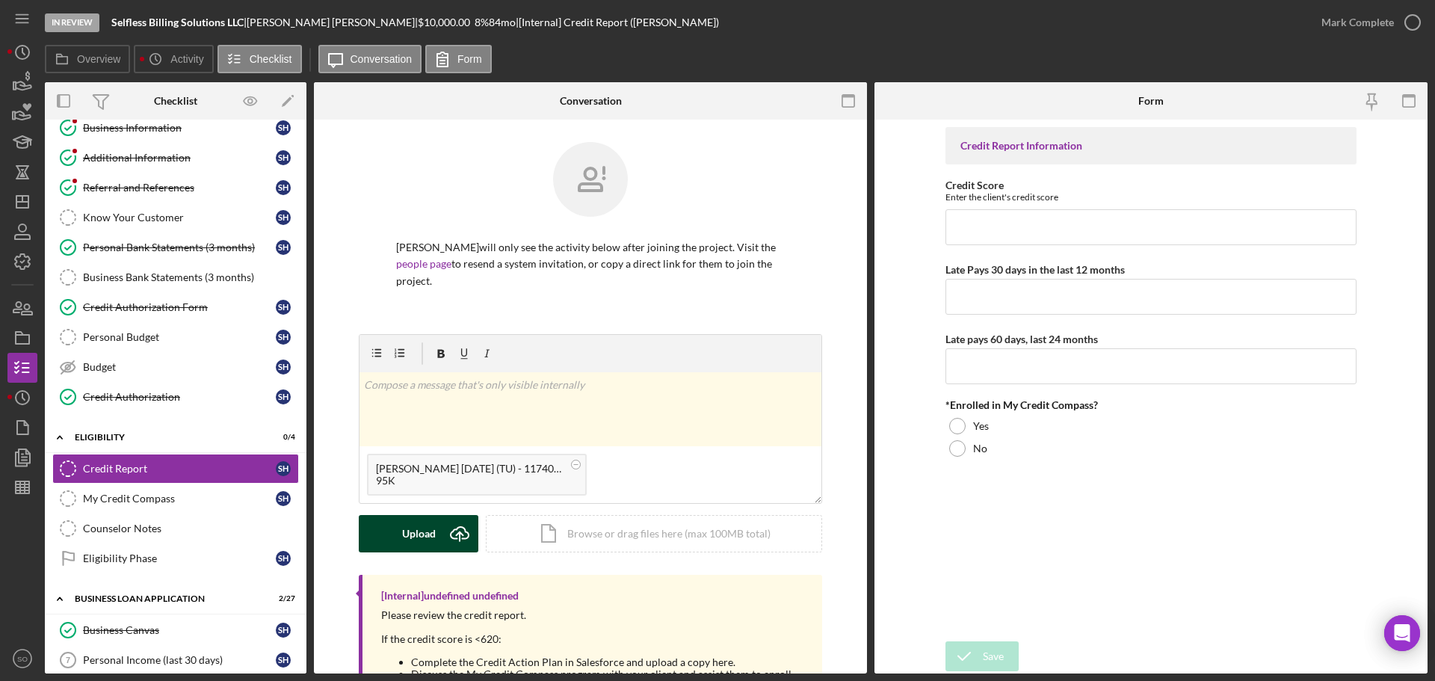
click at [410, 534] on div "Upload" at bounding box center [419, 533] width 34 height 37
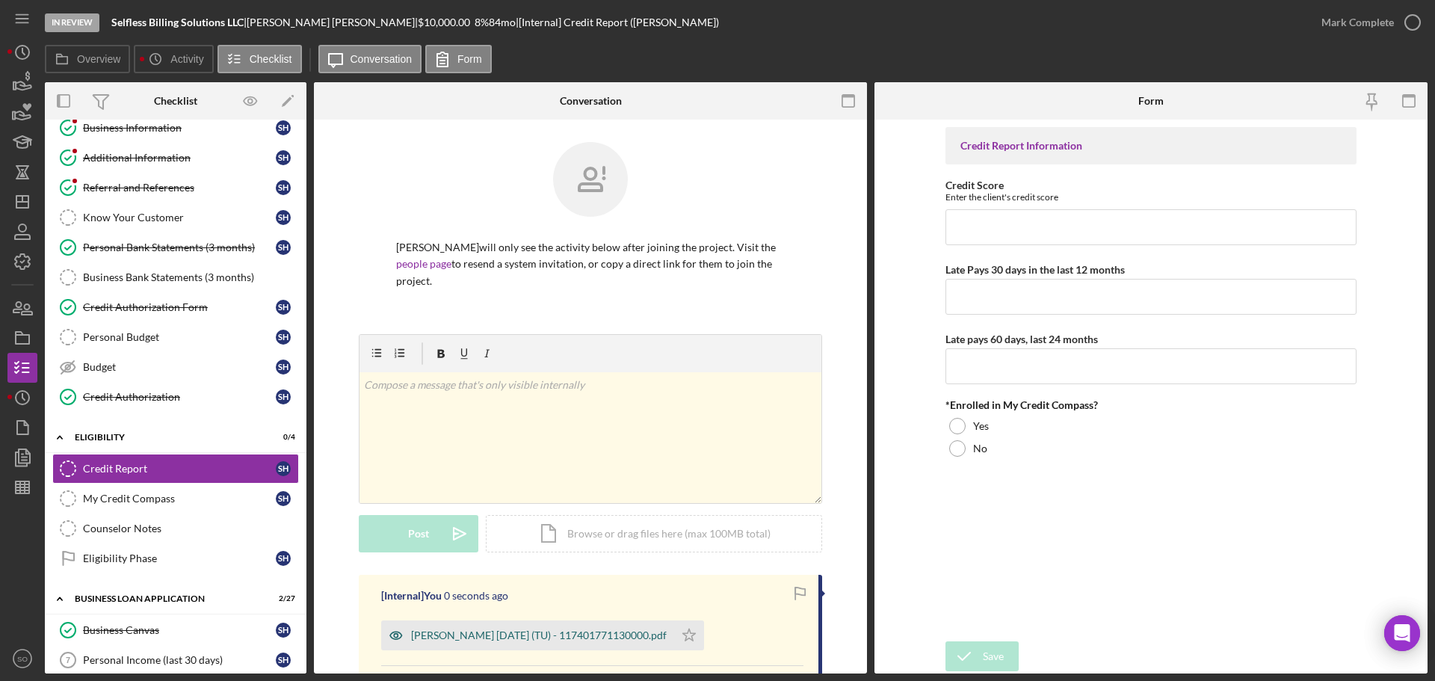
scroll to position [150, 0]
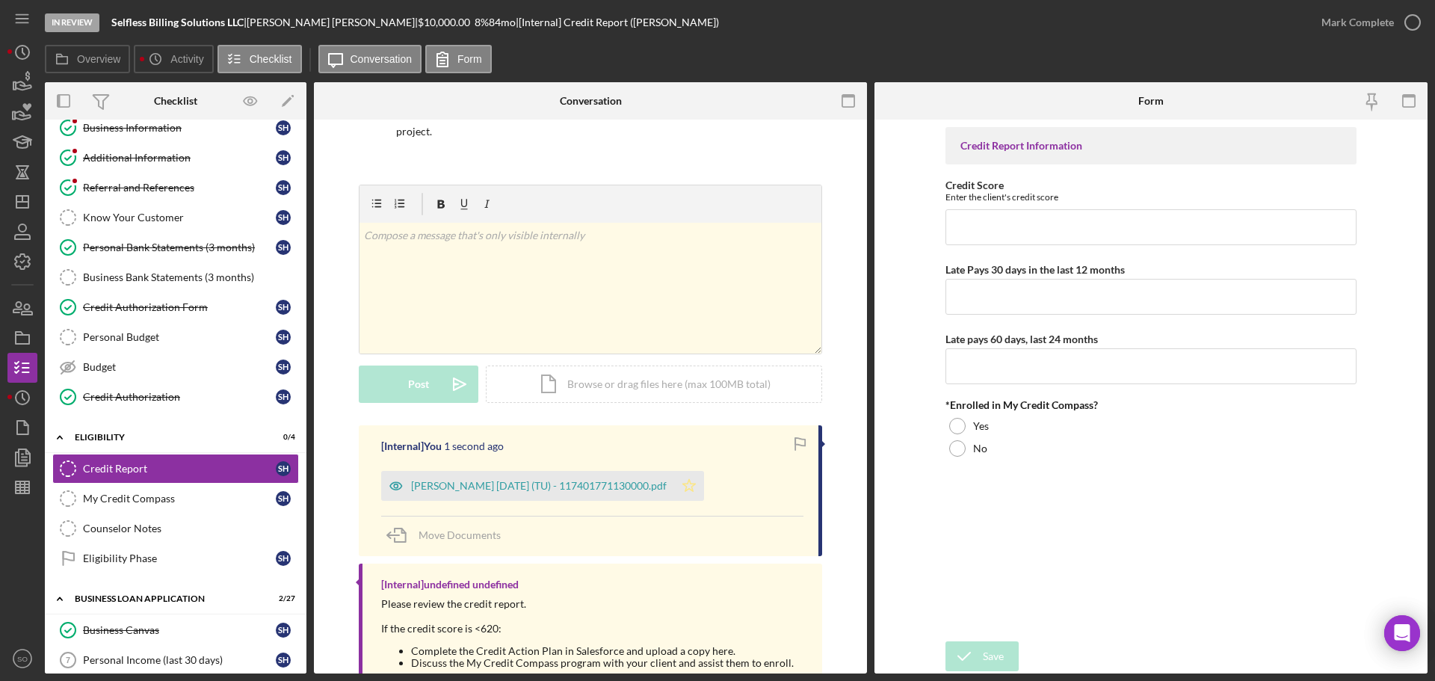
click at [704, 484] on icon "Icon/Star" at bounding box center [689, 486] width 30 height 30
click at [1072, 221] on input "Credit Score" at bounding box center [1151, 227] width 411 height 36
type input "680"
click at [1083, 308] on input "Late Pays 30 days in the last 12 months" at bounding box center [1151, 297] width 411 height 36
type input "0"
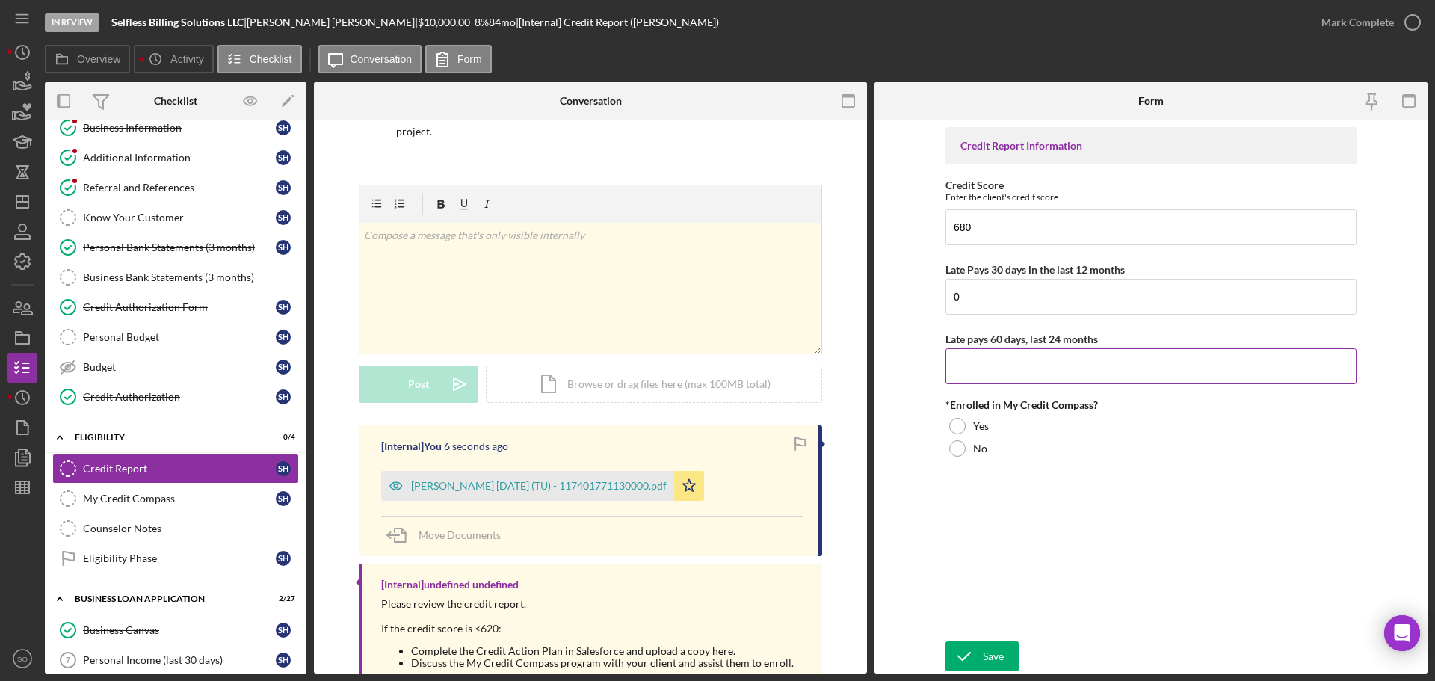
click at [1035, 373] on input "Late pays 60 days, last 24 months" at bounding box center [1151, 366] width 411 height 36
type input "0"
click at [973, 452] on label "No" at bounding box center [980, 449] width 14 height 12
click at [1000, 644] on div "Save" at bounding box center [993, 656] width 21 height 30
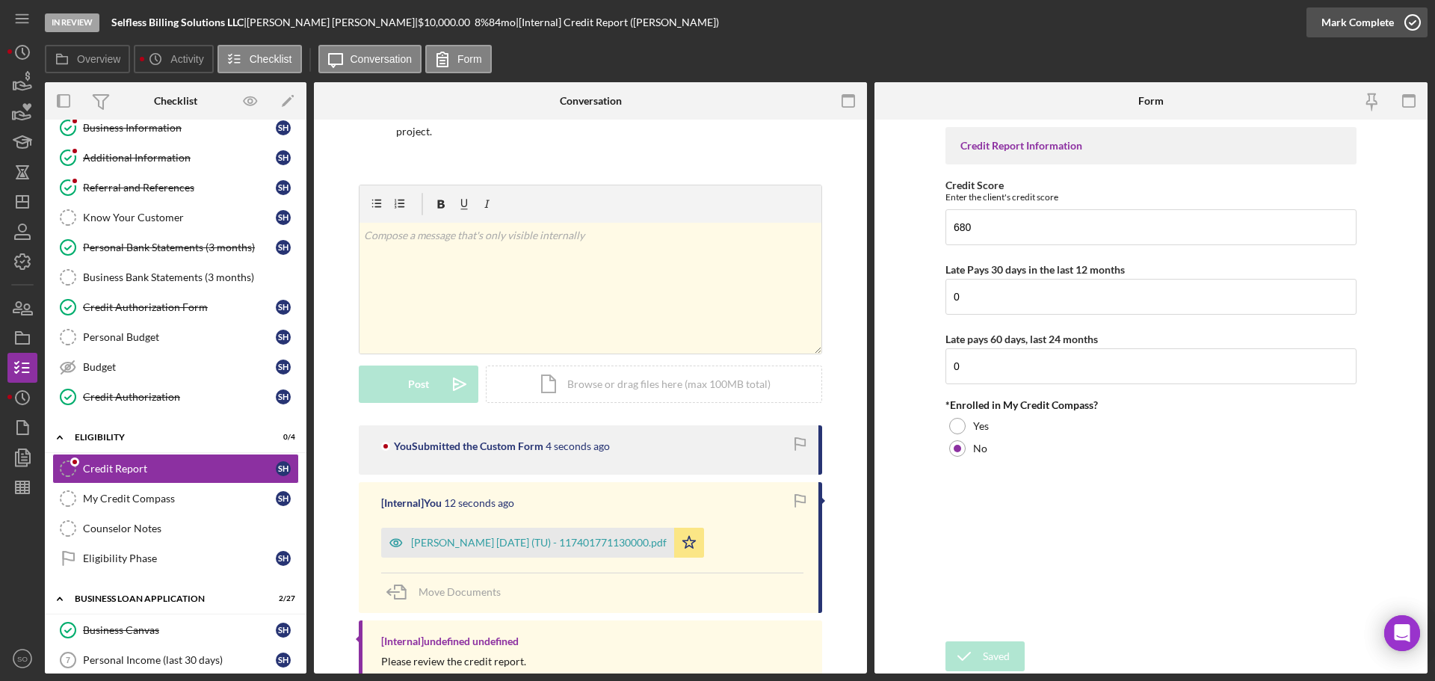
click at [1342, 22] on div "Mark Complete" at bounding box center [1358, 22] width 73 height 30
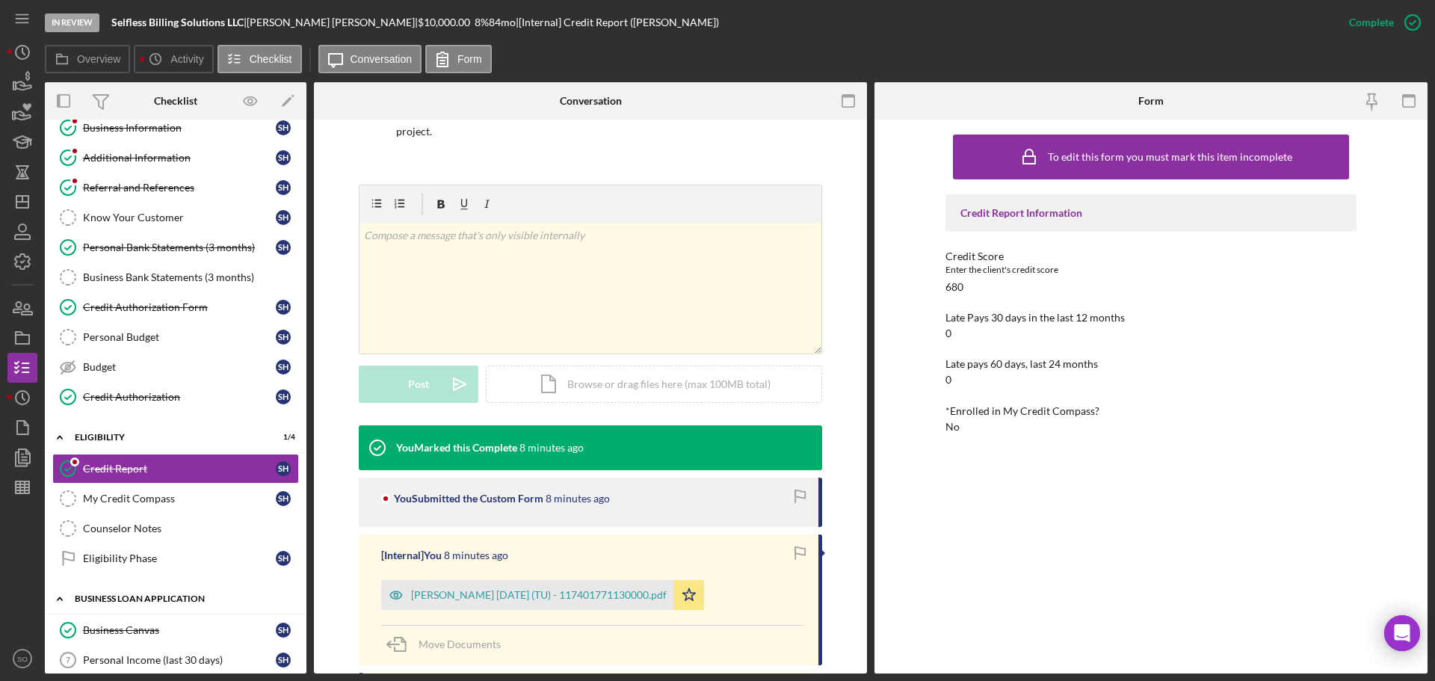
scroll to position [299, 0]
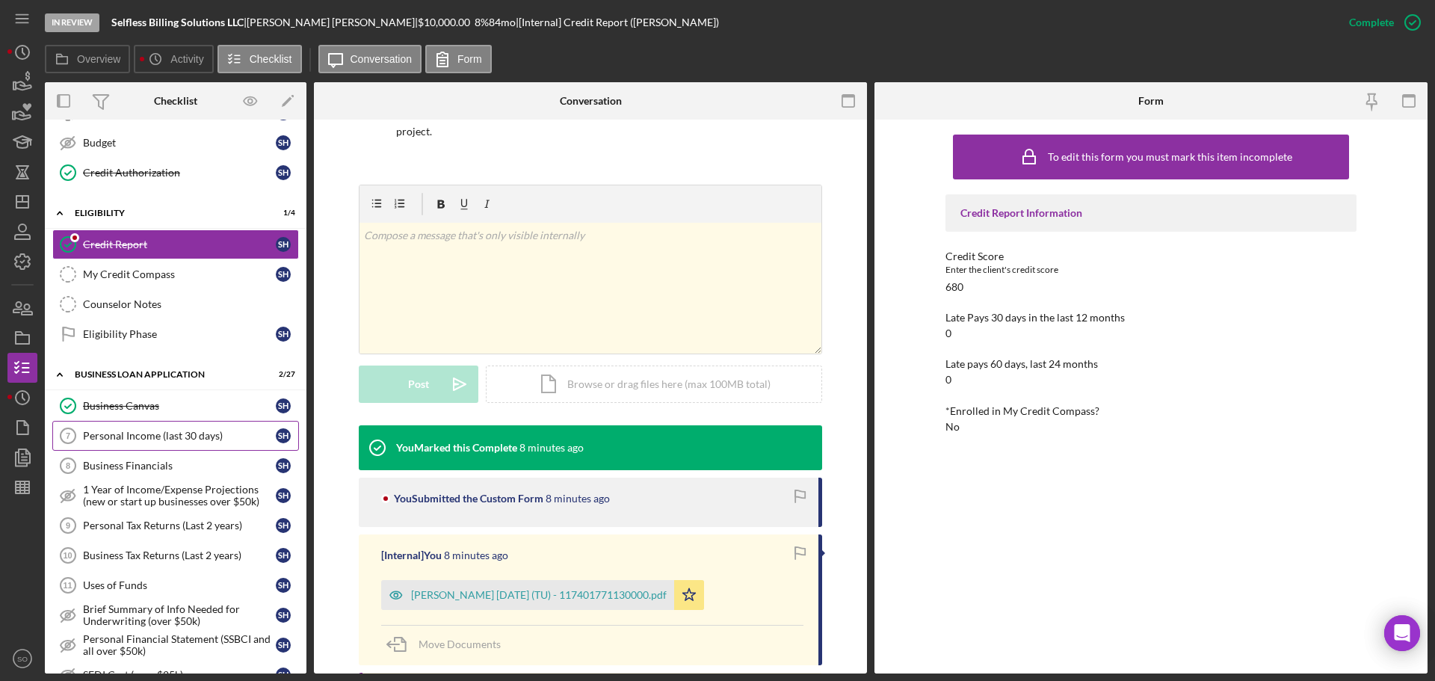
click at [174, 437] on div "Personal Income (last 30 days)" at bounding box center [179, 436] width 193 height 12
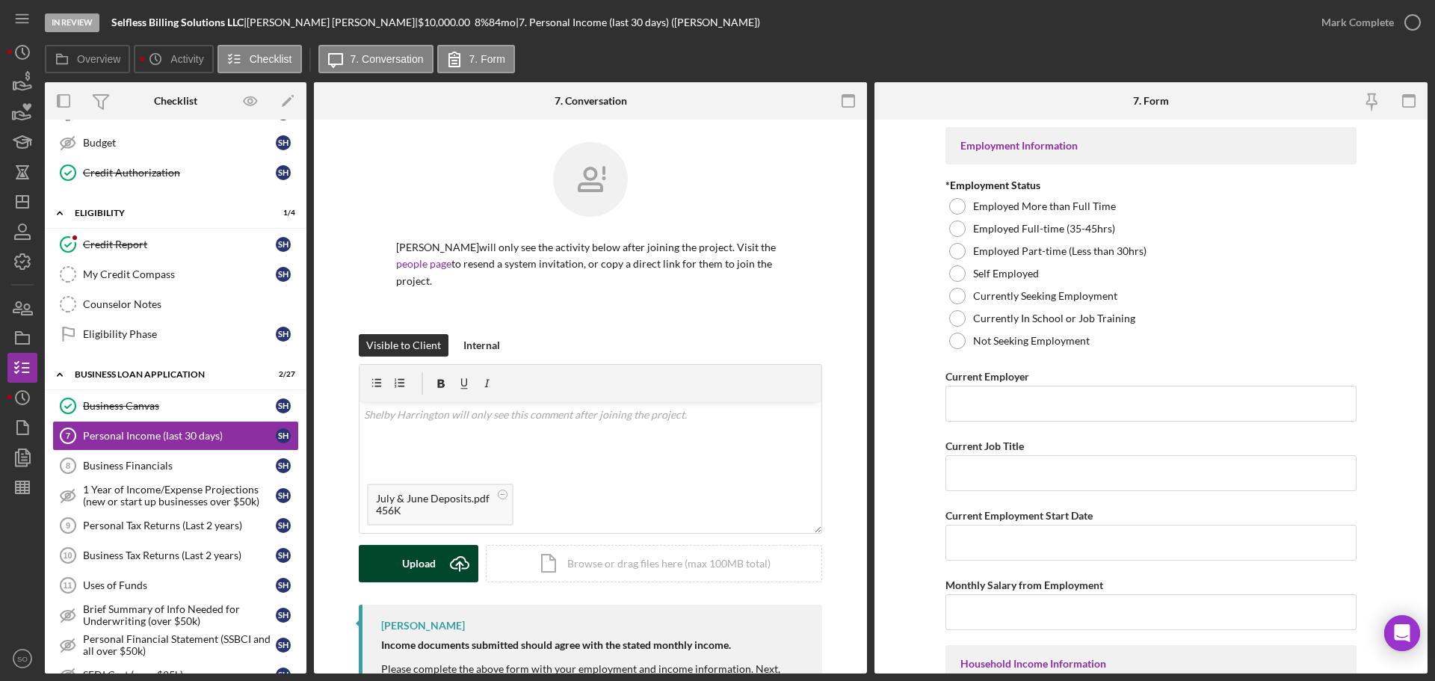
click at [402, 561] on div "Upload" at bounding box center [419, 563] width 34 height 37
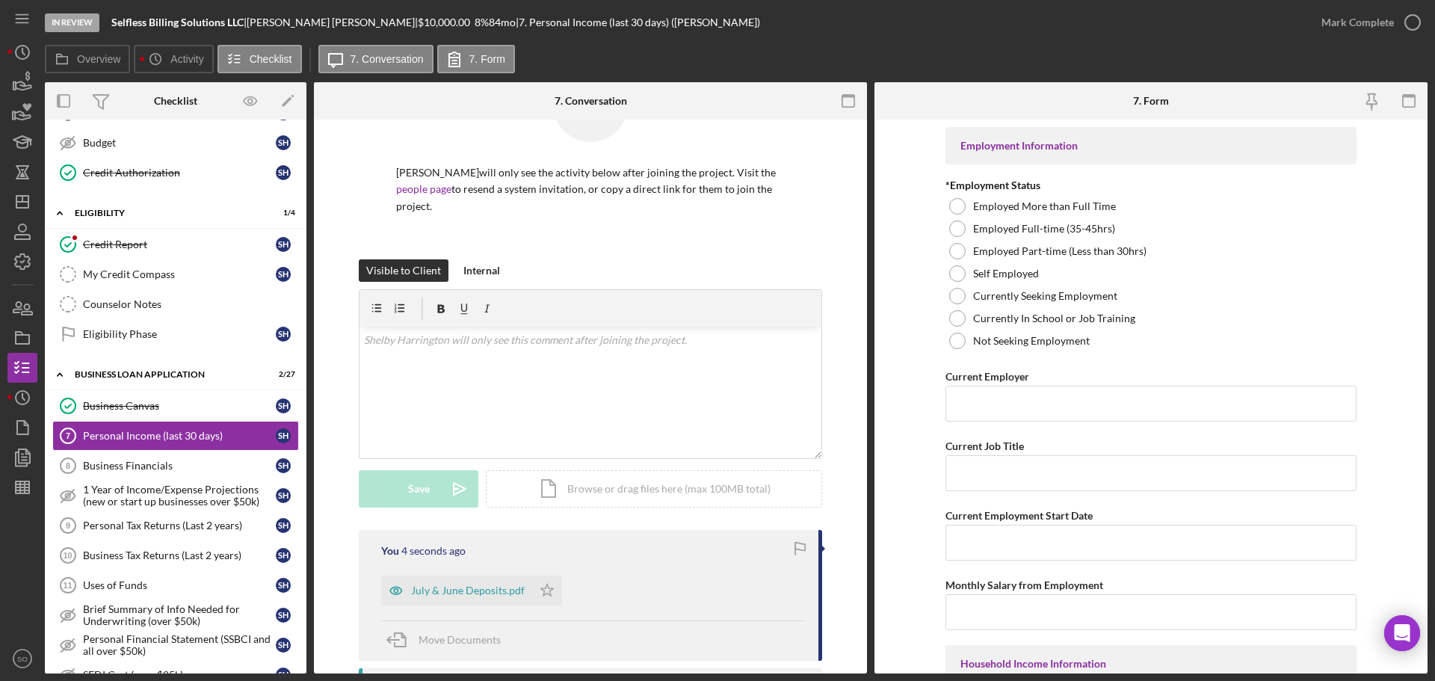
scroll to position [150, 0]
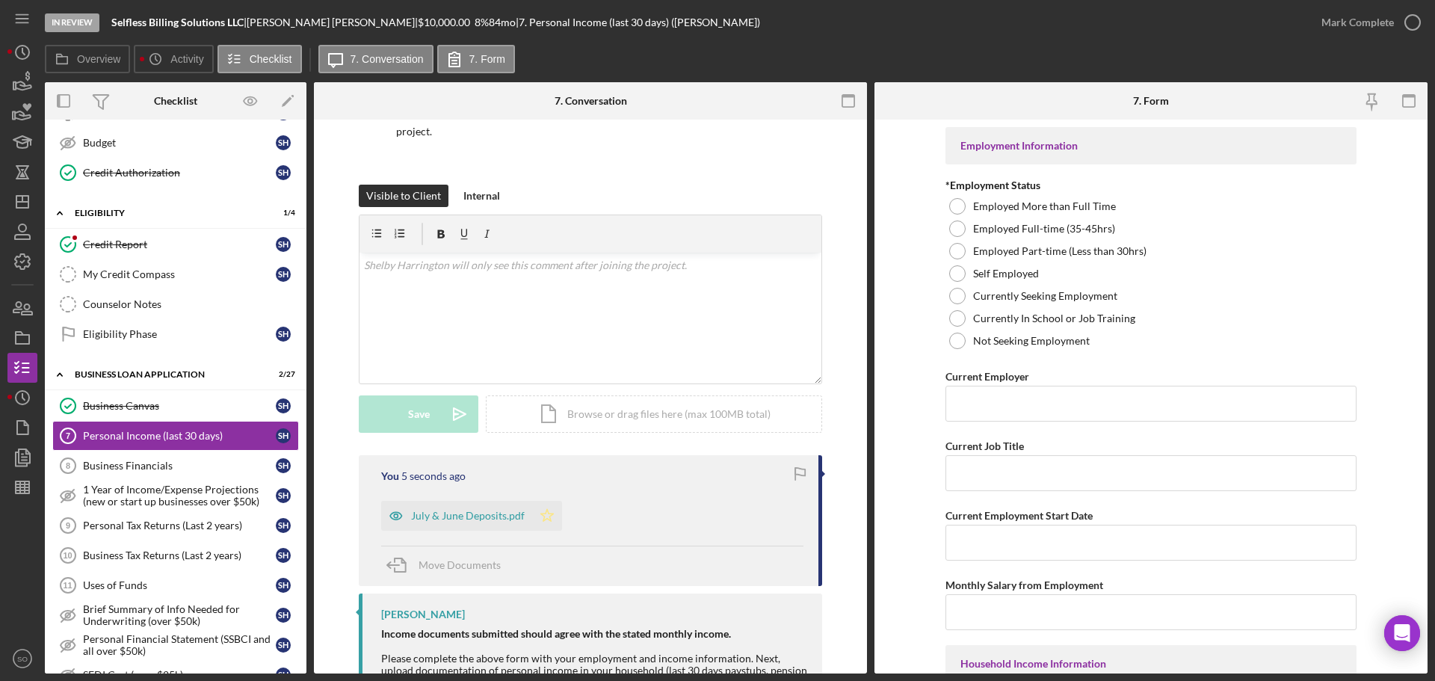
click at [545, 521] on icon "Icon/Star" at bounding box center [547, 516] width 30 height 30
click at [955, 271] on div at bounding box center [957, 273] width 16 height 16
click at [1144, 392] on input "Current Employer" at bounding box center [1151, 404] width 411 height 36
paste input "Selfless Billing Solutions LLC"
type input "Selfless Billing Solutions LLC"
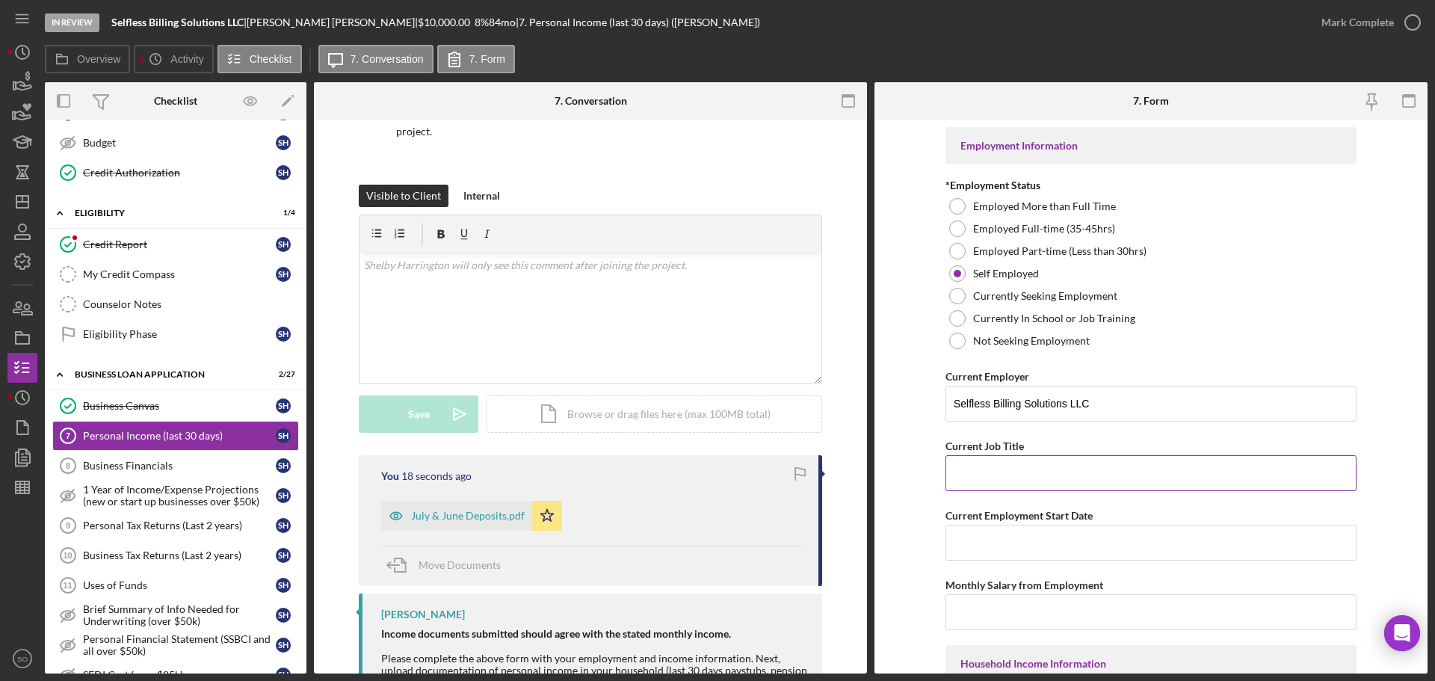
click at [1070, 467] on input "Current Job Title" at bounding box center [1151, 473] width 411 height 36
paste input "Business Owner"
type input "Business Owner"
drag, startPoint x: 1016, startPoint y: 529, endPoint x: 1039, endPoint y: 547, distance: 29.8
click at [1017, 529] on input "Current Employment Start Date" at bounding box center [1151, 543] width 411 height 36
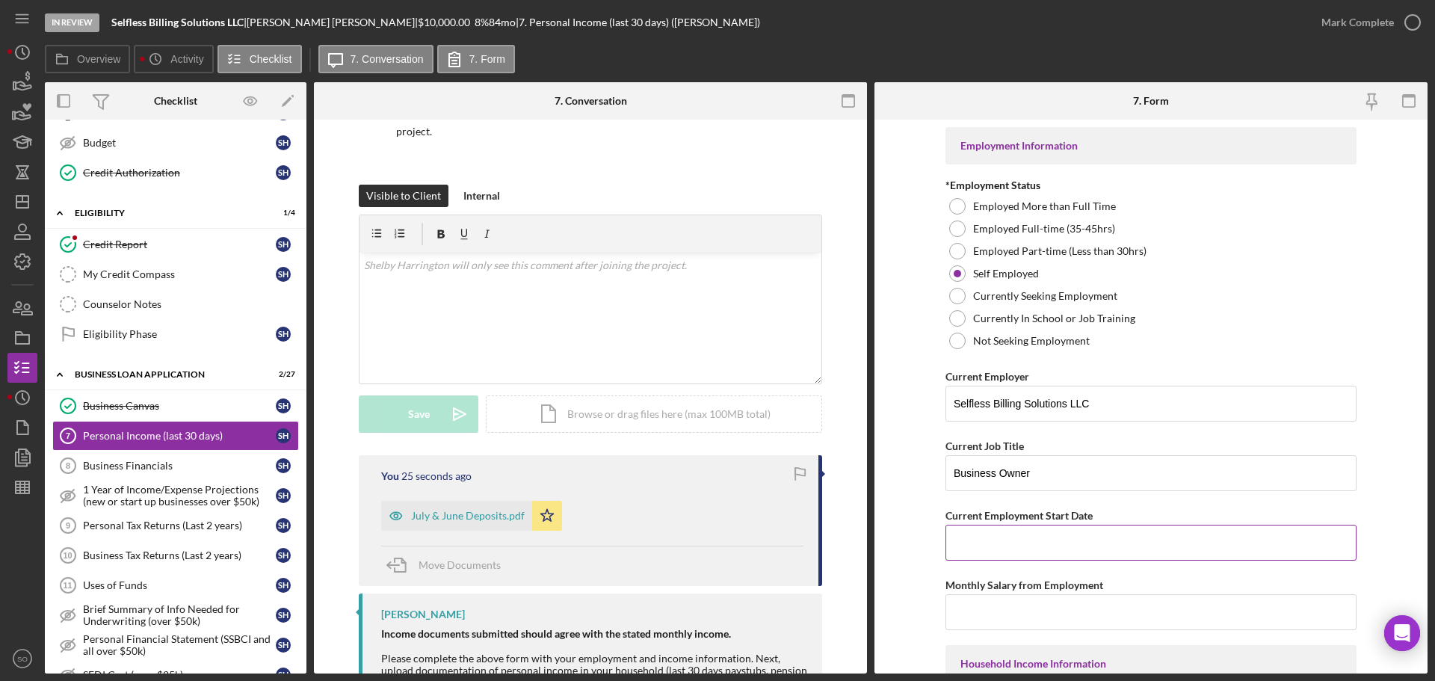
paste input "[DATE]"
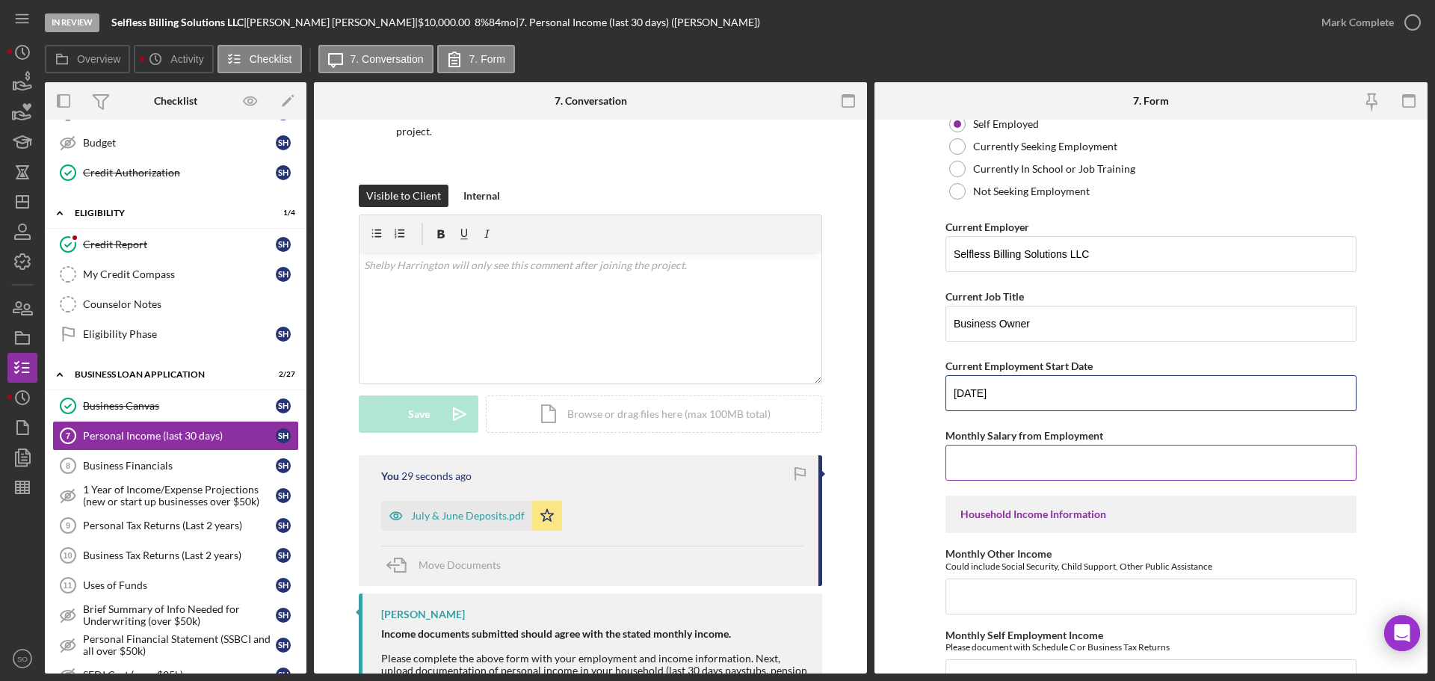
type input "[DATE]"
click at [987, 459] on input "Monthly Salary from Employment" at bounding box center [1151, 463] width 411 height 36
click at [1073, 477] on input "Monthly Salary from Employment" at bounding box center [1151, 463] width 411 height 36
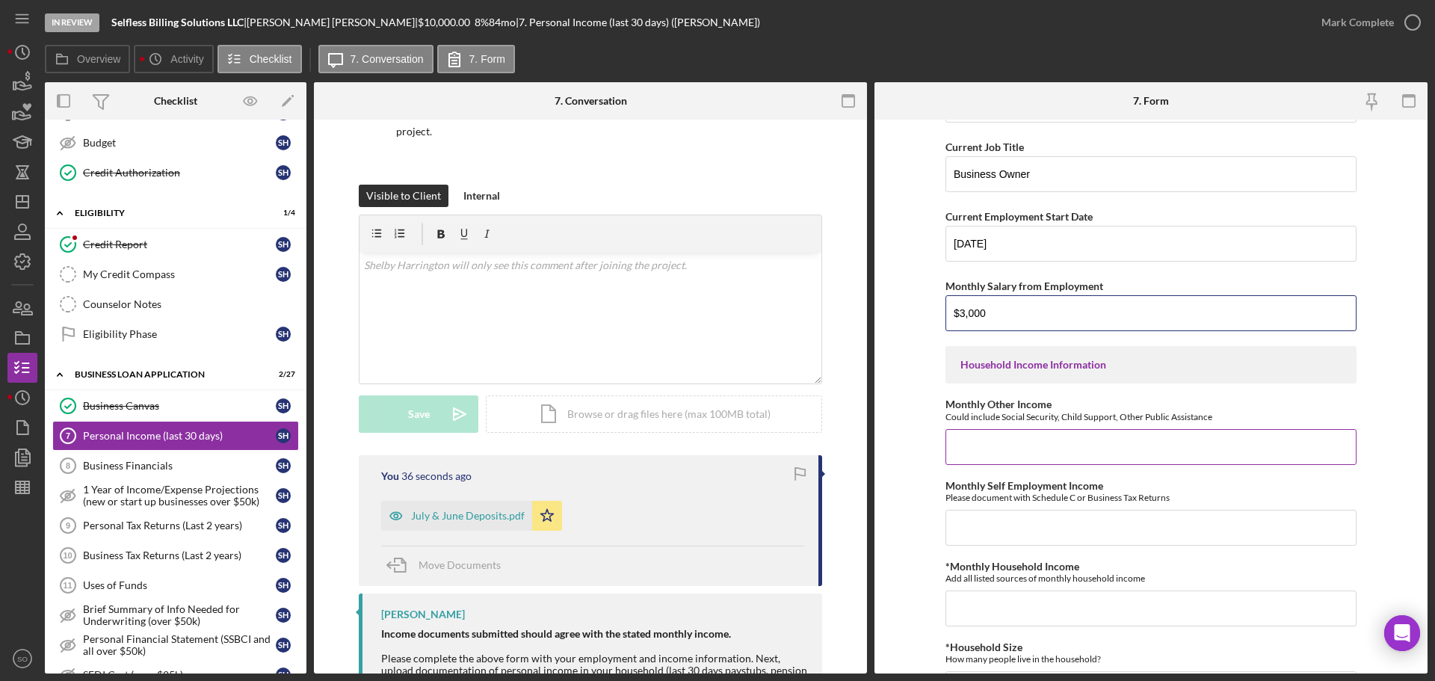
type input "$3,000"
click at [1012, 434] on input "Monthly Other Income" at bounding box center [1151, 447] width 411 height 36
type input "$0"
click at [1098, 539] on input "Monthly Self Employment Income" at bounding box center [1151, 528] width 411 height 36
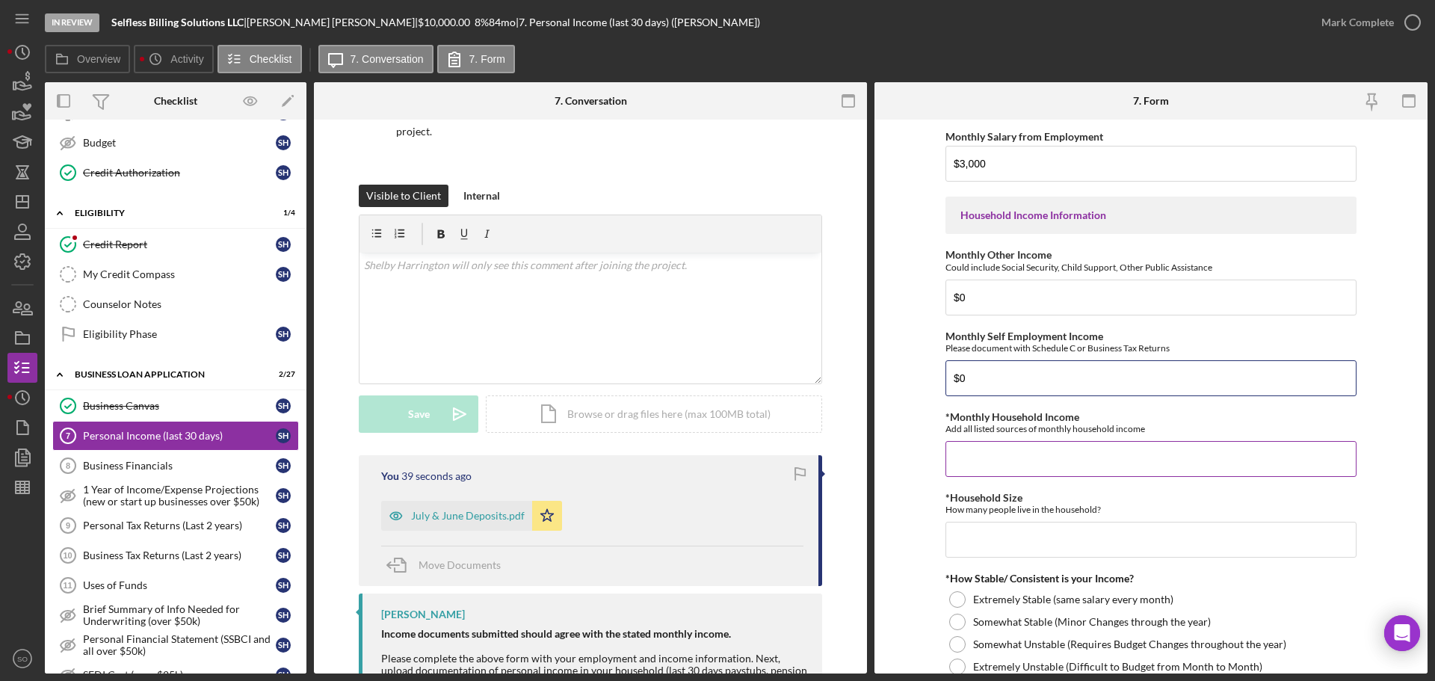
type input "$0"
click at [1055, 454] on input "*Monthly Household Income" at bounding box center [1151, 459] width 411 height 36
type input "$3,000"
drag, startPoint x: 976, startPoint y: 379, endPoint x: 799, endPoint y: 342, distance: 180.9
click at [799, 342] on div "Overview Internal Workflow Stage In Review Icon/Dropdown Arrow Archive (can una…" at bounding box center [736, 377] width 1383 height 591
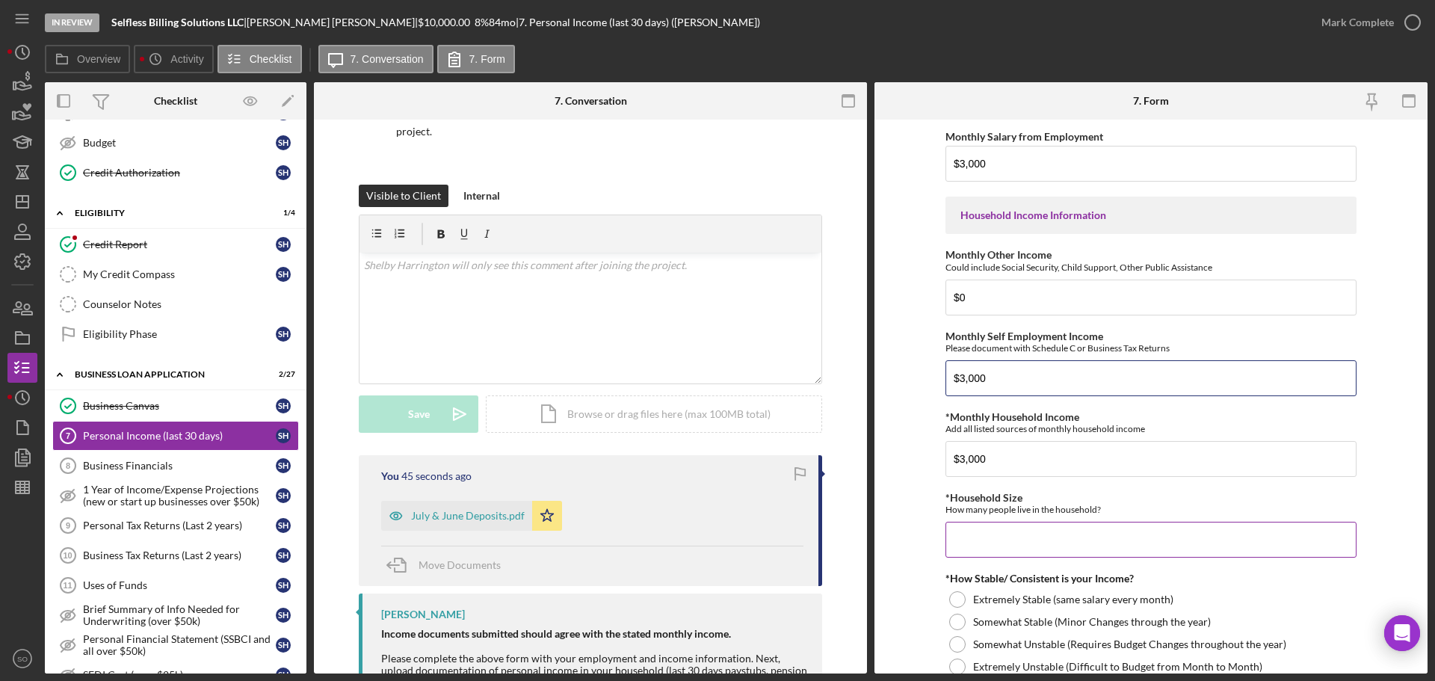
type input "$3,000"
click at [985, 539] on input "*Household Size" at bounding box center [1151, 540] width 411 height 36
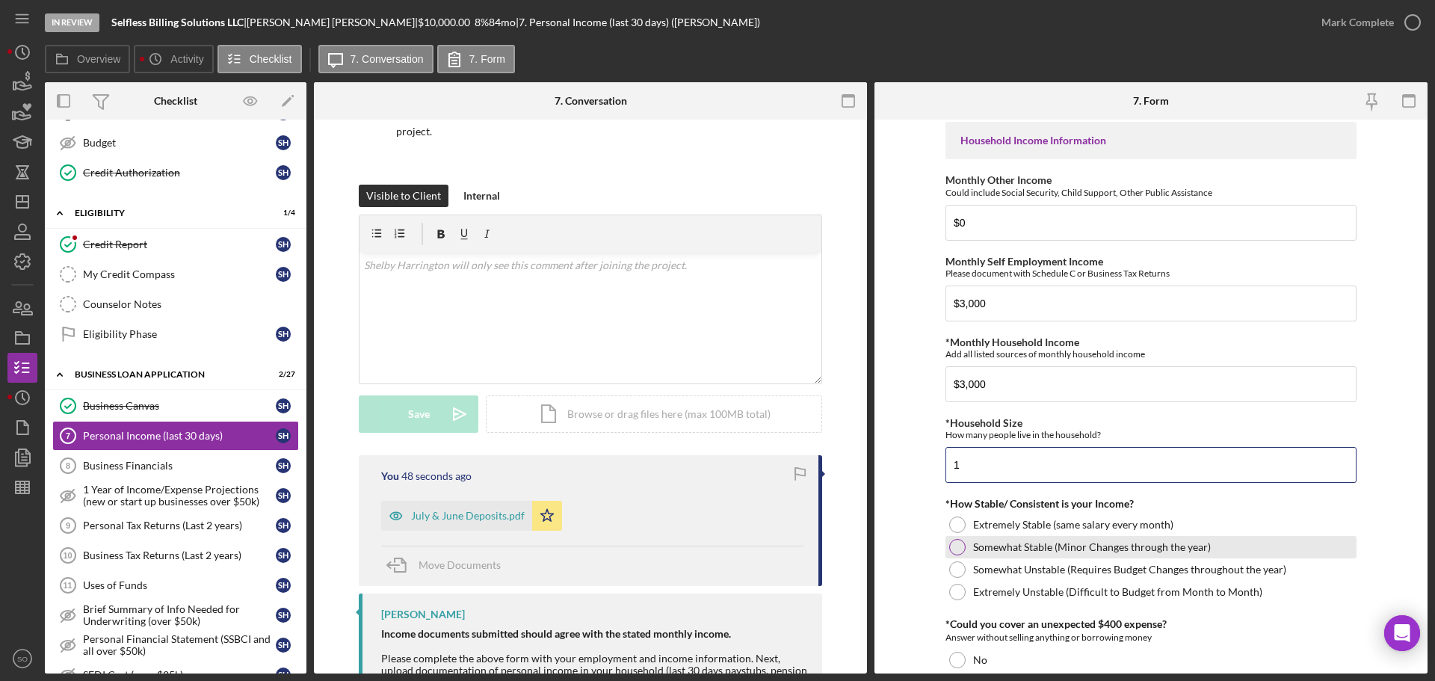
type input "1"
click at [951, 545] on div at bounding box center [957, 547] width 16 height 16
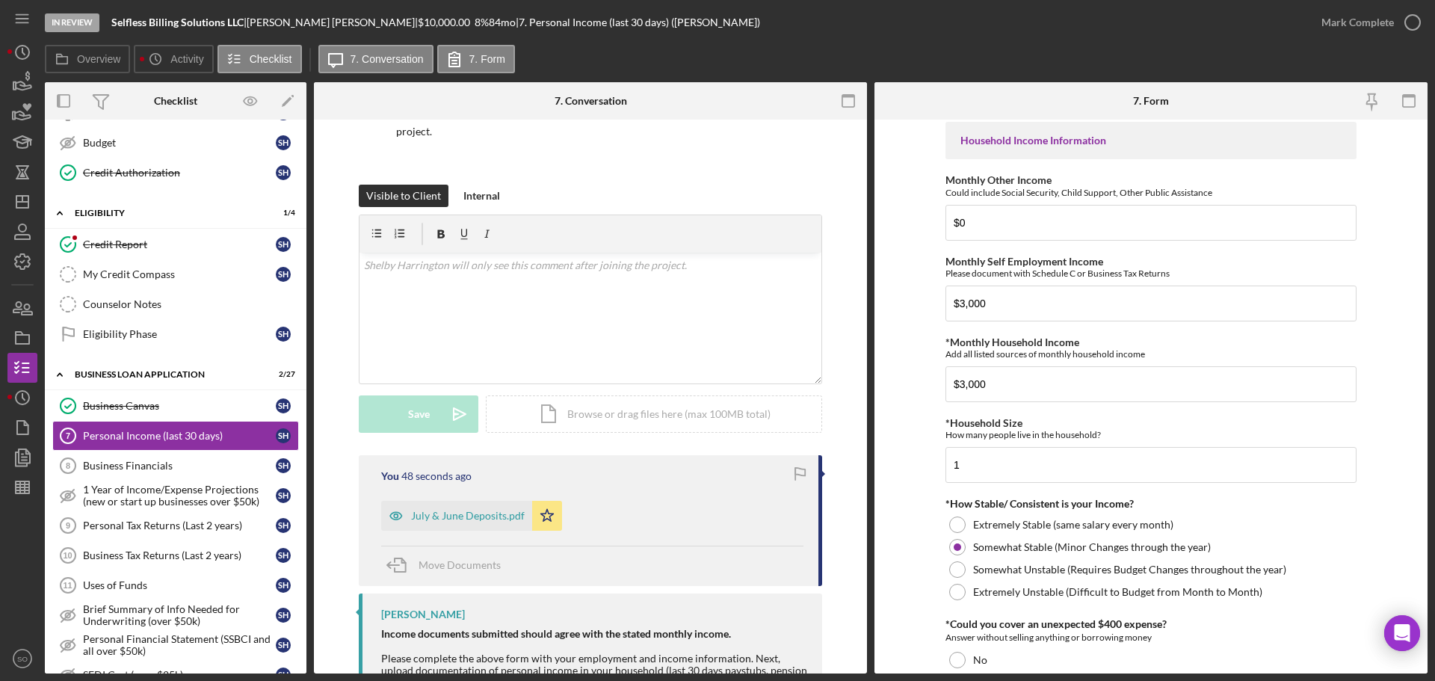
scroll to position [598, 0]
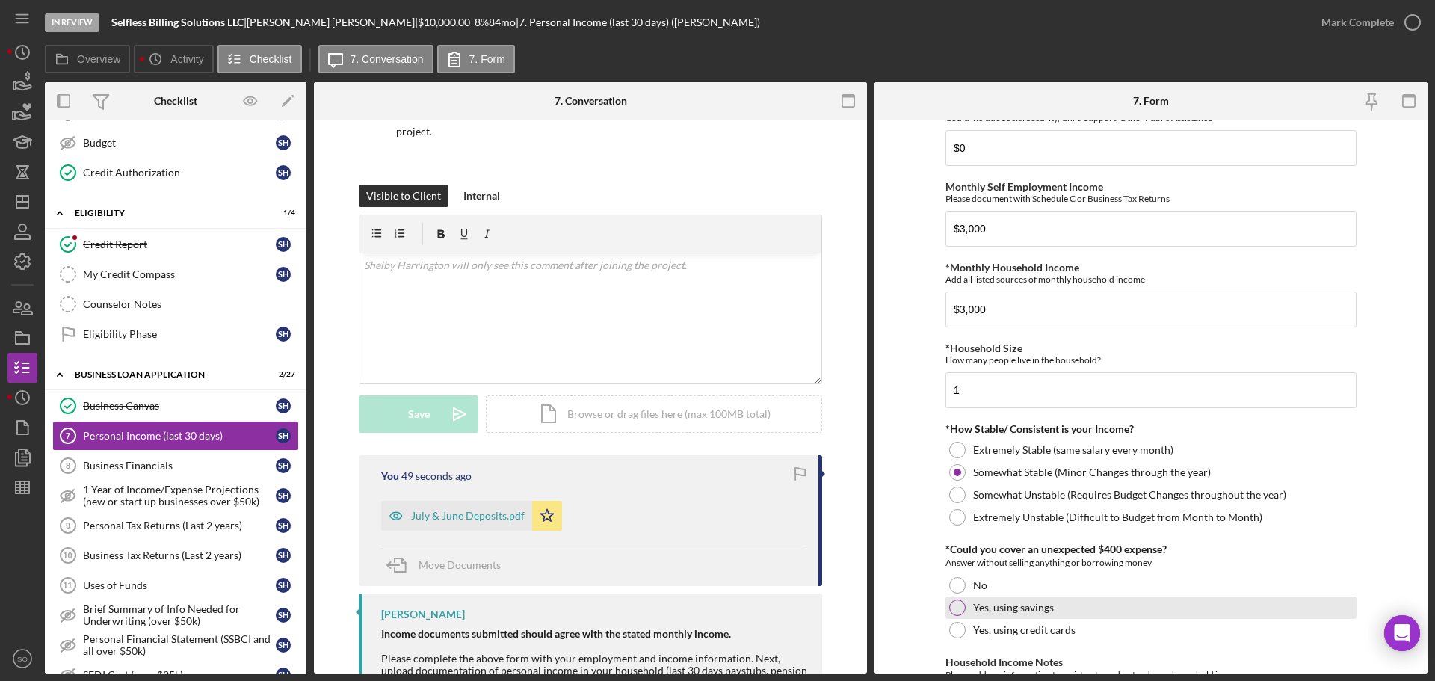
click at [955, 607] on div at bounding box center [957, 608] width 16 height 16
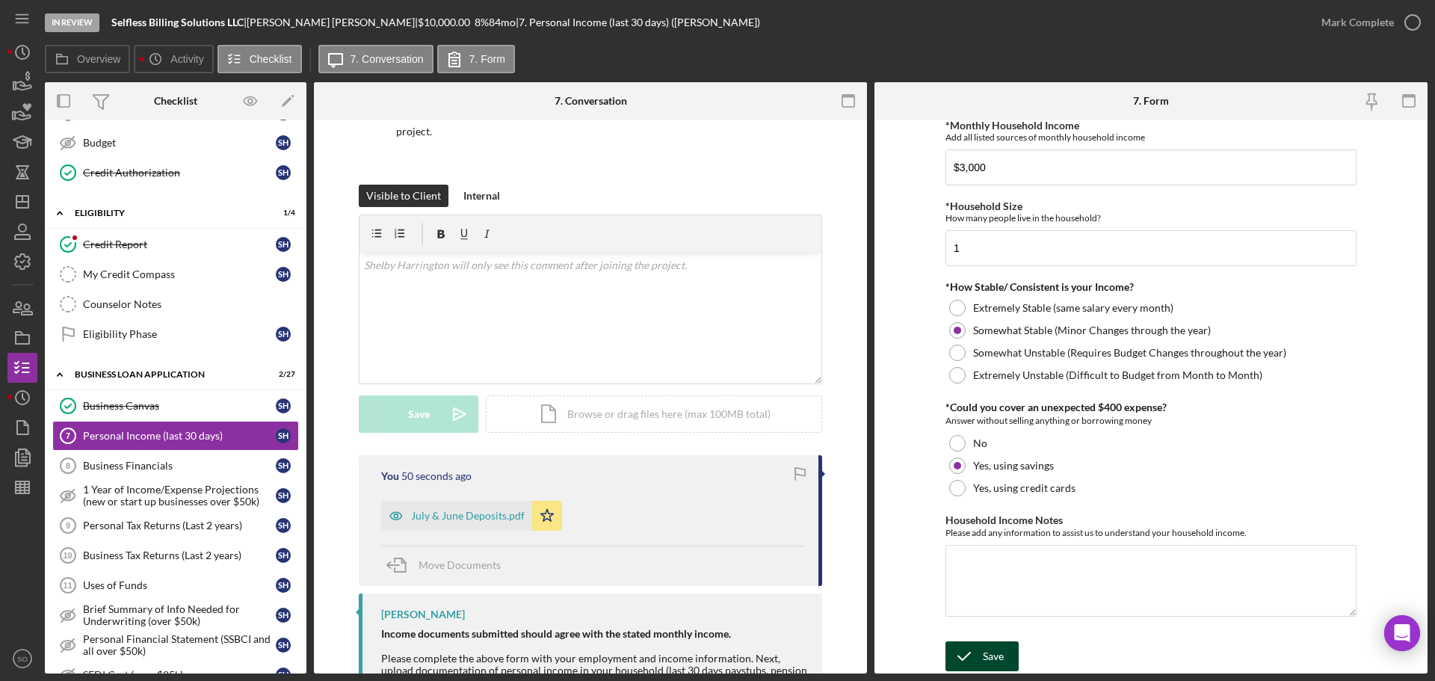
click at [979, 665] on icon "submit" at bounding box center [964, 656] width 37 height 37
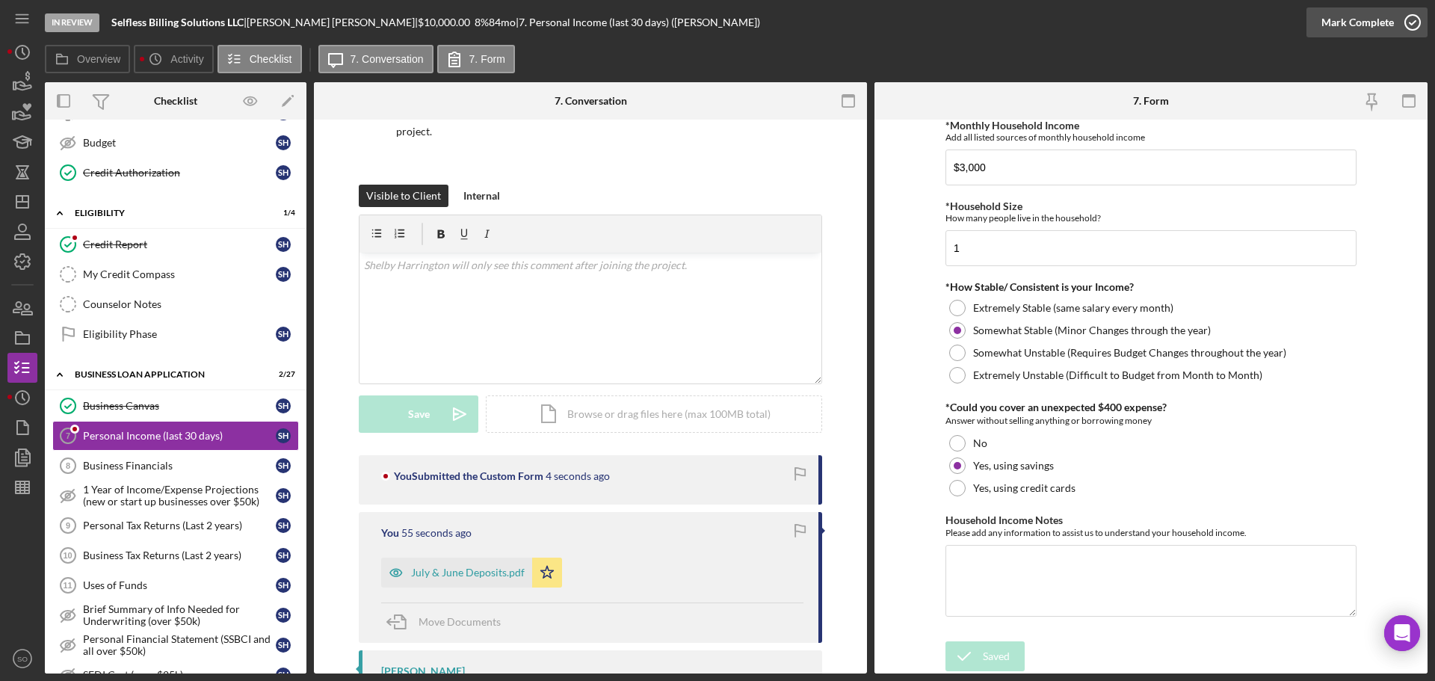
click at [1327, 25] on div "Mark Complete" at bounding box center [1358, 22] width 73 height 30
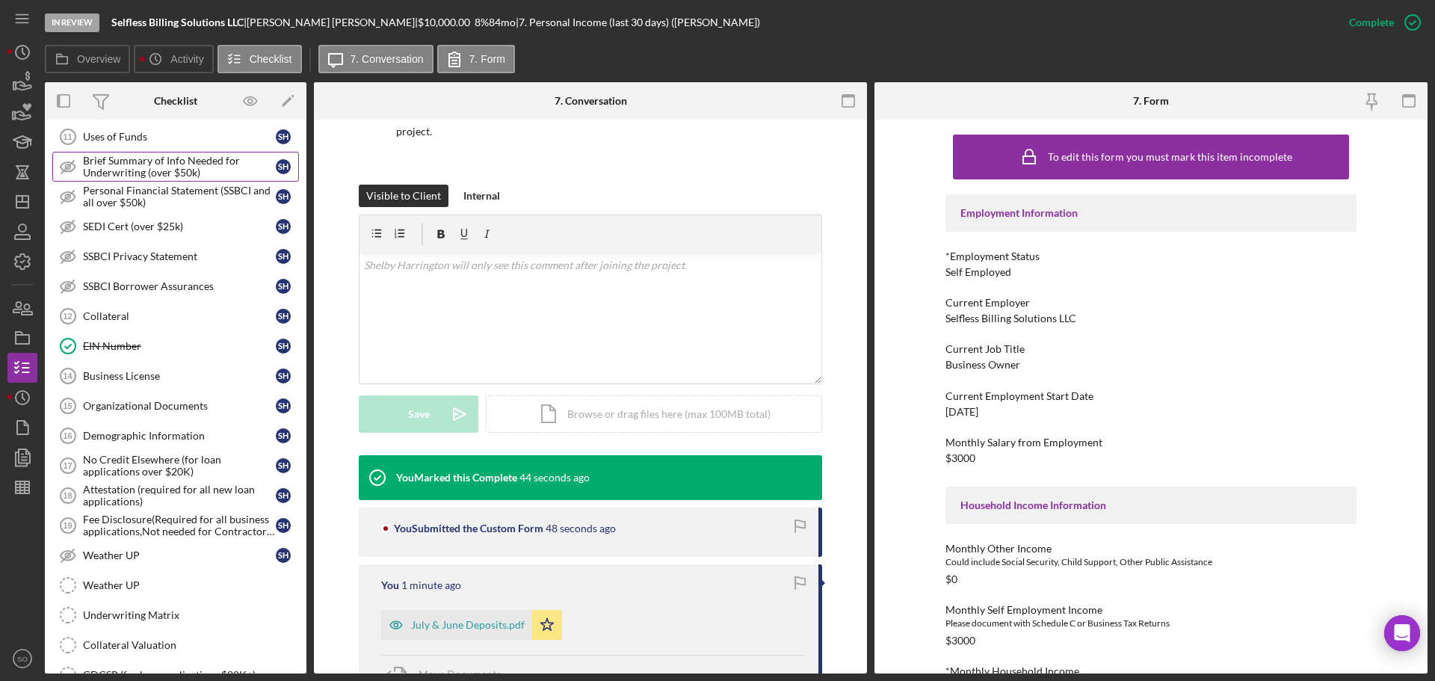
scroll to position [822, 0]
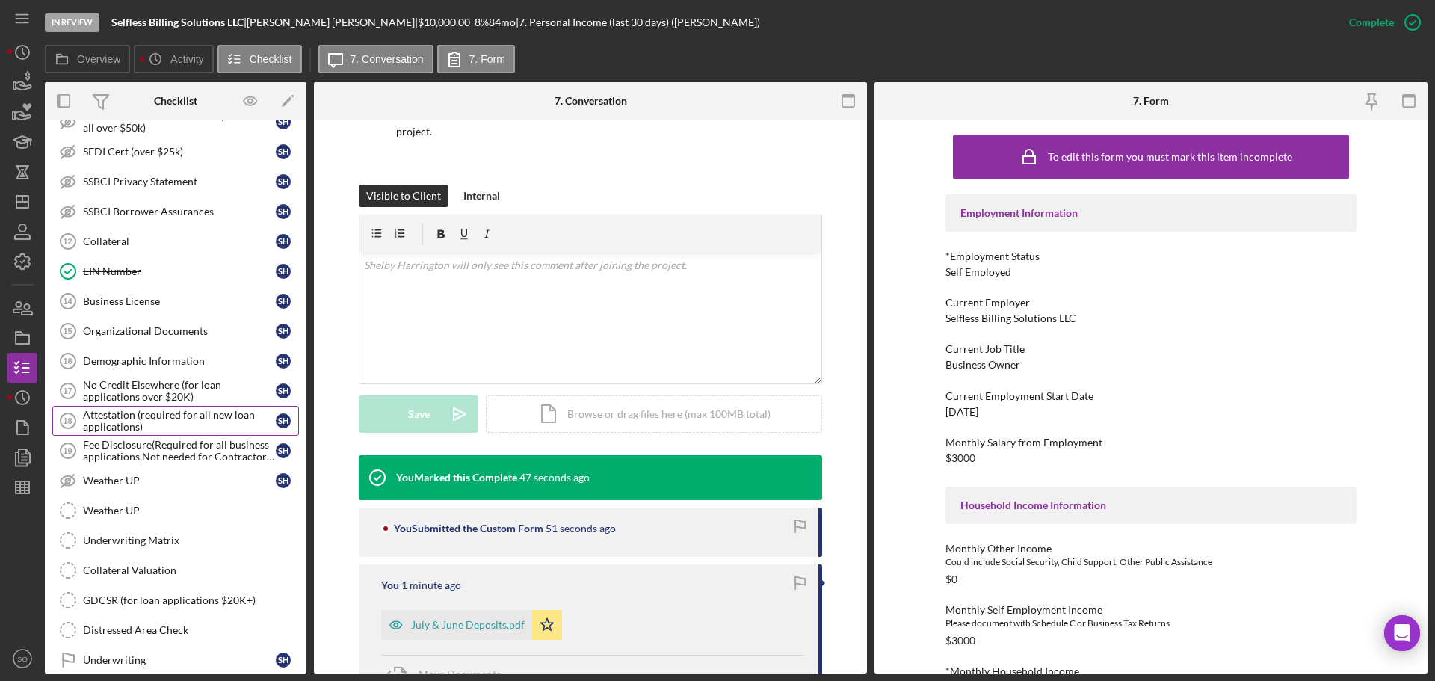
click at [171, 414] on div "Attestation (required for all new loan applications)" at bounding box center [179, 421] width 193 height 24
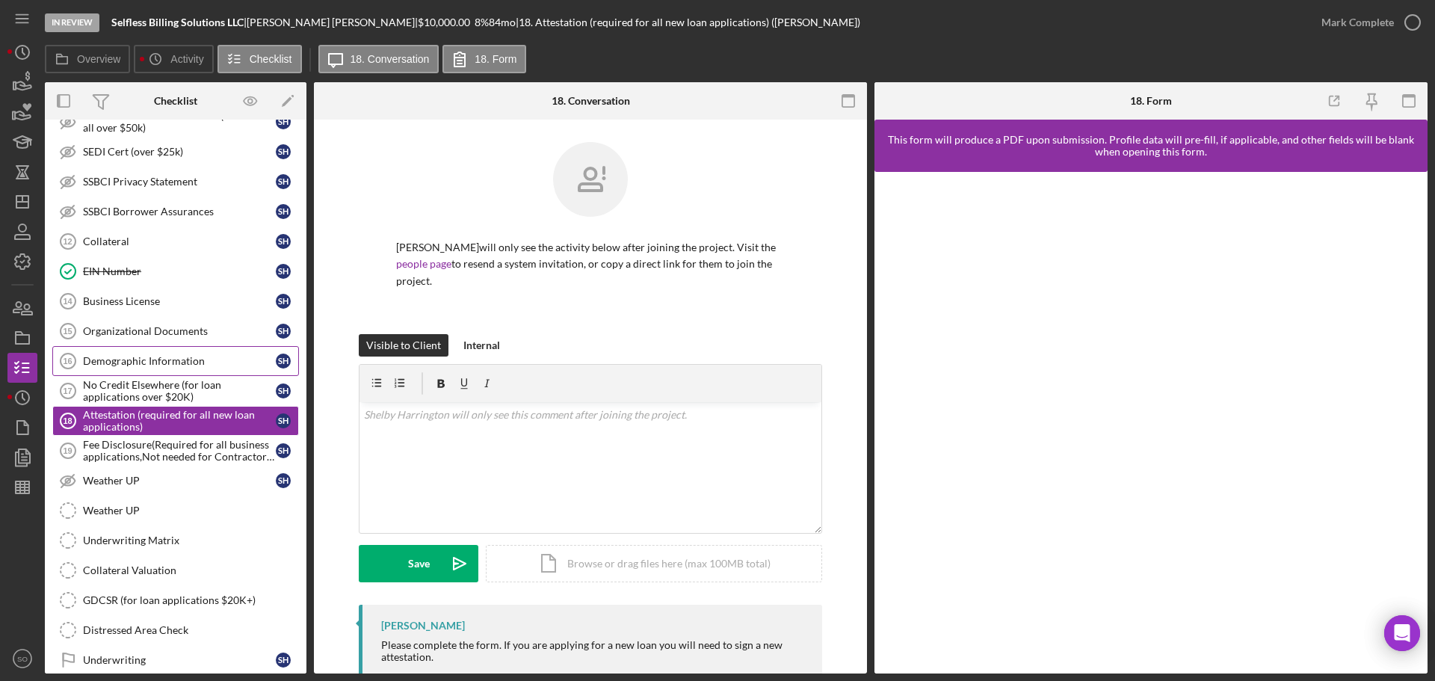
click at [208, 367] on div "Demographic Information" at bounding box center [179, 361] width 193 height 12
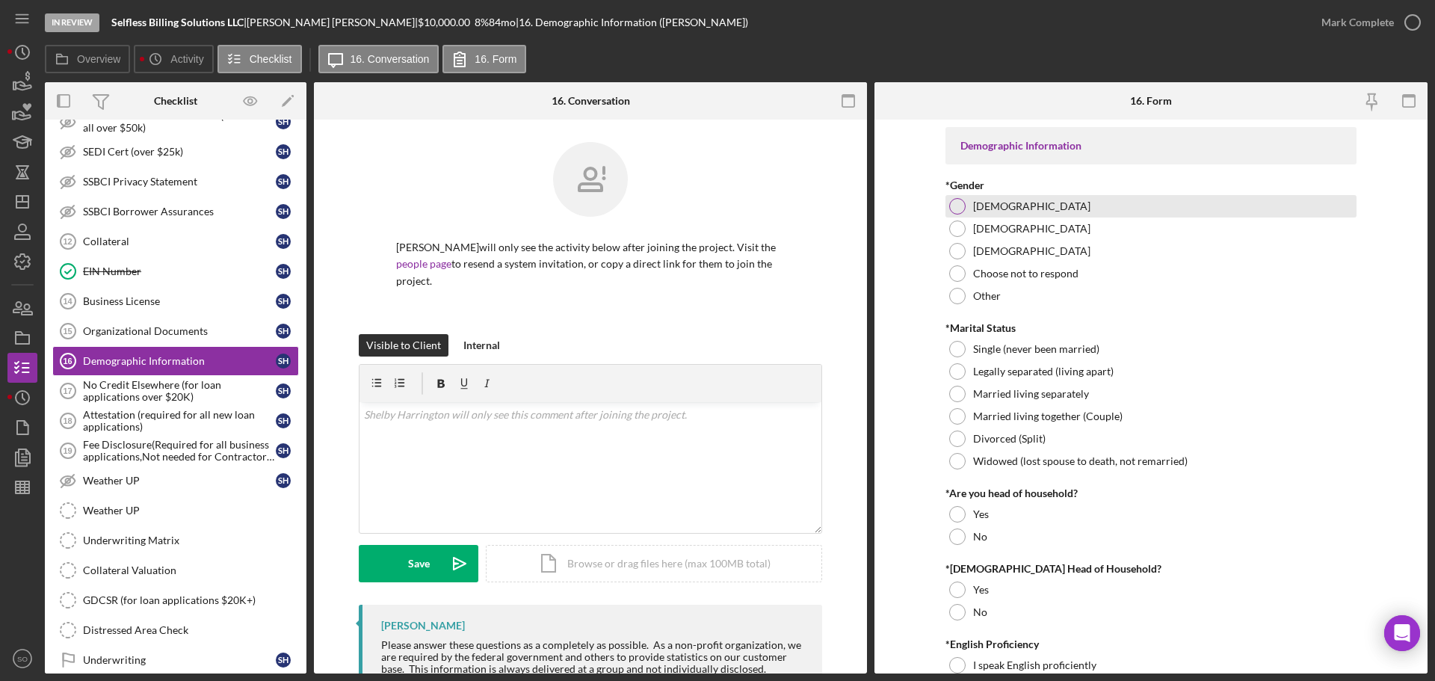
click at [955, 210] on div at bounding box center [957, 206] width 16 height 16
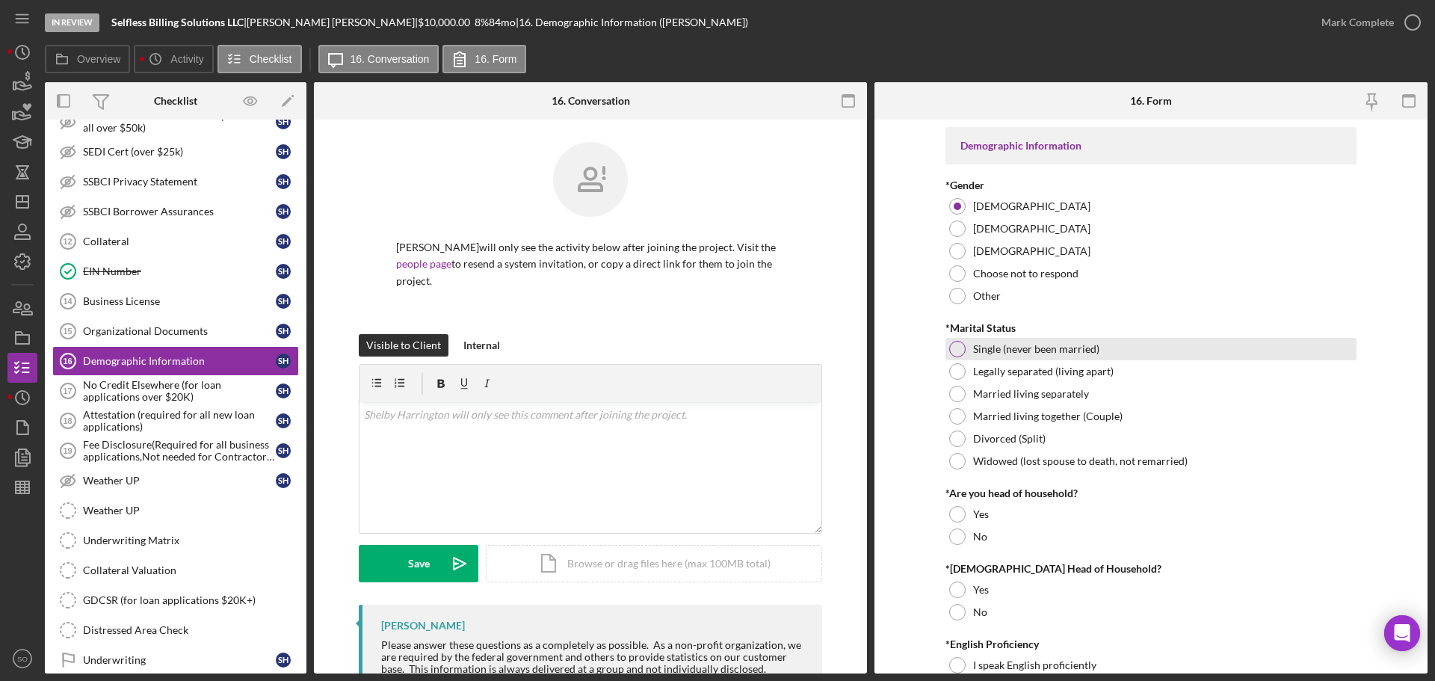
click at [957, 344] on div at bounding box center [957, 349] width 16 height 16
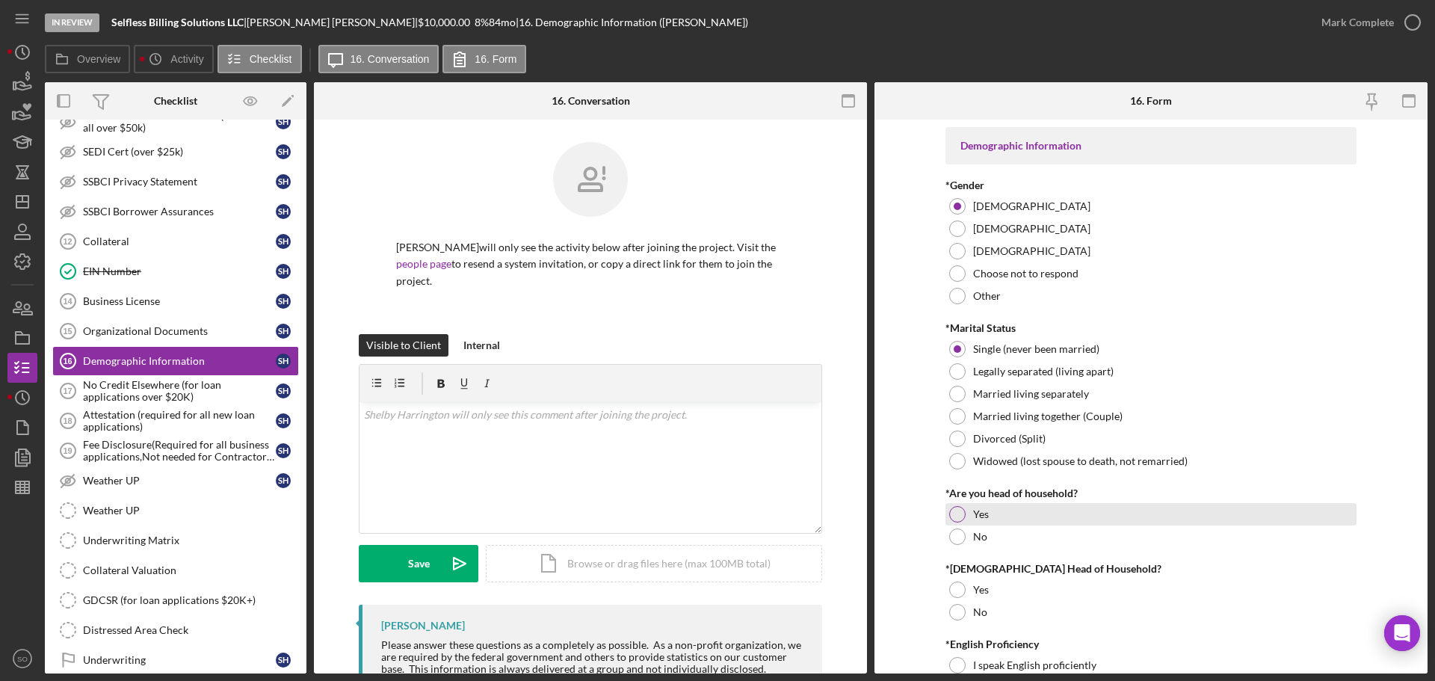
click at [958, 511] on div at bounding box center [957, 514] width 16 height 16
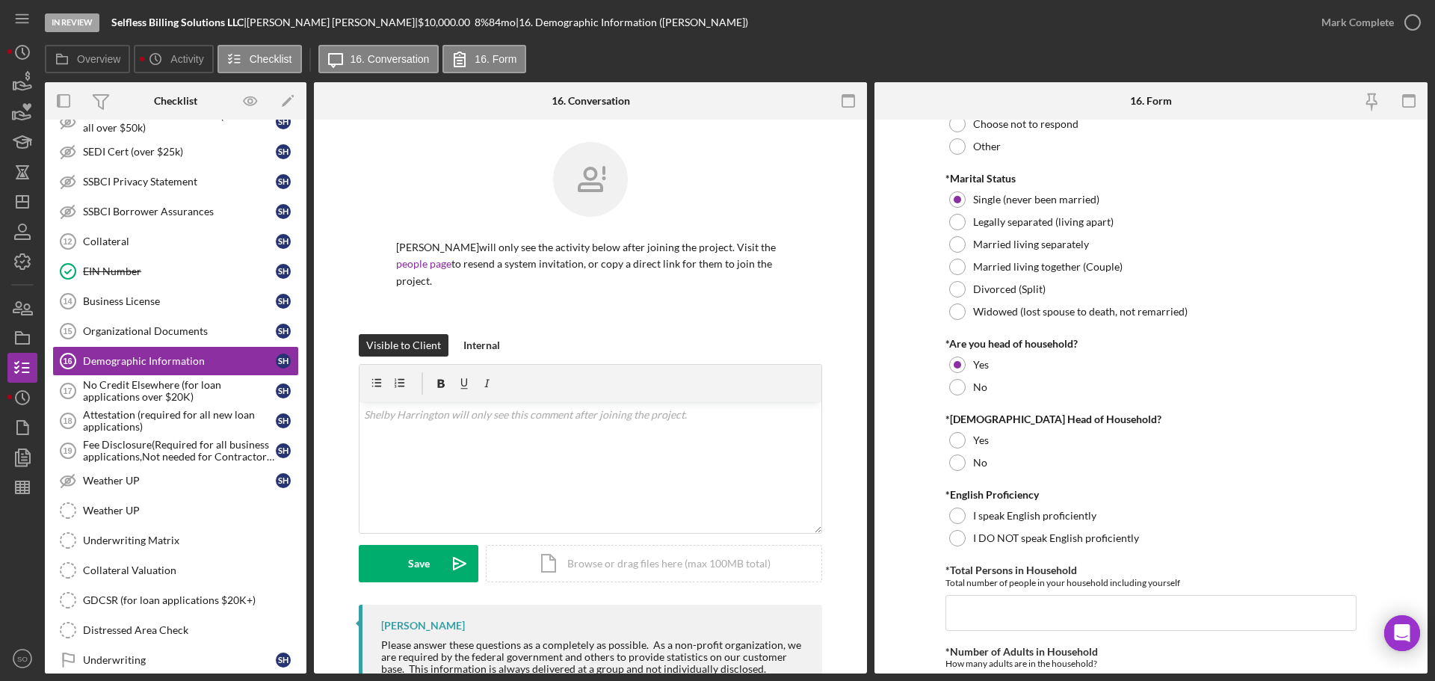
scroll to position [299, 0]
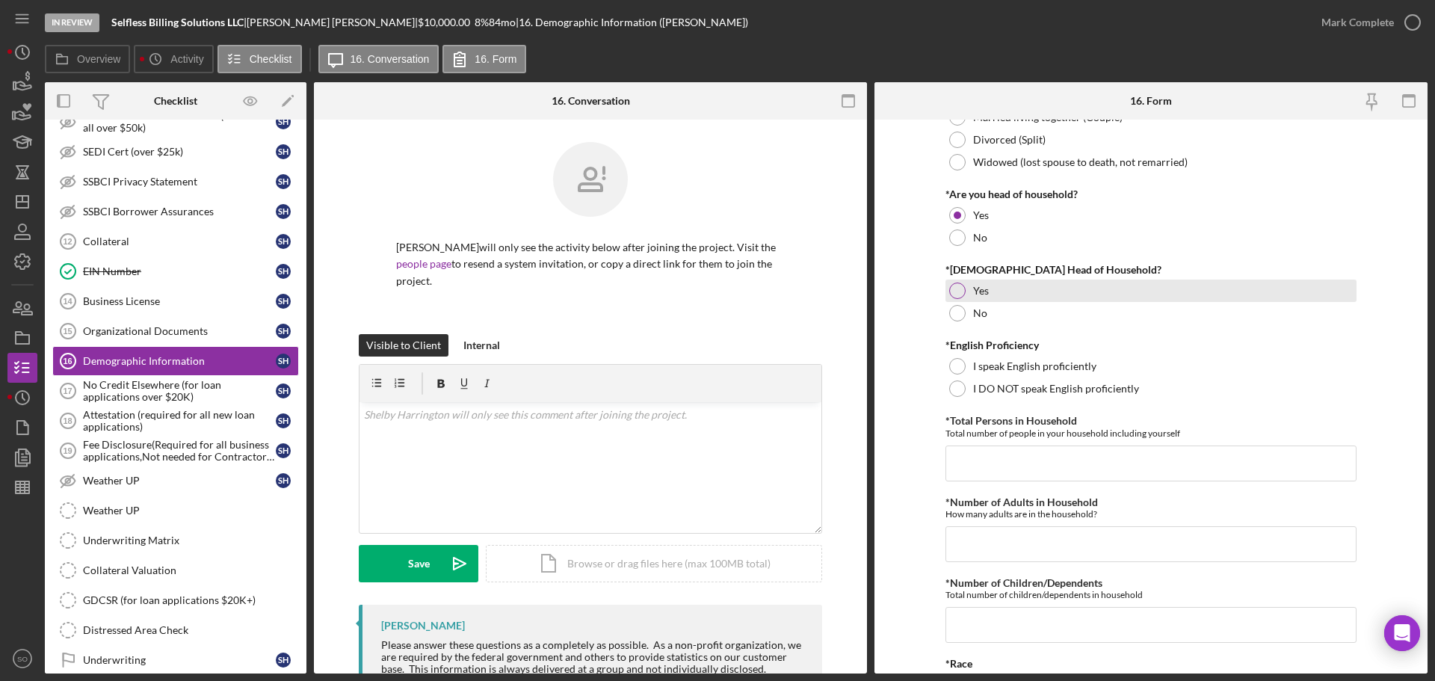
click at [949, 301] on div "Yes" at bounding box center [1151, 291] width 411 height 22
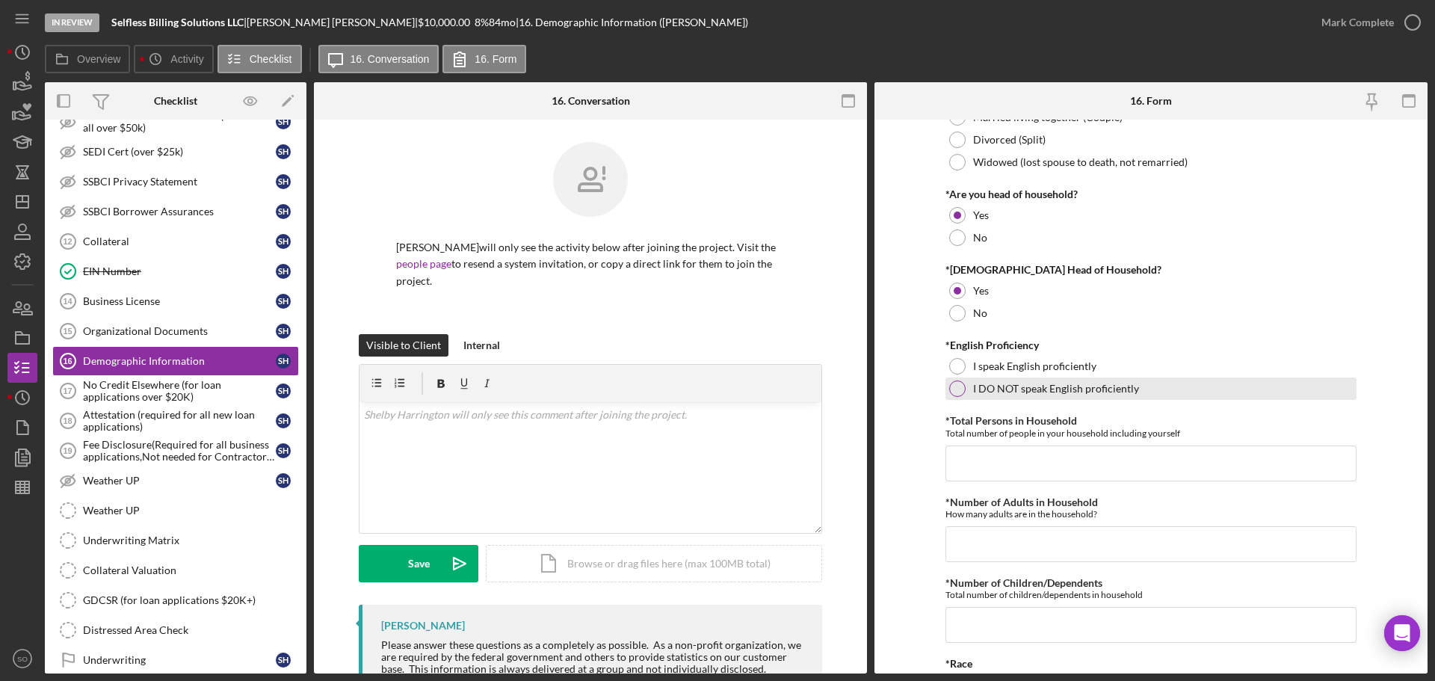
click at [955, 389] on div at bounding box center [957, 388] width 16 height 16
drag, startPoint x: 995, startPoint y: 450, endPoint x: 1019, endPoint y: 455, distance: 24.5
click at [996, 450] on input "*Total Persons in Household" at bounding box center [1151, 464] width 411 height 36
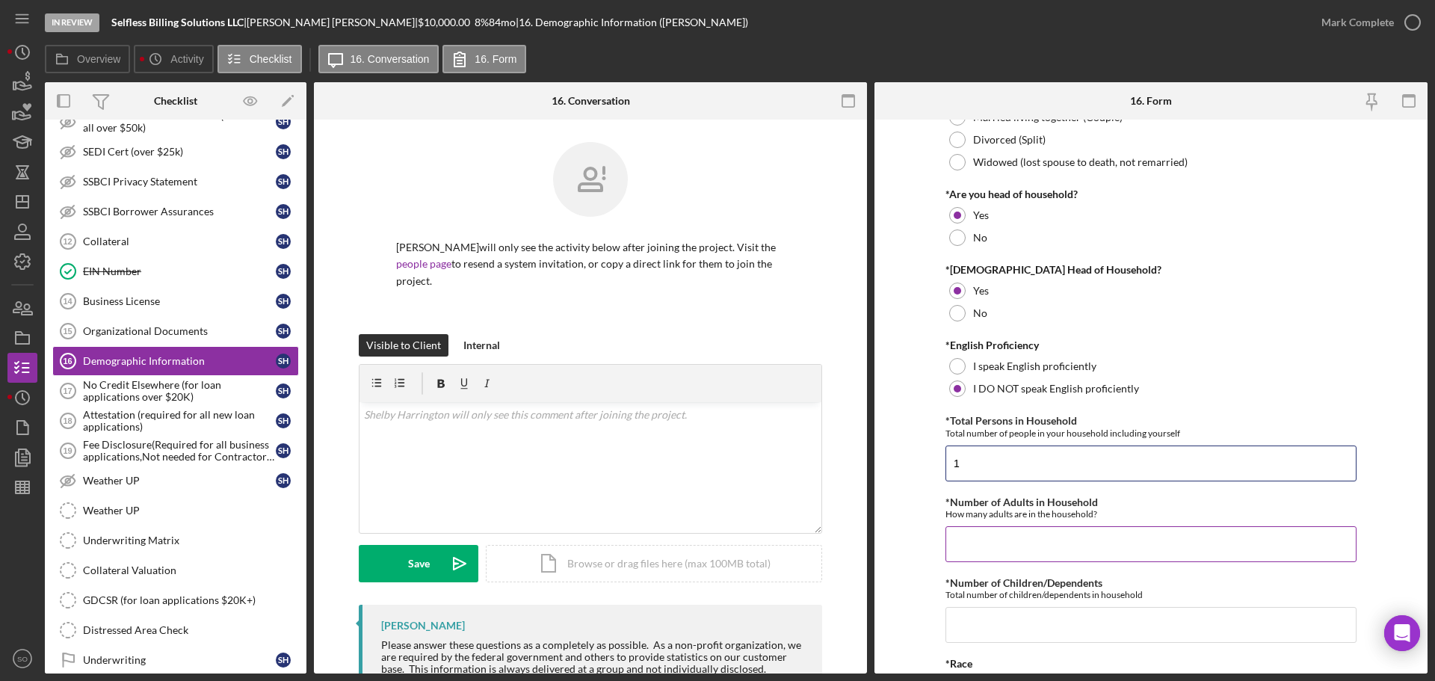
type input "1"
click at [1006, 547] on input "*Number of Adults in Household" at bounding box center [1151, 544] width 411 height 36
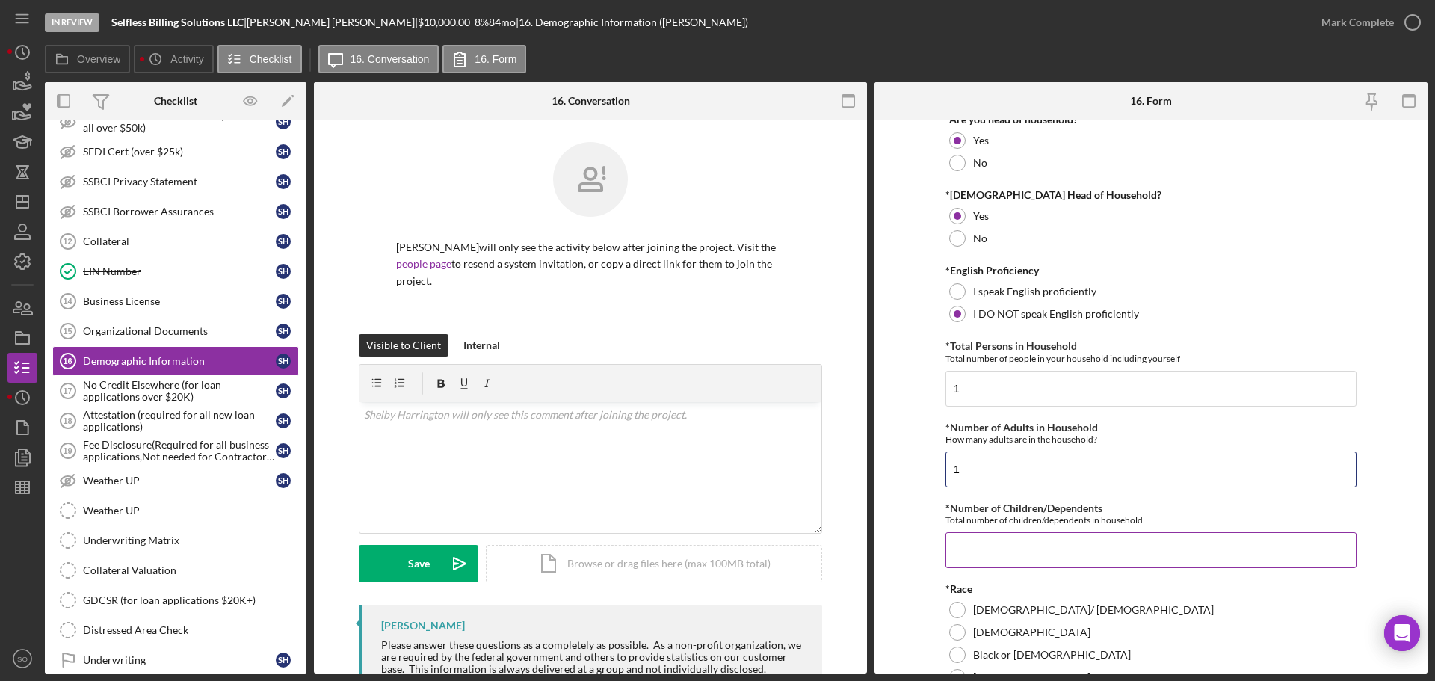
type input "1"
click at [1002, 541] on input "*Number of Children/Dependents" at bounding box center [1151, 550] width 411 height 36
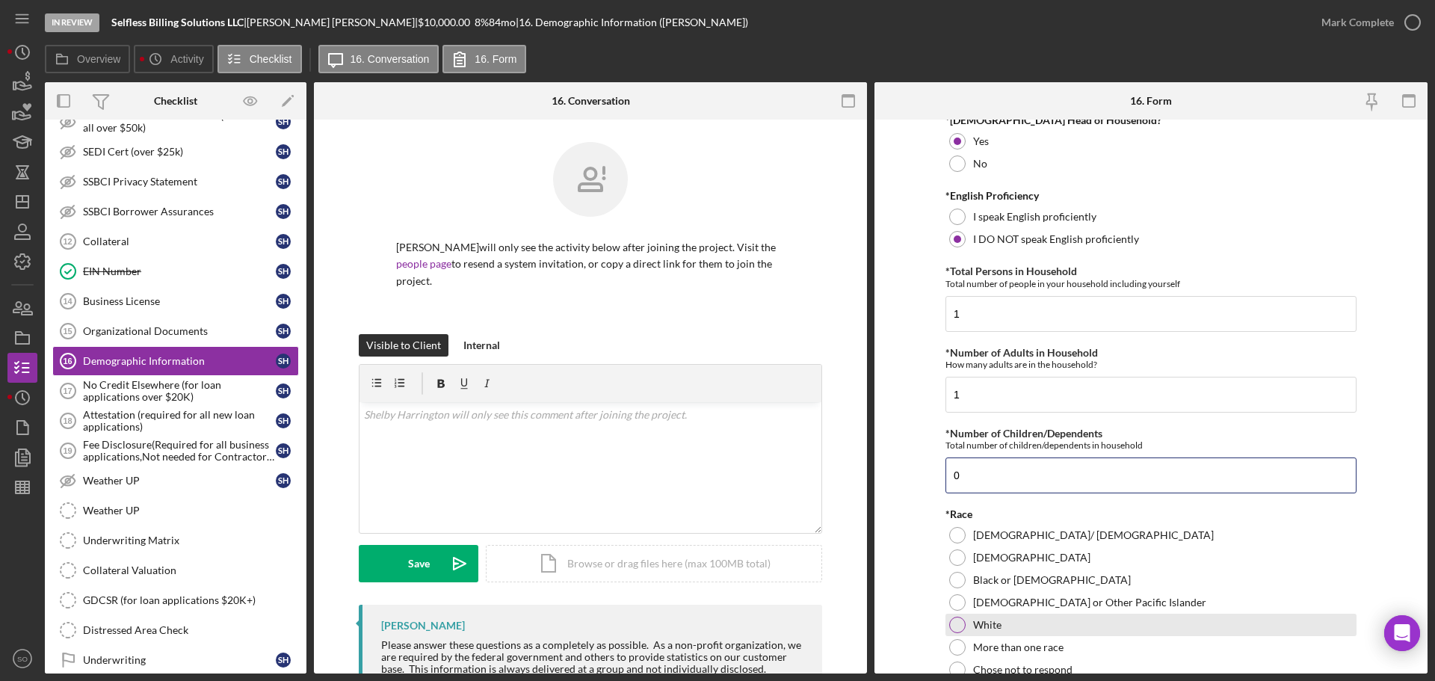
type input "0"
click at [954, 626] on div at bounding box center [957, 625] width 16 height 16
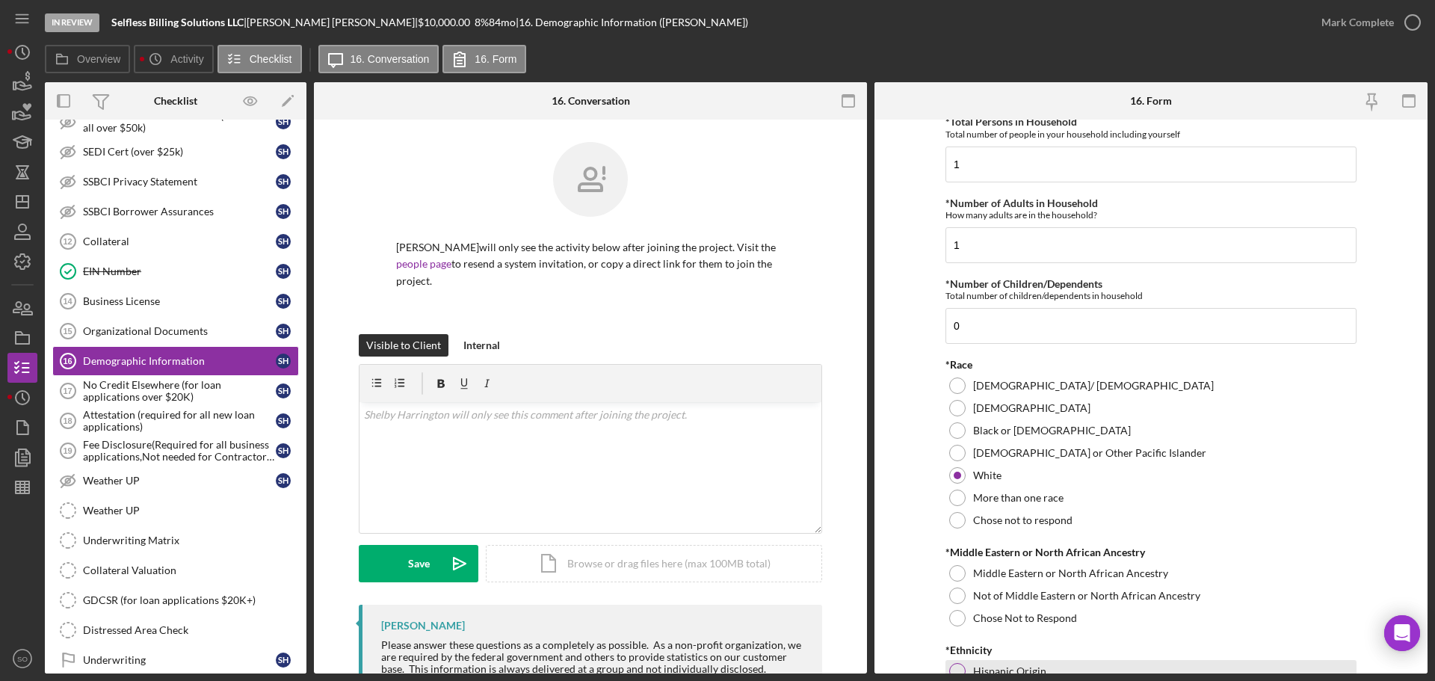
scroll to position [673, 0]
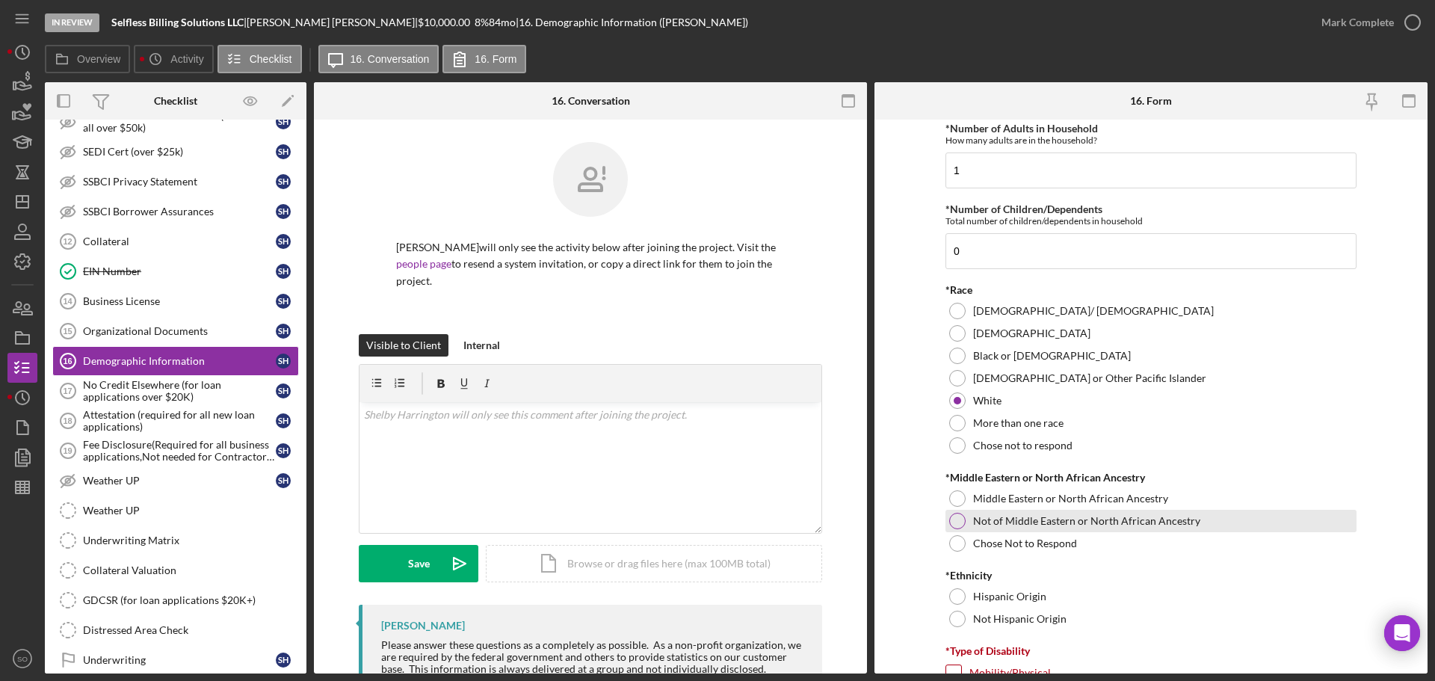
click at [956, 523] on div at bounding box center [957, 521] width 16 height 16
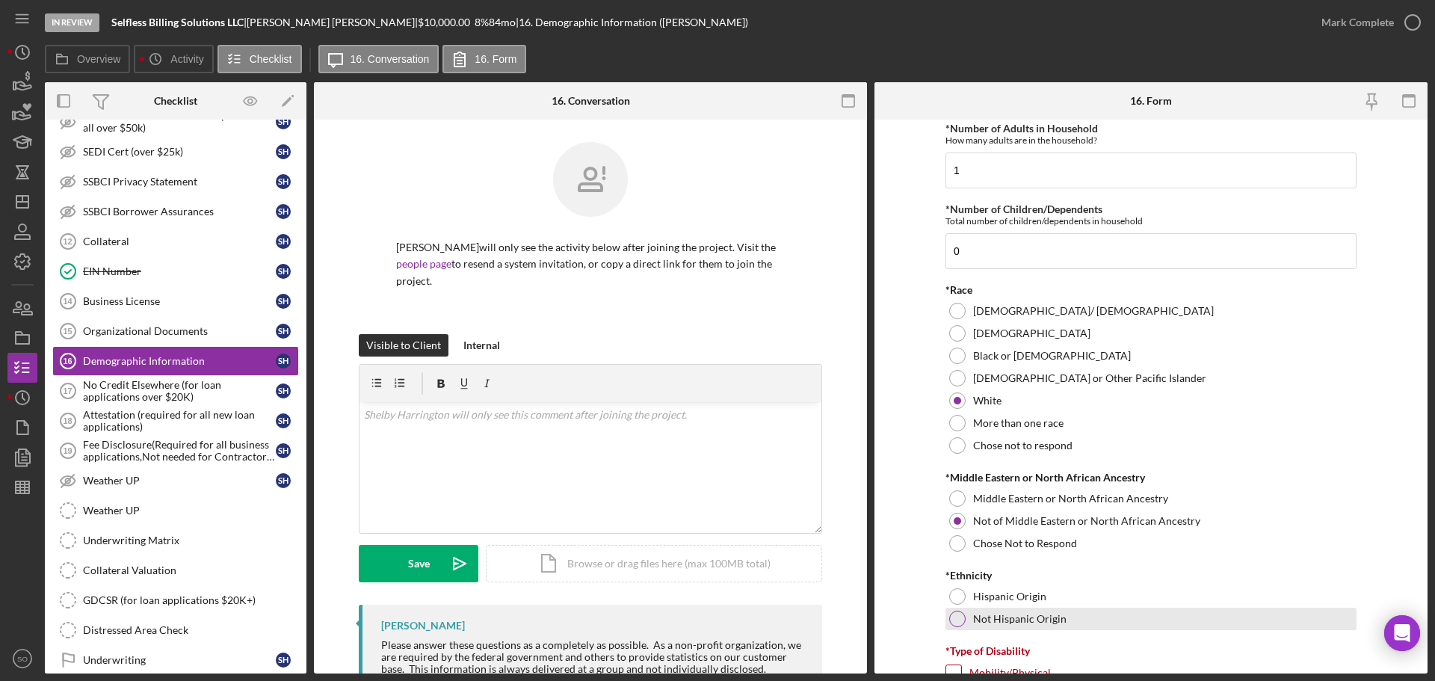
drag, startPoint x: 955, startPoint y: 614, endPoint x: 935, endPoint y: 615, distance: 20.2
click at [955, 614] on div at bounding box center [957, 619] width 16 height 16
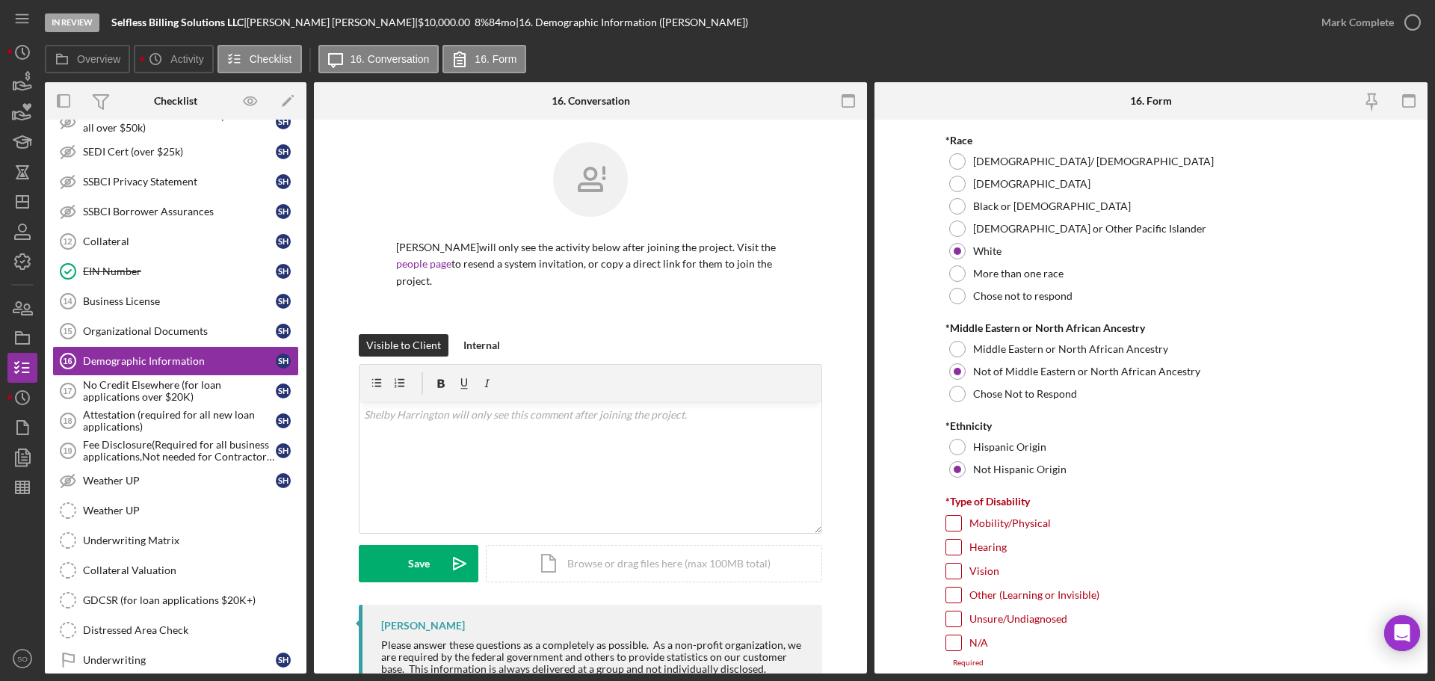
click at [952, 638] on input "N/A" at bounding box center [953, 642] width 15 height 15
checkbox input "true"
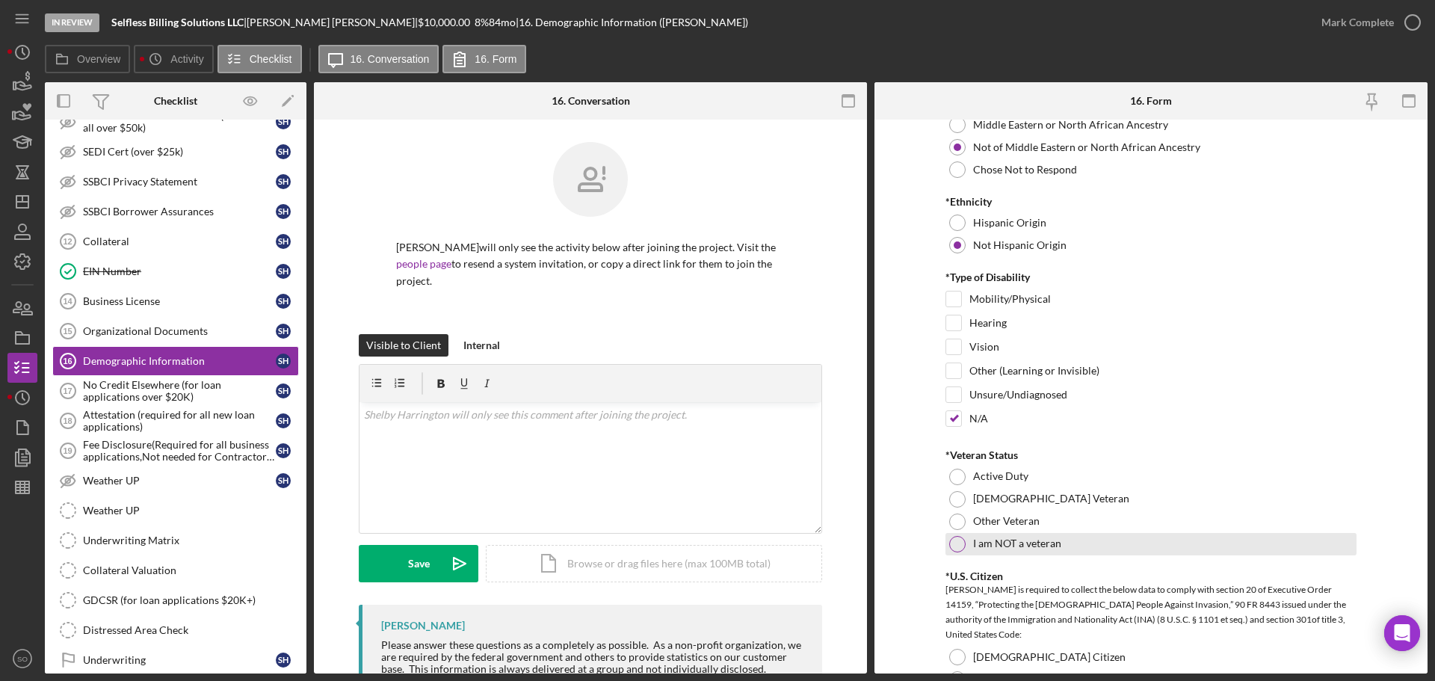
click at [952, 541] on div at bounding box center [957, 544] width 16 height 16
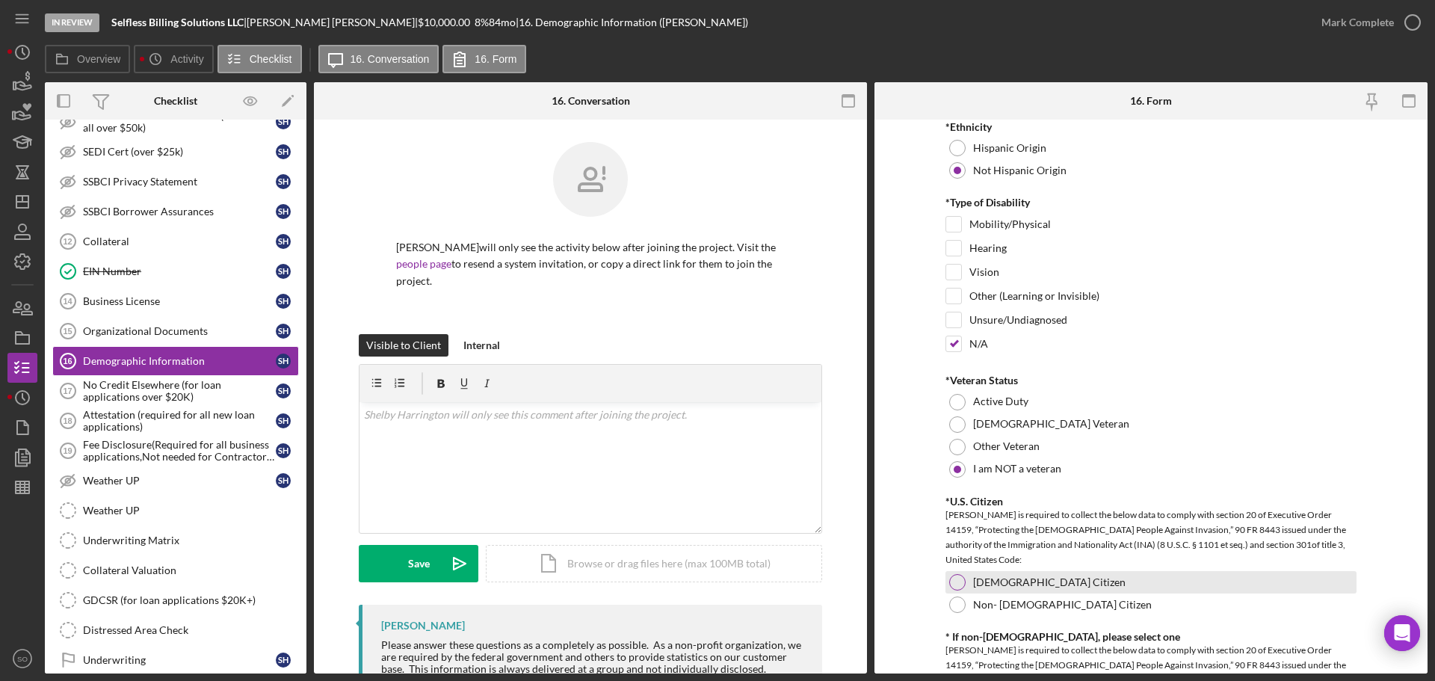
click at [960, 581] on div at bounding box center [957, 582] width 16 height 16
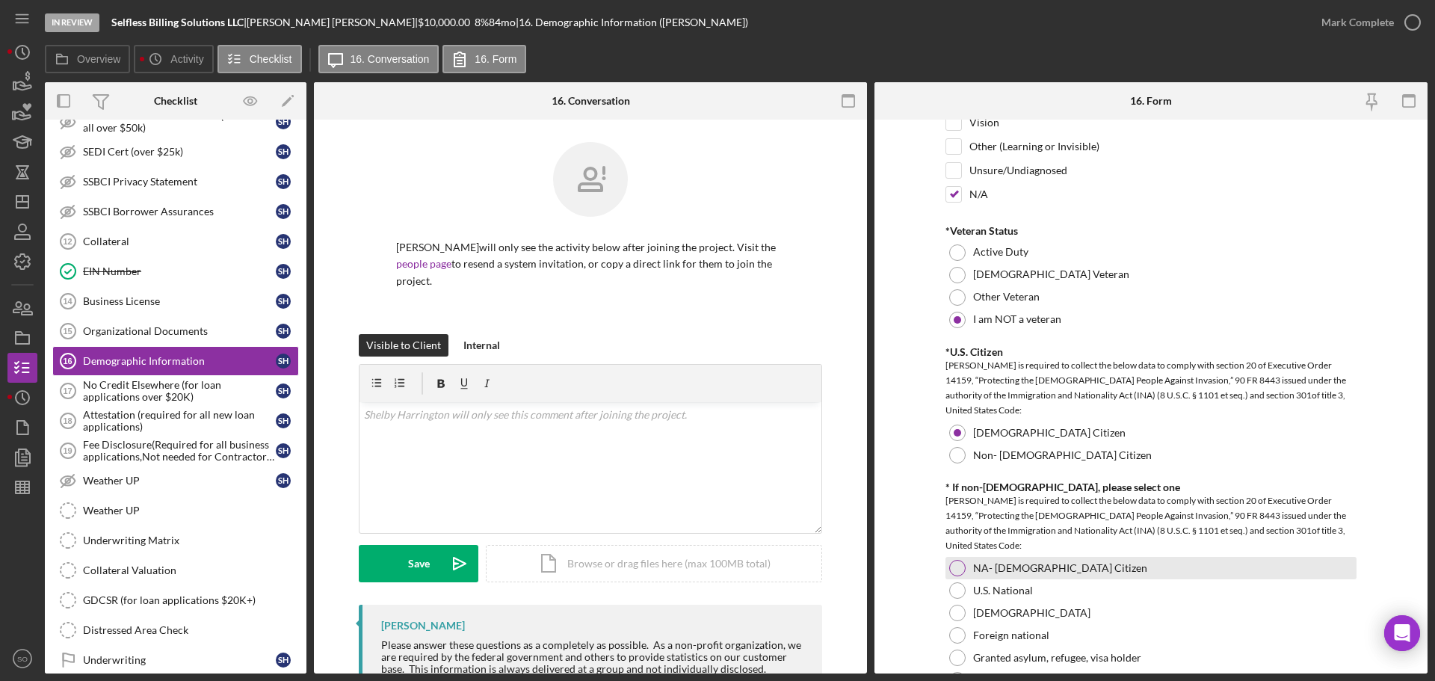
click at [949, 570] on div at bounding box center [957, 568] width 16 height 16
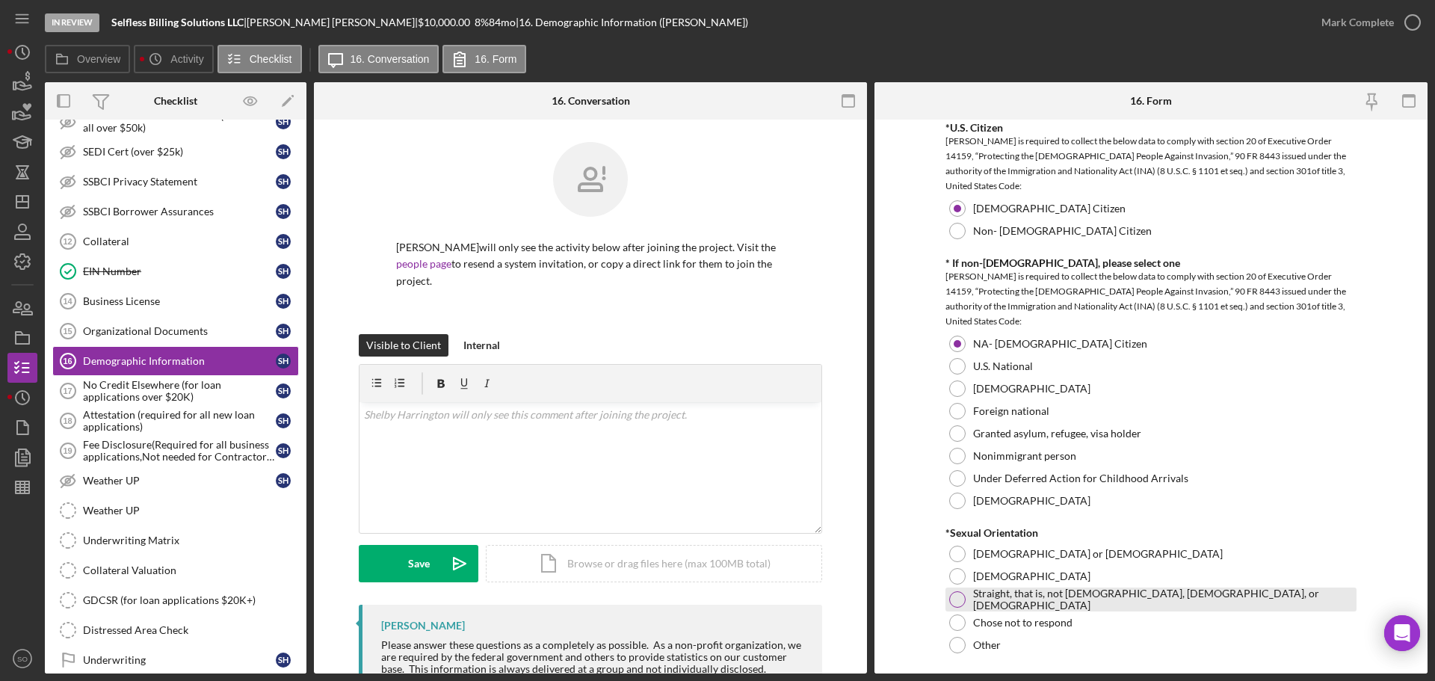
click at [951, 598] on div at bounding box center [957, 599] width 16 height 16
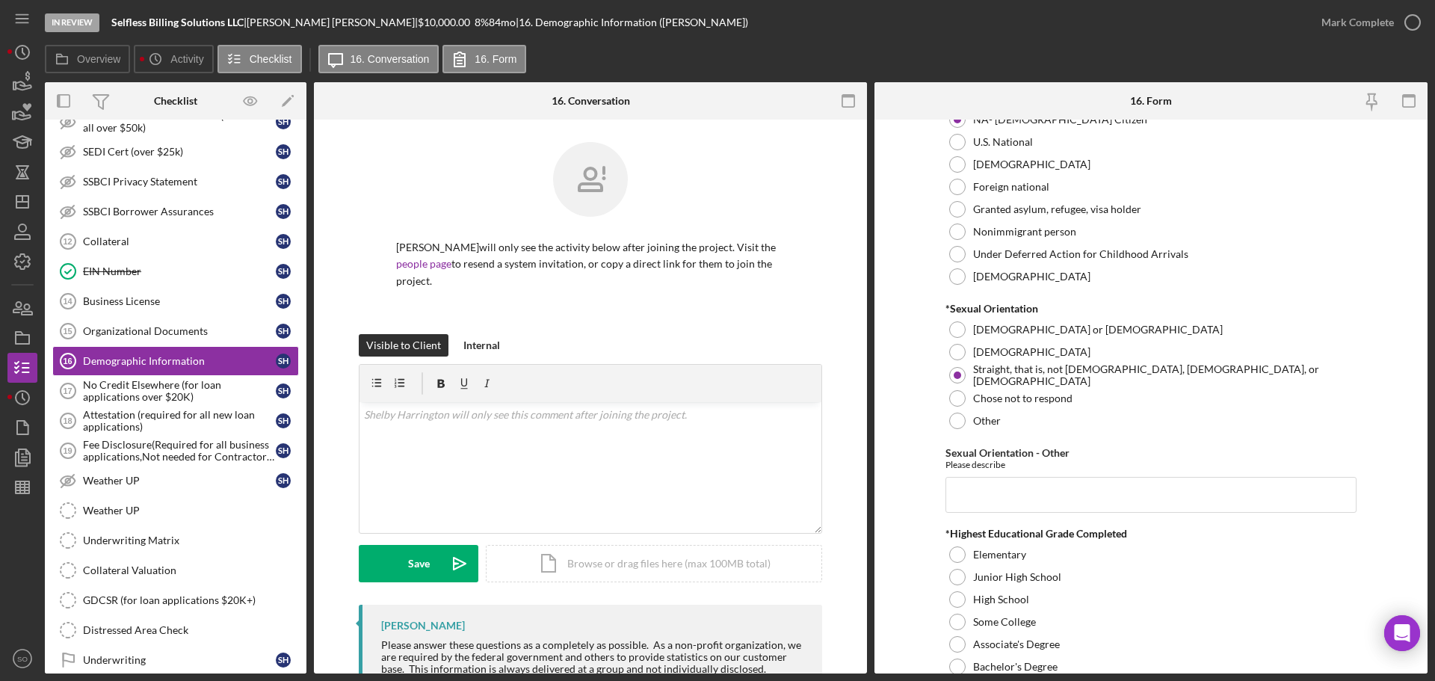
drag, startPoint x: 953, startPoint y: 617, endPoint x: 942, endPoint y: 613, distance: 11.8
click at [953, 618] on div at bounding box center [957, 622] width 16 height 16
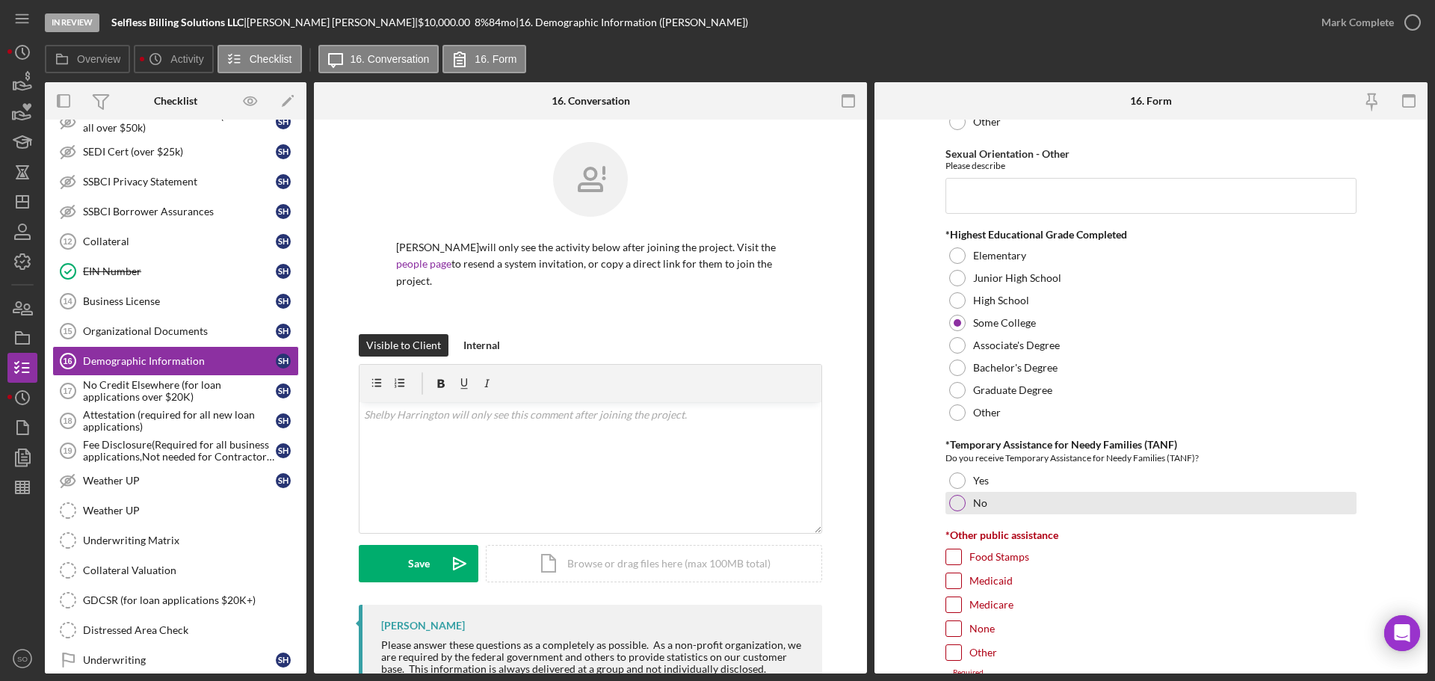
click at [953, 509] on div at bounding box center [957, 503] width 16 height 16
click at [949, 623] on input "None" at bounding box center [953, 628] width 15 height 15
checkbox input "true"
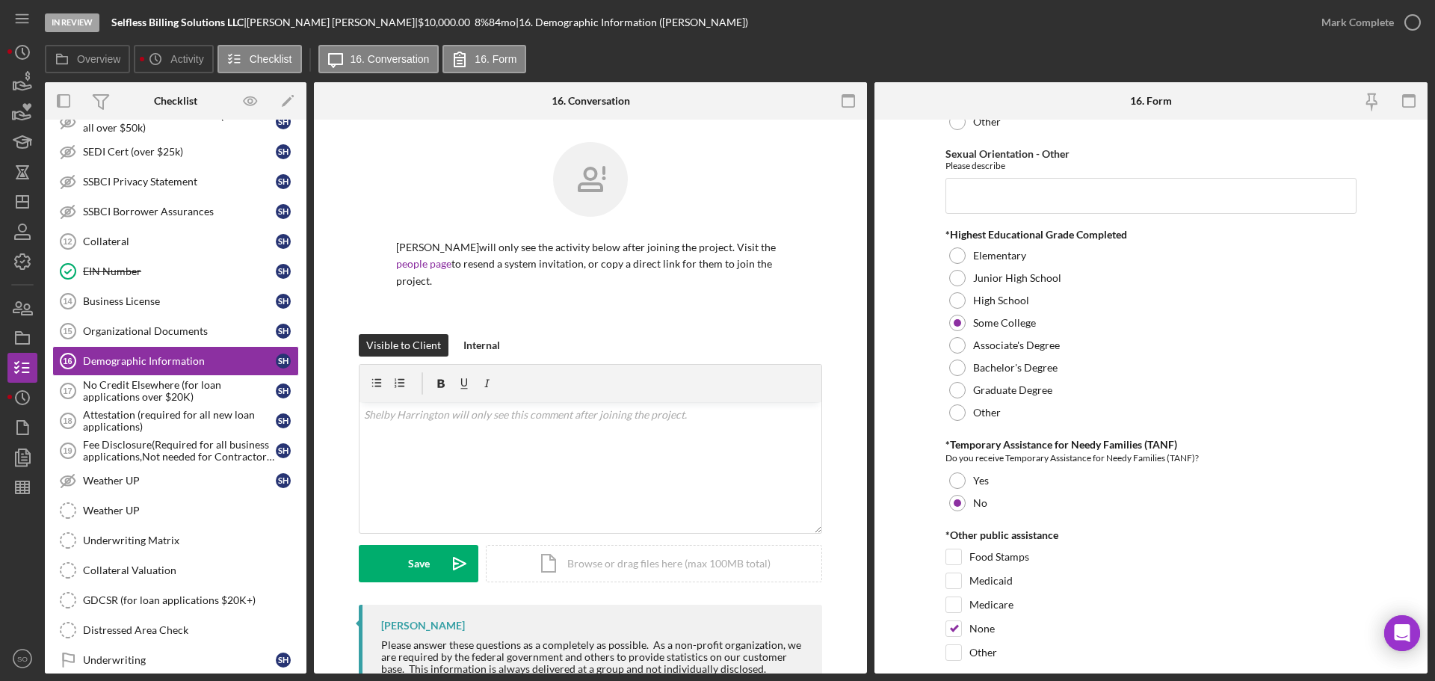
scroll to position [2317, 0]
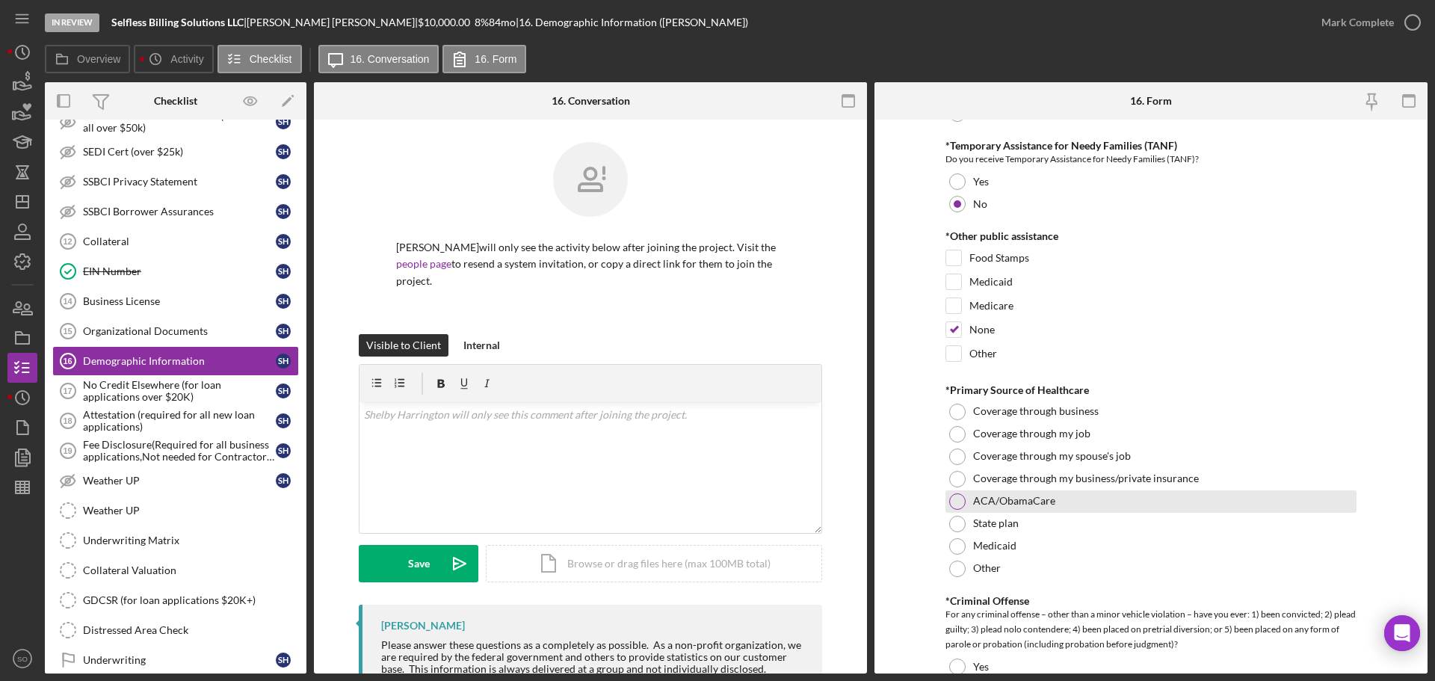
click at [950, 503] on div at bounding box center [957, 501] width 16 height 16
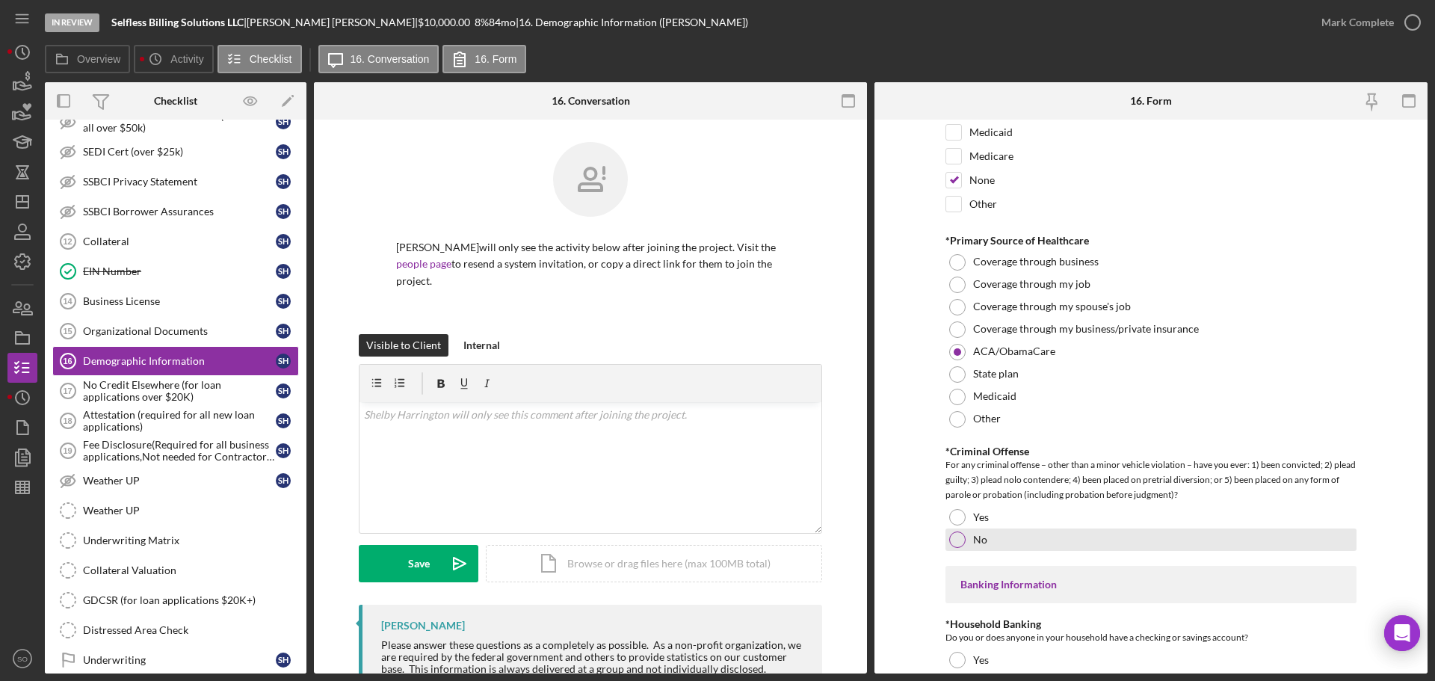
click at [952, 537] on div at bounding box center [957, 540] width 16 height 16
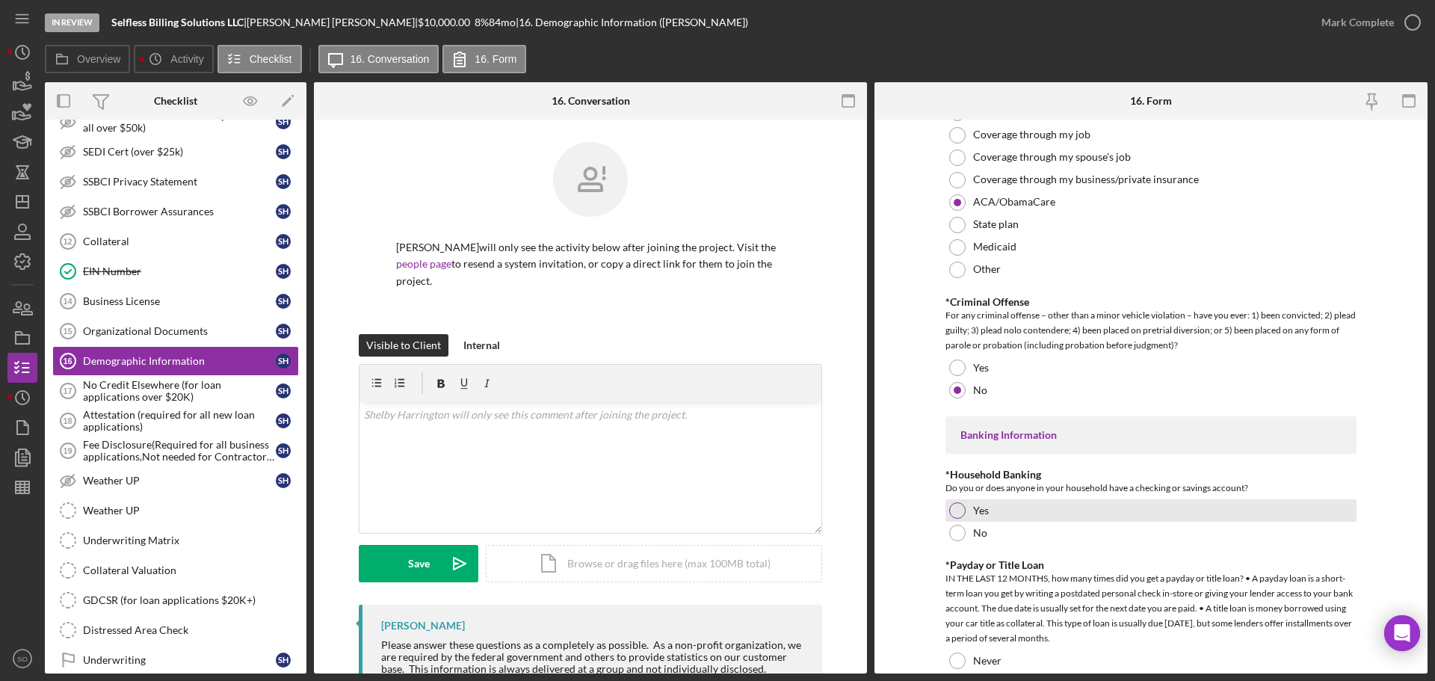
click at [955, 515] on div at bounding box center [957, 510] width 16 height 16
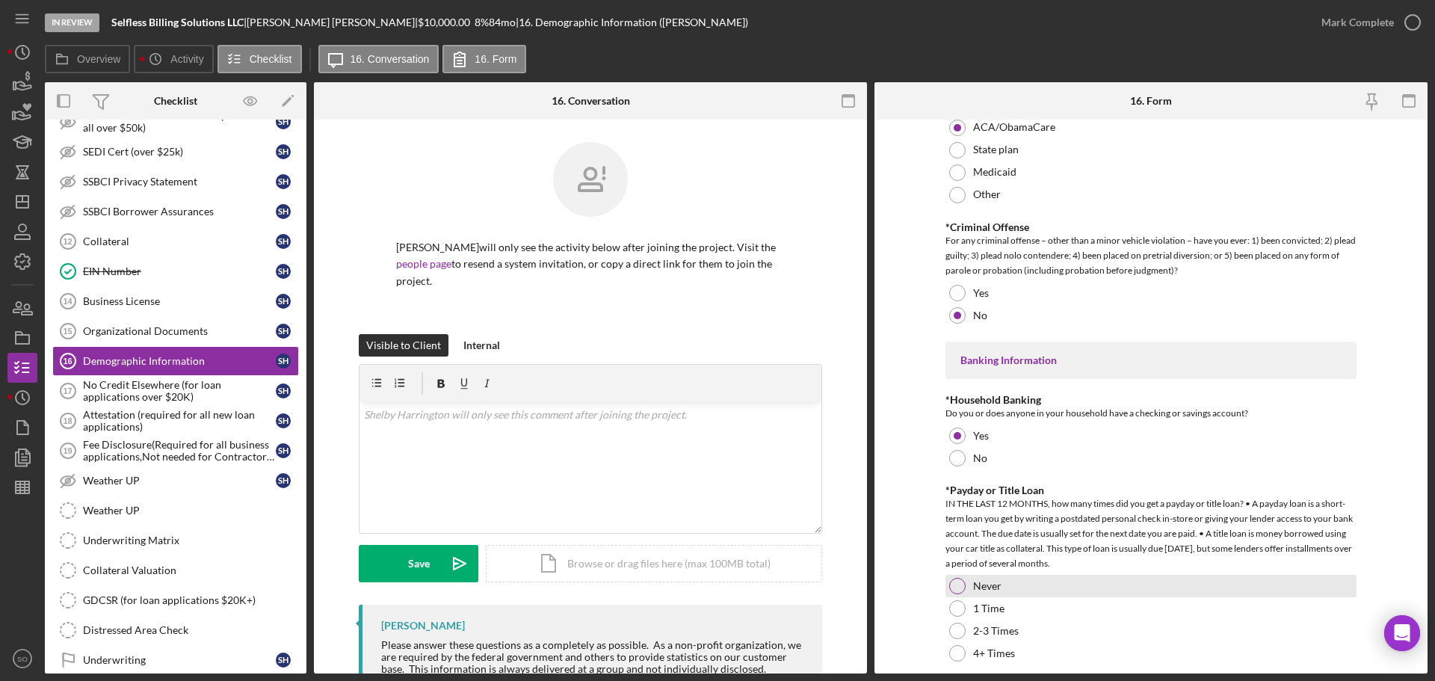
click at [953, 578] on div at bounding box center [957, 586] width 16 height 16
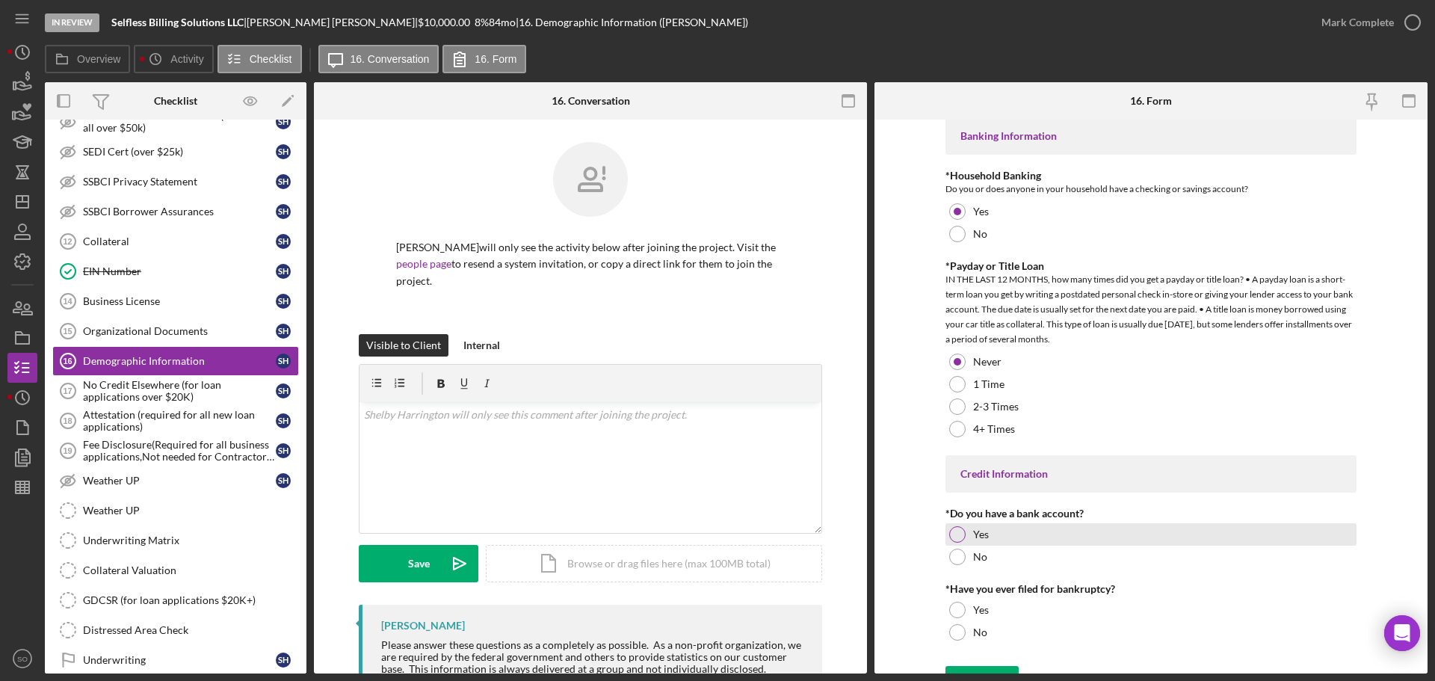
click at [953, 536] on div at bounding box center [957, 534] width 16 height 16
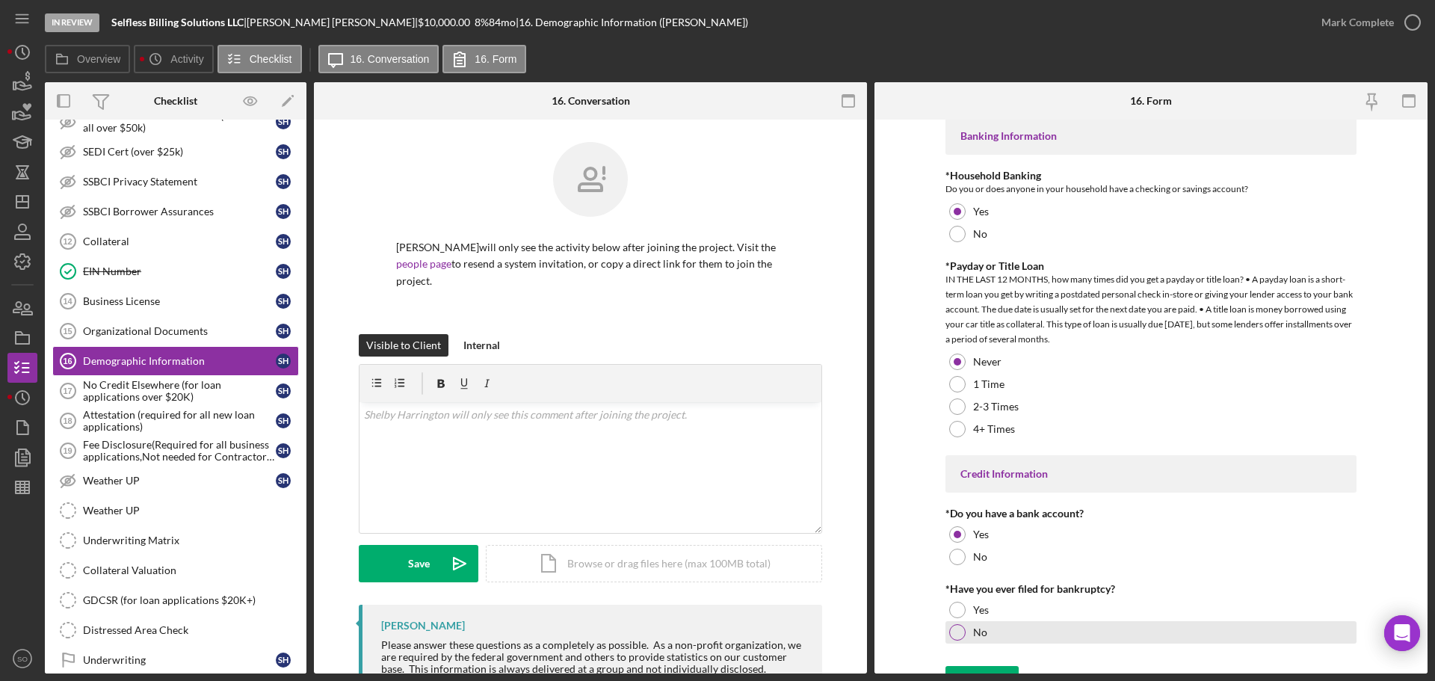
click at [953, 636] on div at bounding box center [957, 632] width 16 height 16
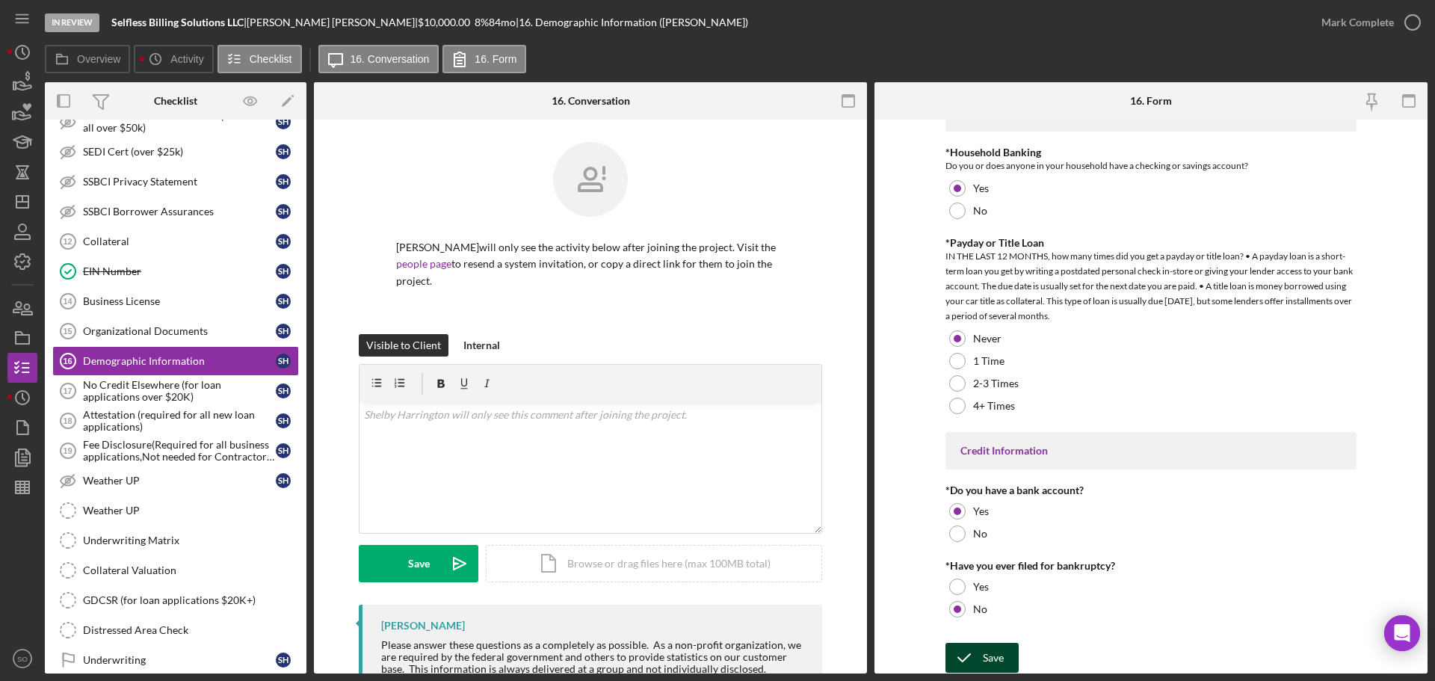
click at [1000, 651] on div "Save" at bounding box center [993, 658] width 21 height 30
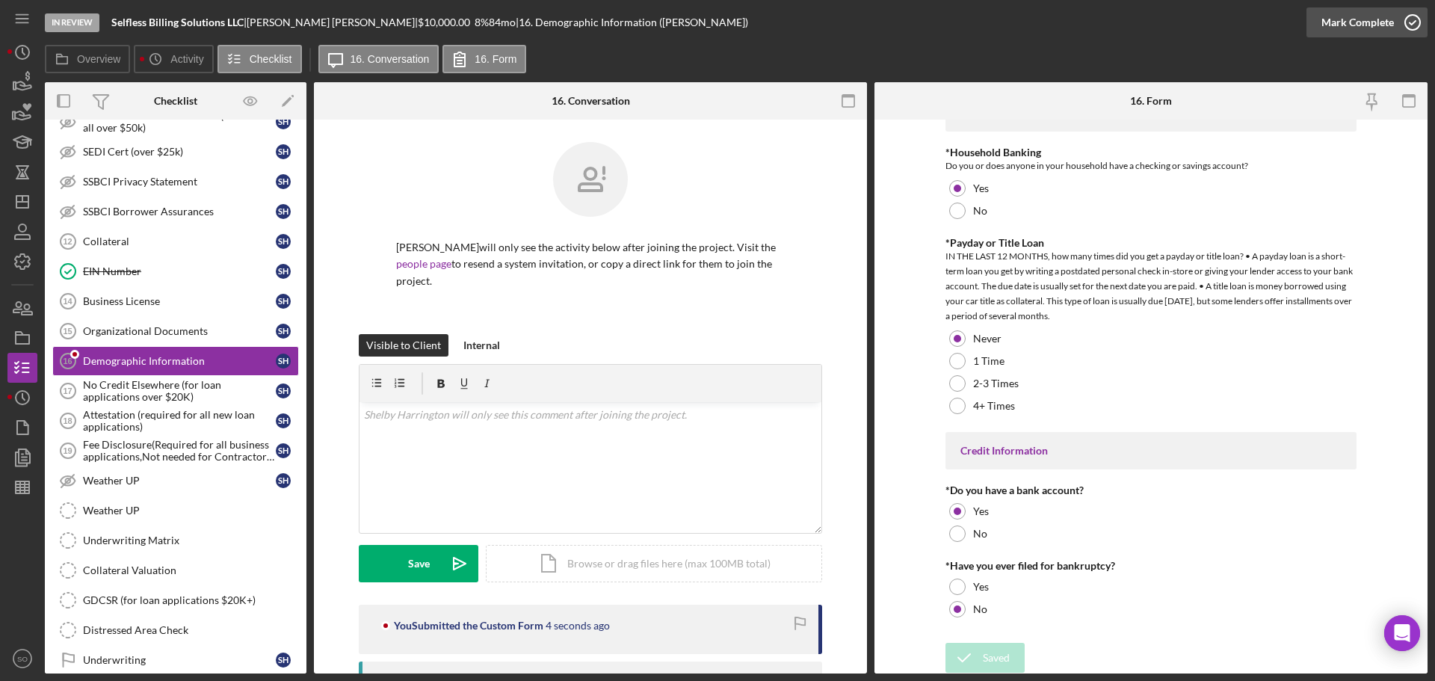
click at [1337, 28] on div "Mark Complete" at bounding box center [1358, 22] width 73 height 30
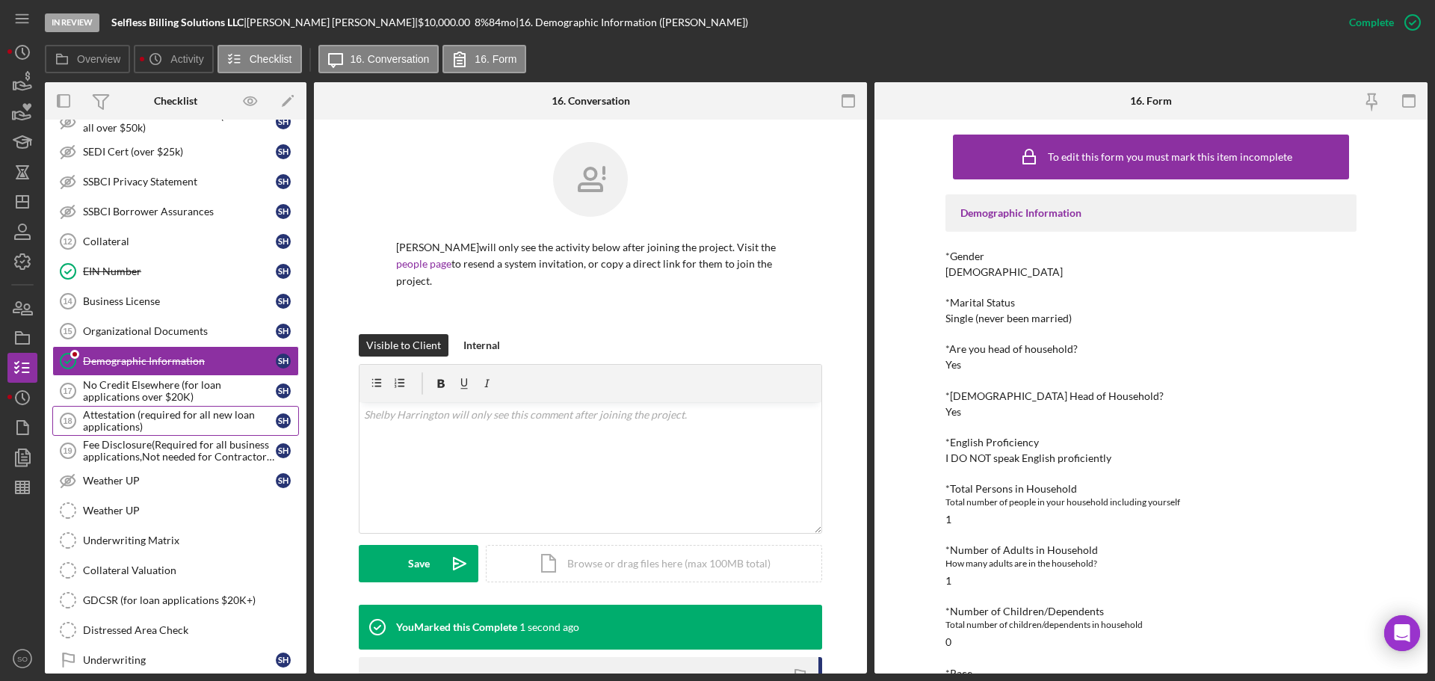
click at [213, 419] on div "Attestation (required for all new loan applications)" at bounding box center [179, 421] width 193 height 24
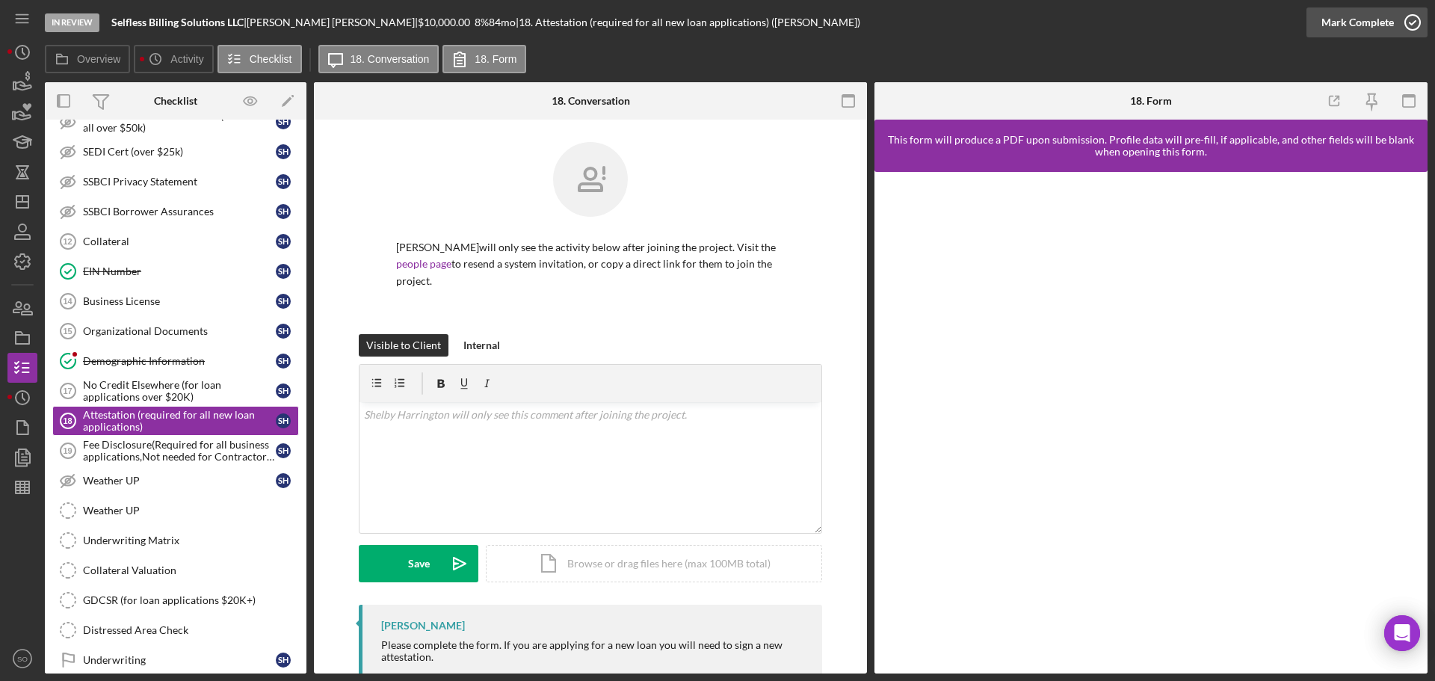
drag, startPoint x: 1334, startPoint y: 28, endPoint x: 1331, endPoint y: 36, distance: 8.5
click at [1334, 28] on div "Mark Complete" at bounding box center [1358, 22] width 73 height 30
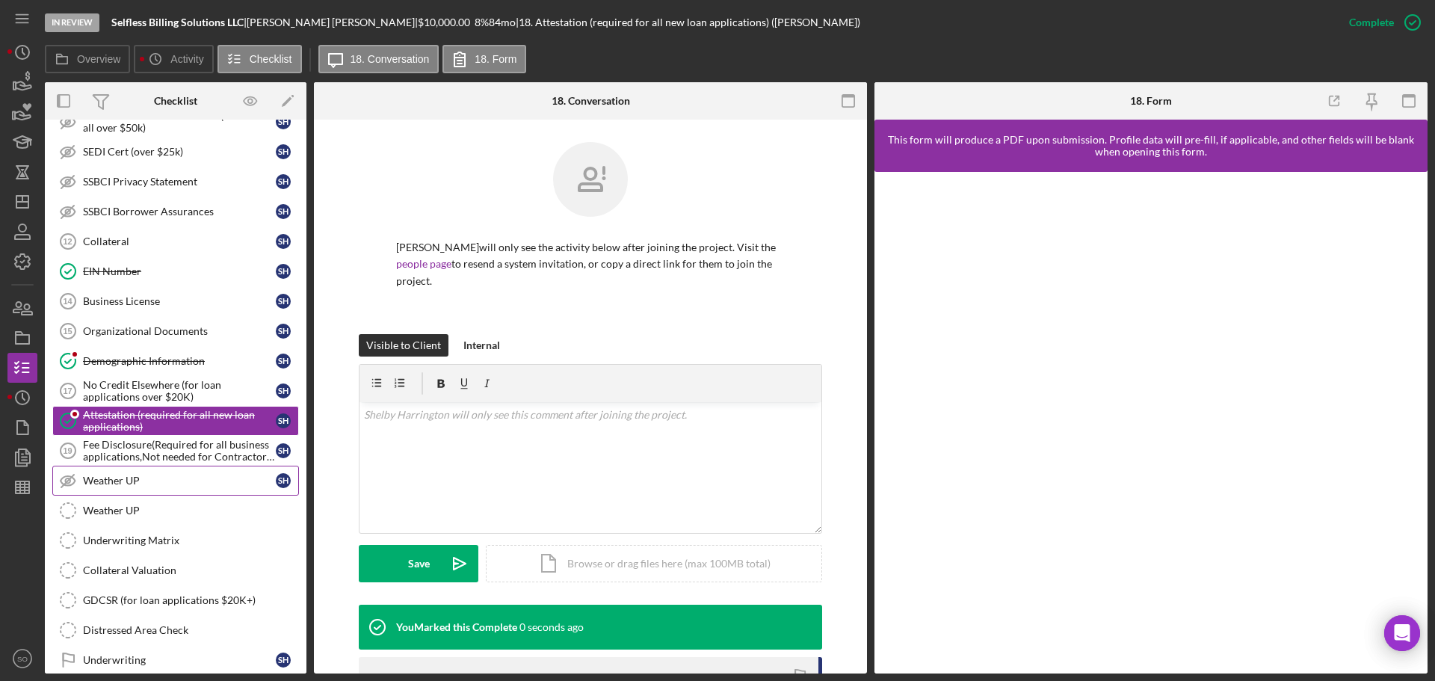
drag, startPoint x: 178, startPoint y: 457, endPoint x: 206, endPoint y: 473, distance: 31.8
click at [182, 464] on link "Fee Disclosure(Required for all business applications,Not needed for Contractor…" at bounding box center [175, 451] width 247 height 30
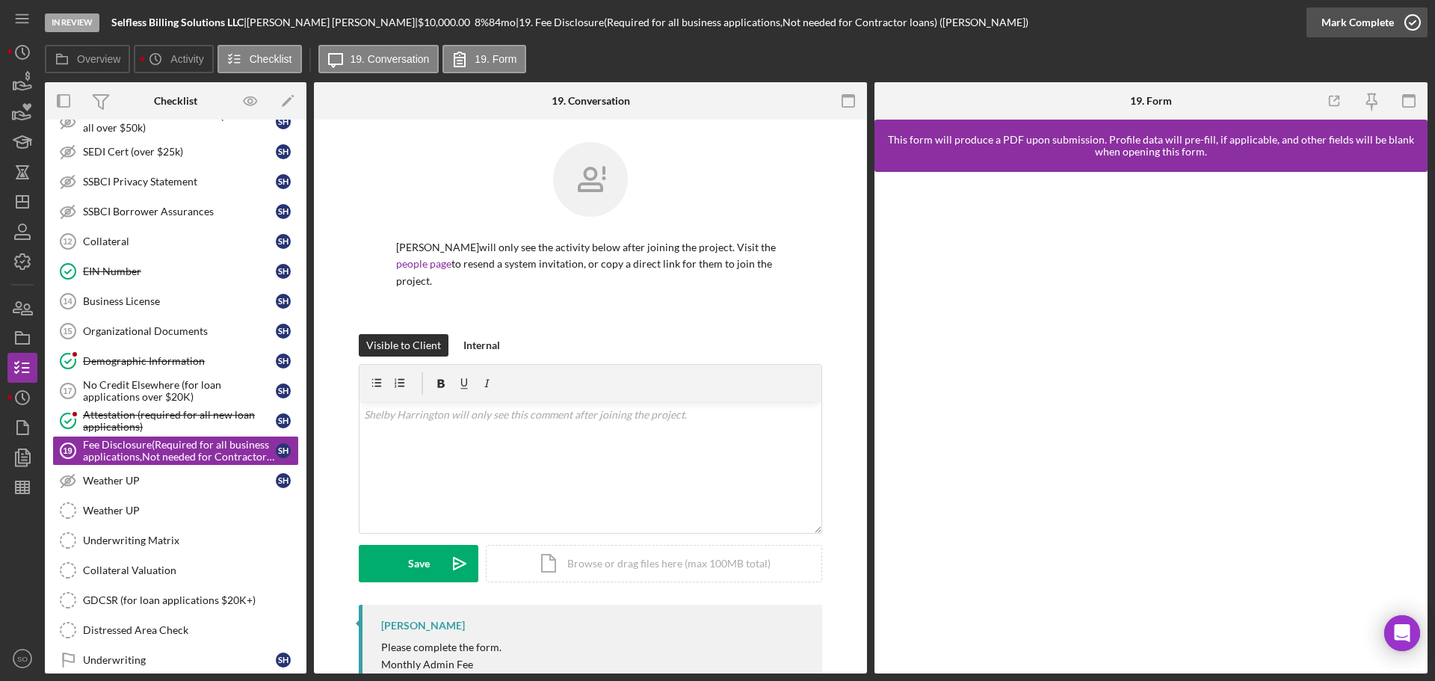
click at [1331, 33] on div "Mark Complete" at bounding box center [1358, 22] width 73 height 30
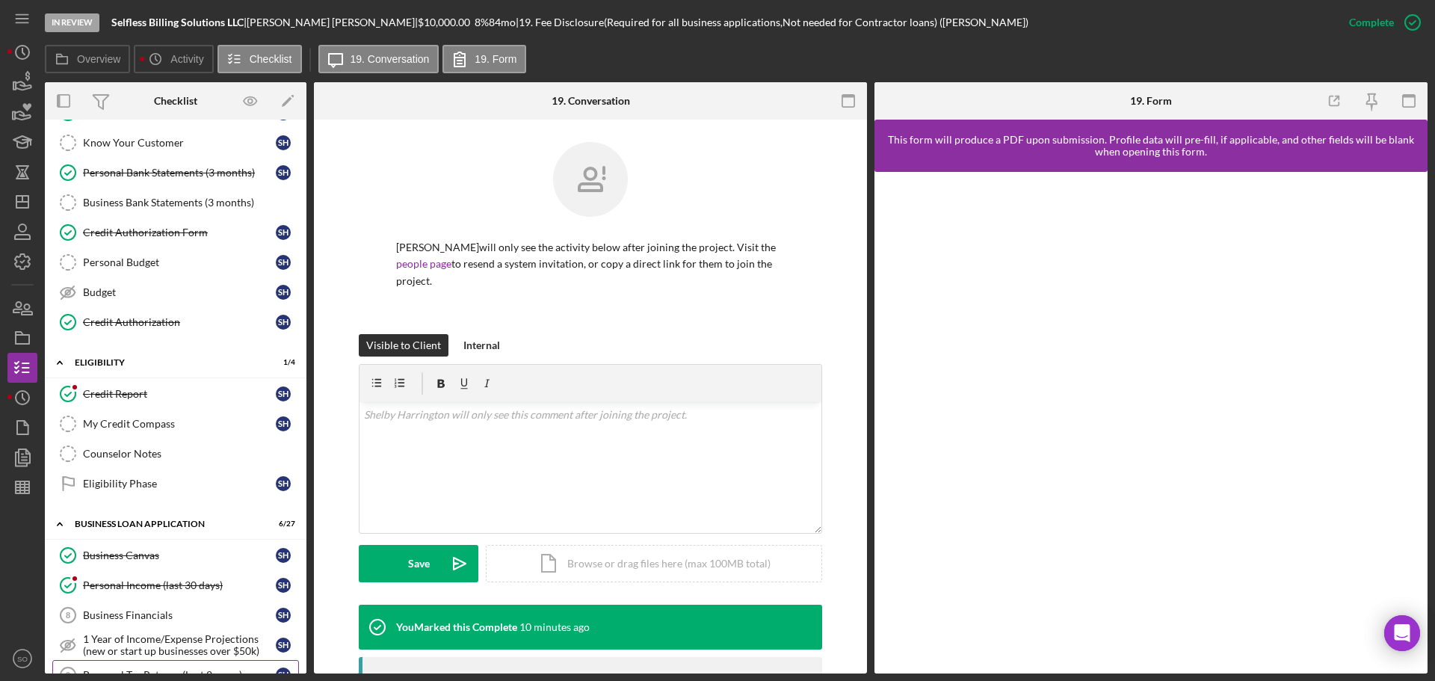
scroll to position [224, 0]
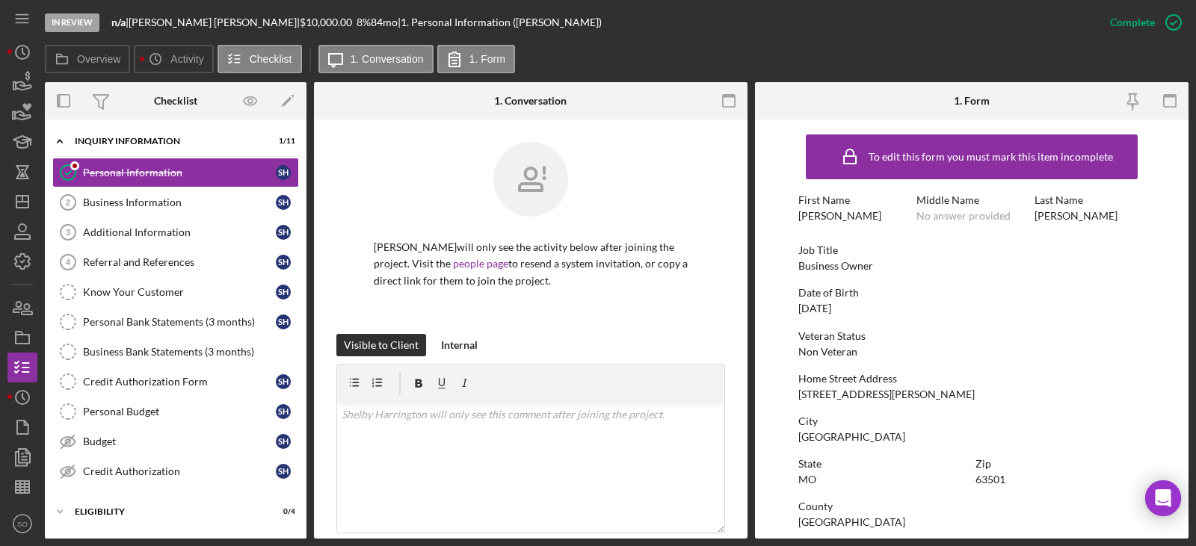
click at [851, 399] on div "1202 S Baird St" at bounding box center [886, 395] width 176 height 12
click at [851, 399] on div "[STREET_ADDRESS][PERSON_NAME]" at bounding box center [886, 395] width 176 height 12
click at [833, 394] on div "[STREET_ADDRESS][PERSON_NAME]" at bounding box center [886, 395] width 176 height 12
click at [832, 393] on div "[STREET_ADDRESS][PERSON_NAME]" at bounding box center [886, 395] width 176 height 12
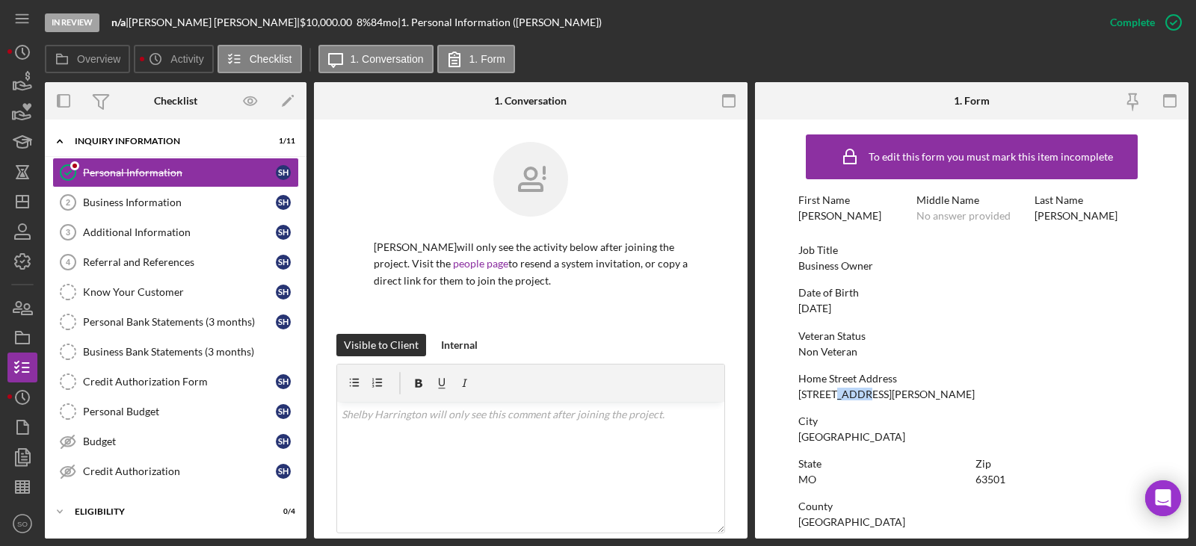
click at [832, 393] on div "[STREET_ADDRESS][PERSON_NAME]" at bounding box center [886, 395] width 176 height 12
click at [816, 434] on div "[GEOGRAPHIC_DATA]" at bounding box center [851, 437] width 107 height 12
copy div "[GEOGRAPHIC_DATA]"
click at [979, 485] on div "63501" at bounding box center [991, 480] width 30 height 12
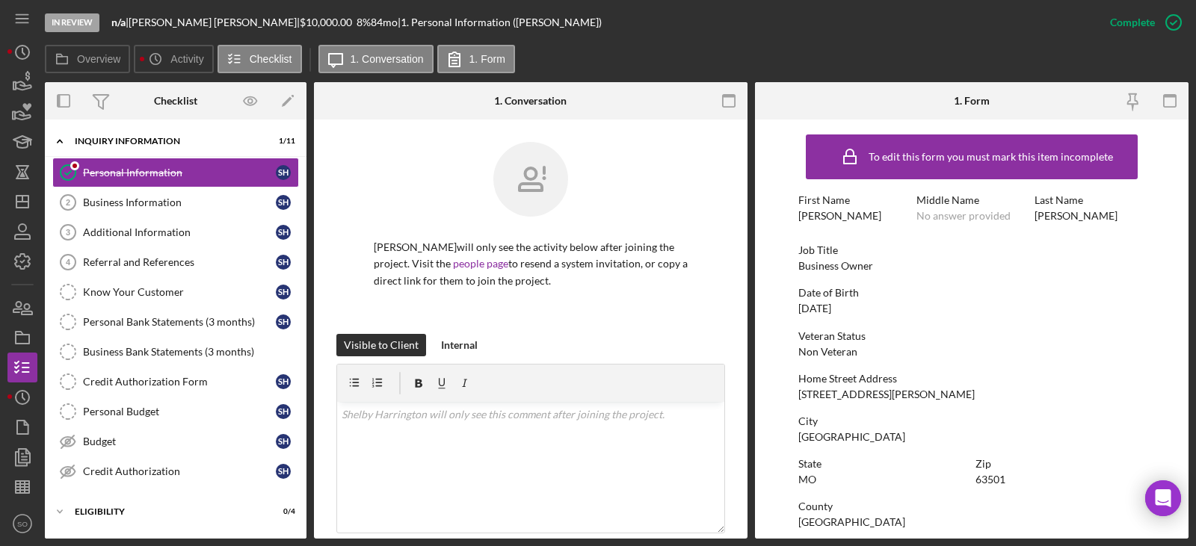
click at [983, 484] on div "63501" at bounding box center [991, 480] width 30 height 12
click at [983, 482] on div "63501" at bounding box center [991, 480] width 30 height 12
copy div "63501"
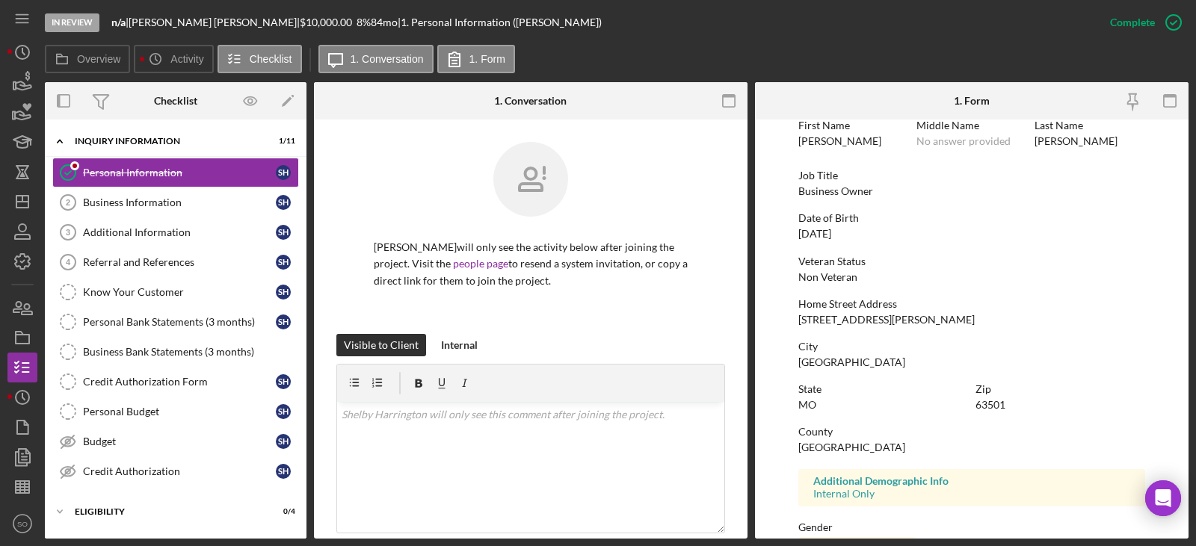
click at [819, 448] on div "[GEOGRAPHIC_DATA]" at bounding box center [851, 448] width 107 height 12
copy div "[GEOGRAPHIC_DATA]"
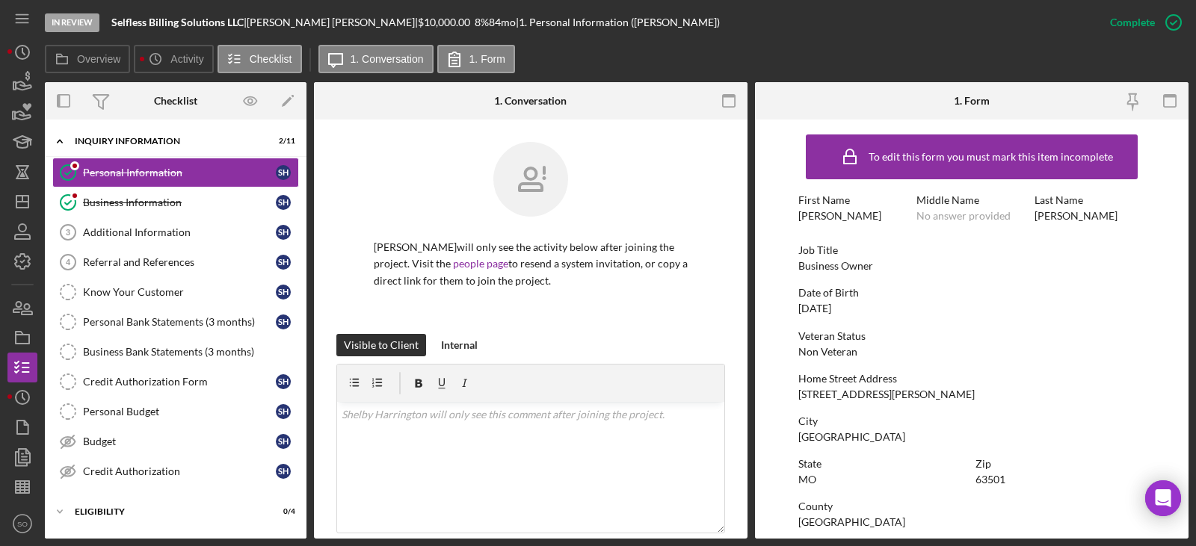
scroll to position [278, 0]
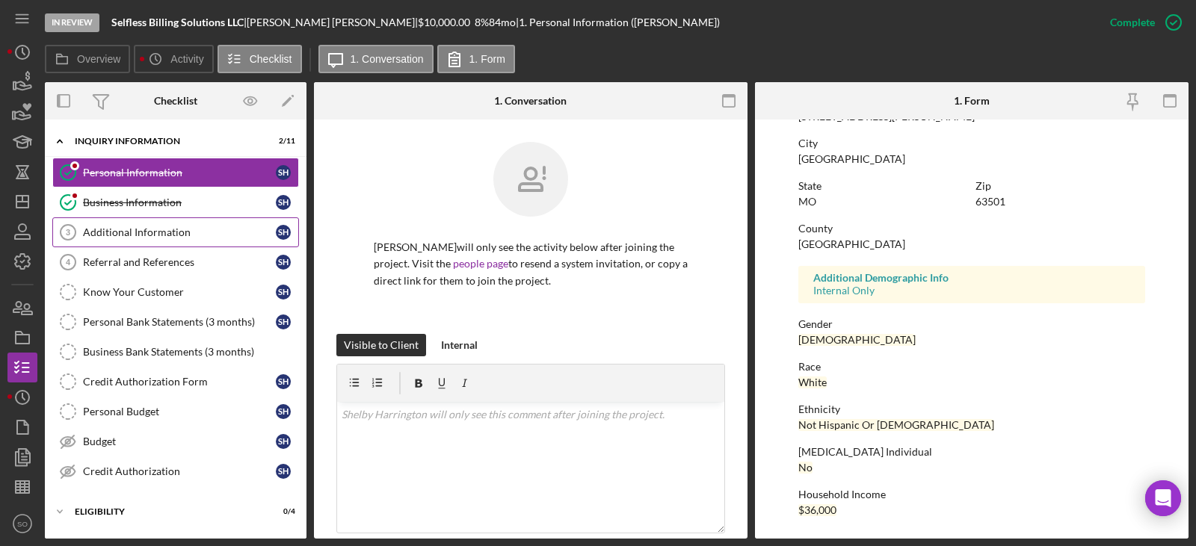
drag, startPoint x: 145, startPoint y: 206, endPoint x: 235, endPoint y: 229, distance: 93.2
click at [145, 206] on div "Business Information" at bounding box center [179, 203] width 193 height 12
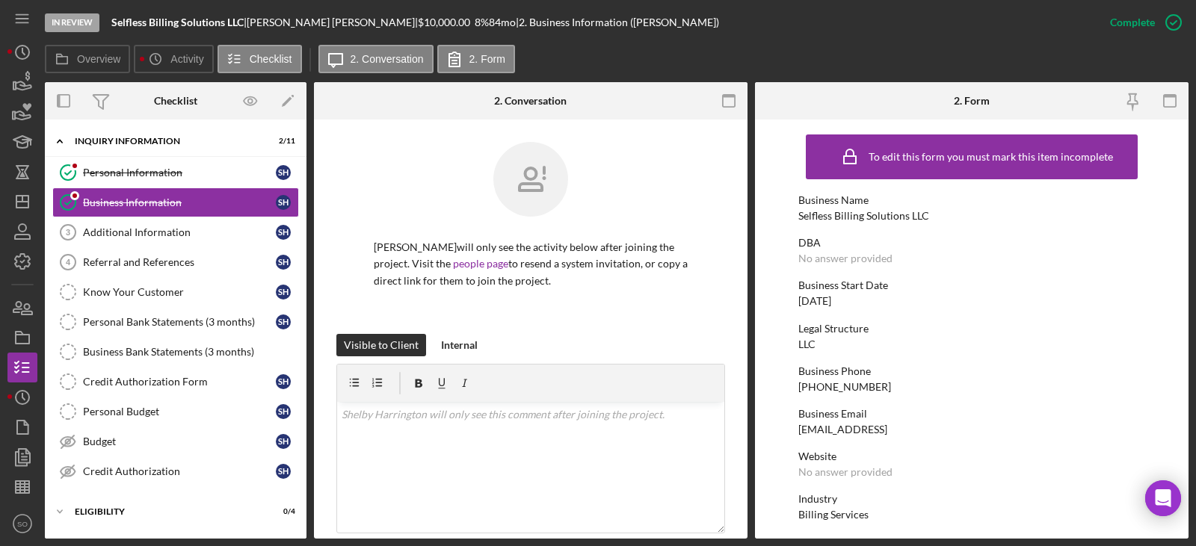
click at [852, 383] on div "[PHONE_NUMBER]" at bounding box center [844, 387] width 93 height 12
copy div "[PHONE_NUMBER]"
click at [831, 298] on div "[DATE]" at bounding box center [814, 301] width 33 height 12
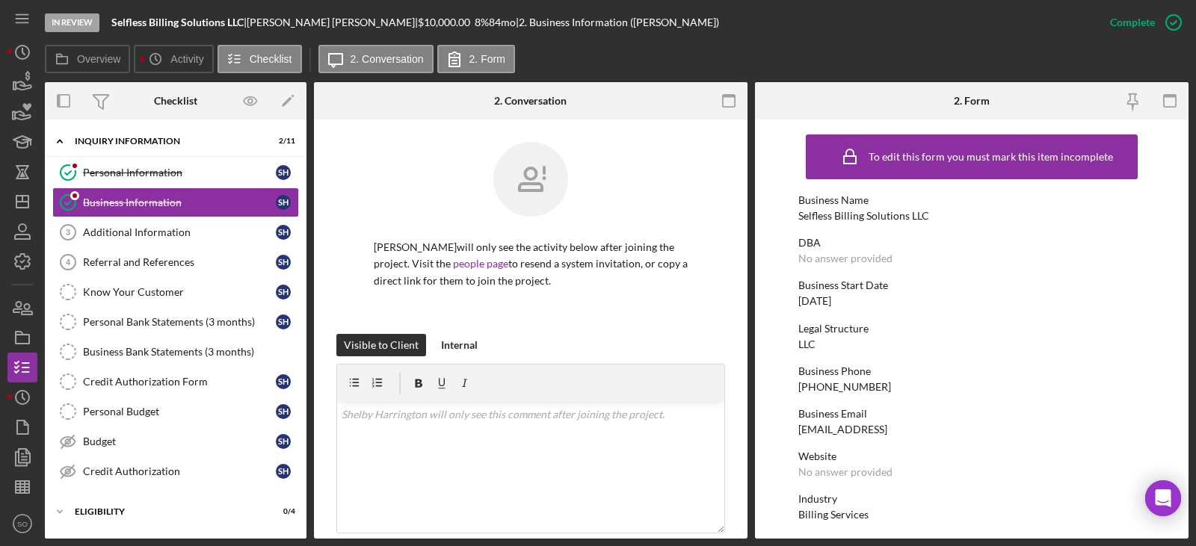
click at [831, 298] on div "[DATE]" at bounding box center [814, 301] width 33 height 12
copy div "[DATE]"
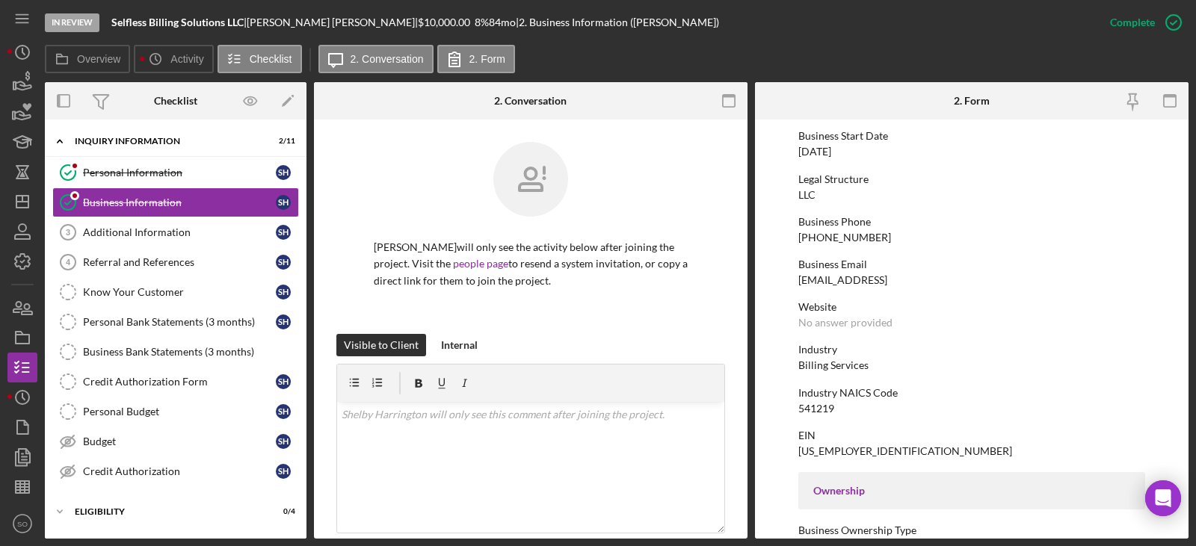
click at [825, 373] on div "To edit this form you must mark this item incomplete Business Name Selfless Bil…" at bounding box center [971, 534] width 347 height 1112
click at [828, 364] on div "Billing Services" at bounding box center [833, 366] width 70 height 12
copy div "Billing Services"
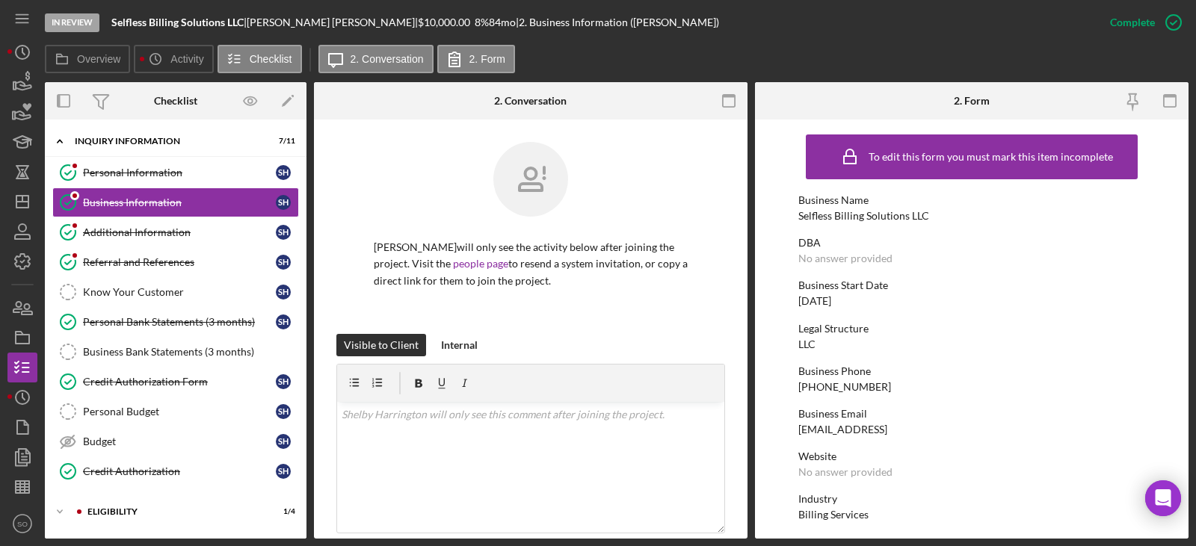
click at [881, 218] on div "Selfless Billing Solutions LLC" at bounding box center [863, 216] width 131 height 12
copy div "Selfless Billing Solutions LLC"
click at [116, 171] on div "Personal Information" at bounding box center [179, 173] width 193 height 12
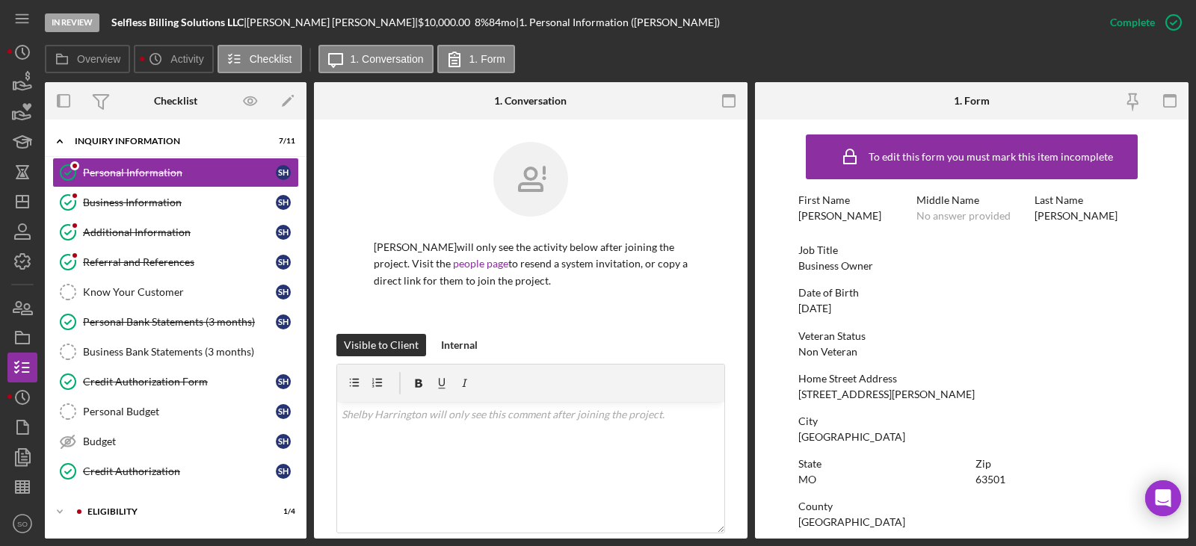
click at [803, 261] on div "Business Owner" at bounding box center [835, 266] width 75 height 12
copy div "Business Owner"
click at [831, 308] on div "[DATE]" at bounding box center [814, 309] width 33 height 12
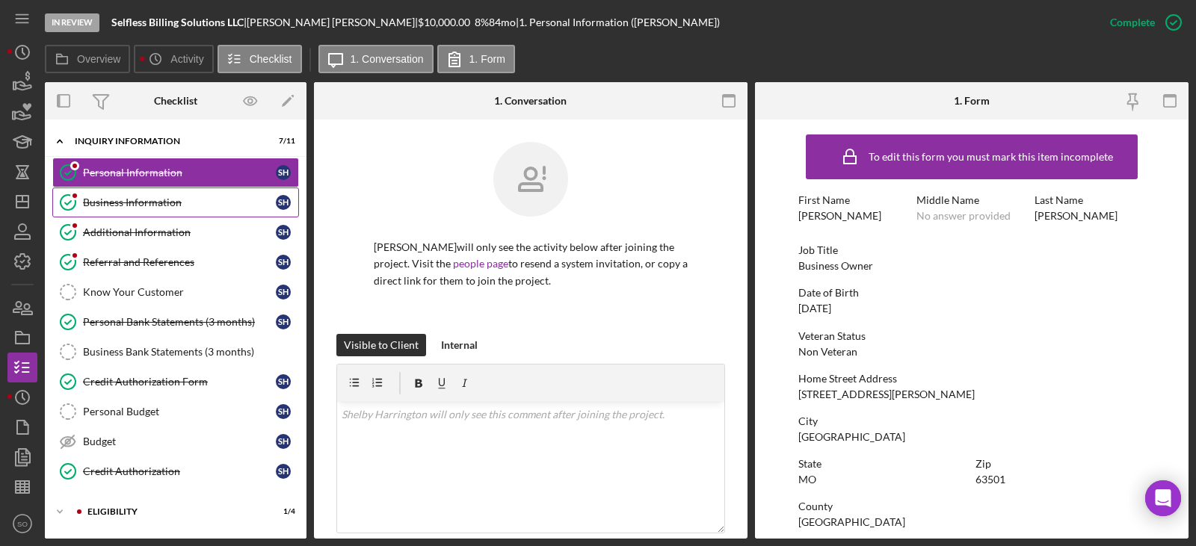
click at [145, 207] on div "Business Information" at bounding box center [179, 203] width 193 height 12
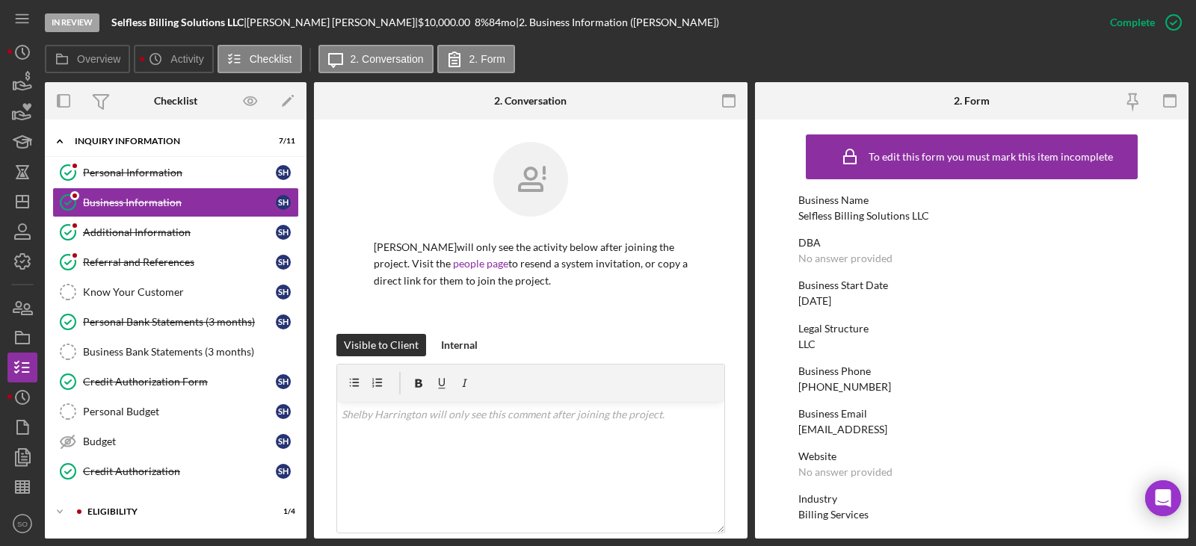
click at [831, 300] on div "[DATE]" at bounding box center [814, 301] width 33 height 12
copy div "[DATE]"
